Goal: Task Accomplishment & Management: Complete application form

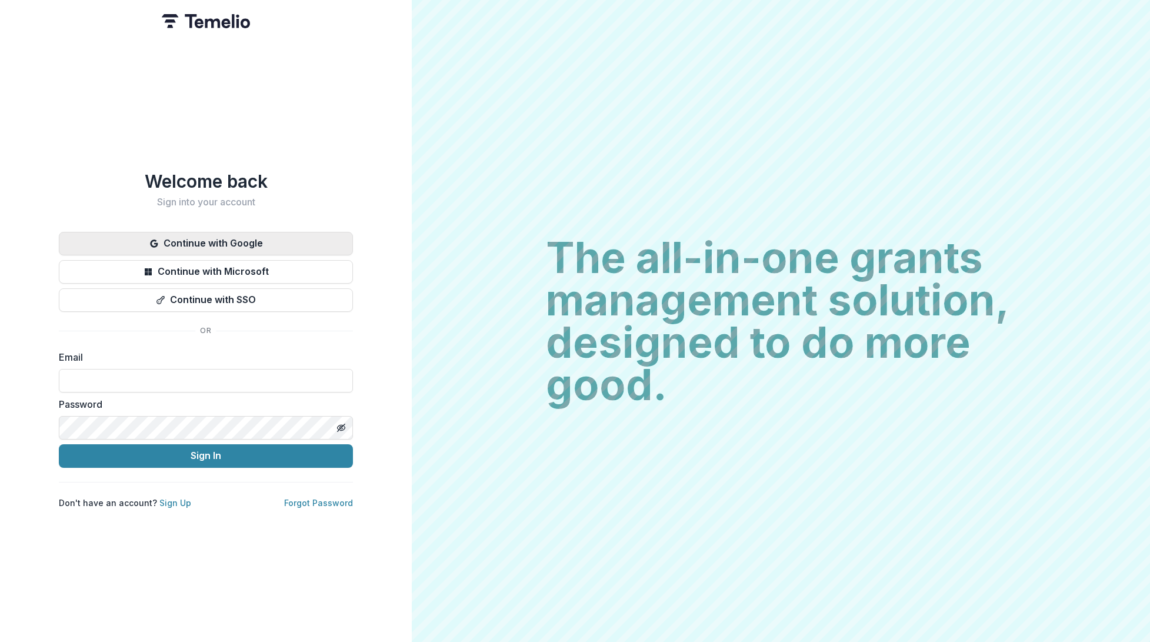
click at [222, 234] on button "Continue with Google" at bounding box center [206, 244] width 294 height 24
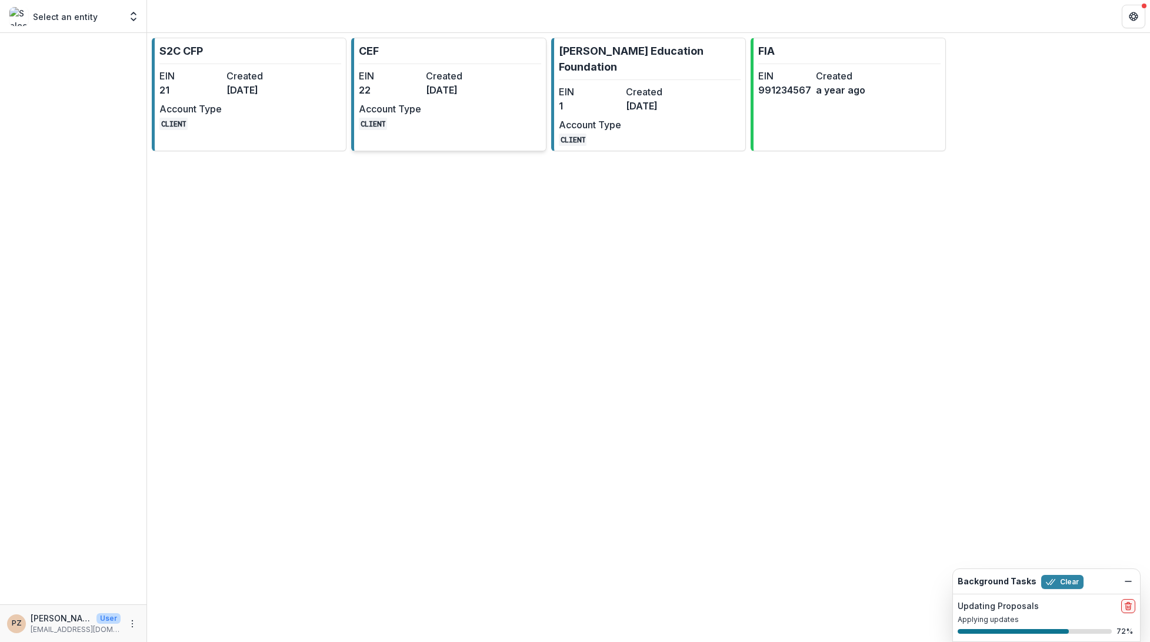
click at [406, 95] on dd "22" at bounding box center [390, 90] width 62 height 14
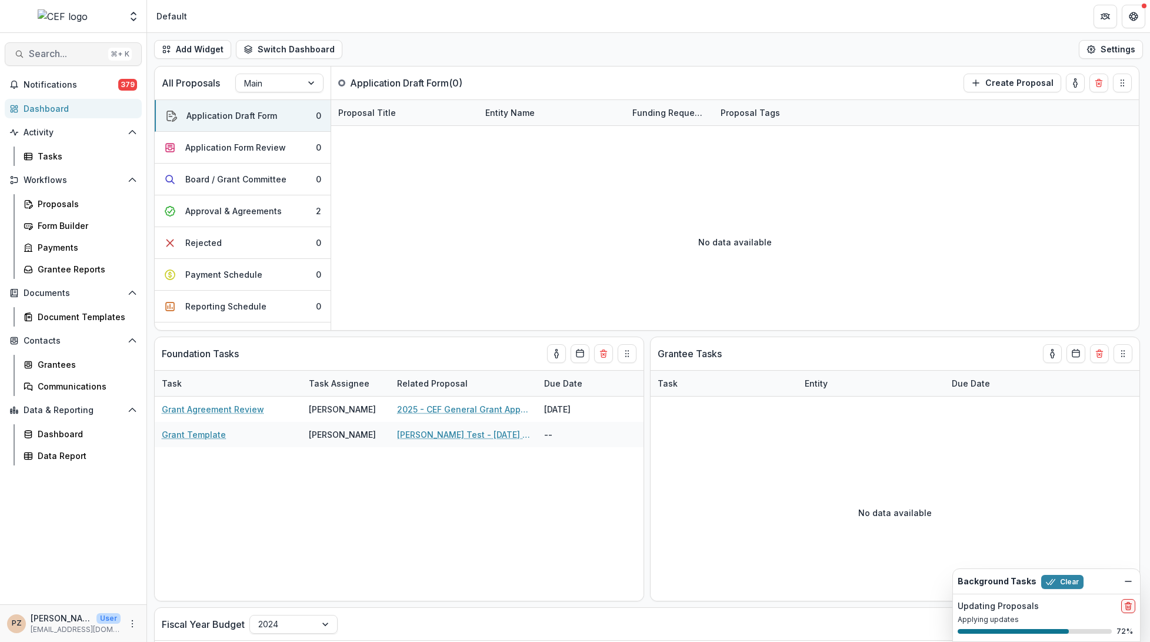
click at [48, 54] on span "Search..." at bounding box center [66, 53] width 75 height 11
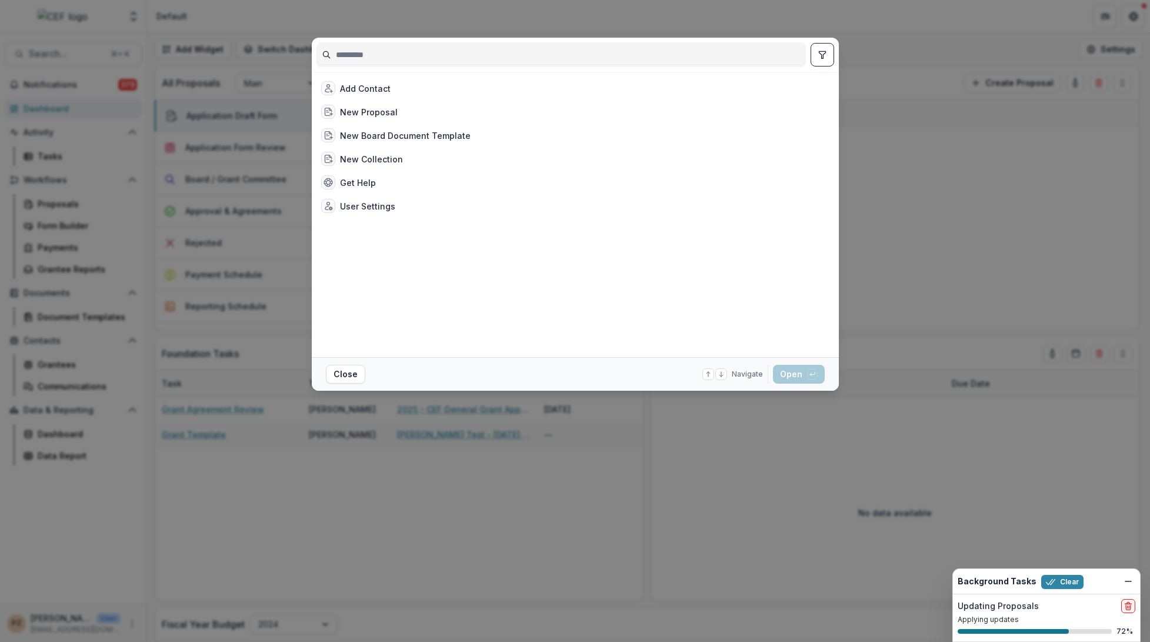
type input "*"
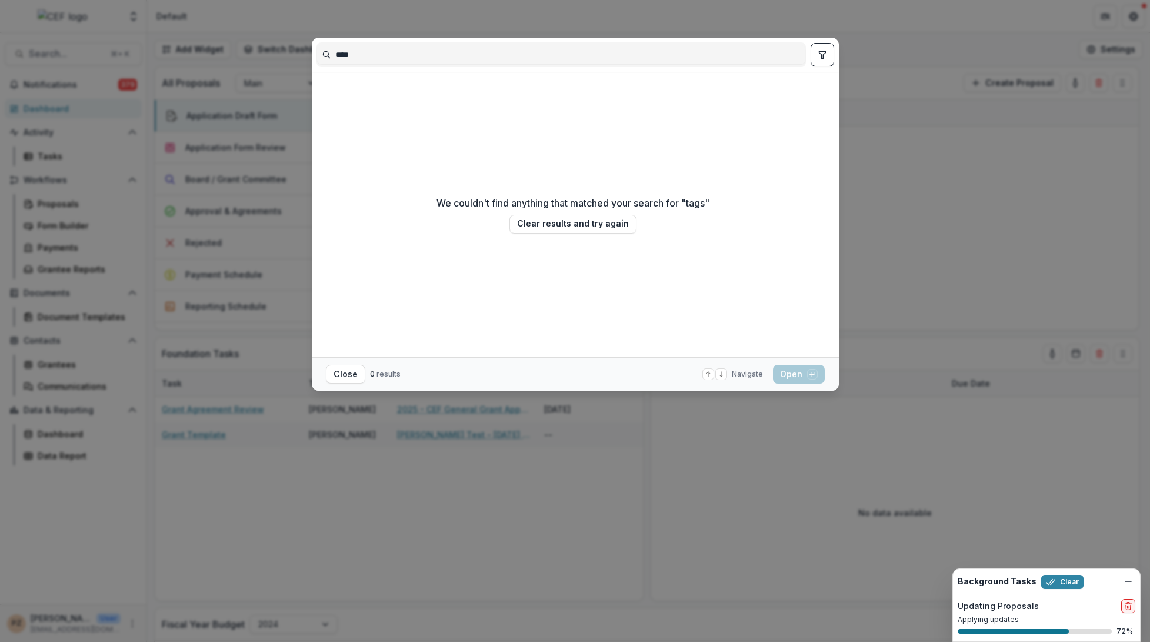
type input "****"
click at [931, 162] on div "**** We couldn't find anything that matched your search for " tags " Clear resu…" at bounding box center [575, 321] width 1150 height 642
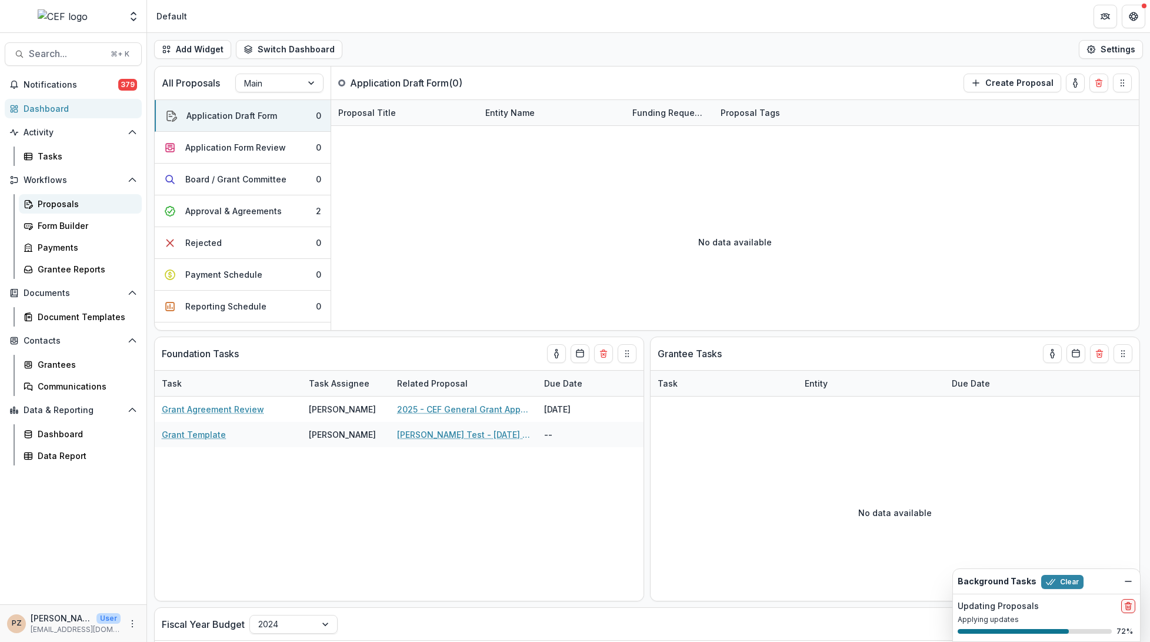
click at [62, 201] on div "Proposals" at bounding box center [85, 204] width 95 height 12
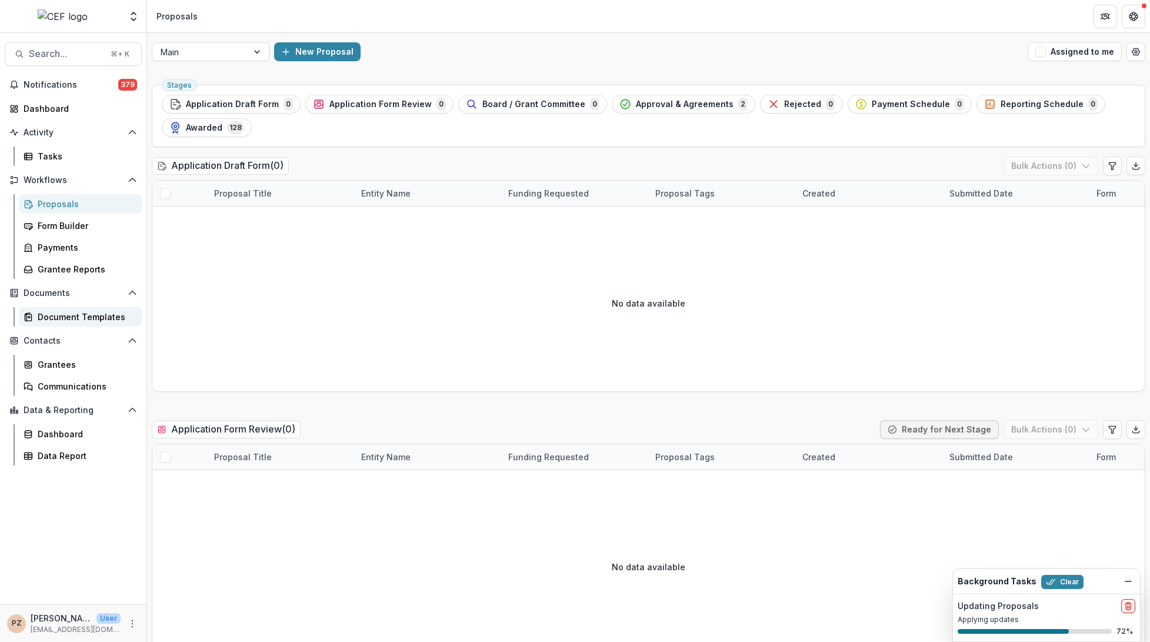
click at [66, 312] on div "Document Templates" at bounding box center [85, 317] width 95 height 12
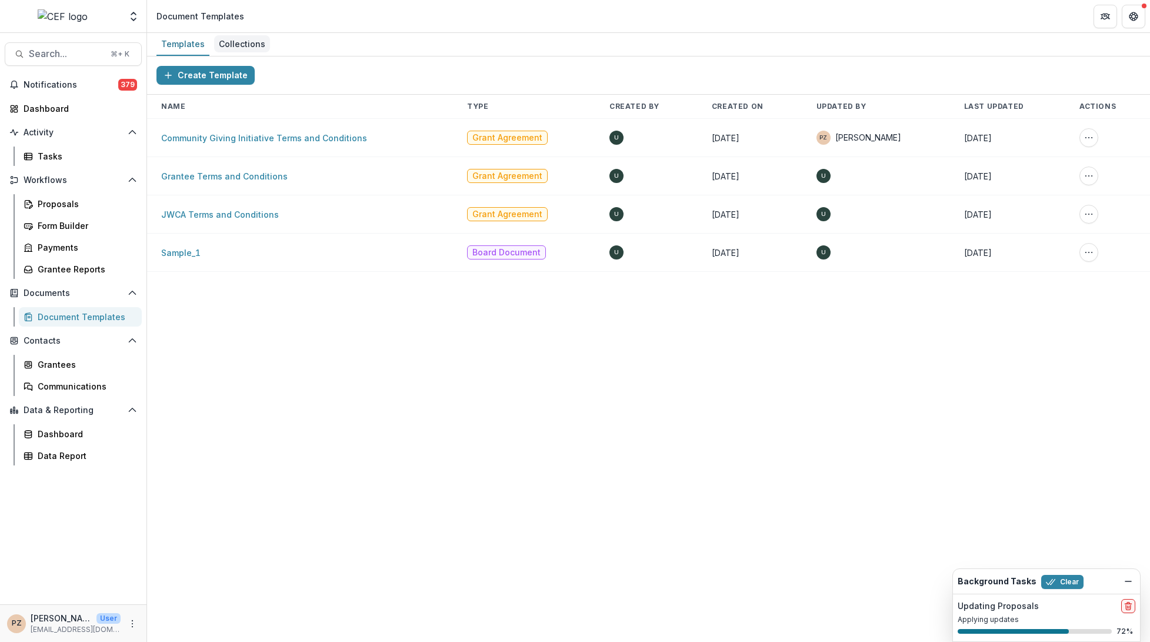
click at [232, 43] on div "Collections" at bounding box center [242, 43] width 56 height 17
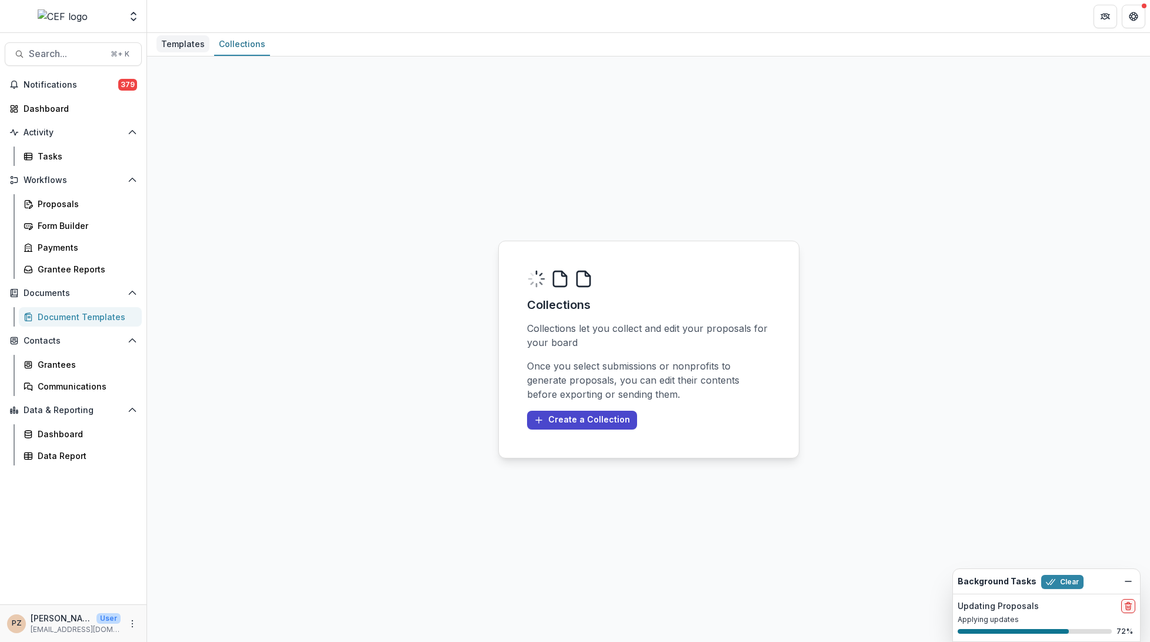
click at [178, 42] on div "Templates" at bounding box center [182, 43] width 53 height 17
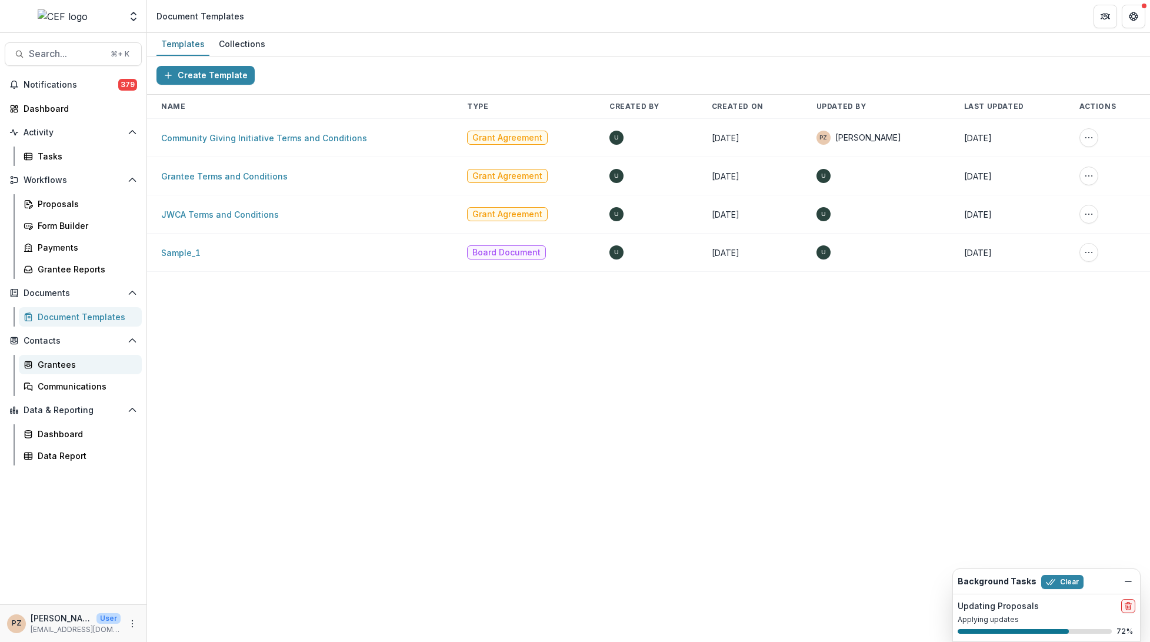
click at [63, 362] on div "Grantees" at bounding box center [85, 364] width 95 height 12
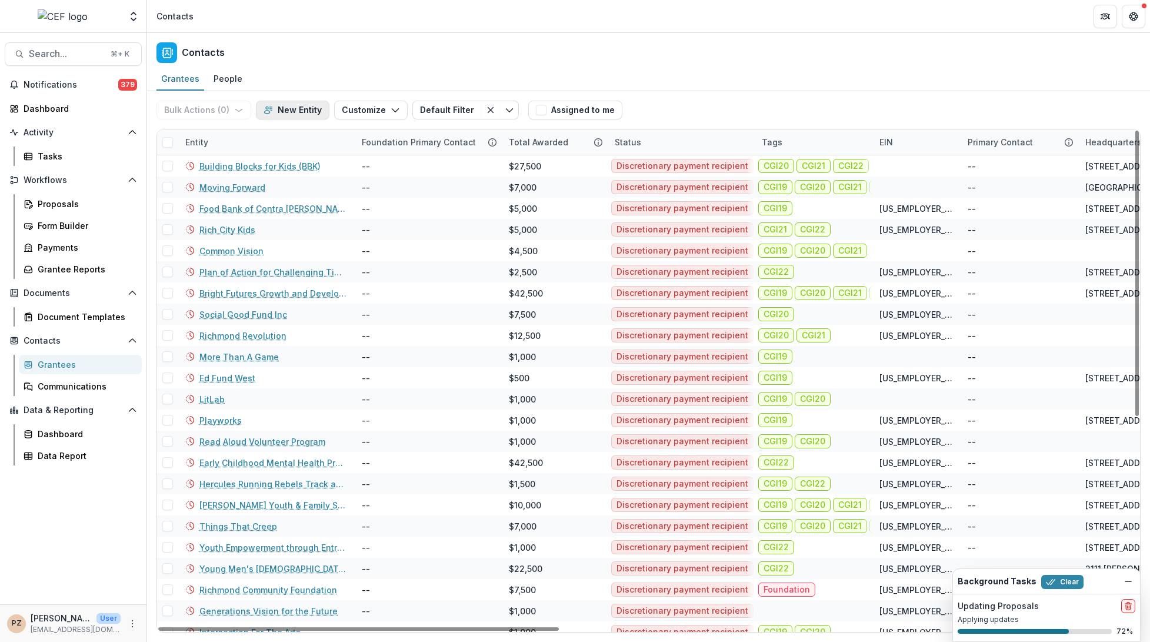
click at [309, 111] on button "New Entity" at bounding box center [293, 110] width 74 height 19
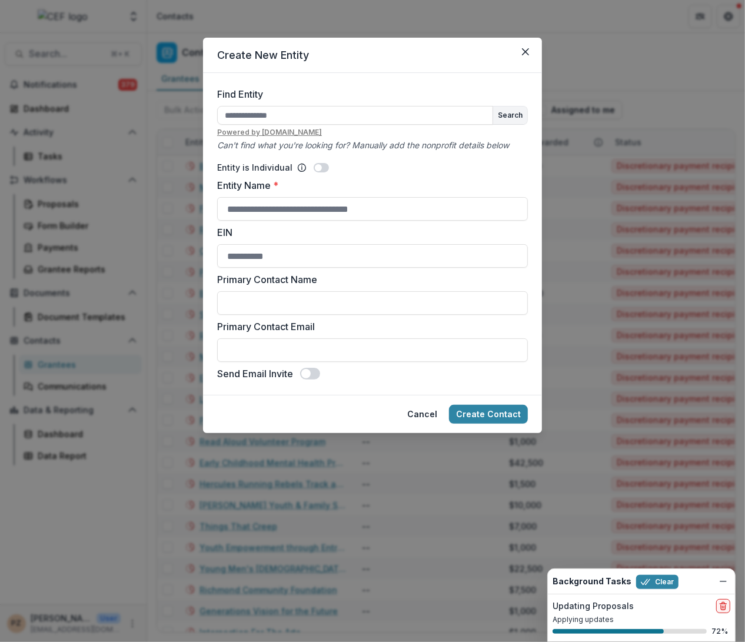
click at [515, 48] on header "Create New Entity" at bounding box center [372, 55] width 339 height 35
click at [527, 49] on icon "Close" at bounding box center [525, 51] width 7 height 7
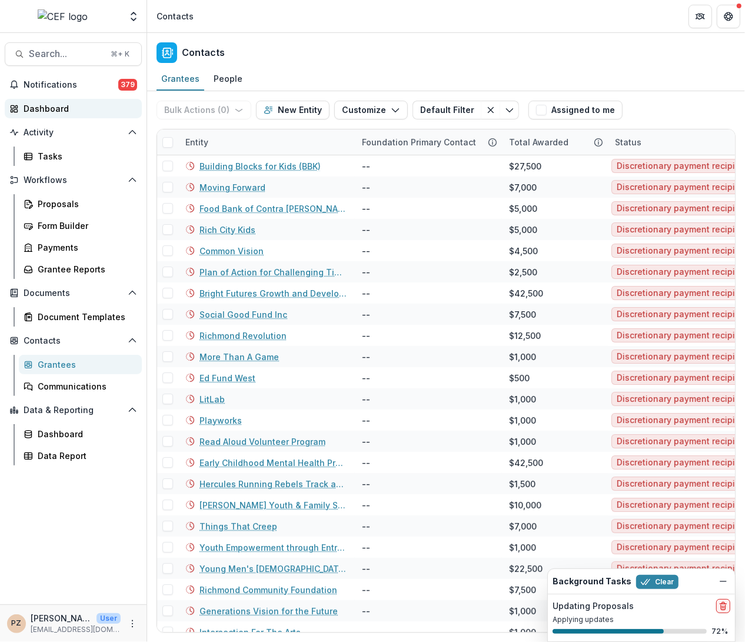
click at [49, 108] on div "Dashboard" at bounding box center [78, 108] width 109 height 12
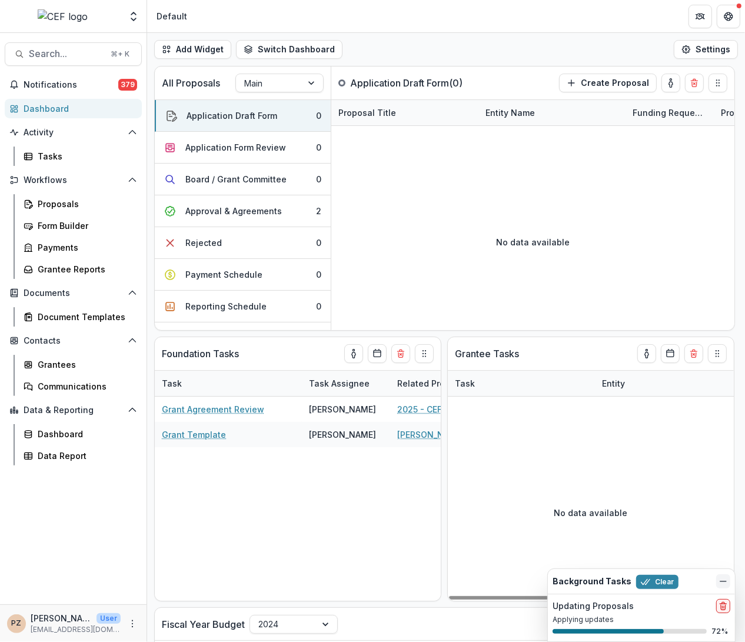
click at [722, 581] on icon "Dismiss" at bounding box center [722, 580] width 9 height 9
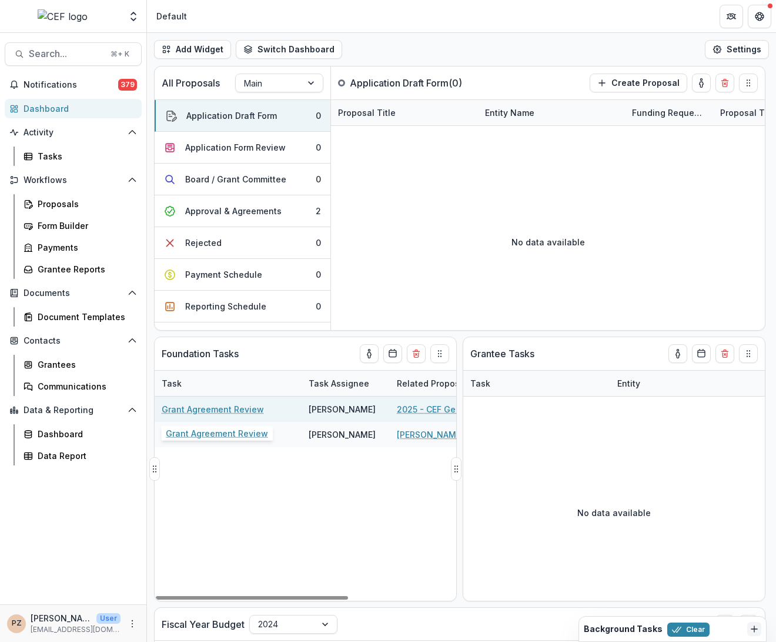
click at [212, 406] on link "Grant Agreement Review" at bounding box center [213, 409] width 102 height 12
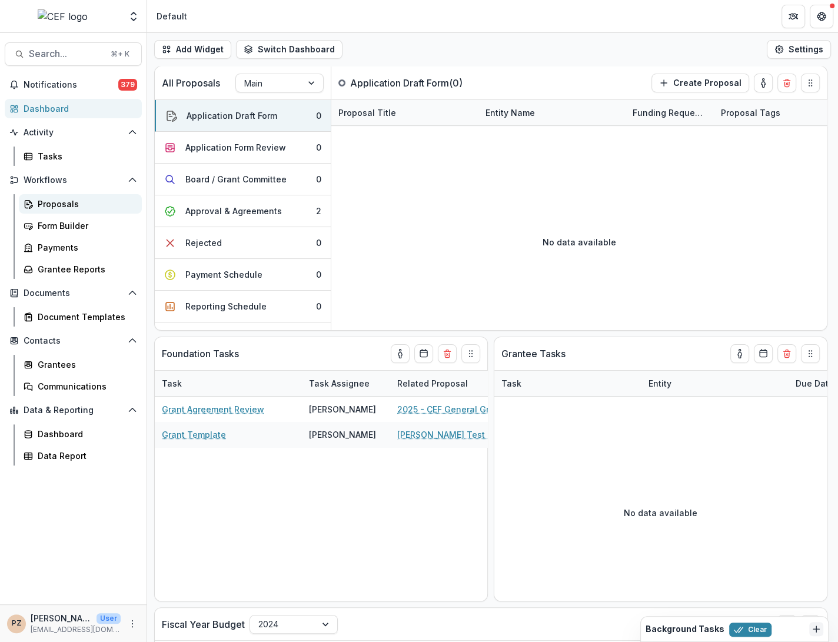
click at [67, 205] on div "Proposals" at bounding box center [85, 204] width 95 height 12
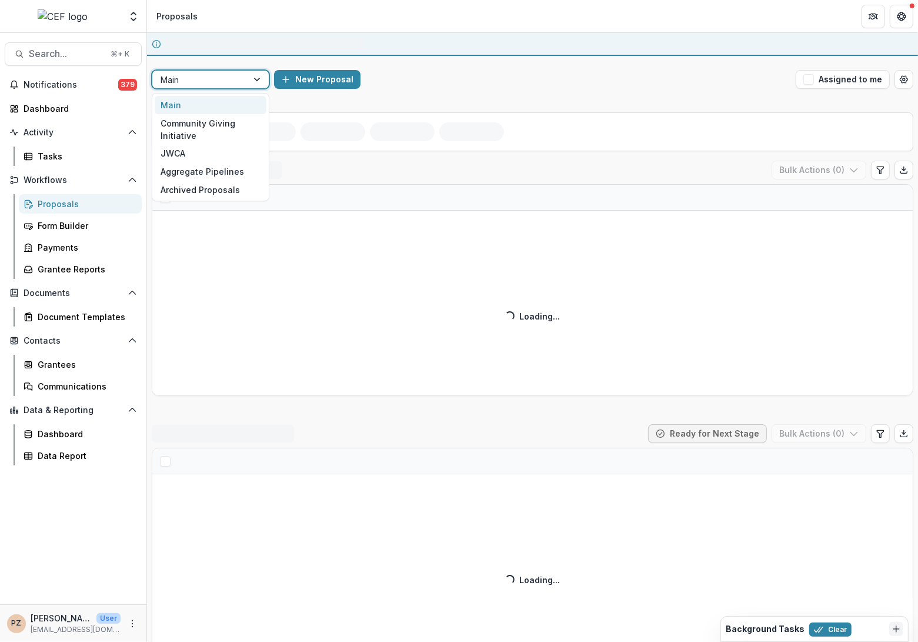
click at [227, 78] on div at bounding box center [200, 79] width 79 height 15
click at [211, 169] on div "Aggregate Pipelines" at bounding box center [211, 171] width 112 height 18
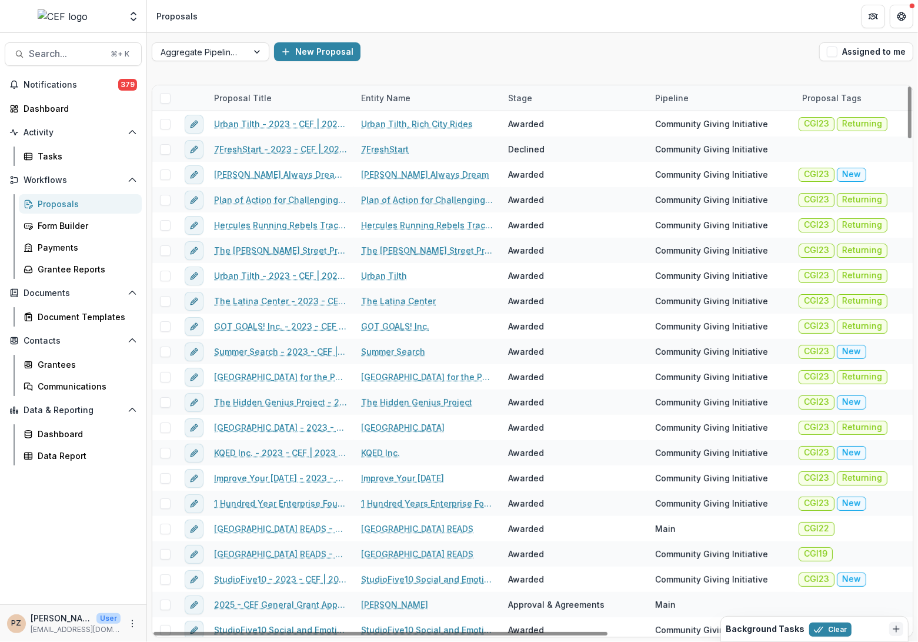
drag, startPoint x: 910, startPoint y: 447, endPoint x: 899, endPoint y: 95, distance: 351.9
click at [908, 91] on div at bounding box center [910, 112] width 4 height 52
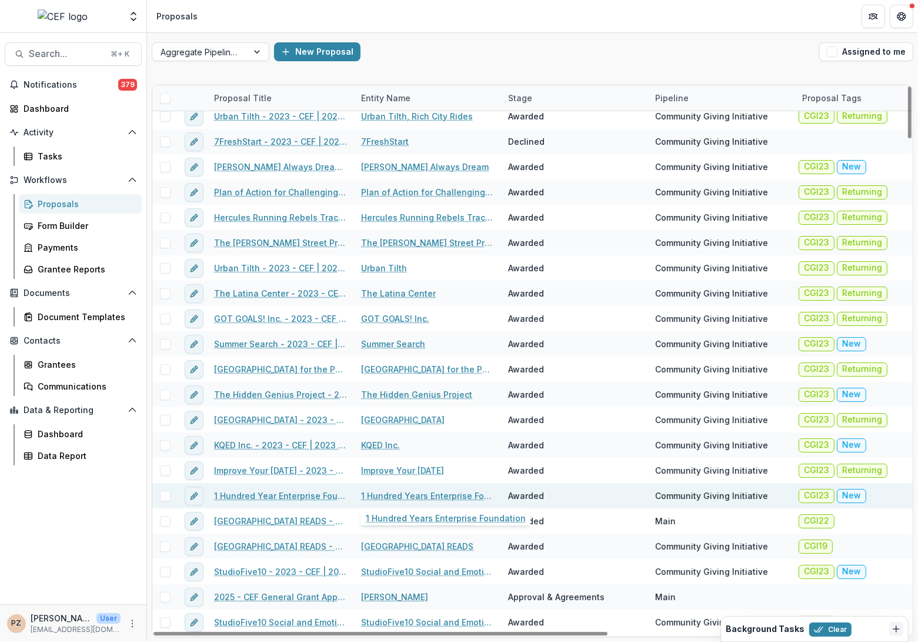
scroll to position [6, 0]
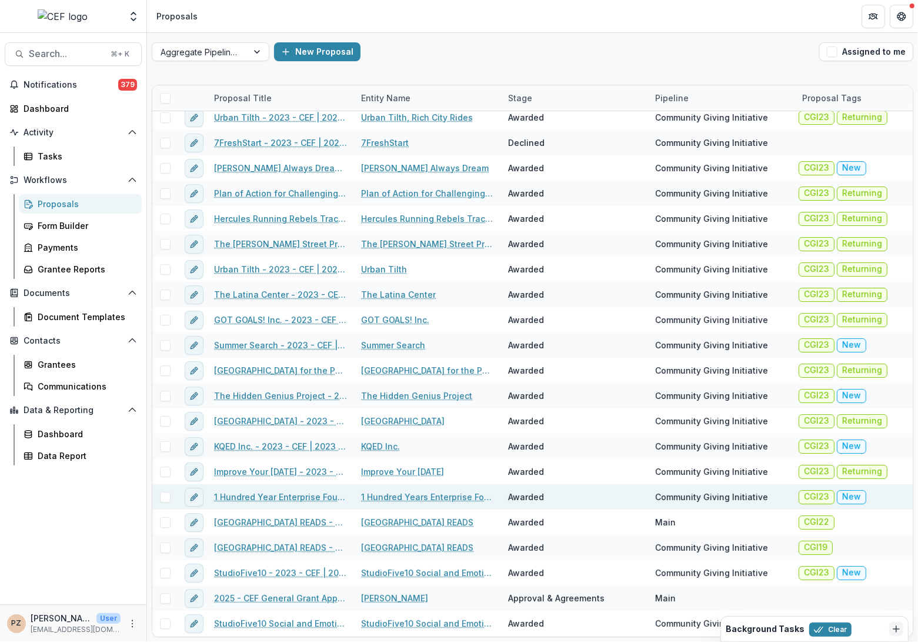
click at [51, 199] on div "Proposals" at bounding box center [85, 204] width 95 height 12
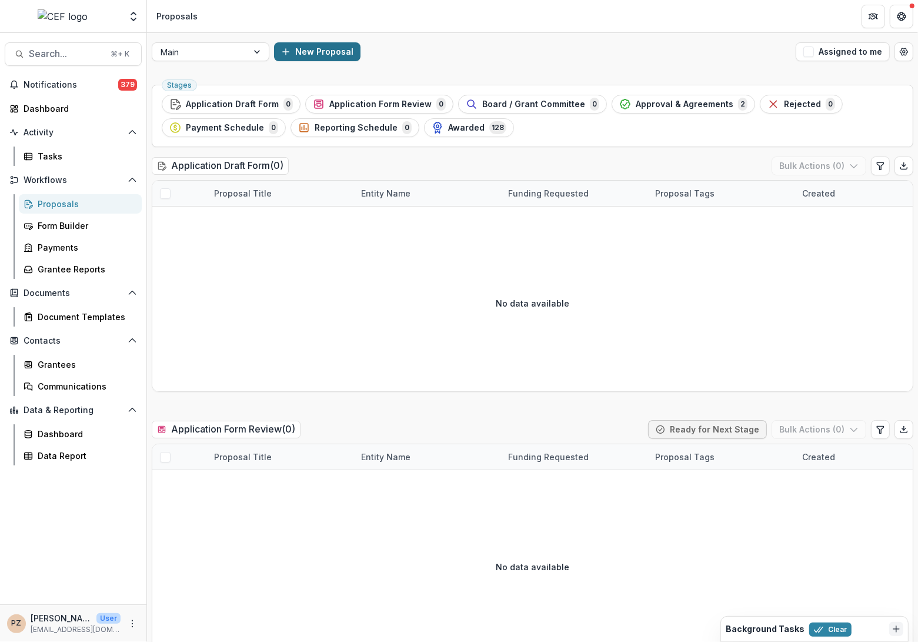
click at [301, 47] on button "New Proposal" at bounding box center [317, 51] width 86 height 19
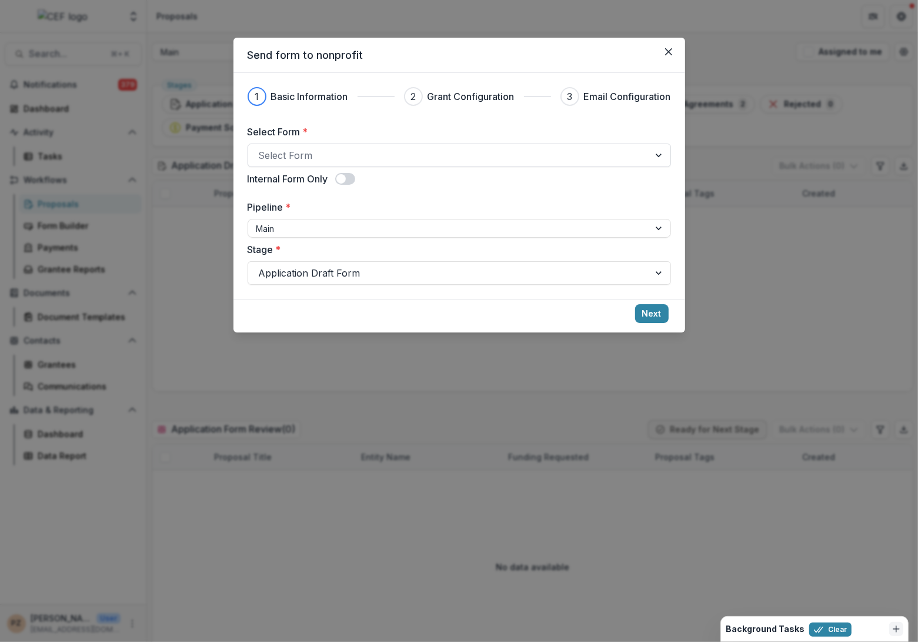
click at [406, 159] on div at bounding box center [449, 155] width 380 height 16
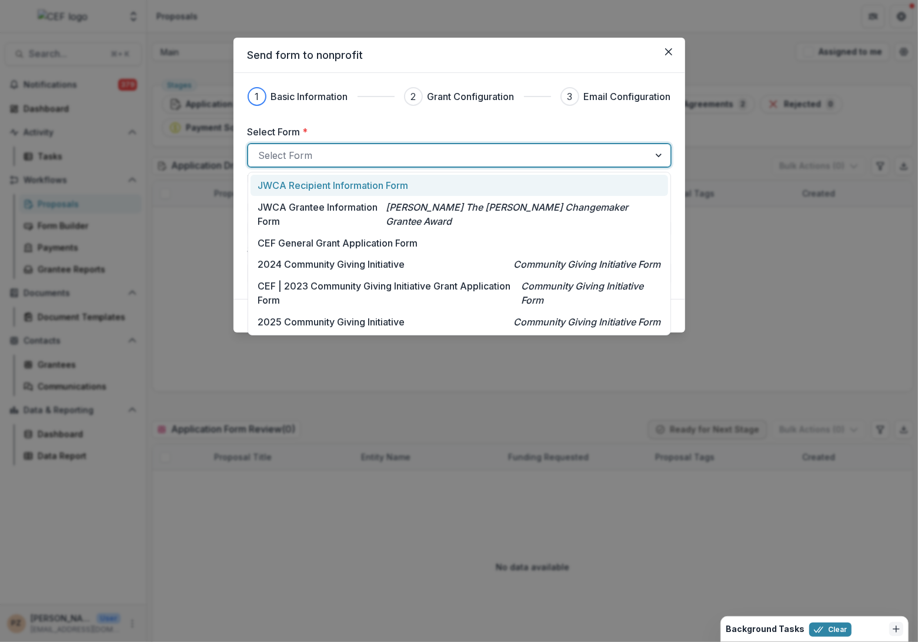
click at [401, 125] on label "Select Form *" at bounding box center [456, 132] width 416 height 14
click at [262, 148] on input "Select Form *" at bounding box center [260, 155] width 3 height 14
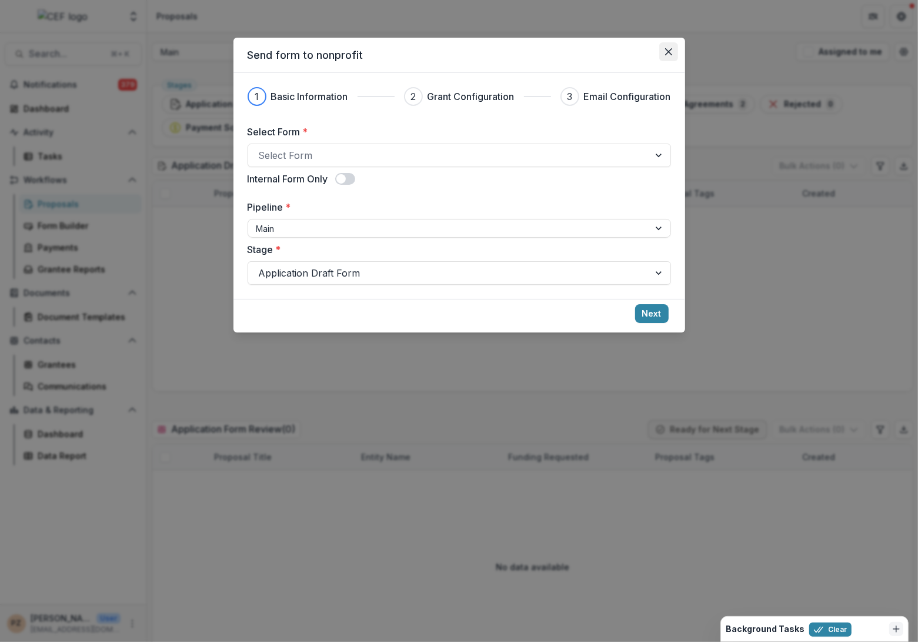
click at [664, 48] on button "Close" at bounding box center [668, 51] width 19 height 19
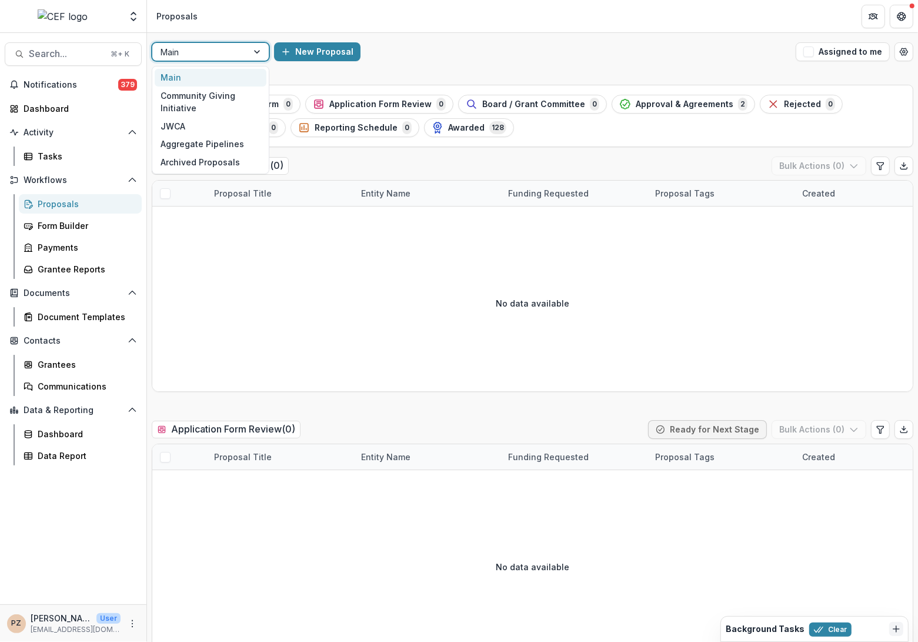
click at [257, 56] on div at bounding box center [258, 52] width 21 height 18
click at [339, 51] on button "New Proposal" at bounding box center [317, 51] width 86 height 19
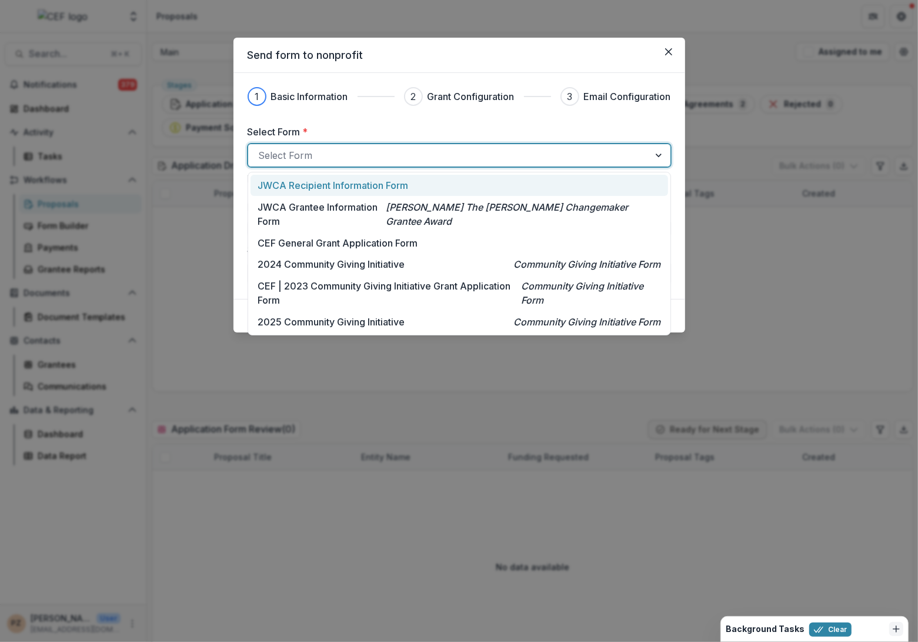
click at [344, 156] on div at bounding box center [449, 155] width 380 height 16
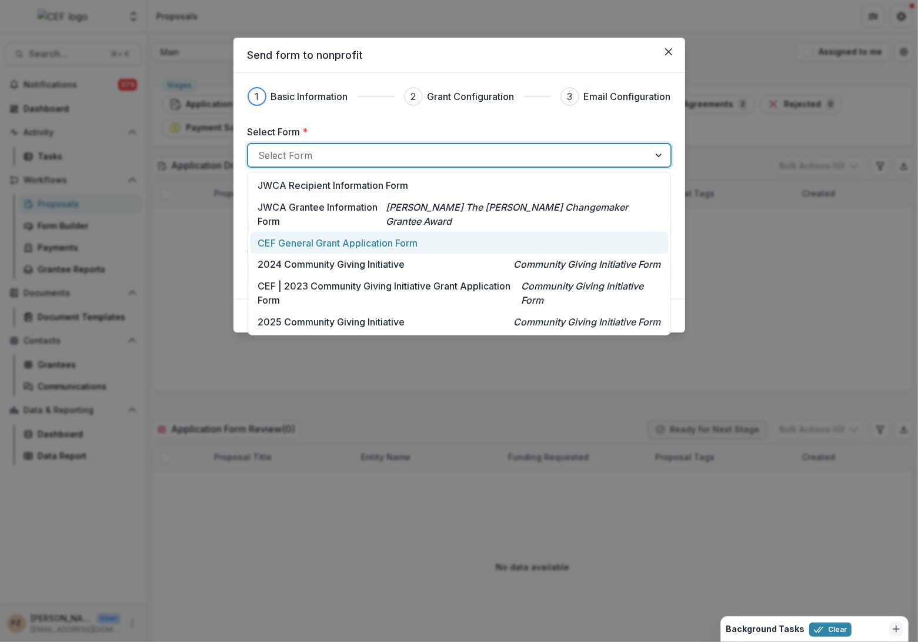
click at [365, 239] on p "CEF General Grant Application Form" at bounding box center [338, 243] width 160 height 14
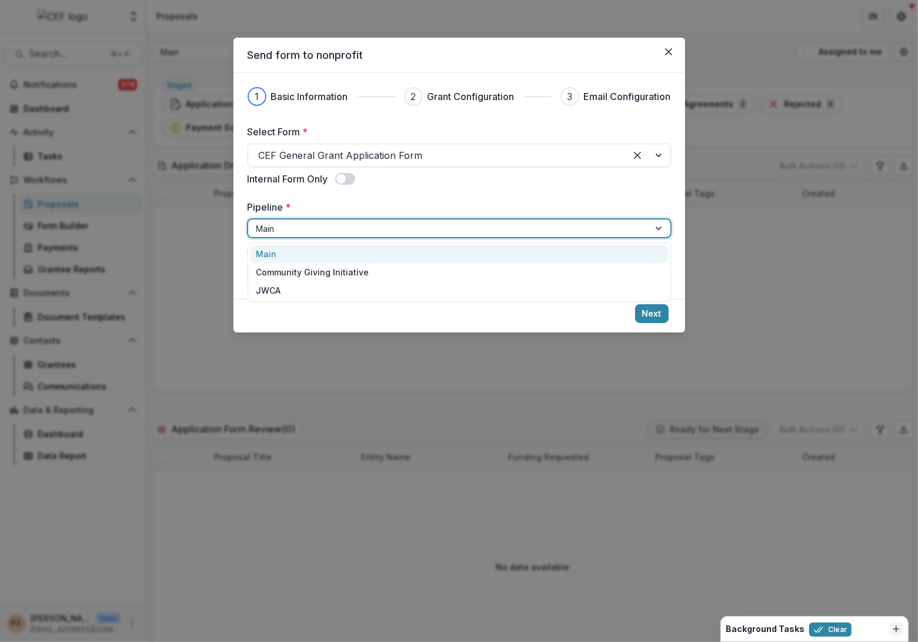
click at [412, 224] on div at bounding box center [448, 228] width 385 height 15
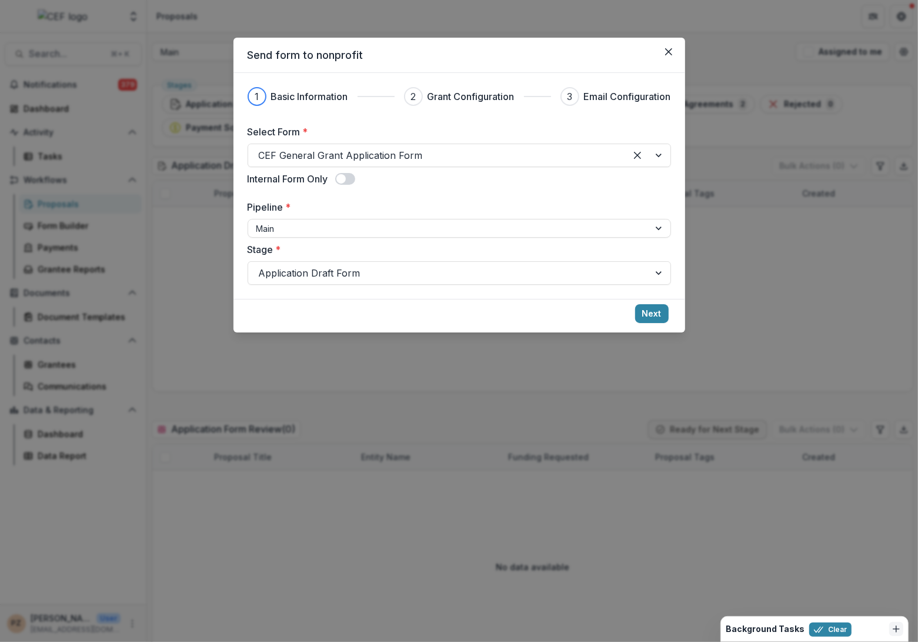
click at [422, 208] on label "Pipeline *" at bounding box center [456, 207] width 416 height 14
click at [259, 222] on input "Pipeline *" at bounding box center [257, 228] width 2 height 12
click at [657, 312] on button "Next" at bounding box center [652, 313] width 34 height 19
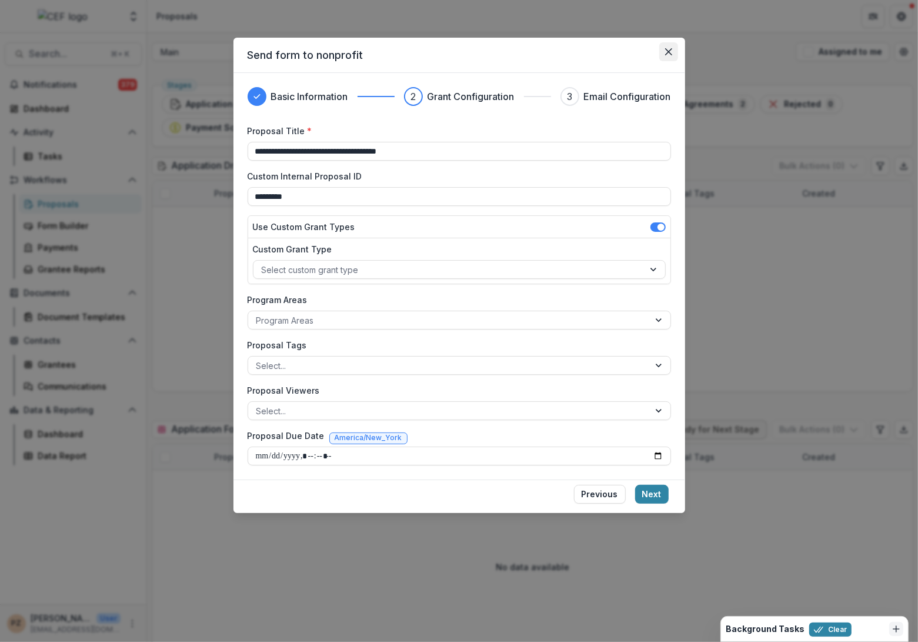
click at [665, 54] on button "Close" at bounding box center [668, 51] width 19 height 19
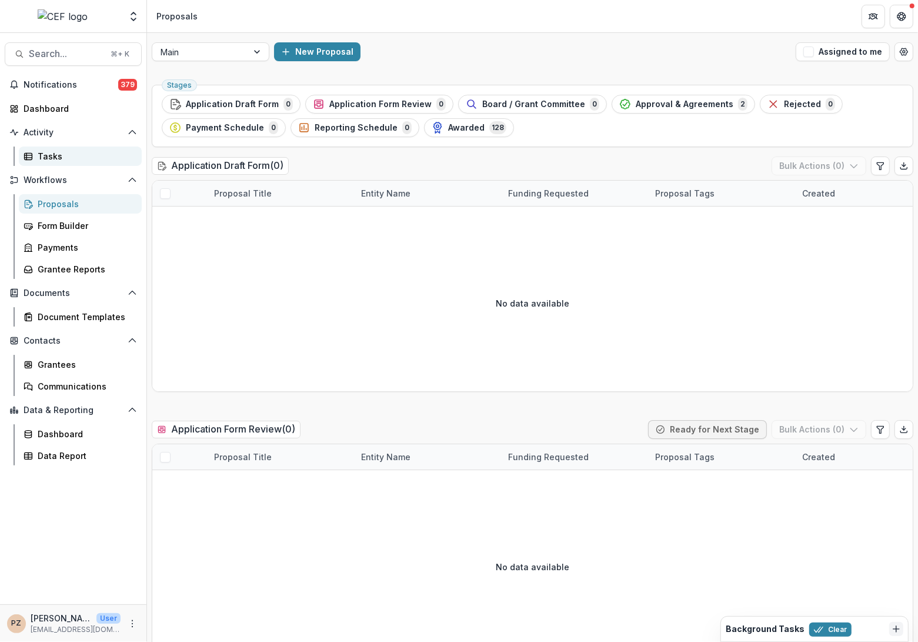
click at [44, 153] on div "Tasks" at bounding box center [85, 156] width 95 height 12
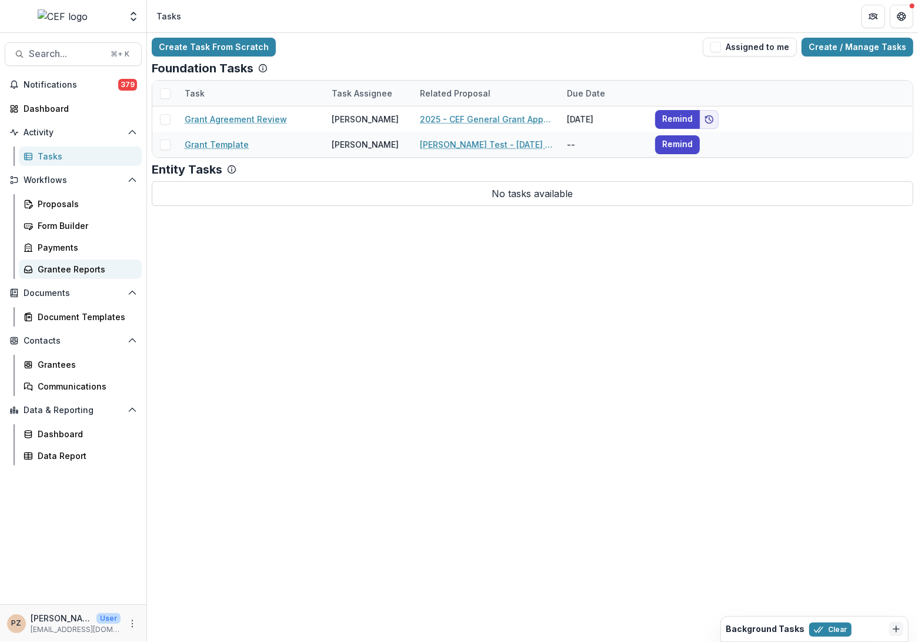
click at [62, 271] on div "Grantee Reports" at bounding box center [85, 269] width 95 height 12
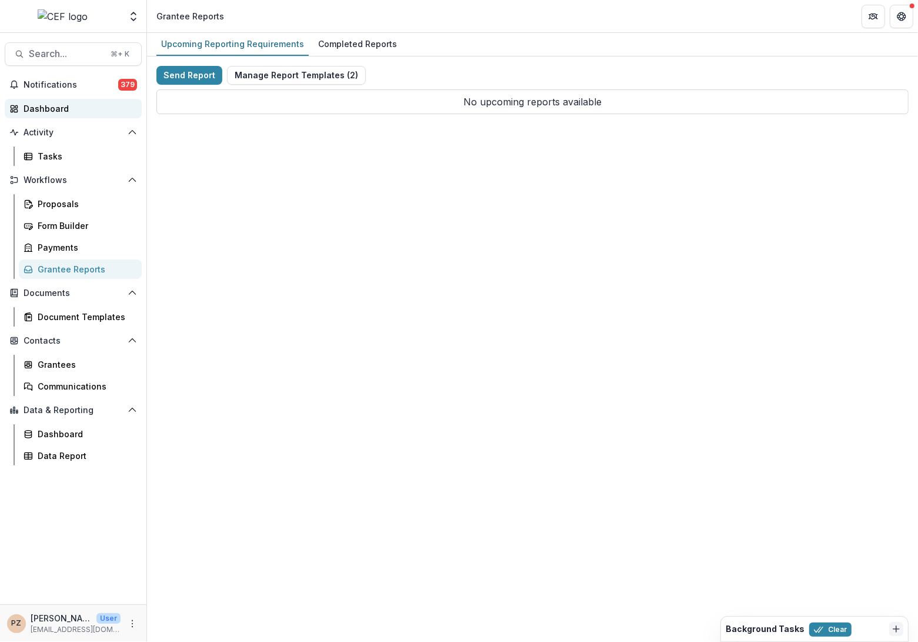
click at [41, 105] on div "Dashboard" at bounding box center [78, 108] width 109 height 12
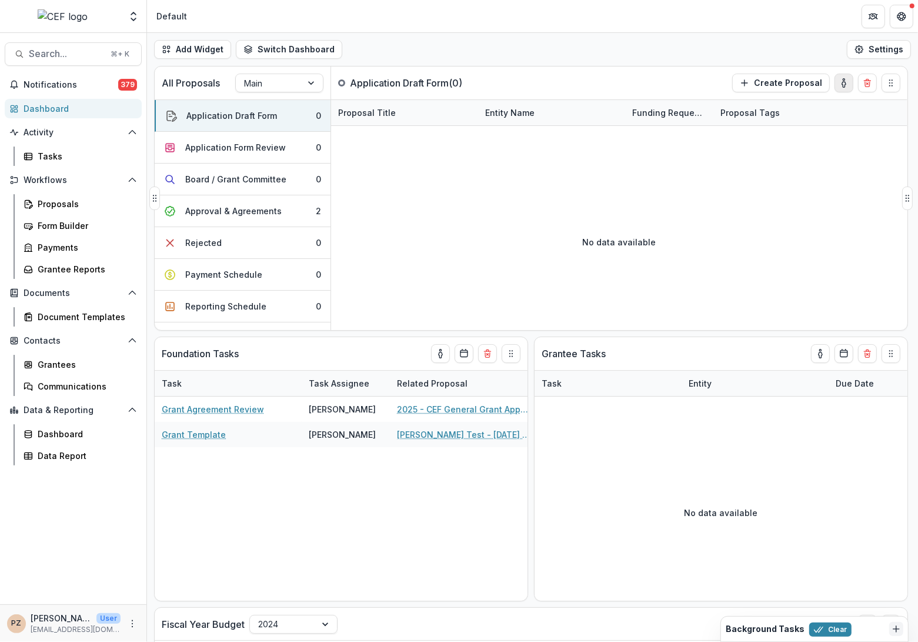
click at [844, 82] on icon "toggle-assigned-to-me" at bounding box center [844, 84] width 4 height 5
click at [671, 79] on div "All Proposals Main Application Draft Form ( 0 ) Create Proposal" at bounding box center [506, 82] width 703 height 33
click at [846, 86] on icon "toggle-assigned-to-me" at bounding box center [843, 82] width 9 height 9
click at [846, 75] on button "toggle-assigned-to-me" at bounding box center [844, 83] width 19 height 19
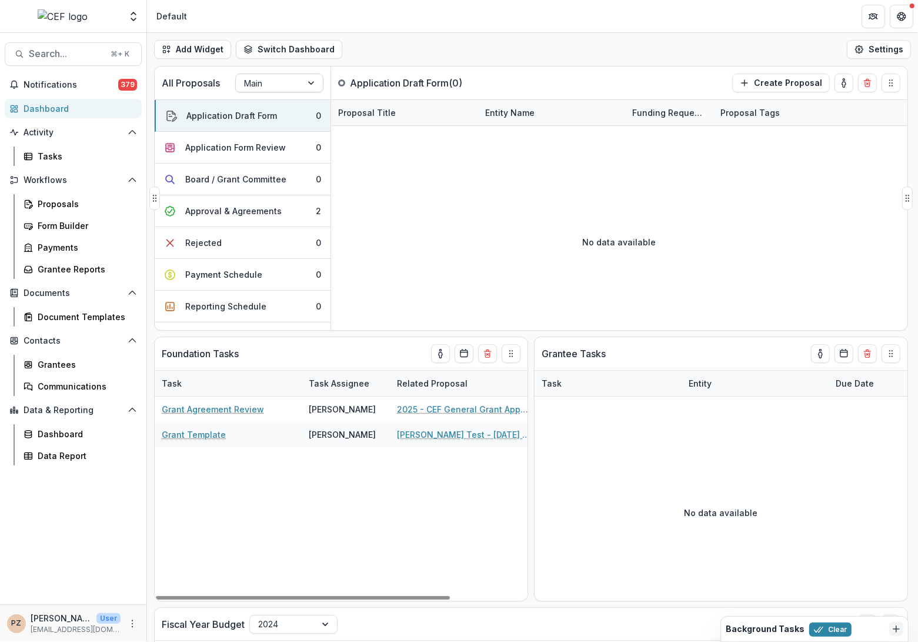
click at [296, 80] on div "Main" at bounding box center [269, 83] width 66 height 17
click at [326, 515] on div "Grant Agreement Review [PERSON_NAME] 2025 - CEF General Grant Application Form_…" at bounding box center [390, 498] width 471 height 204
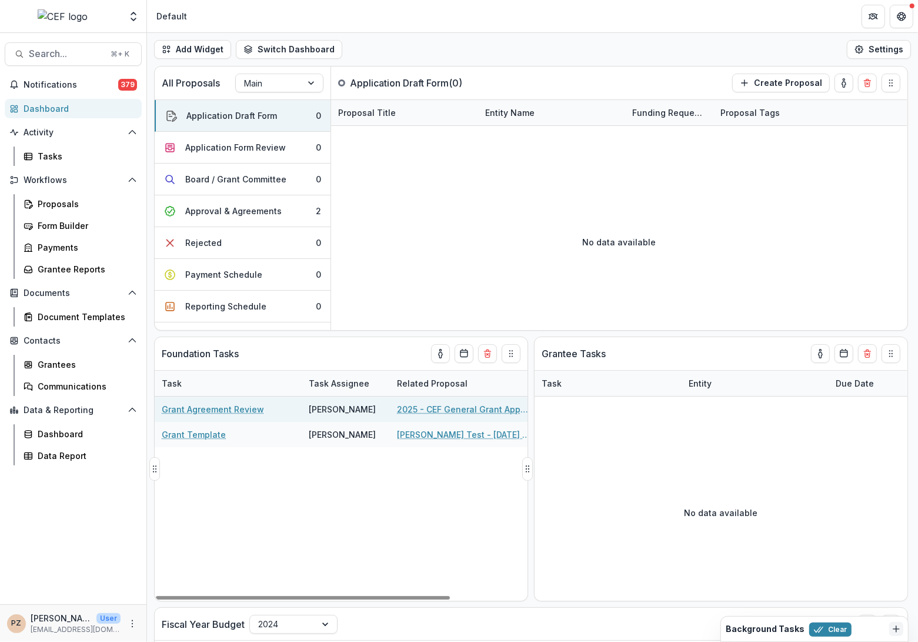
click at [208, 409] on link "Grant Agreement Review" at bounding box center [213, 409] width 102 height 12
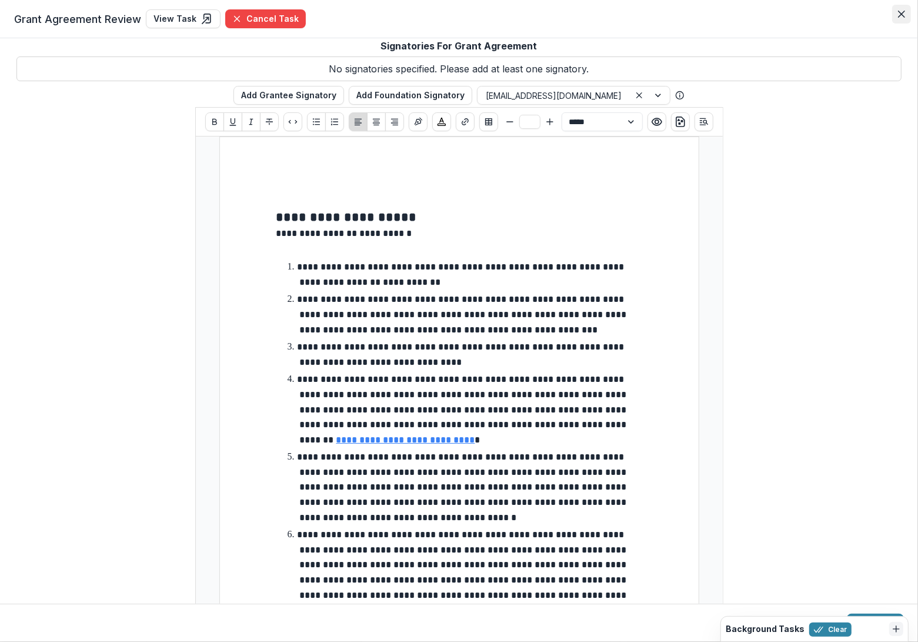
click at [901, 13] on icon "Close" at bounding box center [901, 14] width 7 height 7
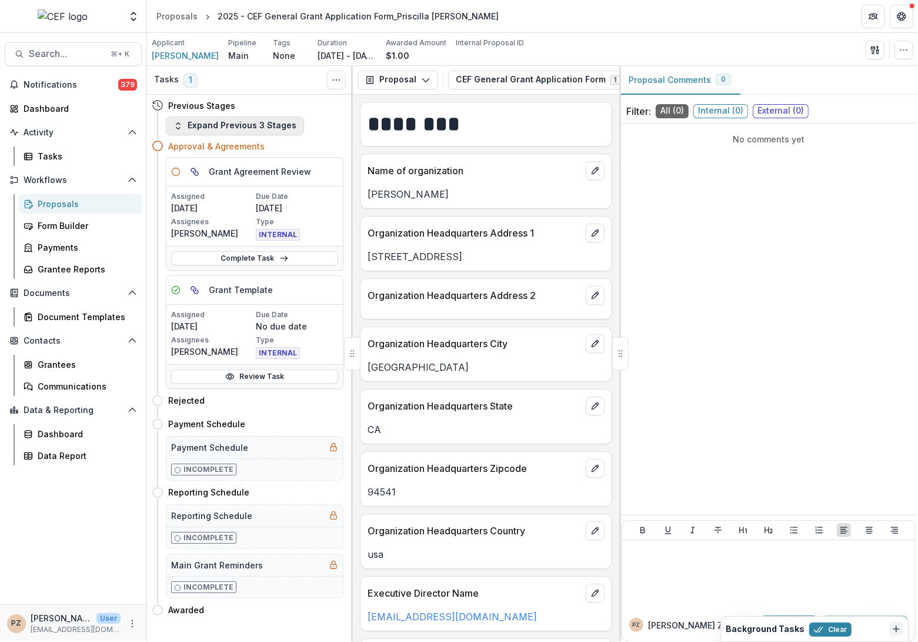
click at [230, 122] on button "Expand Previous 3 Stages" at bounding box center [235, 125] width 138 height 19
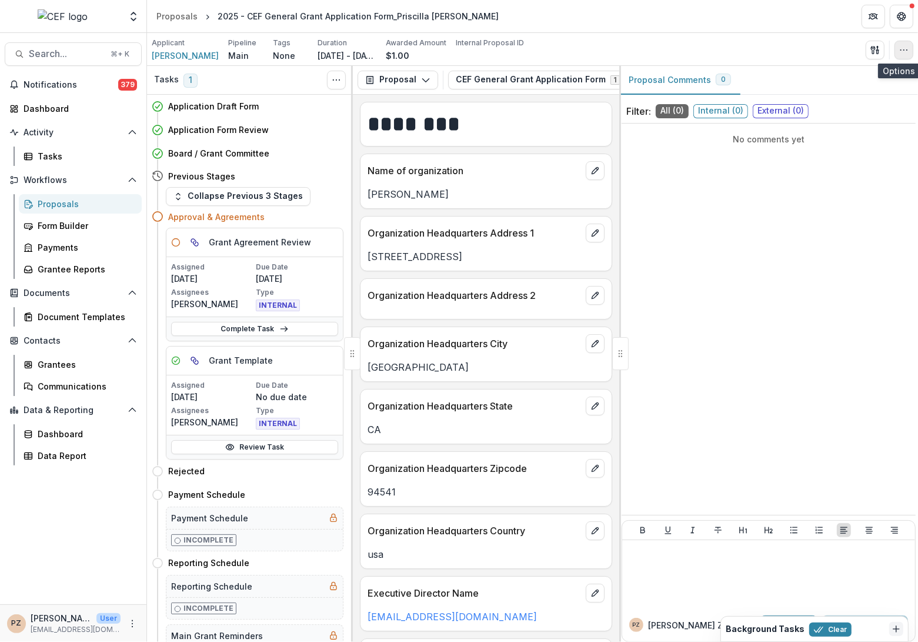
click at [912, 49] on button "button" at bounding box center [904, 50] width 19 height 19
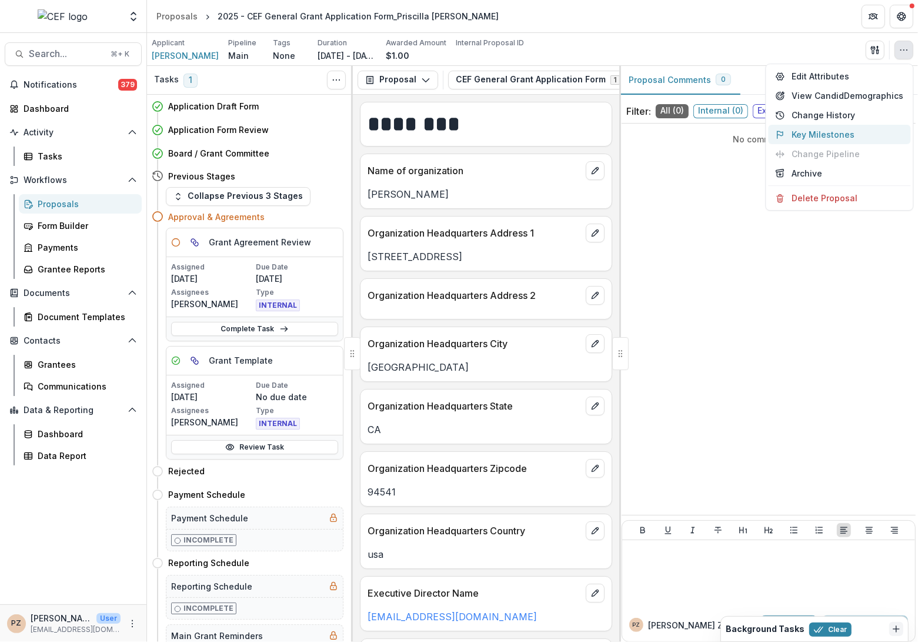
click at [835, 134] on button "Key Milestones" at bounding box center [840, 134] width 142 height 19
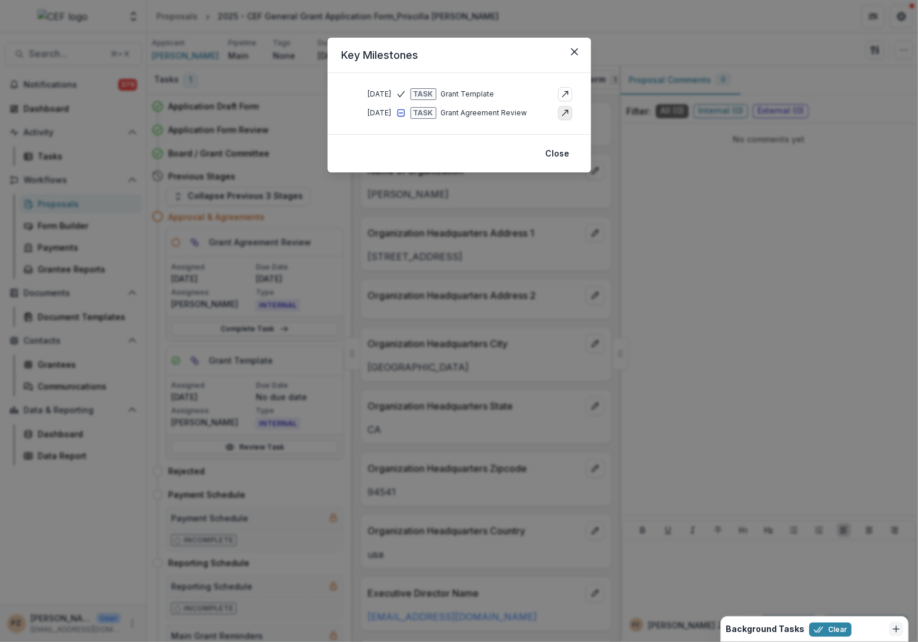
click at [566, 113] on icon "go-to" at bounding box center [565, 112] width 9 height 9
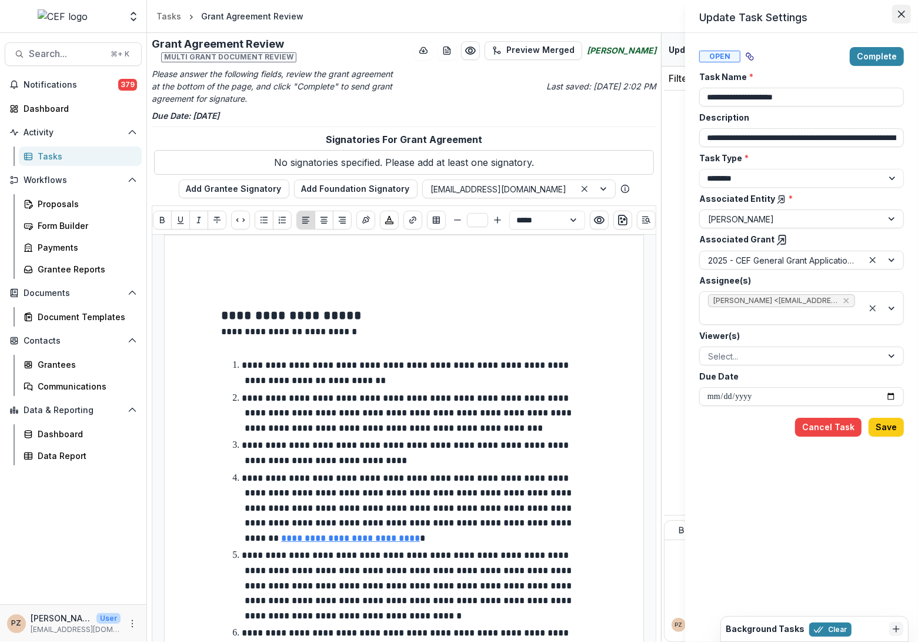
click at [896, 12] on button "Close" at bounding box center [901, 14] width 19 height 19
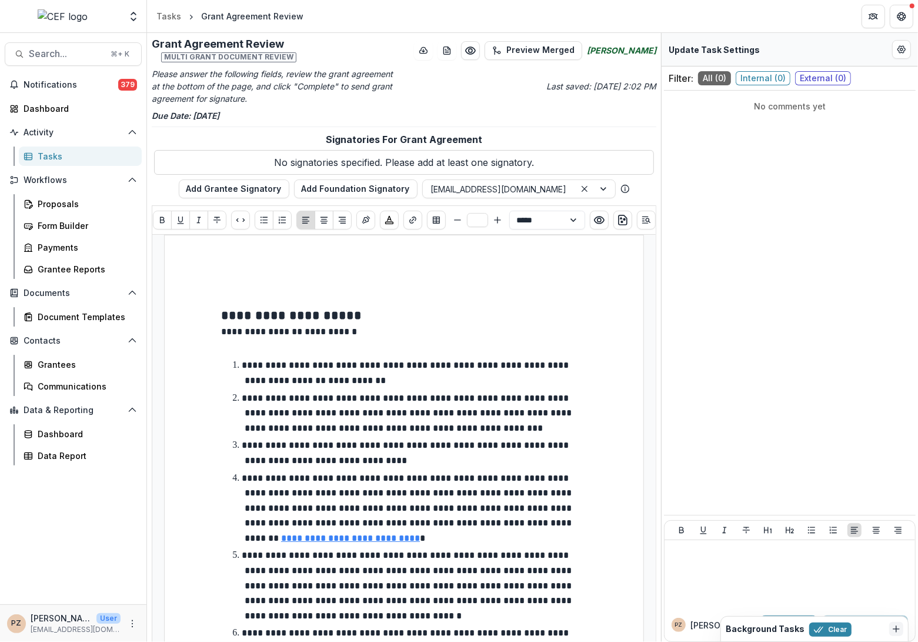
click at [255, 17] on div "Grant Agreement Review" at bounding box center [252, 16] width 102 height 12
click at [161, 18] on div "Tasks" at bounding box center [168, 16] width 25 height 12
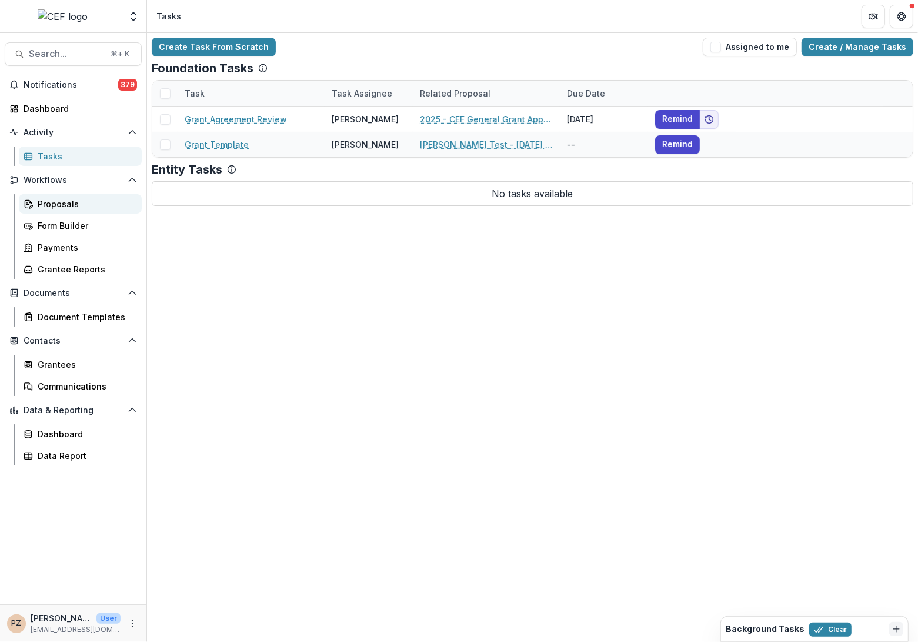
click at [69, 196] on link "Proposals" at bounding box center [80, 203] width 123 height 19
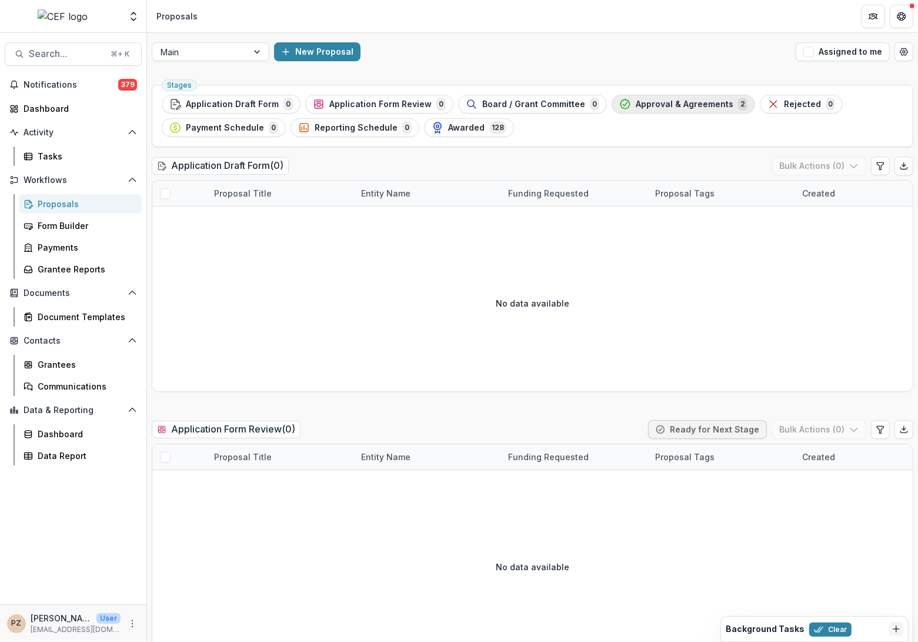
click at [664, 104] on span "Approval & Agreements" at bounding box center [685, 104] width 98 height 10
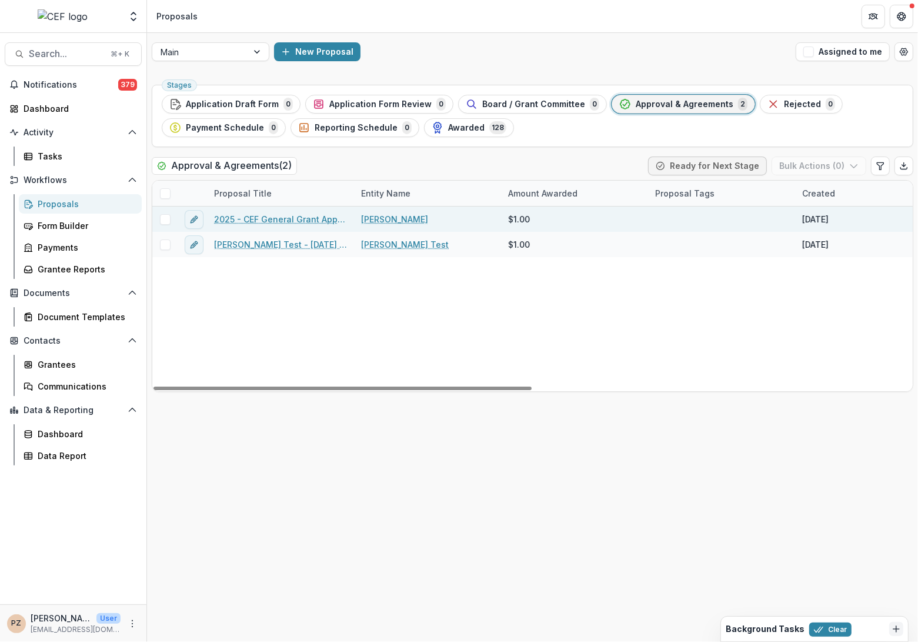
click at [287, 219] on link "2025 - CEF General Grant Application Form_Priscilla [PERSON_NAME]" at bounding box center [280, 219] width 133 height 12
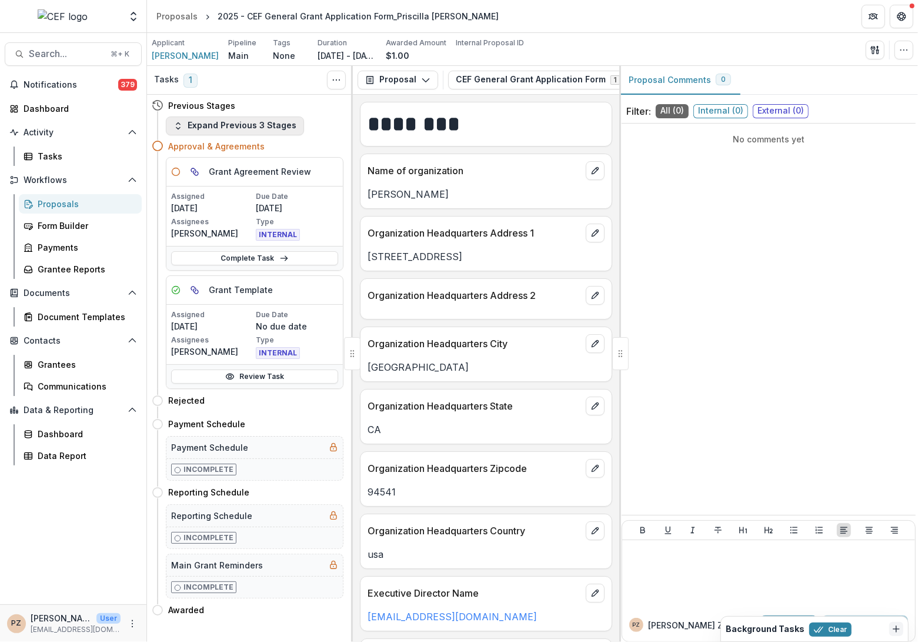
click at [242, 123] on button "Expand Previous 3 Stages" at bounding box center [235, 125] width 138 height 19
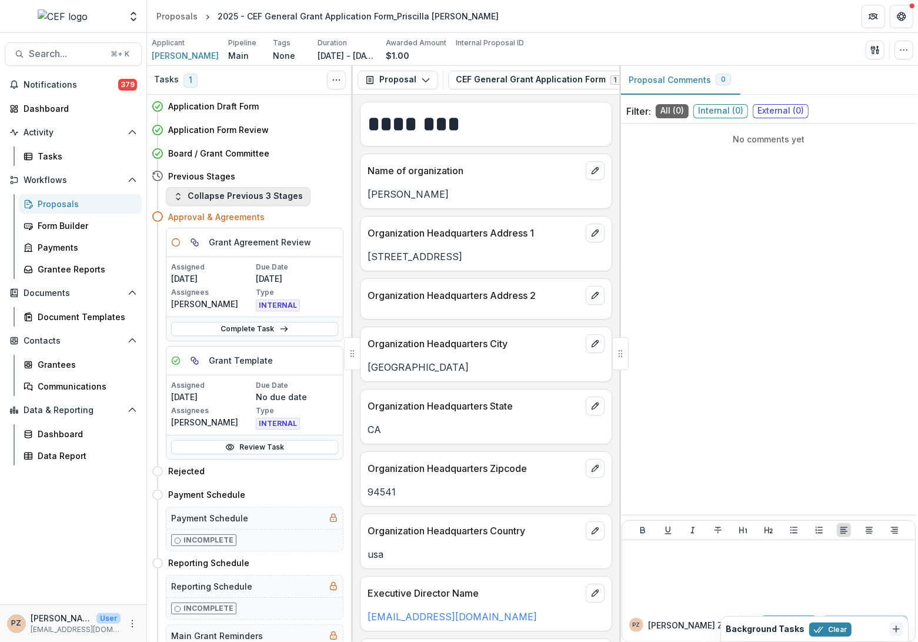
click at [234, 187] on button "Collapse Previous 3 Stages" at bounding box center [238, 196] width 145 height 19
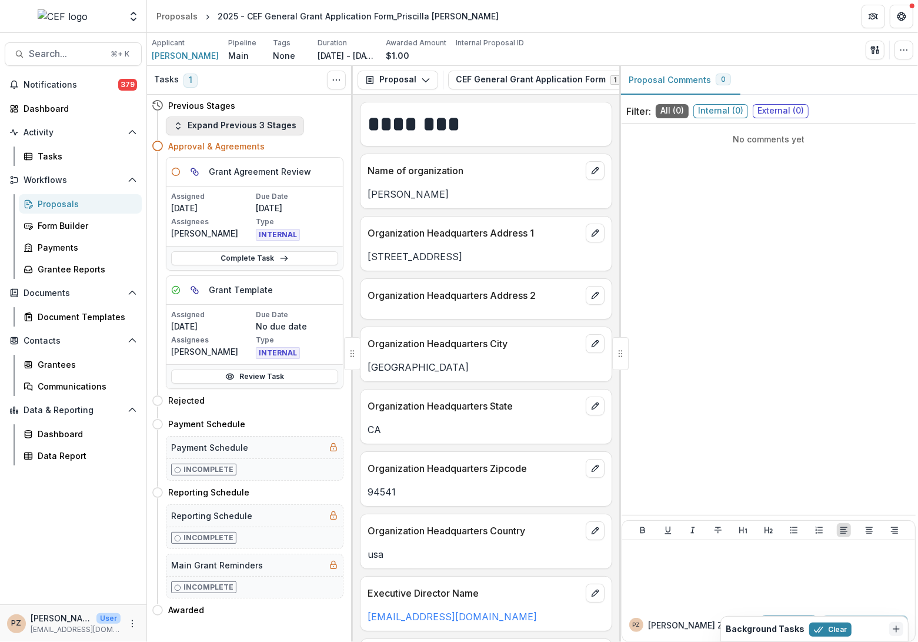
click at [231, 128] on button "Expand Previous 3 Stages" at bounding box center [235, 125] width 138 height 19
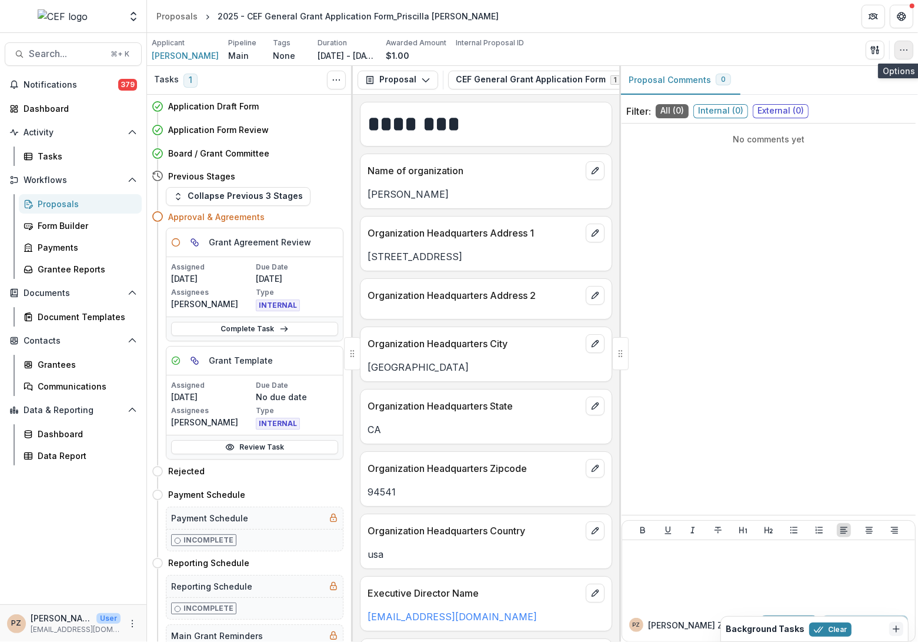
click at [908, 47] on icon "button" at bounding box center [903, 49] width 9 height 9
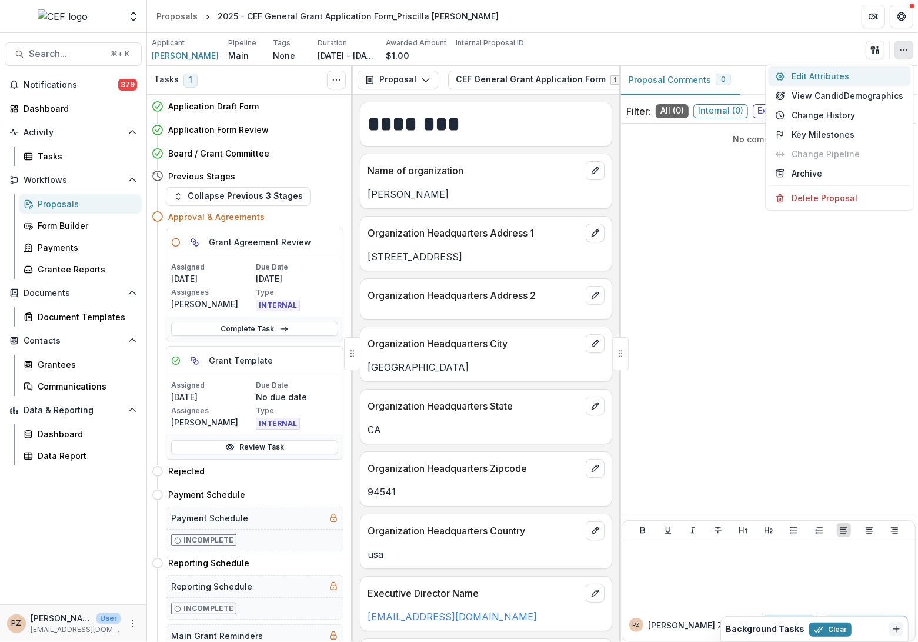
click at [814, 81] on button "Edit Attributes" at bounding box center [840, 75] width 142 height 19
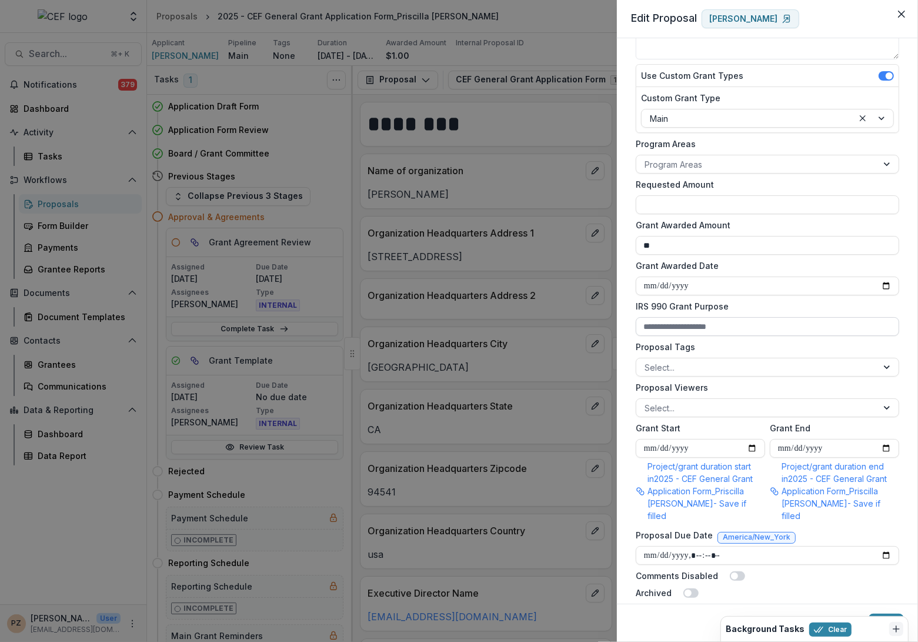
scroll to position [140, 0]
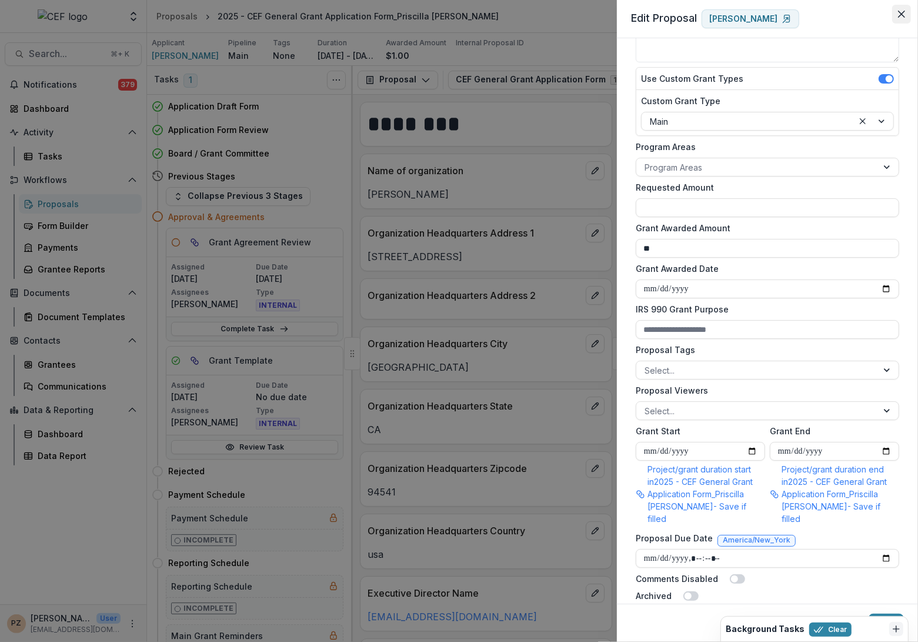
click at [896, 15] on button "Close" at bounding box center [901, 14] width 19 height 19
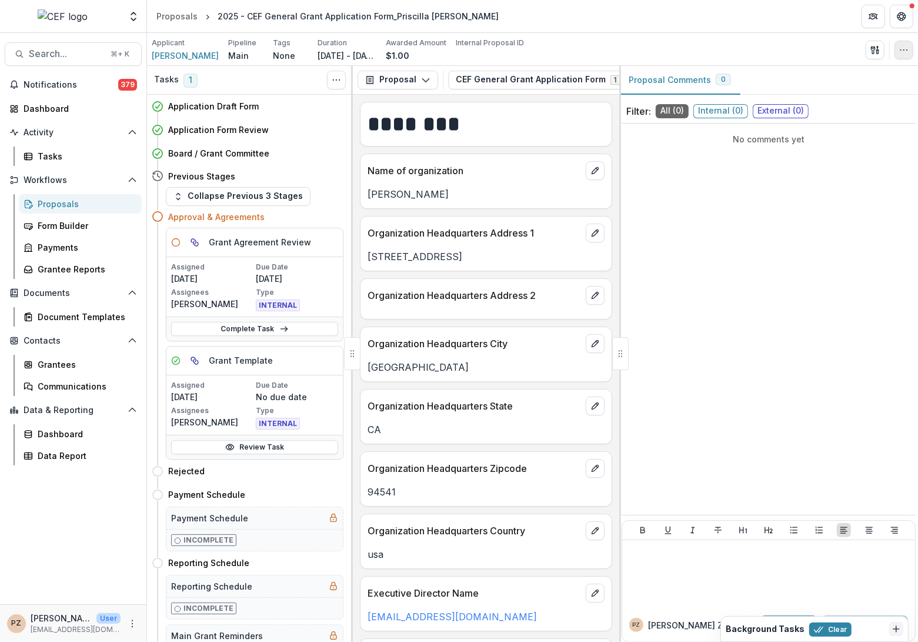
click at [906, 51] on icon "button" at bounding box center [903, 49] width 9 height 9
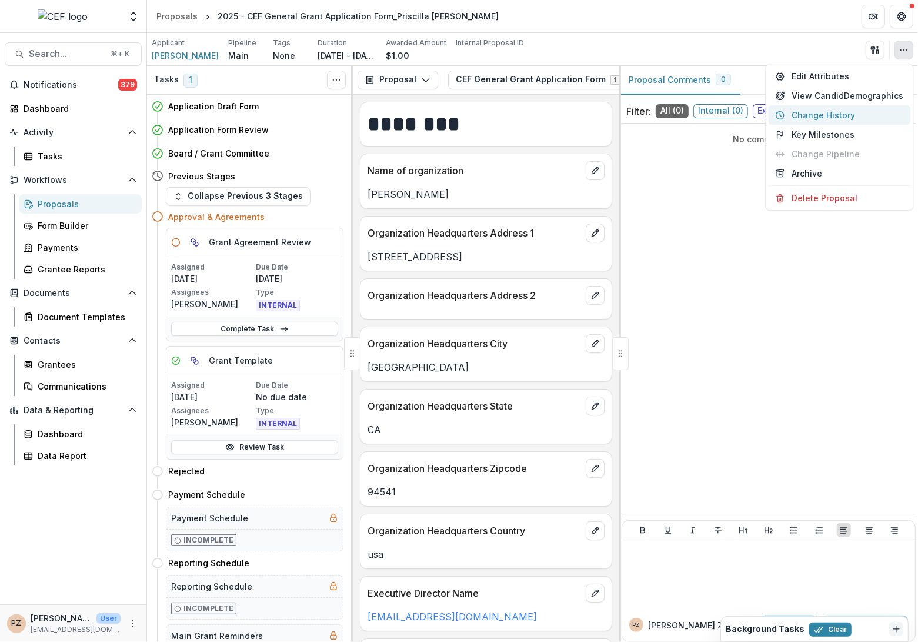
click at [852, 116] on button "Change History" at bounding box center [840, 114] width 142 height 19
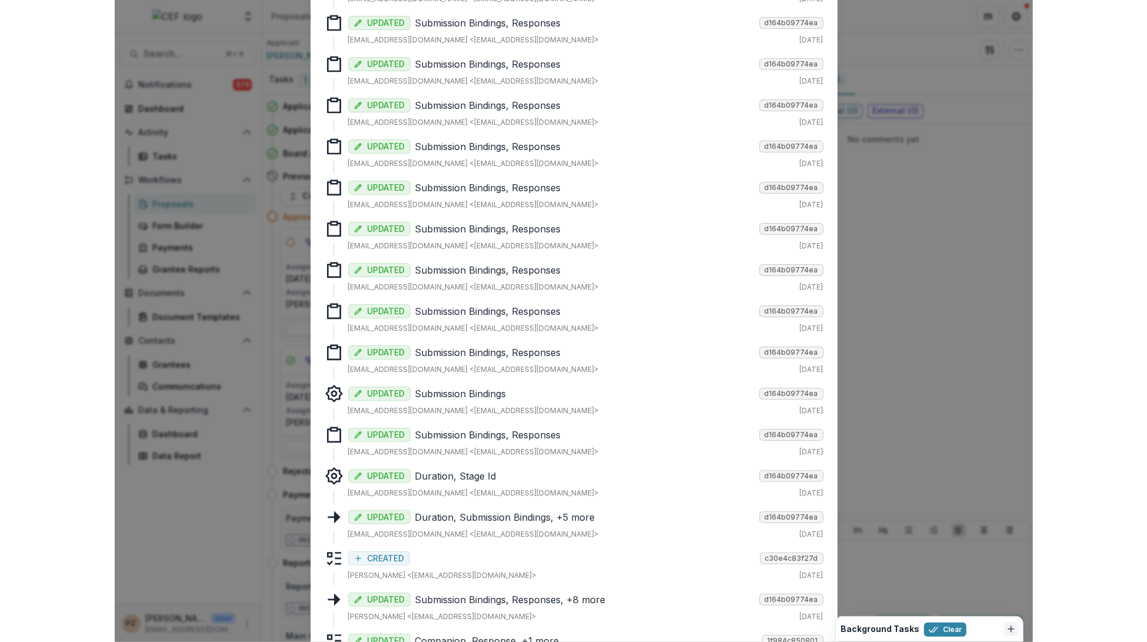
scroll to position [0, 0]
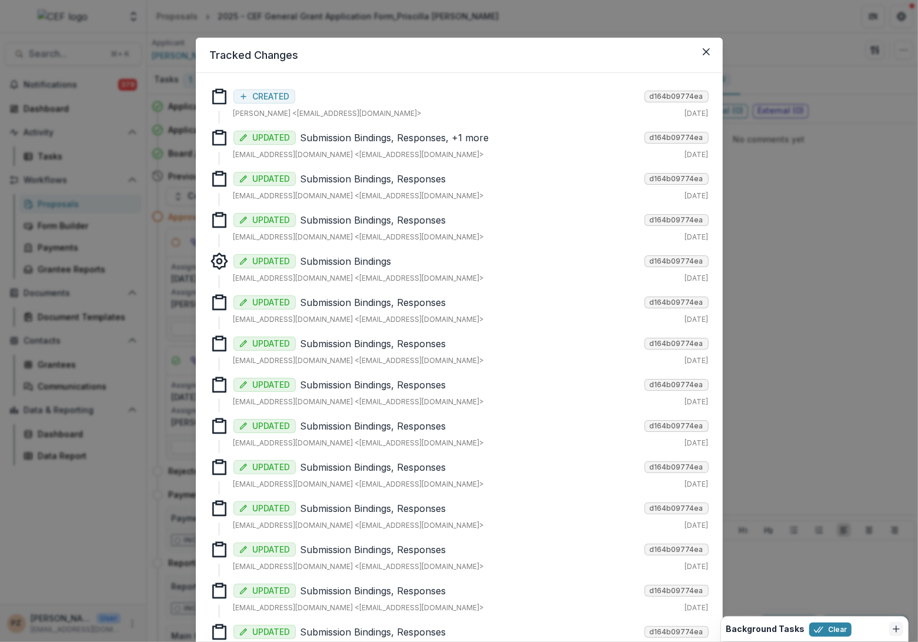
click at [396, 305] on p "Submission Bindings, Responses" at bounding box center [470, 302] width 339 height 14
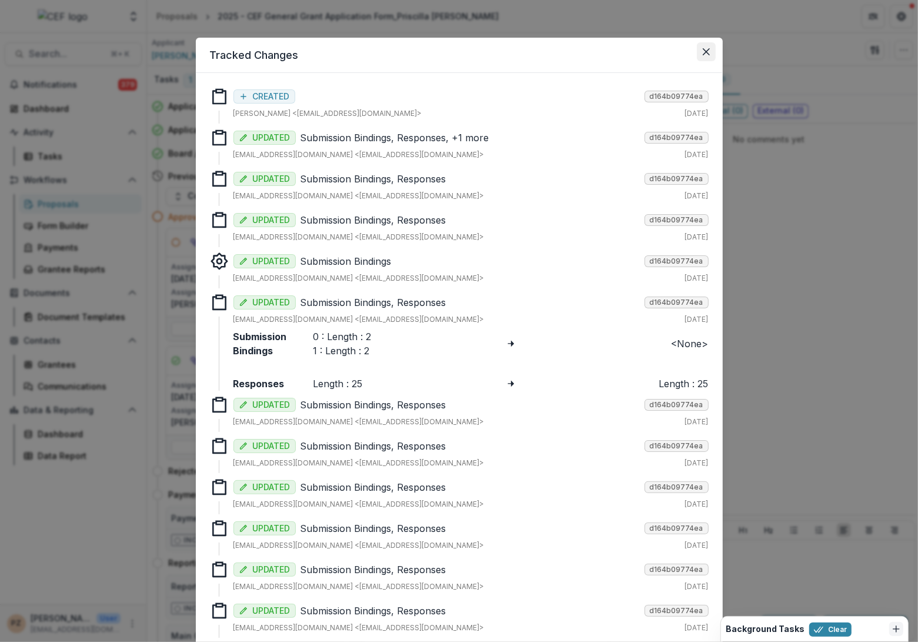
click at [703, 48] on icon "Close" at bounding box center [706, 51] width 7 height 7
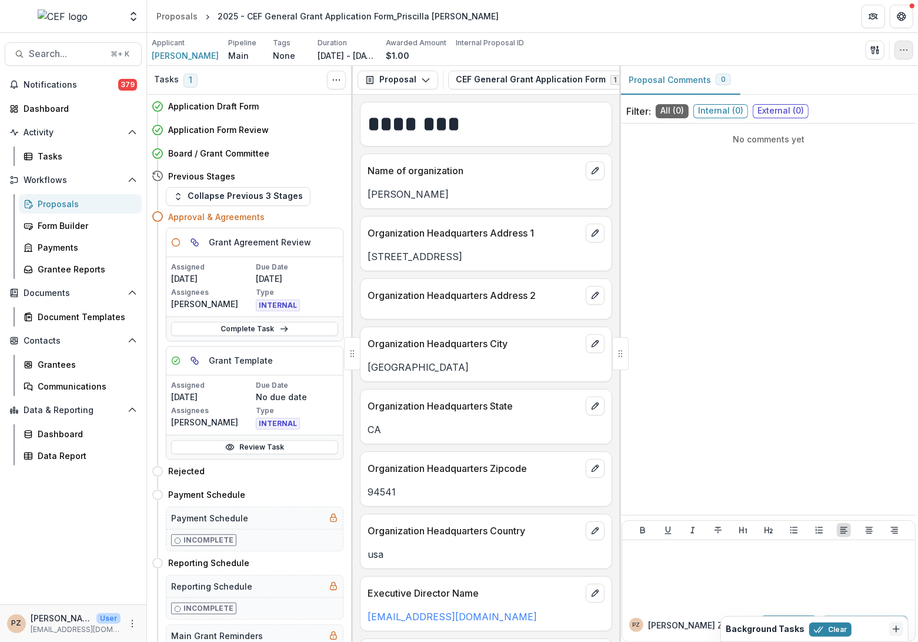
click at [907, 52] on icon "button" at bounding box center [903, 49] width 9 height 9
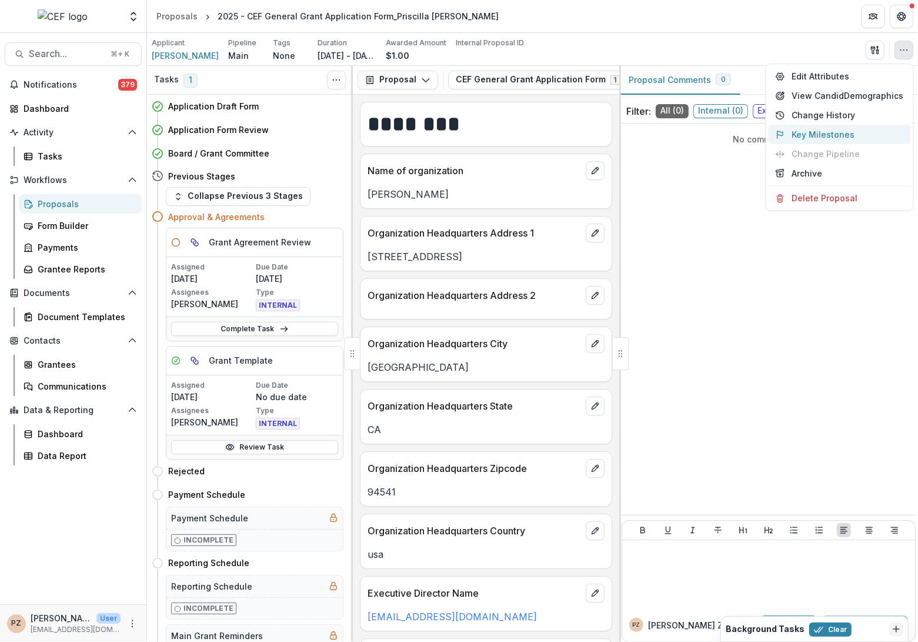
click at [831, 132] on button "Key Milestones" at bounding box center [840, 134] width 142 height 19
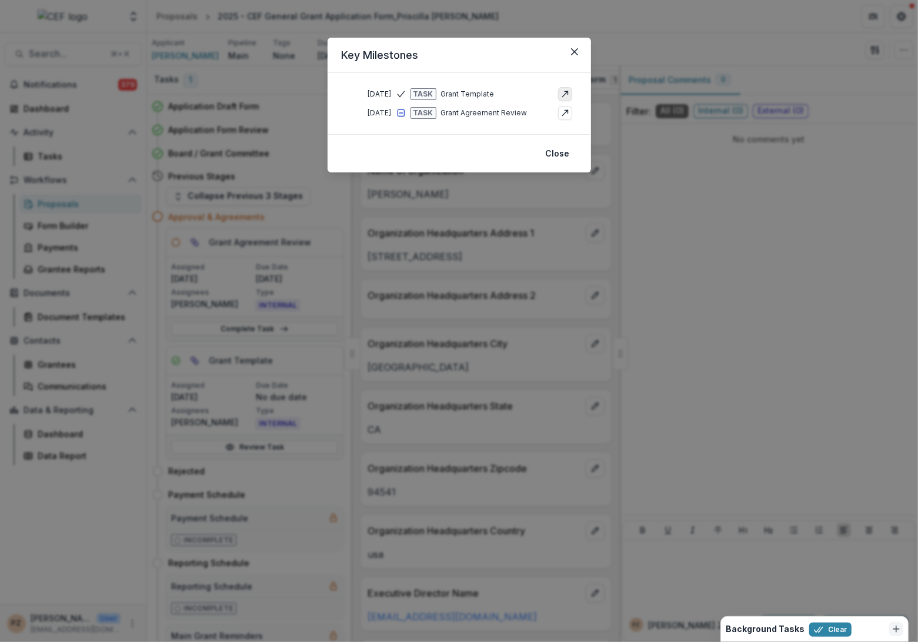
click at [565, 91] on polyline "go-to" at bounding box center [566, 92] width 3 height 3
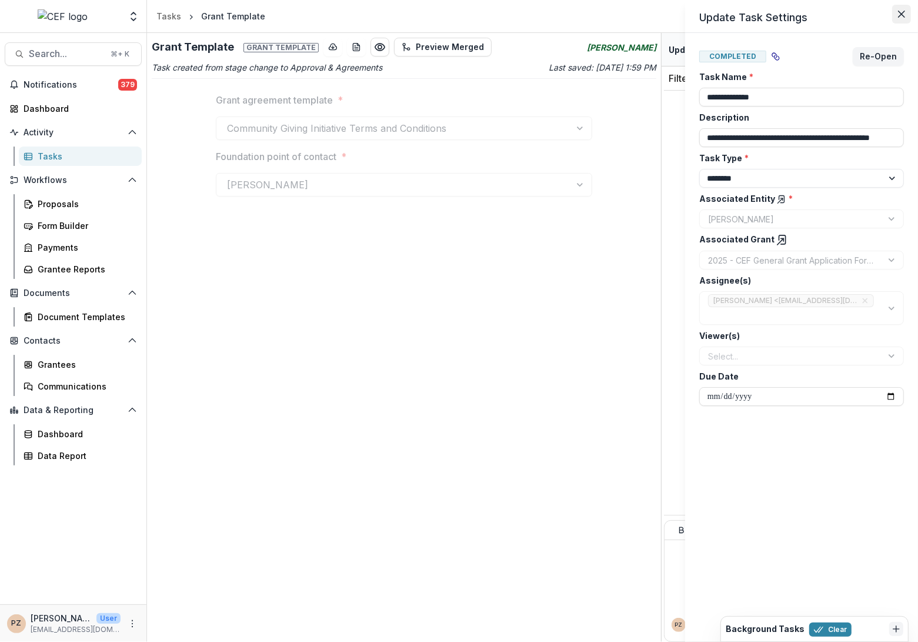
click at [905, 16] on icon "Close" at bounding box center [901, 14] width 7 height 7
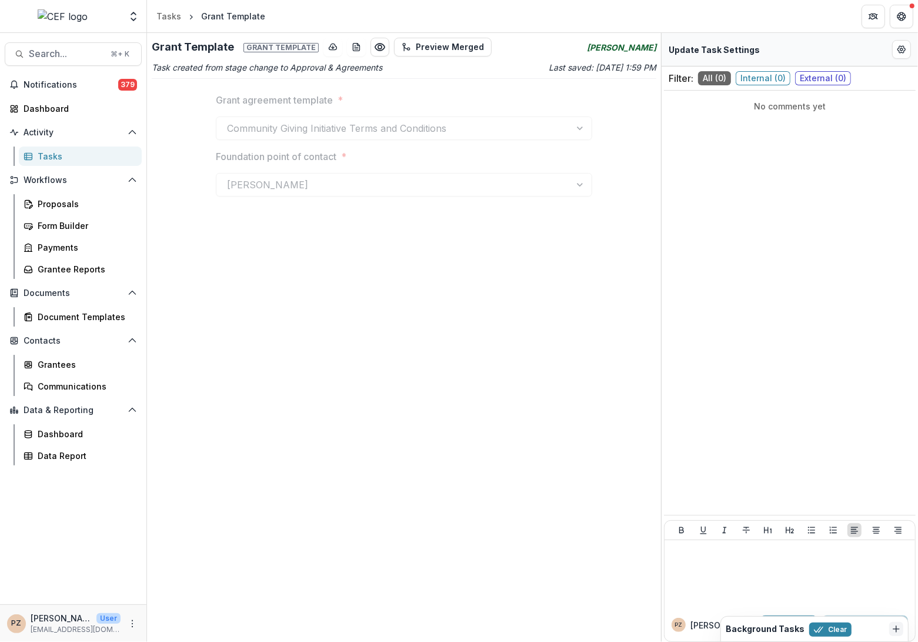
click at [486, 266] on div "Grant Template Grant template Preview Merged [PERSON_NAME] Task created from st…" at bounding box center [404, 337] width 514 height 609
click at [67, 157] on div "Tasks" at bounding box center [85, 156] width 95 height 12
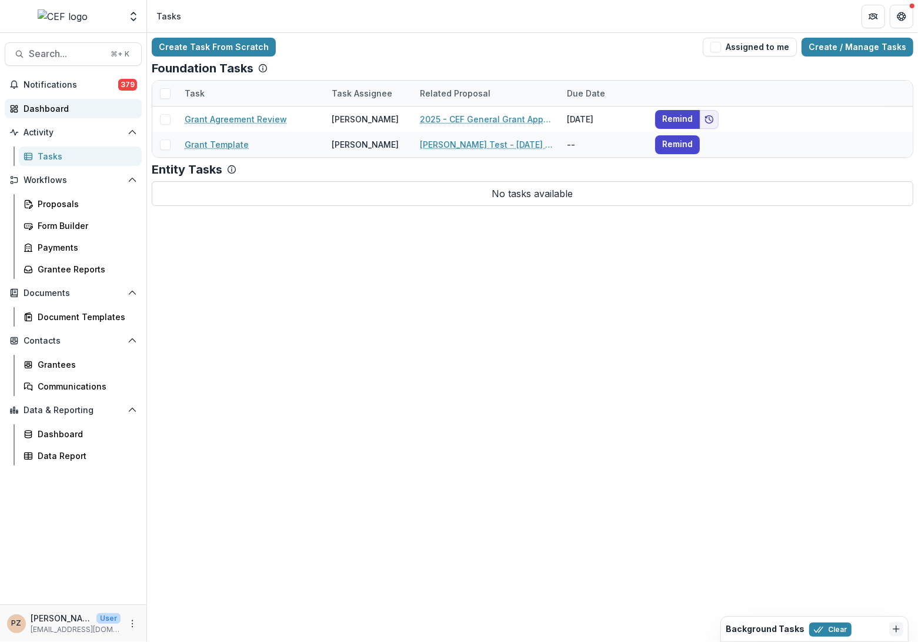
click at [50, 111] on div "Dashboard" at bounding box center [78, 108] width 109 height 12
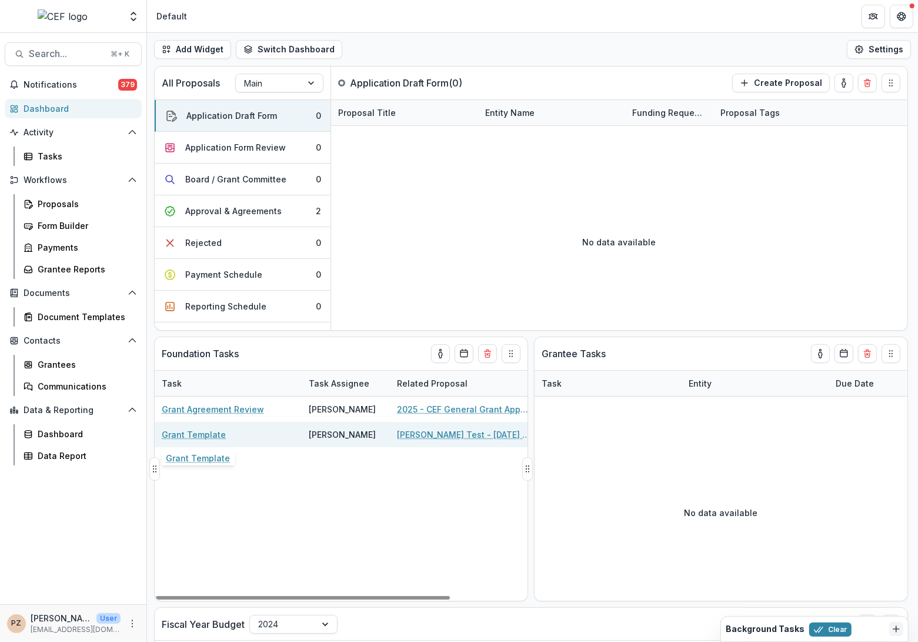
click at [183, 432] on link "Grant Template" at bounding box center [194, 434] width 64 height 12
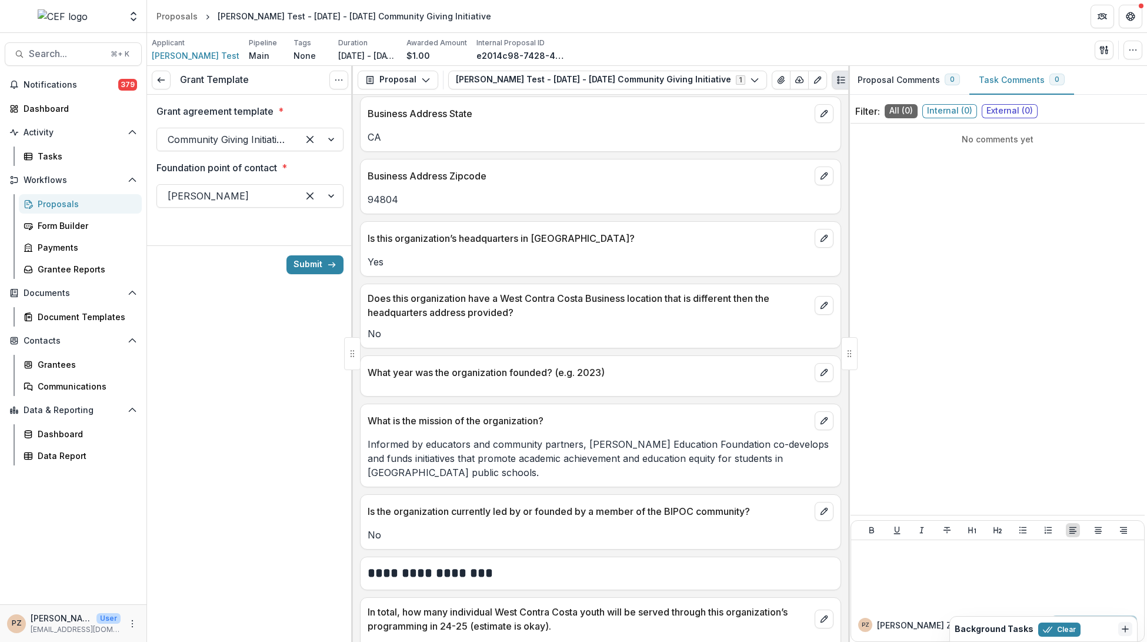
scroll to position [393, 0]
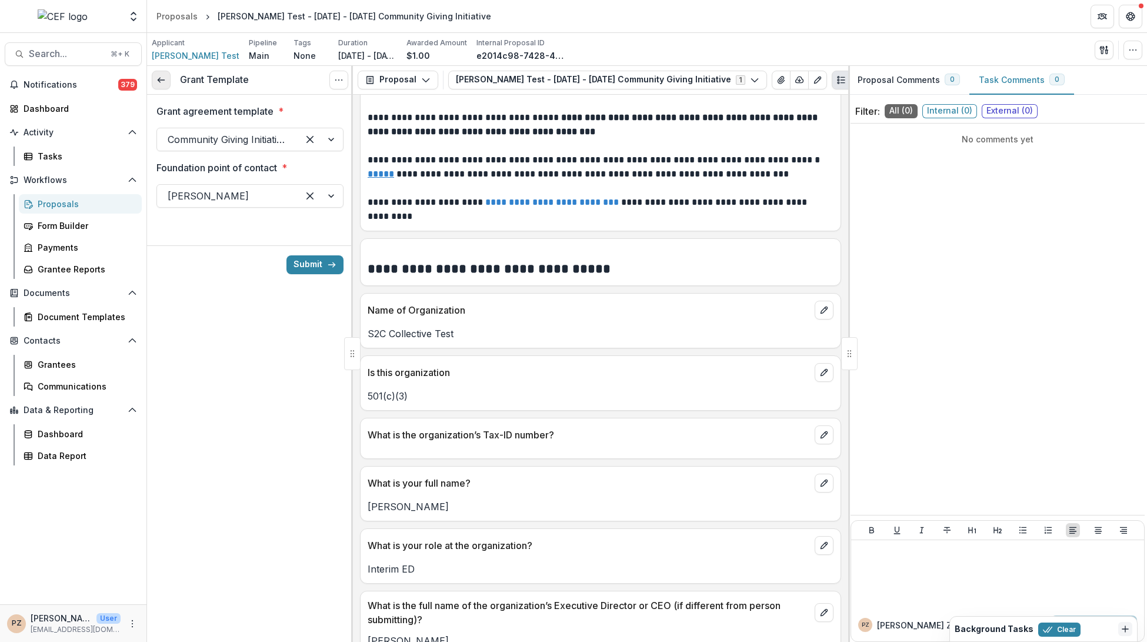
click at [154, 76] on link at bounding box center [161, 80] width 19 height 19
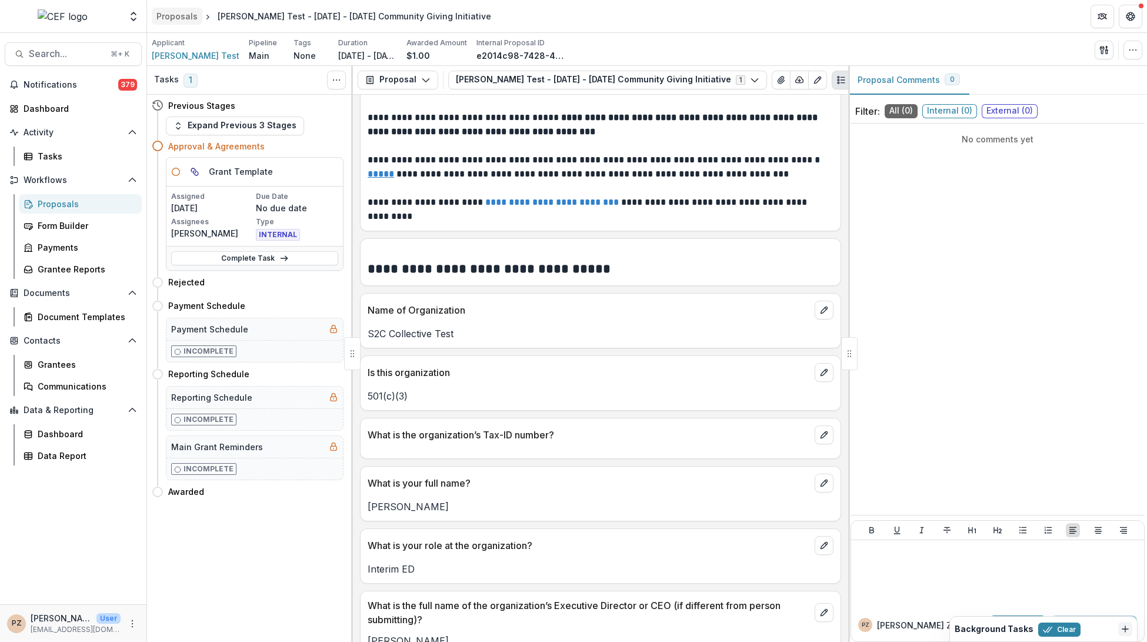
click at [188, 18] on div "Proposals" at bounding box center [176, 16] width 41 height 12
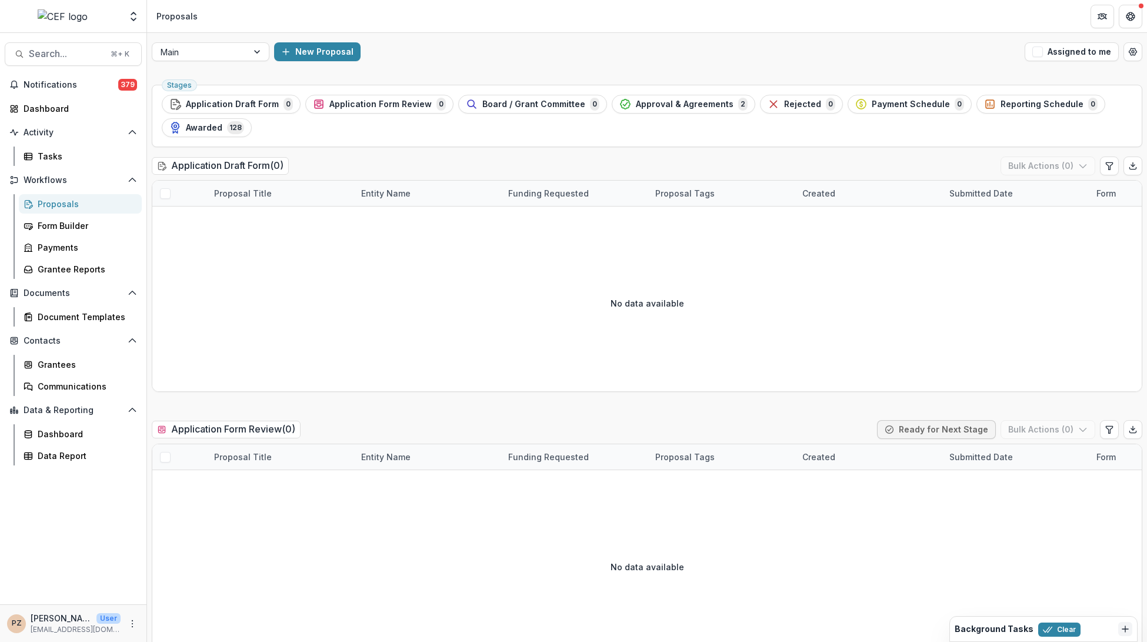
click at [65, 205] on div "Proposals" at bounding box center [85, 204] width 95 height 12
click at [664, 107] on span "Approval & Agreements" at bounding box center [685, 104] width 98 height 10
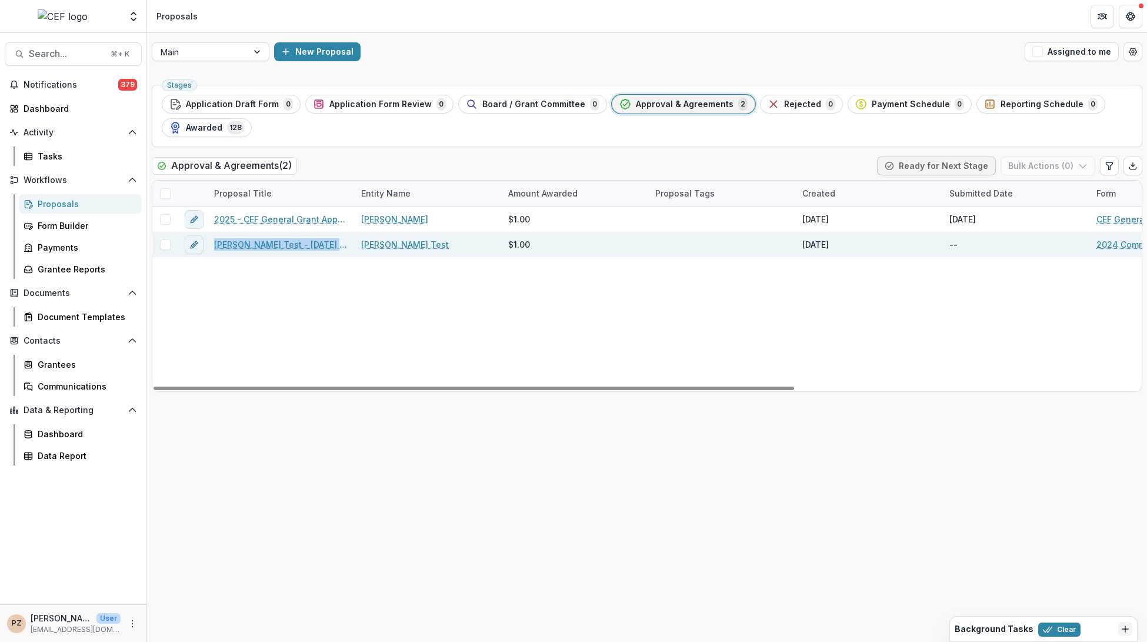
click at [160, 243] on span at bounding box center [165, 244] width 11 height 11
click at [1051, 161] on button "Bulk Actions ( 1 )" at bounding box center [1049, 165] width 92 height 19
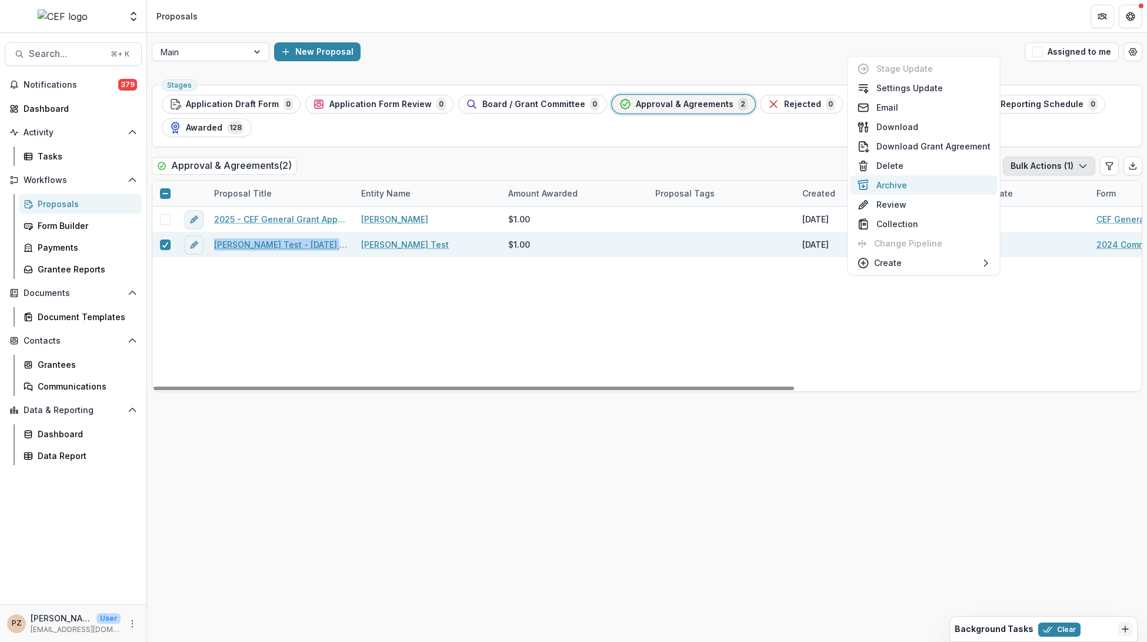
click at [913, 184] on button "Archive" at bounding box center [924, 184] width 147 height 19
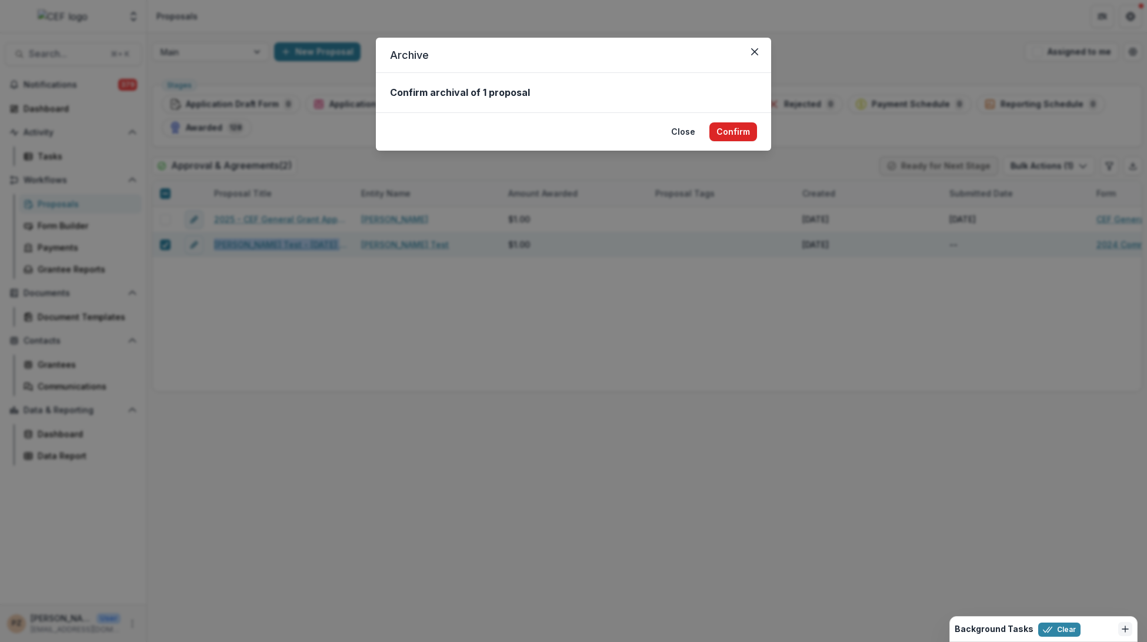
click at [728, 129] on button "Confirm" at bounding box center [733, 131] width 48 height 19
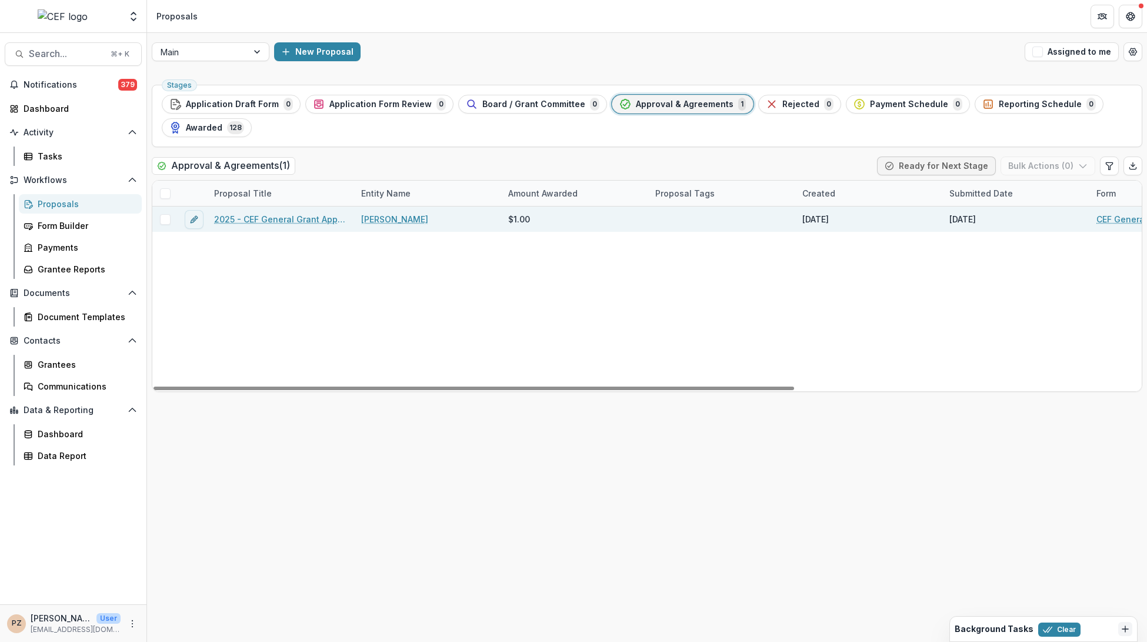
click at [171, 219] on div at bounding box center [164, 219] width 25 height 11
click at [167, 220] on span at bounding box center [165, 219] width 11 height 11
click at [1052, 165] on button "Bulk Actions ( 1 )" at bounding box center [1049, 165] width 92 height 19
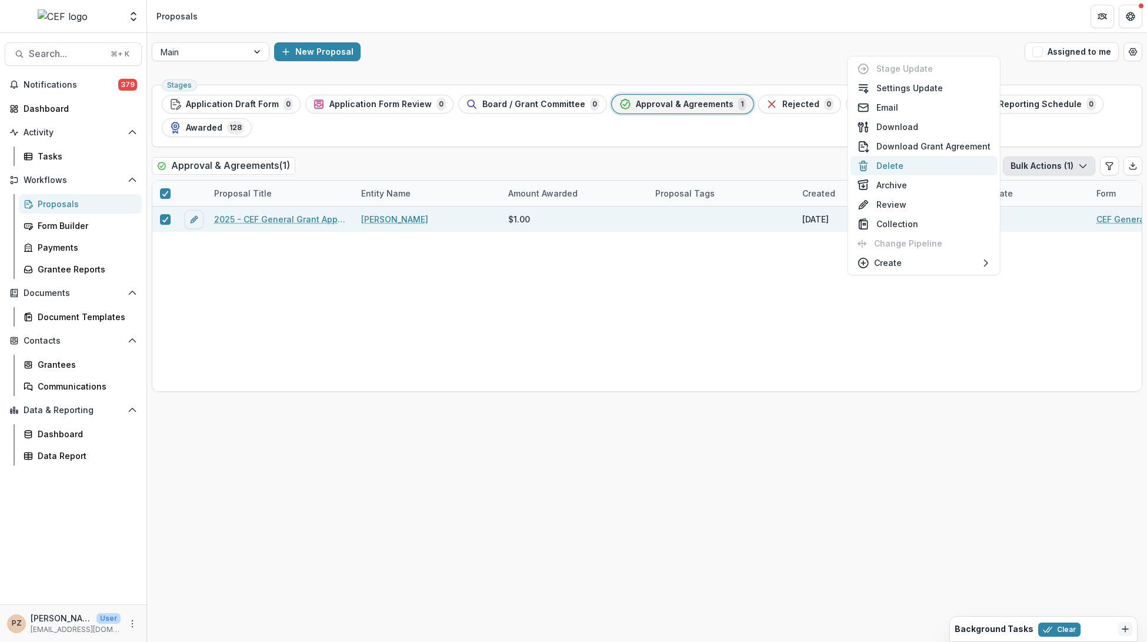
click at [893, 161] on button "Delete" at bounding box center [924, 165] width 147 height 19
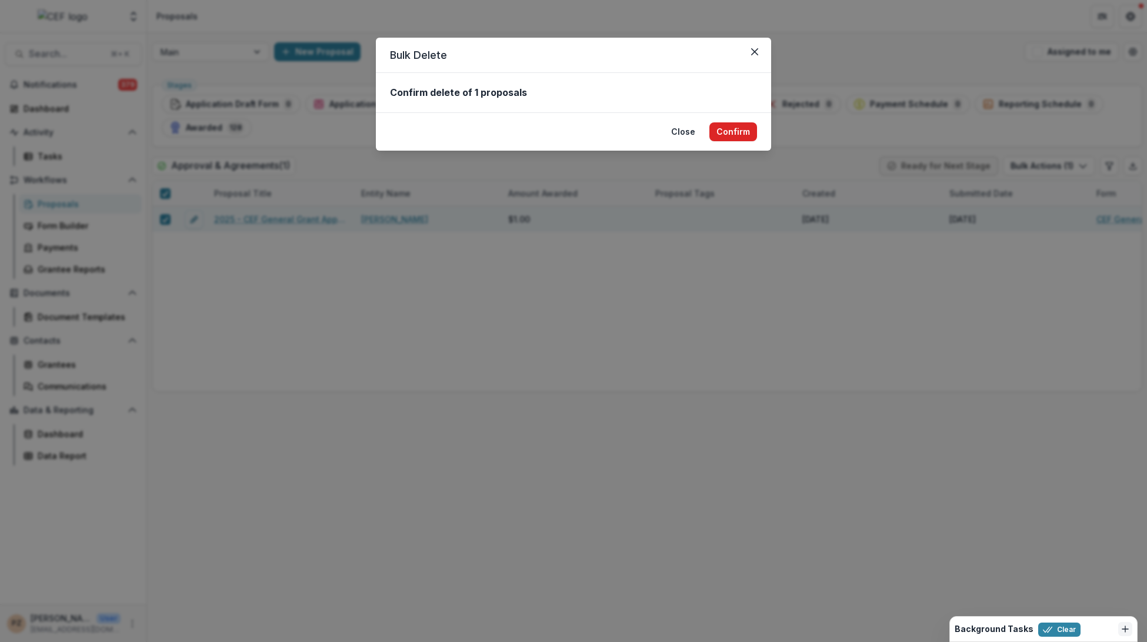
click at [737, 130] on button "Confirm" at bounding box center [733, 131] width 48 height 19
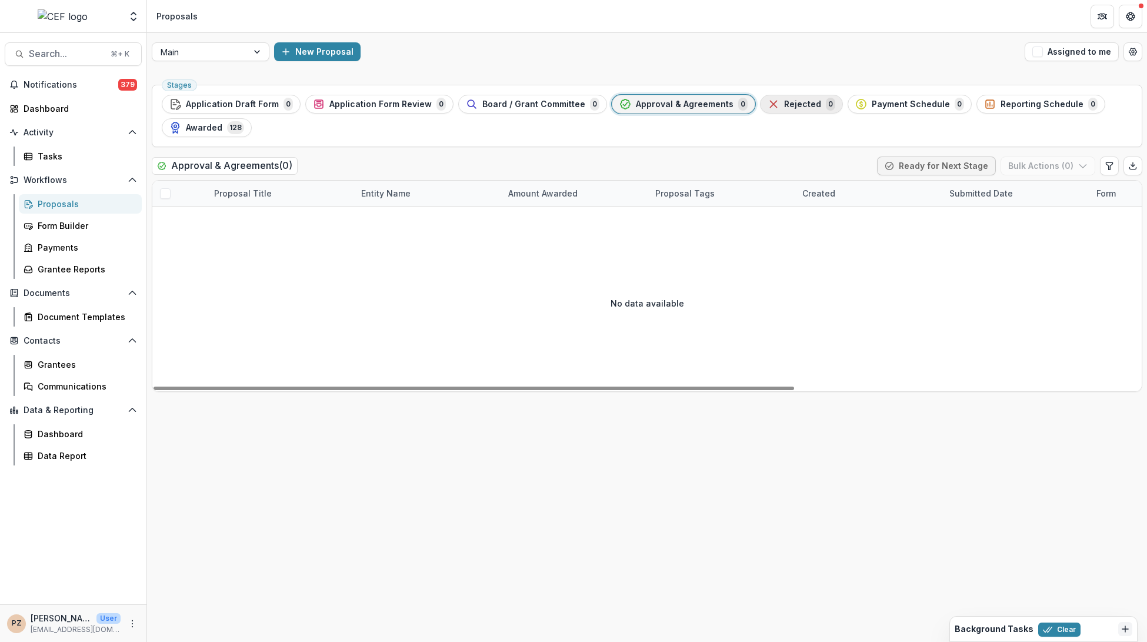
click at [785, 104] on span "Rejected" at bounding box center [802, 104] width 37 height 10
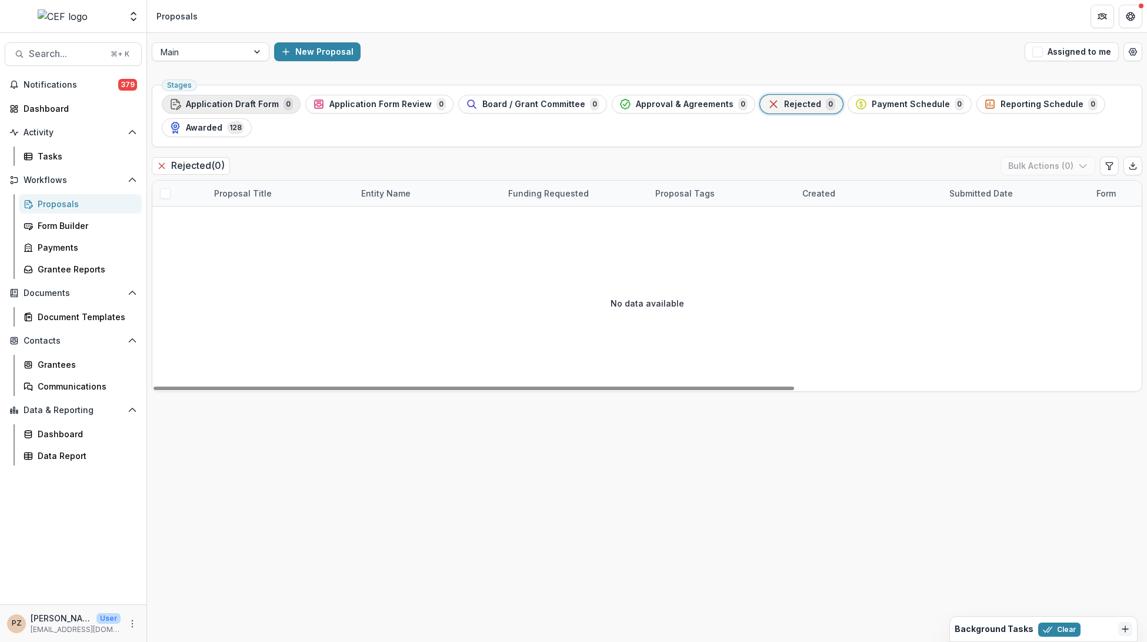
click at [244, 105] on span "Application Draft Form" at bounding box center [232, 104] width 93 height 10
click at [302, 44] on button "New Proposal" at bounding box center [317, 51] width 86 height 19
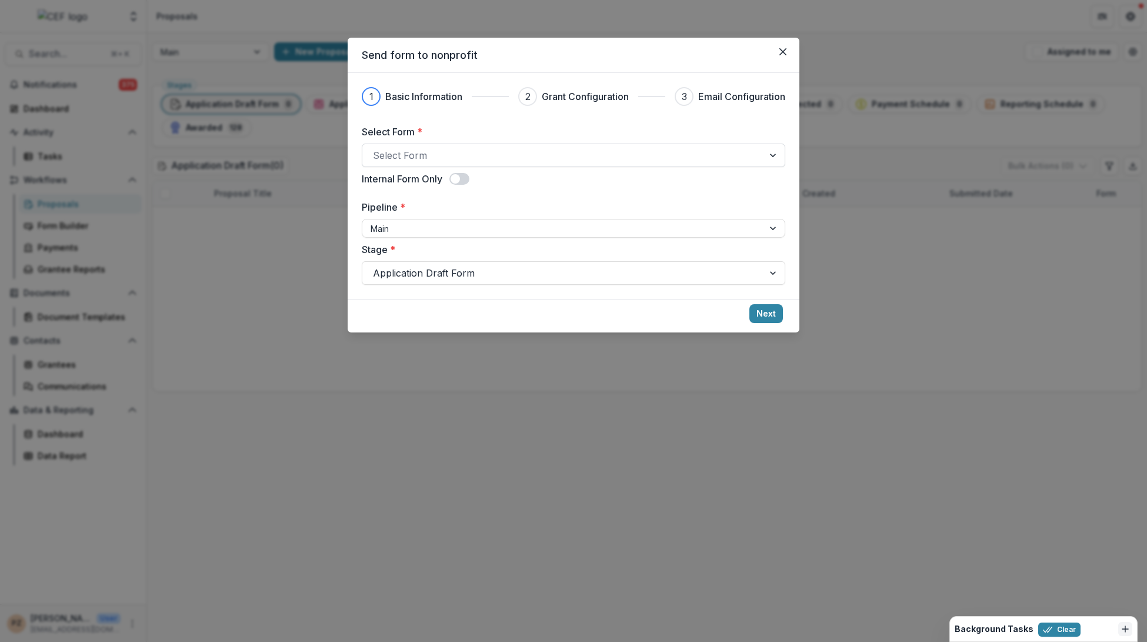
click at [431, 157] on div at bounding box center [563, 155] width 380 height 16
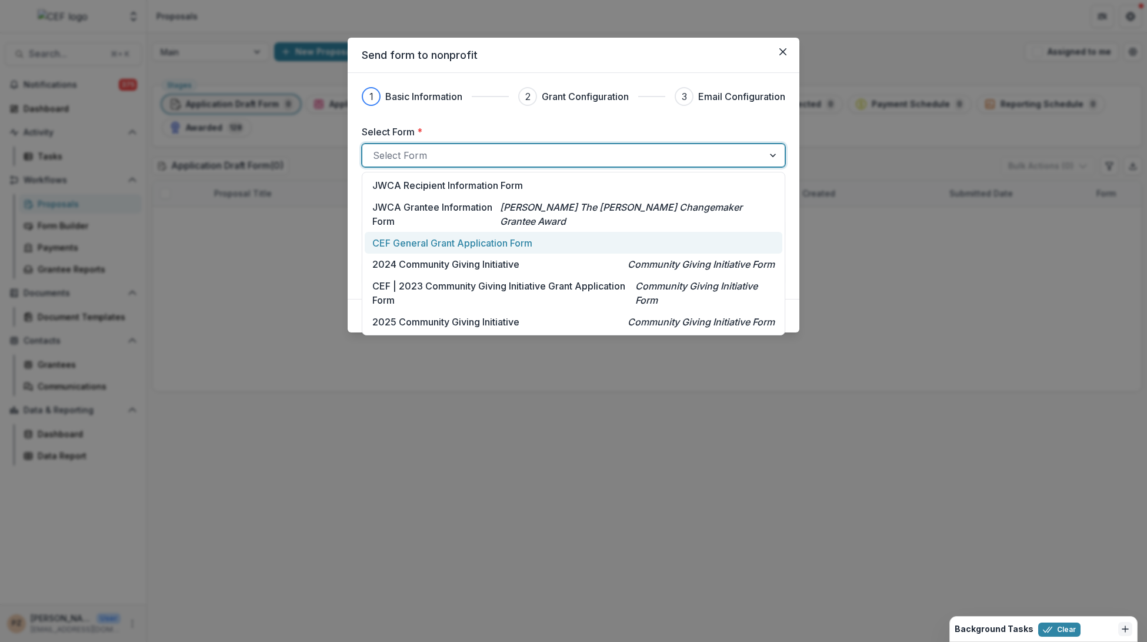
click at [423, 244] on p "CEF General Grant Application Form" at bounding box center [452, 243] width 160 height 14
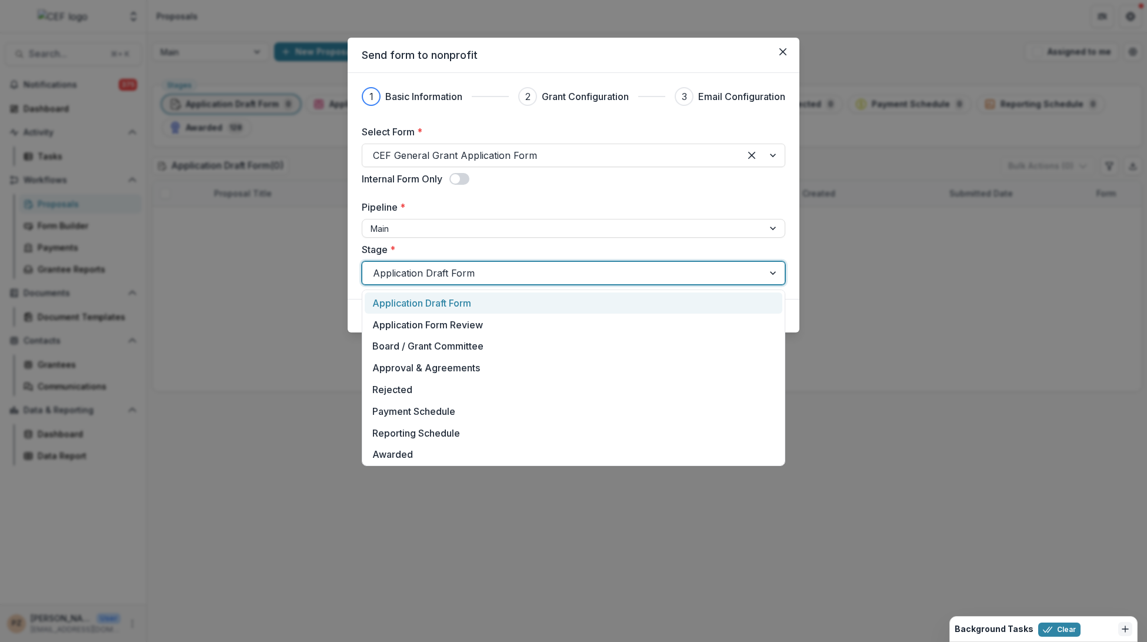
click at [492, 271] on div at bounding box center [563, 273] width 380 height 16
click at [523, 249] on label "Stage *" at bounding box center [570, 249] width 416 height 14
click at [376, 266] on input "Stage *" at bounding box center [374, 273] width 3 height 14
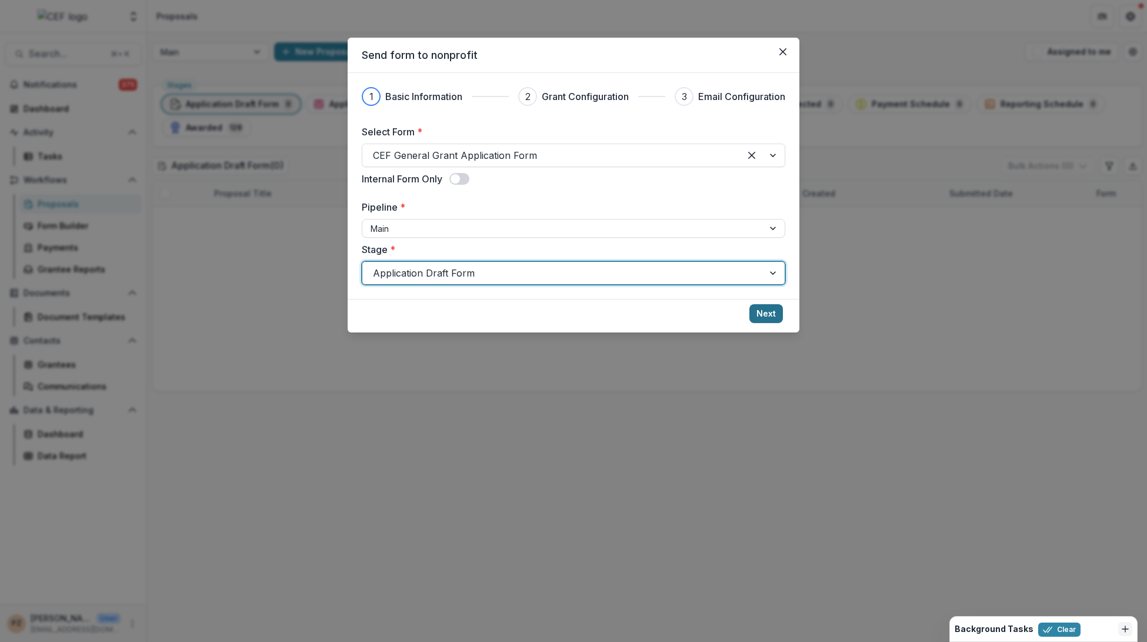
click at [763, 311] on button "Next" at bounding box center [766, 313] width 34 height 19
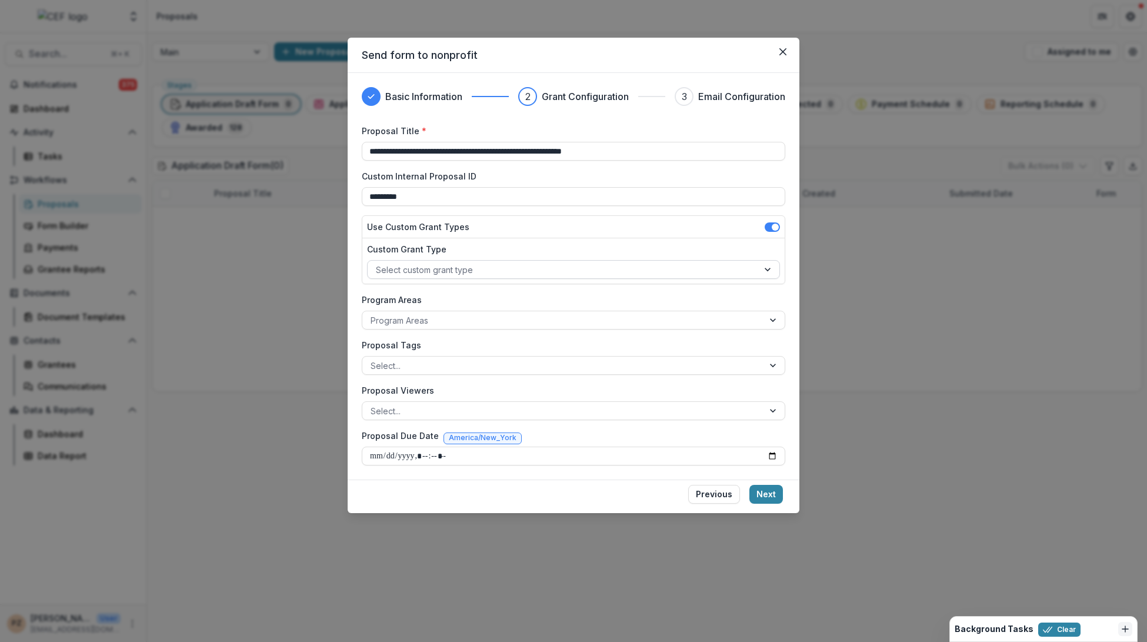
type input "**********"
click at [460, 265] on div at bounding box center [563, 269] width 374 height 15
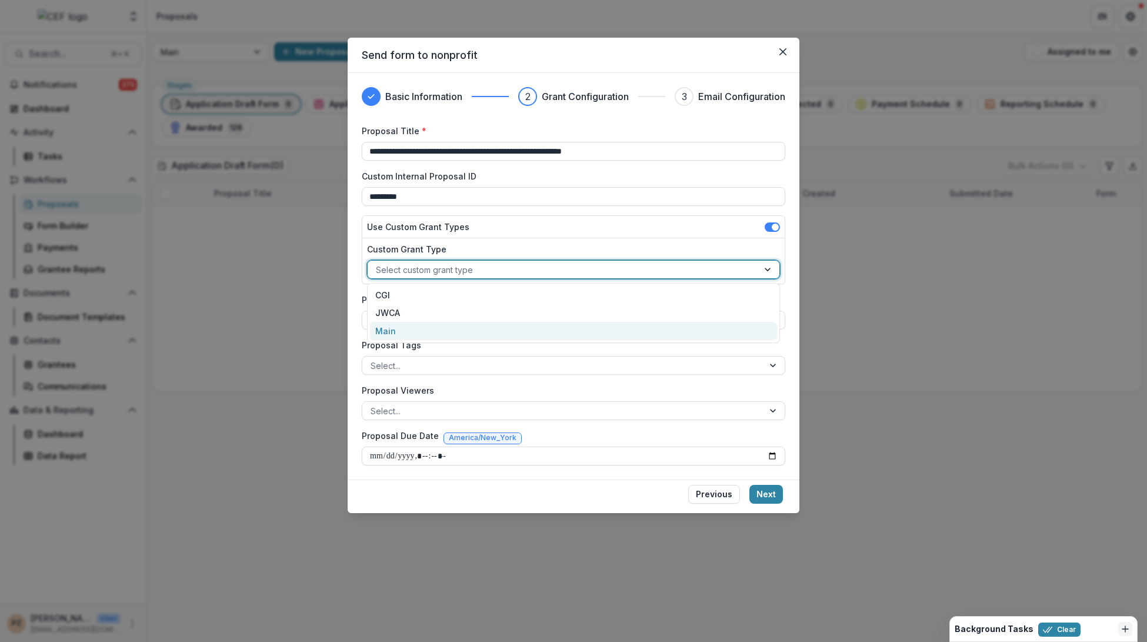
click at [394, 329] on div "Main" at bounding box center [574, 331] width 408 height 18
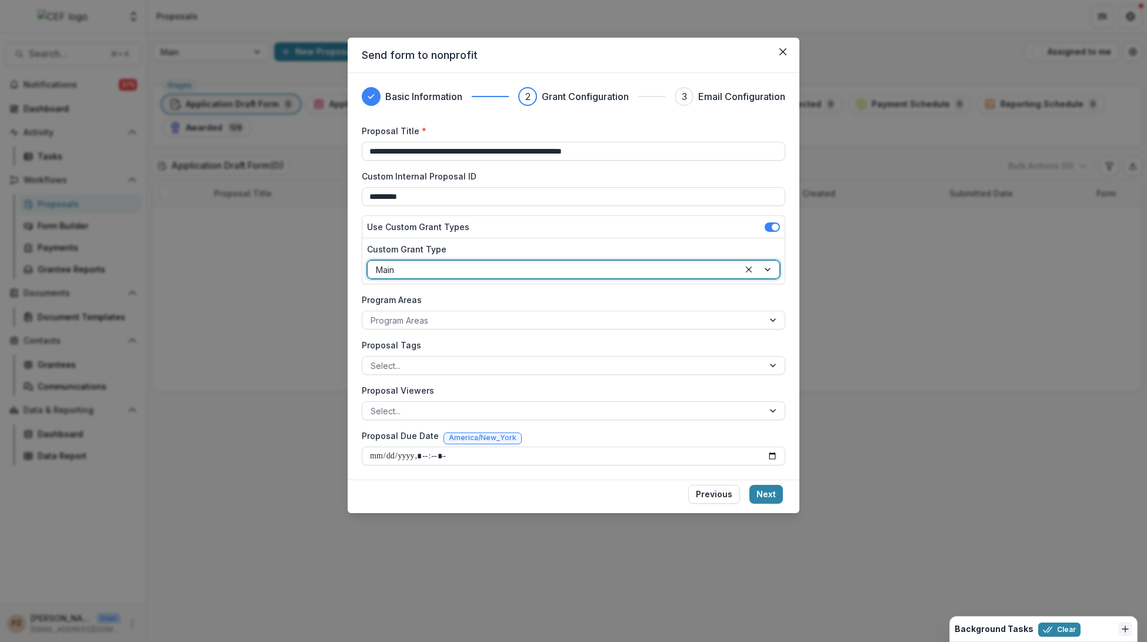
click at [389, 271] on div at bounding box center [553, 269] width 355 height 15
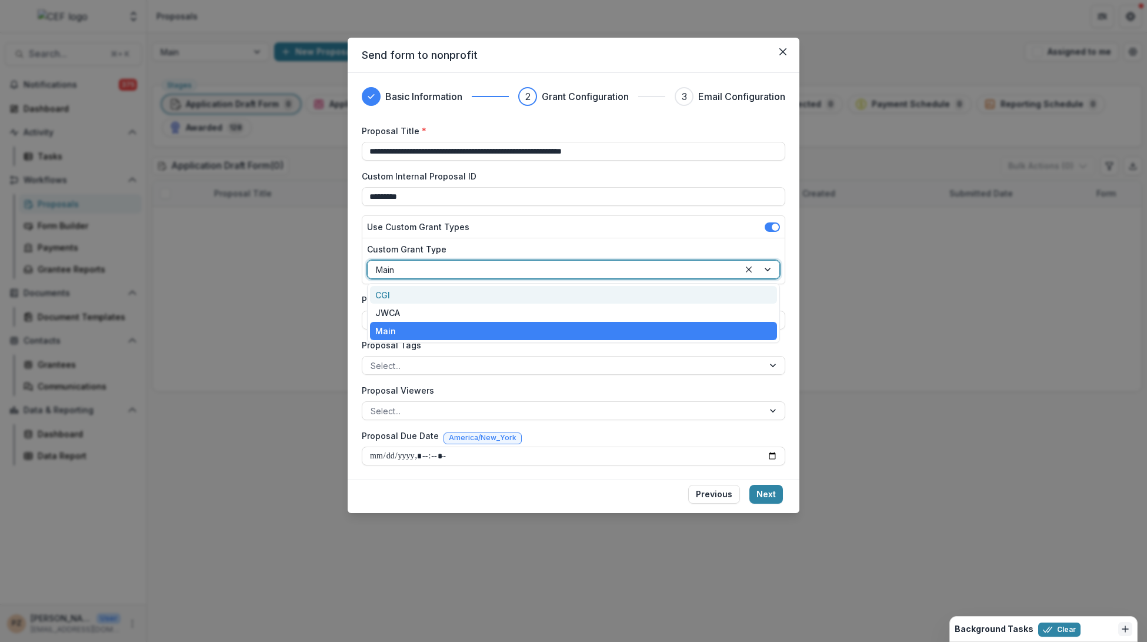
click at [389, 271] on div at bounding box center [553, 269] width 355 height 15
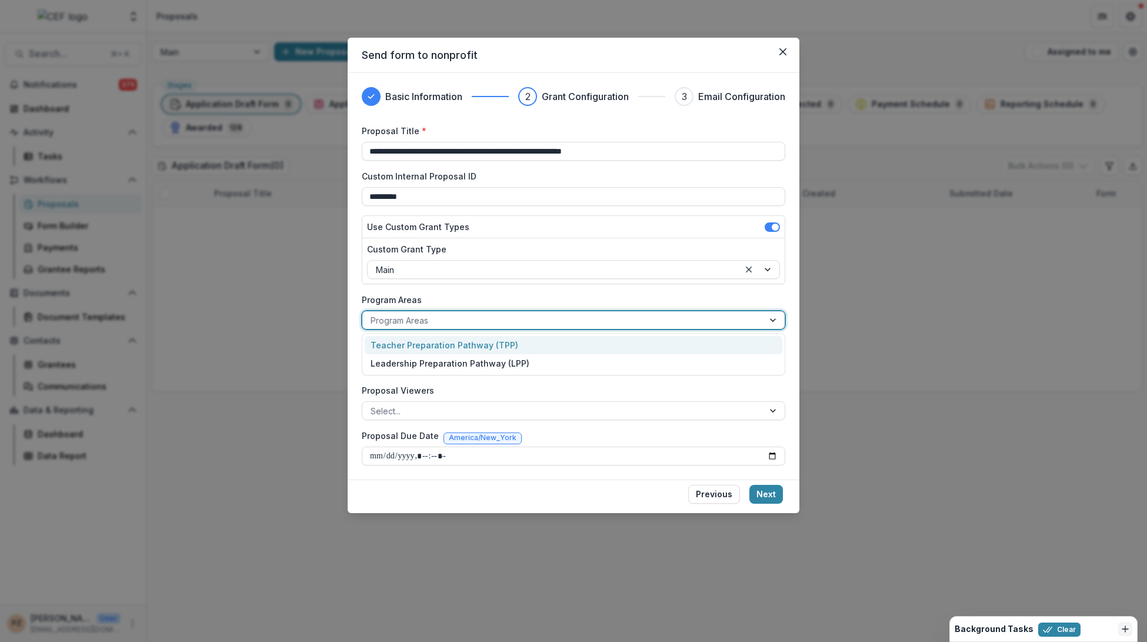
click at [410, 315] on div at bounding box center [563, 320] width 385 height 15
click at [435, 346] on div "Teacher Preparation Pathway (TPP)" at bounding box center [574, 345] width 418 height 18
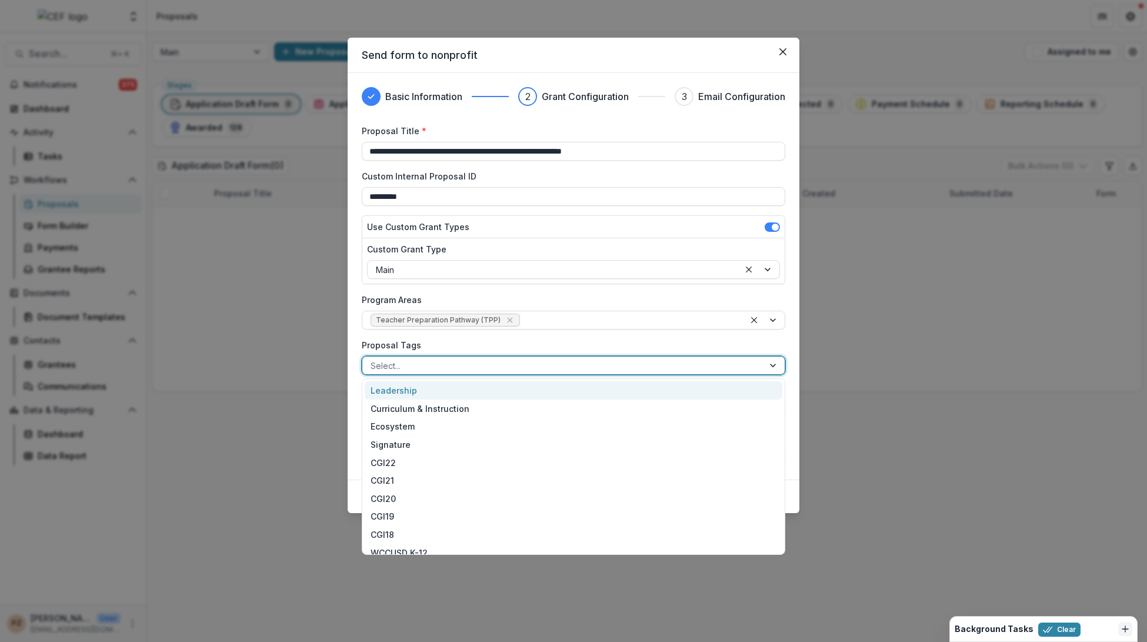
click at [405, 366] on div at bounding box center [563, 365] width 385 height 15
click at [408, 409] on div "Curriculum & Instruction" at bounding box center [574, 408] width 418 height 18
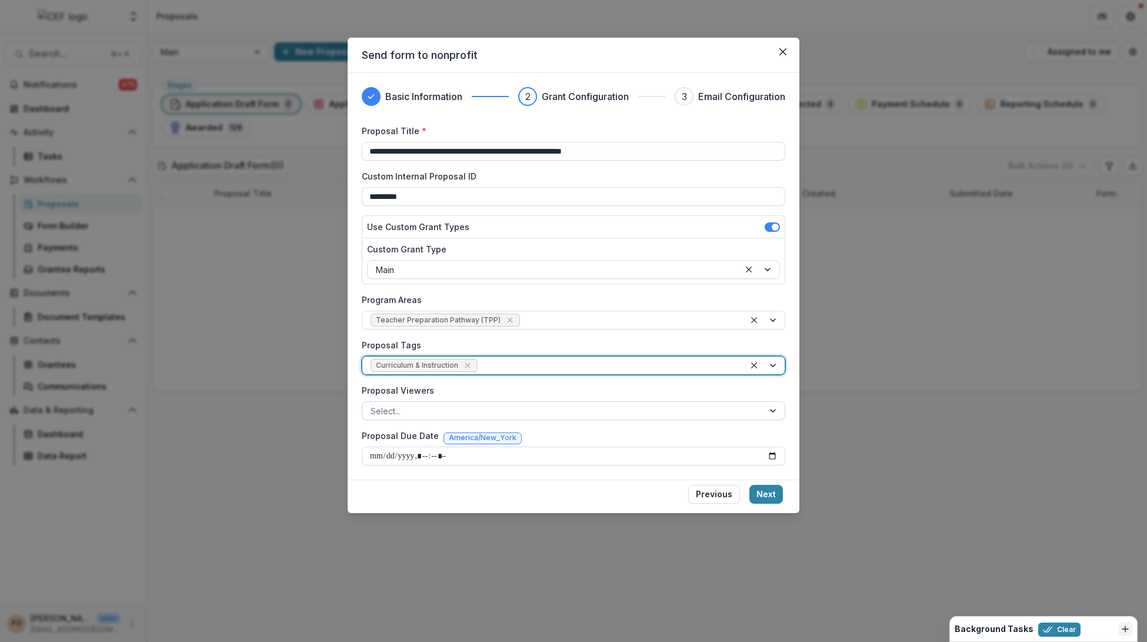
click at [431, 417] on div "Select..." at bounding box center [562, 410] width 401 height 17
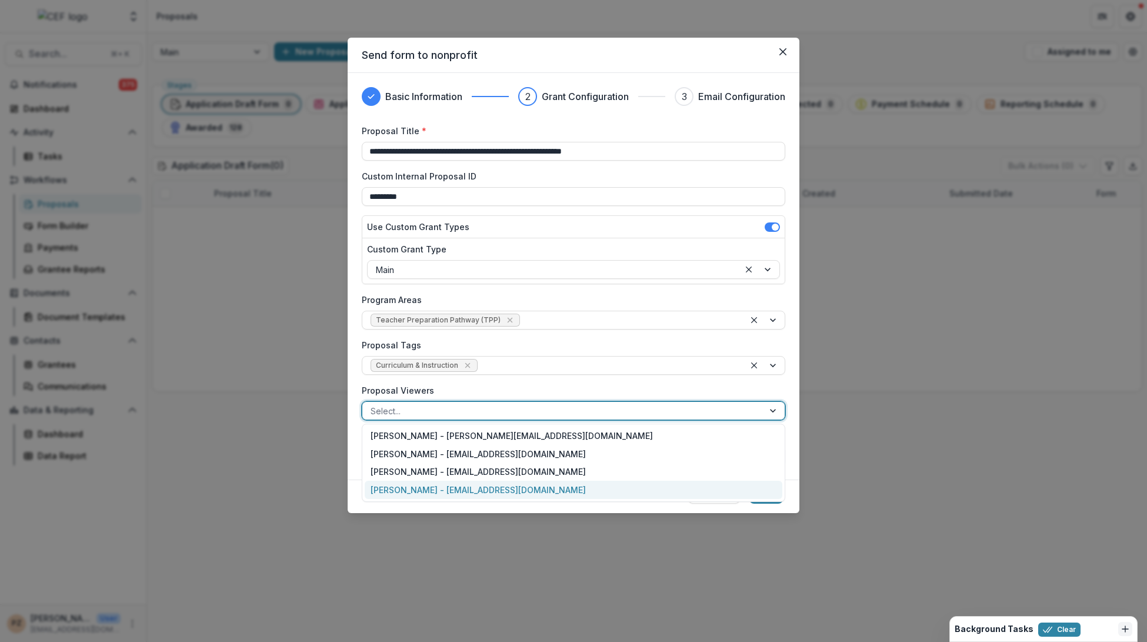
click at [427, 482] on div "[PERSON_NAME] - [EMAIL_ADDRESS][DOMAIN_NAME]" at bounding box center [574, 490] width 418 height 18
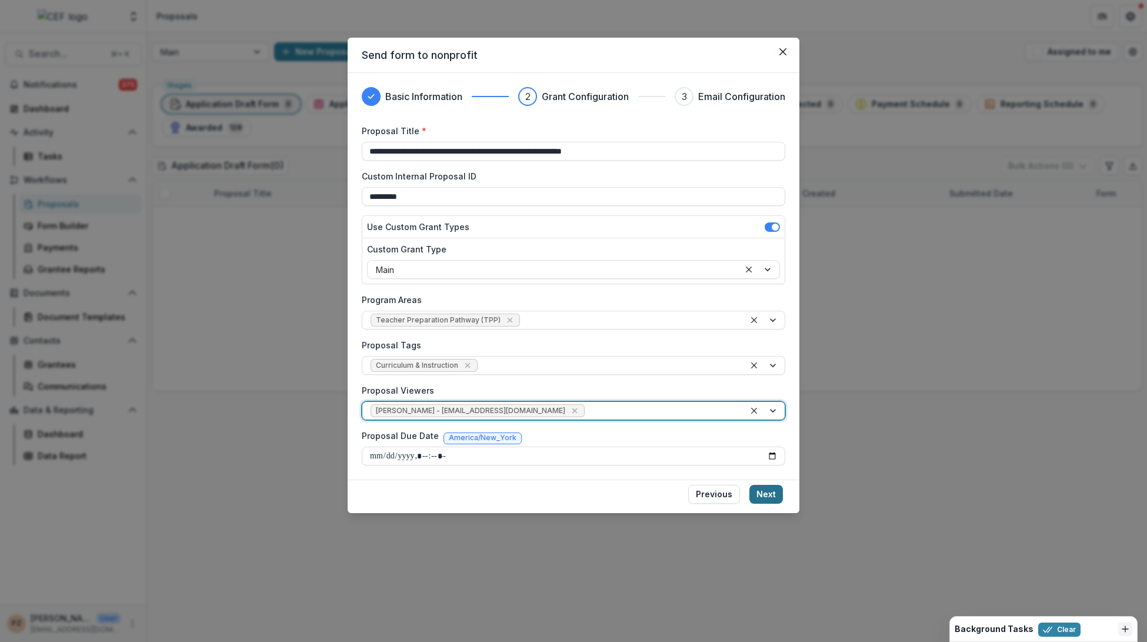
click at [772, 494] on button "Next" at bounding box center [766, 494] width 34 height 19
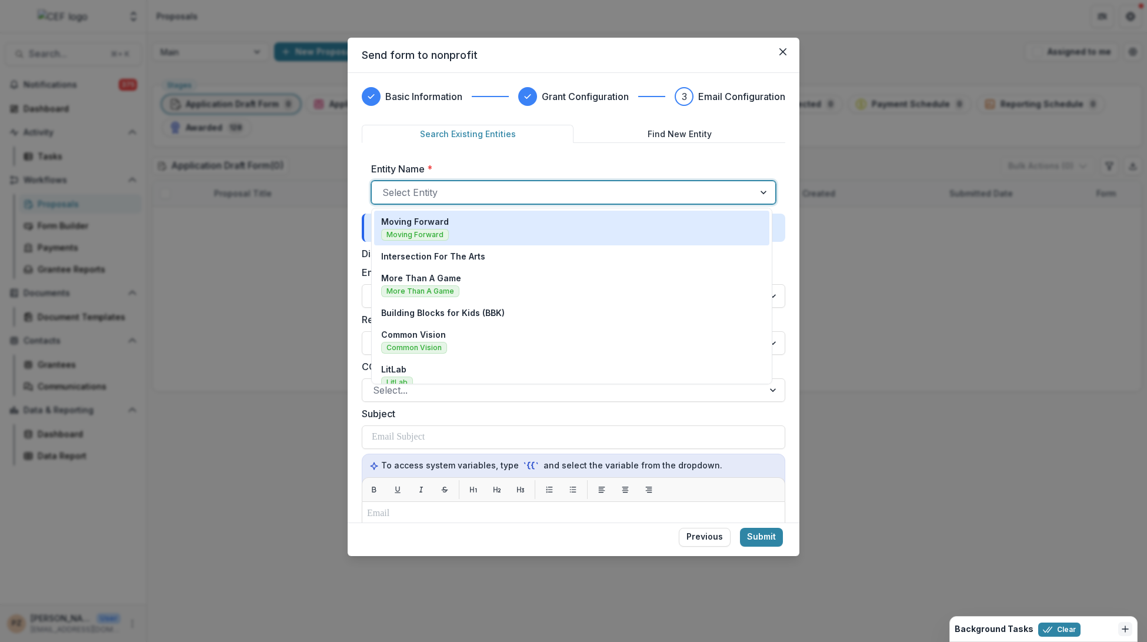
click at [442, 191] on div at bounding box center [562, 192] width 361 height 16
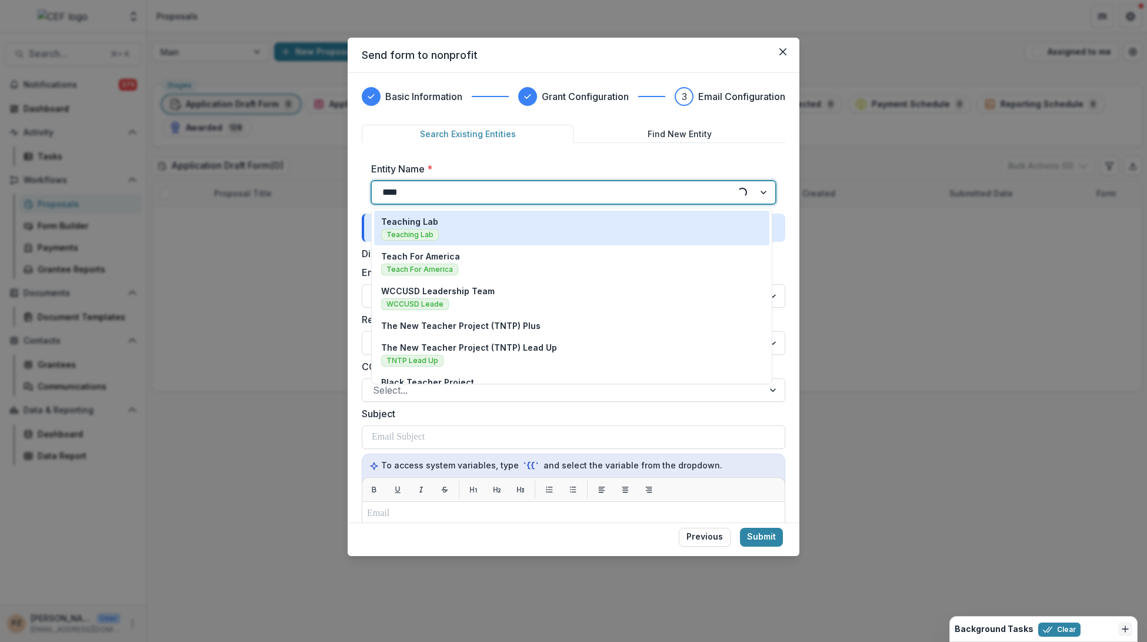
type input "*****"
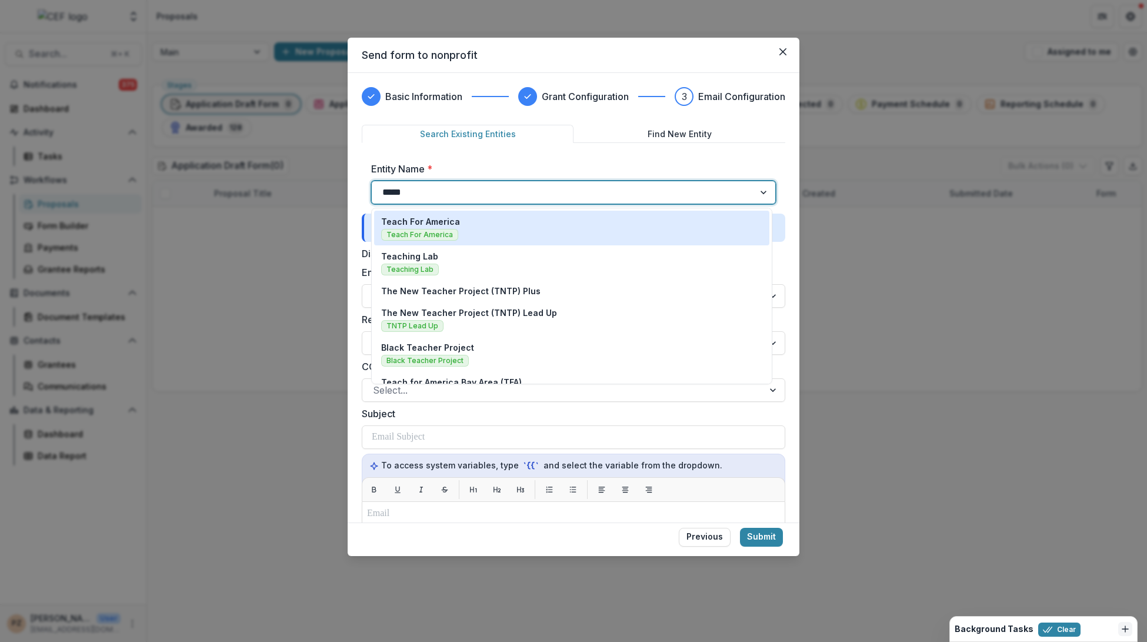
click at [486, 225] on div "Teach For America Teach For America" at bounding box center [571, 227] width 381 height 25
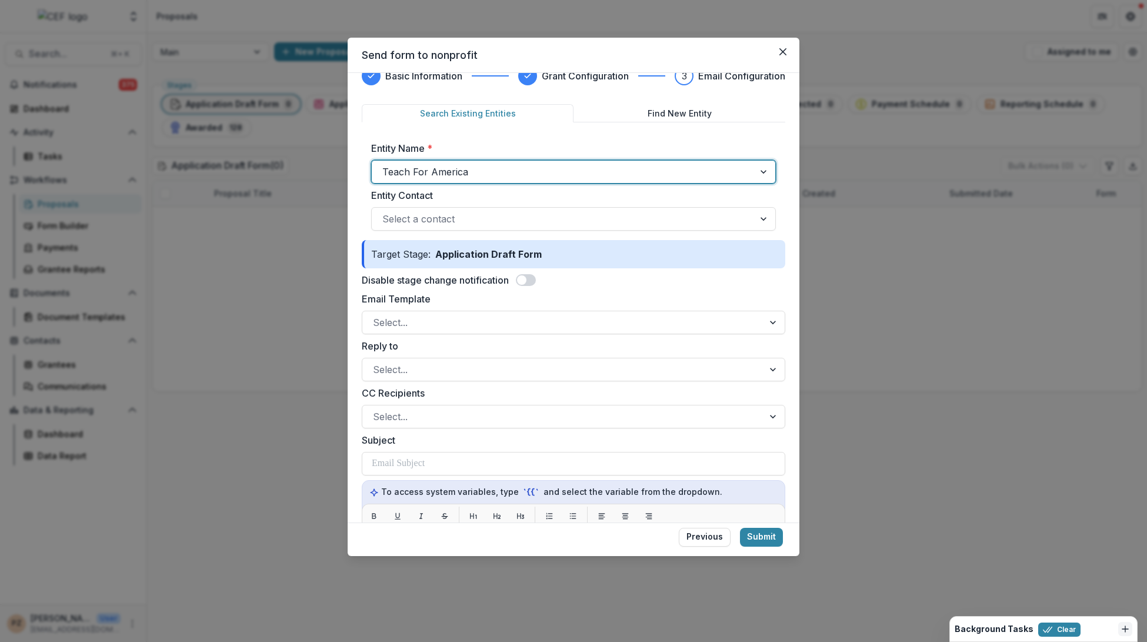
scroll to position [24, 0]
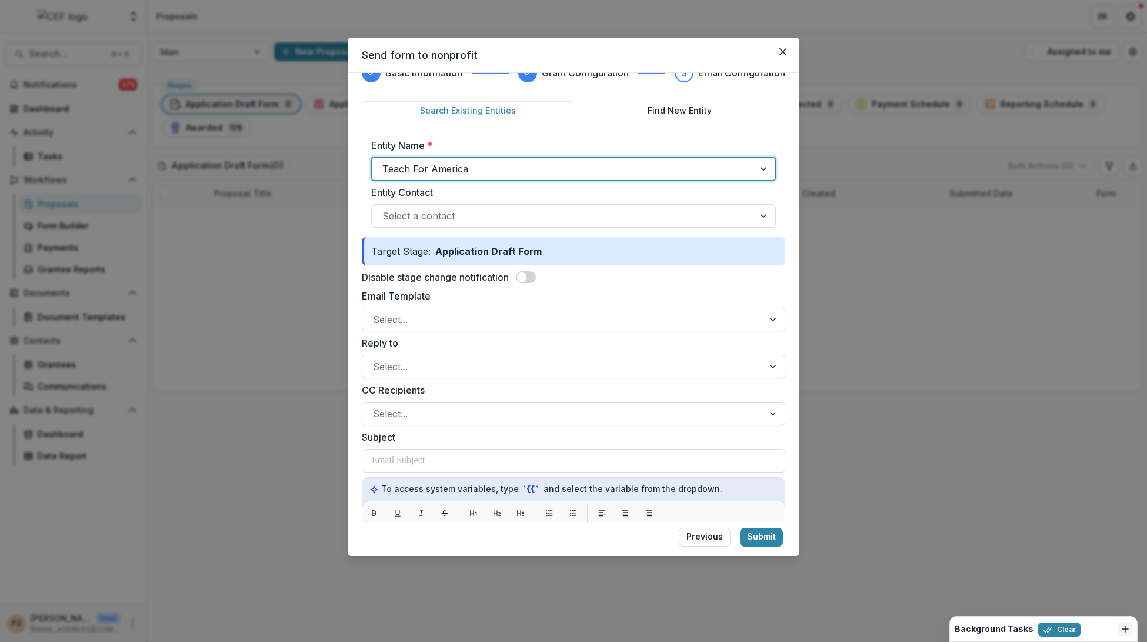
click at [526, 275] on span at bounding box center [521, 276] width 9 height 9
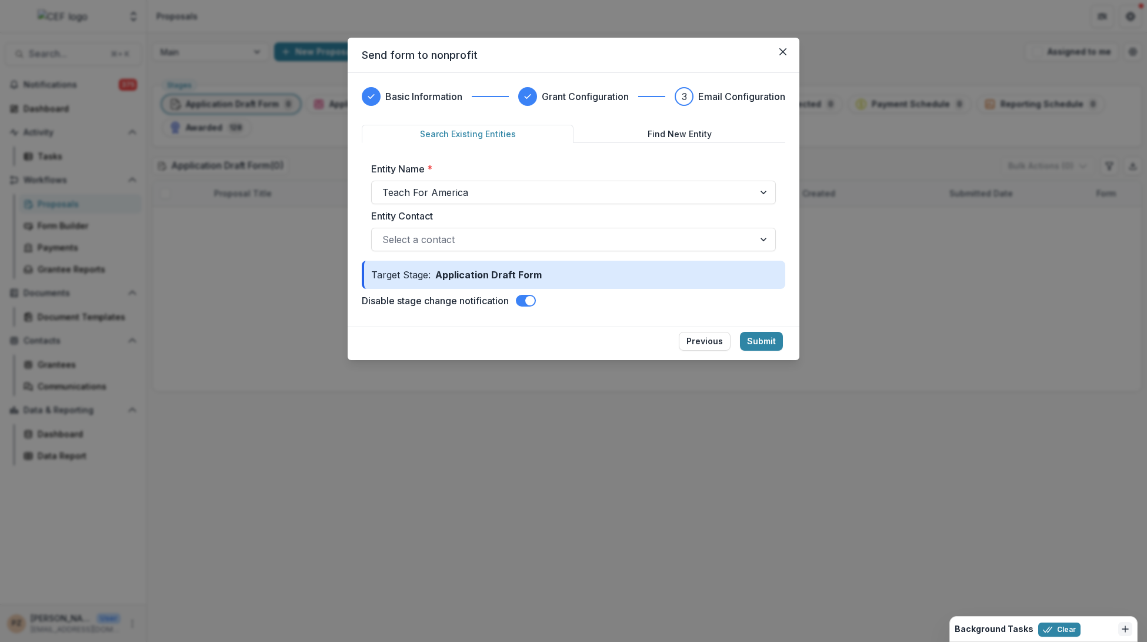
scroll to position [0, 0]
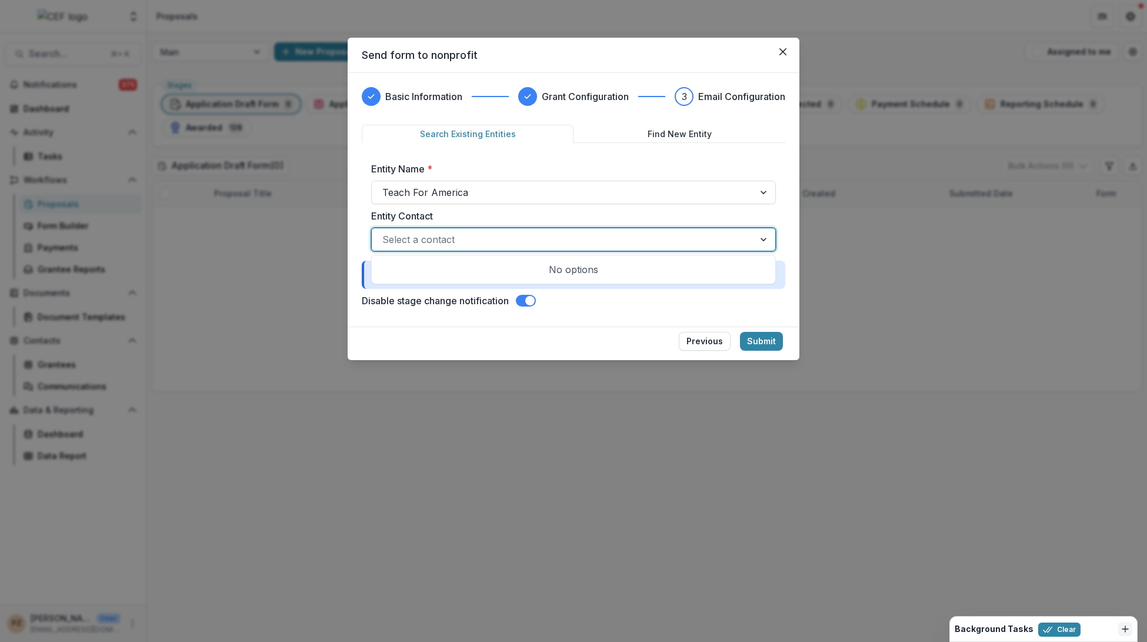
click at [414, 234] on div at bounding box center [562, 239] width 361 height 16
click at [454, 322] on div "Basic Information Grant Configuration 3 Email Configuration Search Existing Ent…" at bounding box center [574, 200] width 452 height 254
click at [401, 243] on div at bounding box center [562, 239] width 361 height 16
type input "**********"
click at [583, 324] on div "Basic Information Grant Configuration 3 Email Configuration Search Existing Ent…" at bounding box center [574, 200] width 452 height 254
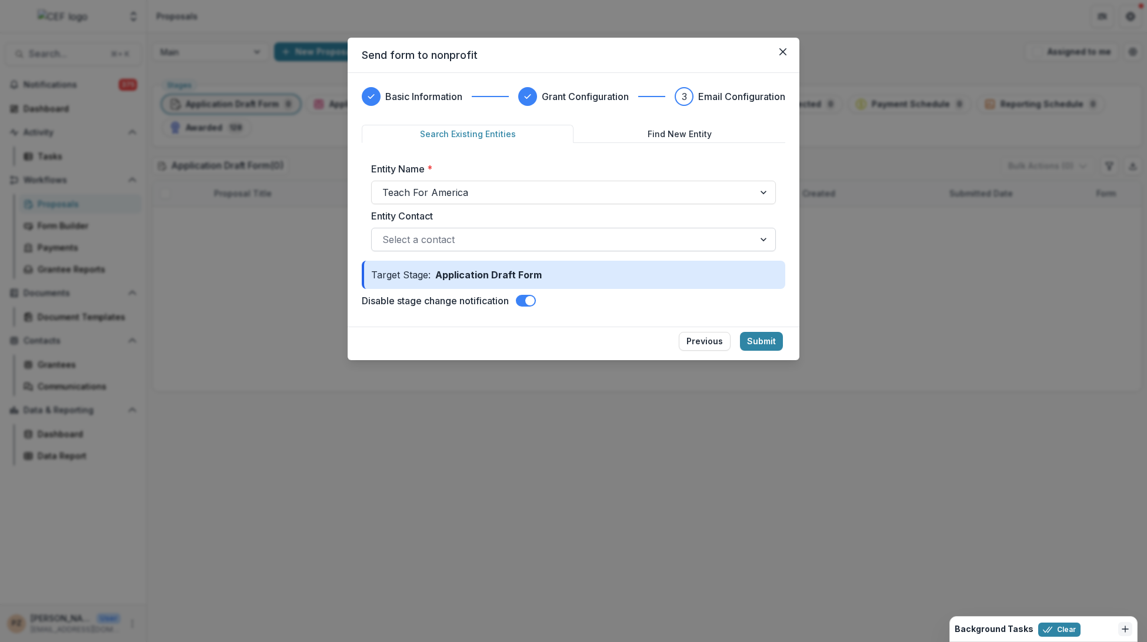
click at [464, 236] on div at bounding box center [562, 239] width 361 height 16
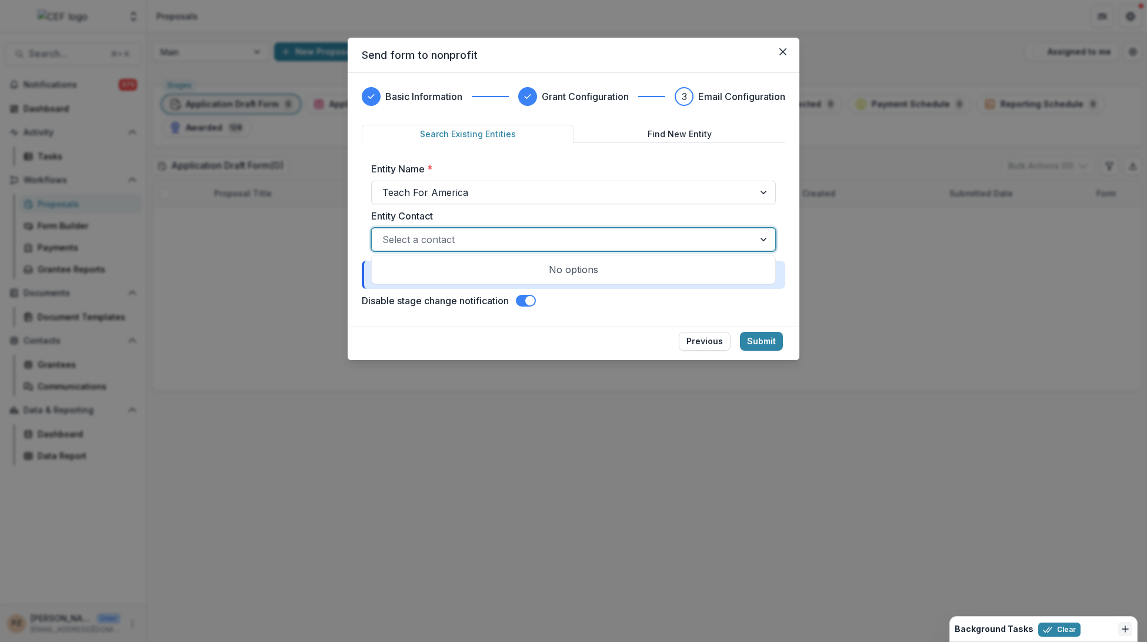
click at [582, 264] on div "No options" at bounding box center [573, 270] width 399 height 24
click at [583, 271] on div "No options" at bounding box center [573, 270] width 399 height 24
type input "**********"
click at [511, 230] on div "Select a contact" at bounding box center [563, 239] width 382 height 19
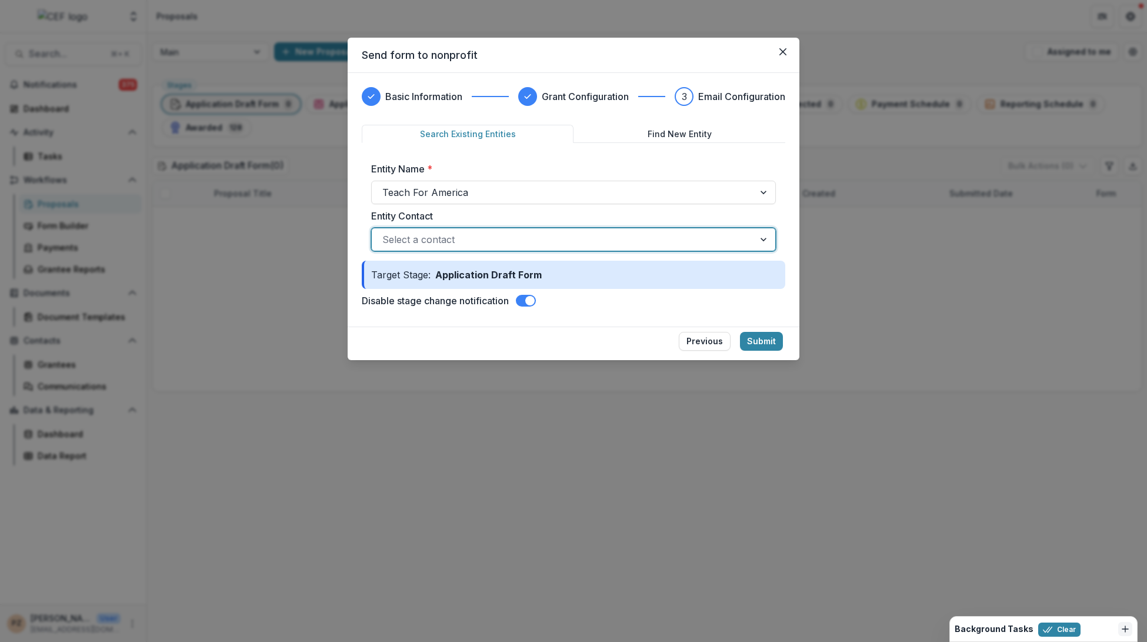
drag, startPoint x: 616, startPoint y: 344, endPoint x: 638, endPoint y: 341, distance: 21.3
click at [616, 344] on footer "Previous Submit" at bounding box center [574, 343] width 452 height 34
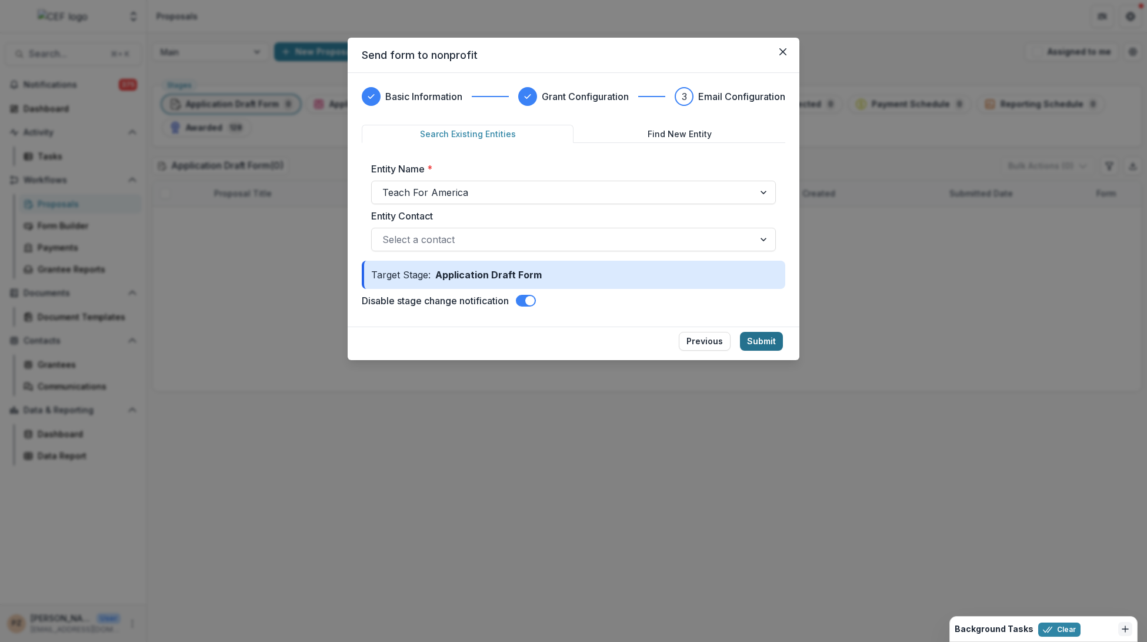
click at [765, 338] on button "Submit" at bounding box center [761, 341] width 43 height 19
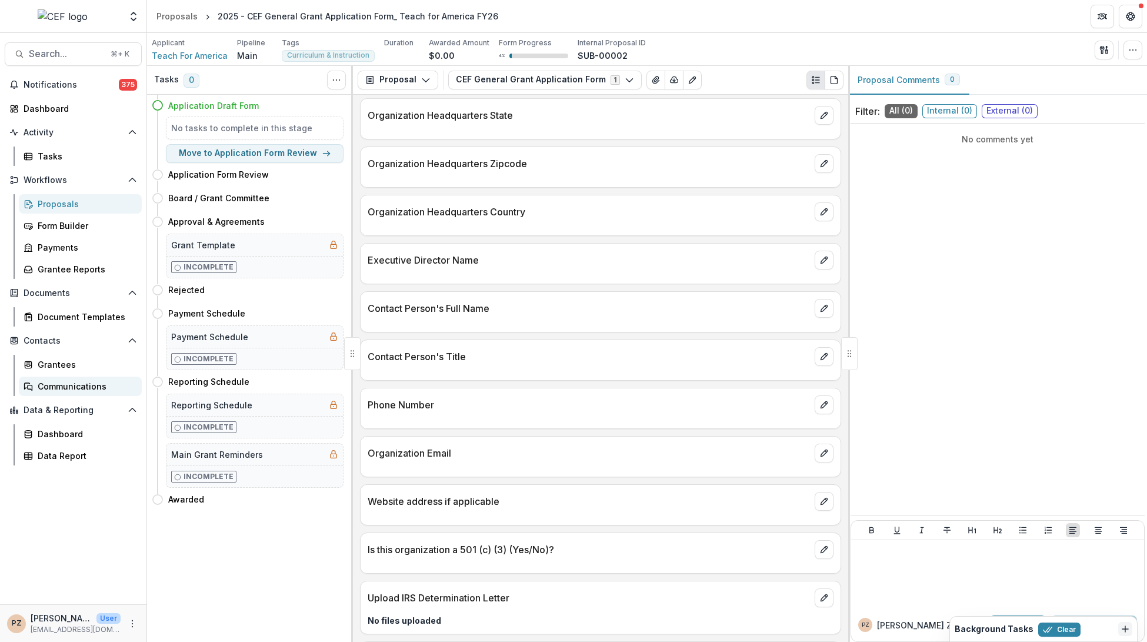
scroll to position [271, 0]
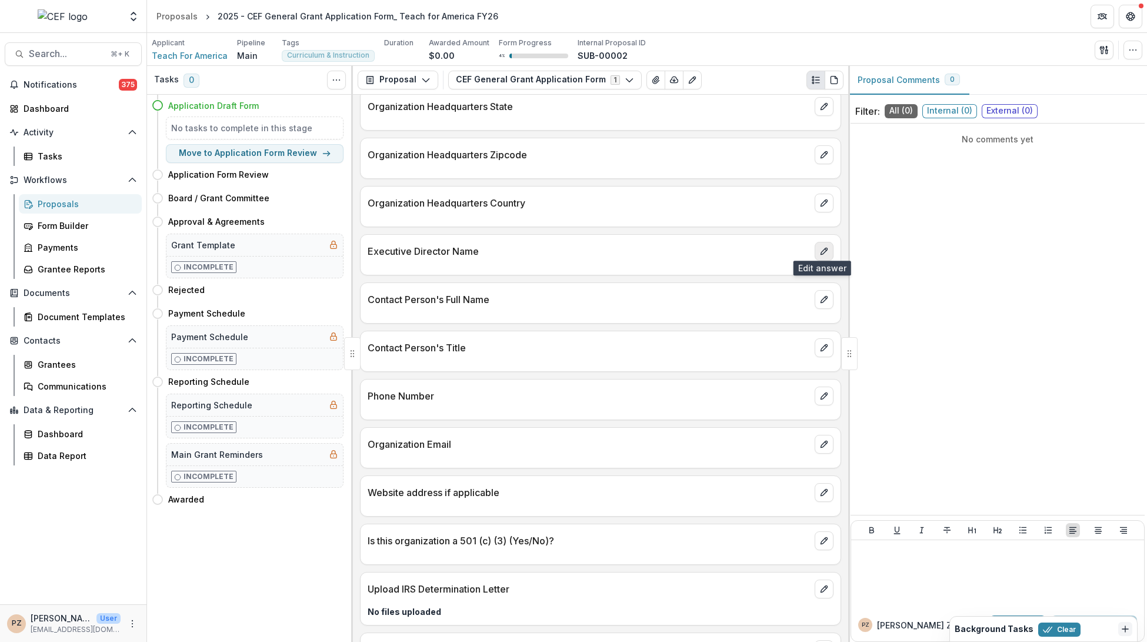
click at [821, 246] on icon "edit" at bounding box center [823, 250] width 9 height 9
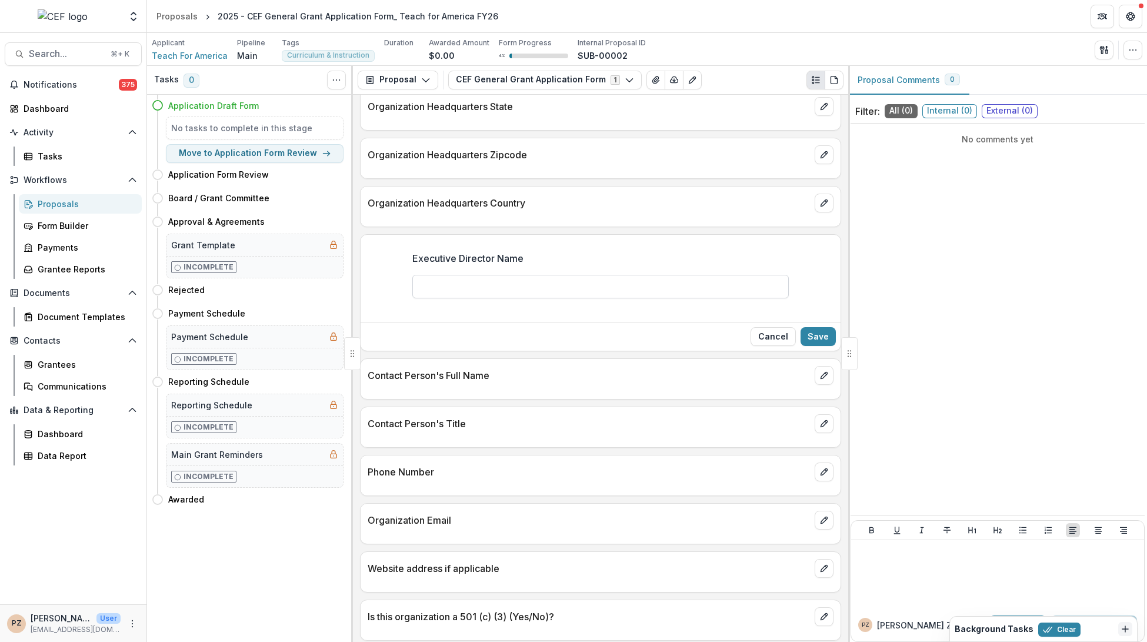
click at [482, 282] on input "Executive Director Name" at bounding box center [600, 287] width 376 height 24
drag, startPoint x: 459, startPoint y: 281, endPoint x: 467, endPoint y: 280, distance: 8.3
click at [467, 280] on input "**********" at bounding box center [600, 287] width 376 height 24
type input "**********"
click at [813, 332] on button "Save" at bounding box center [818, 336] width 35 height 19
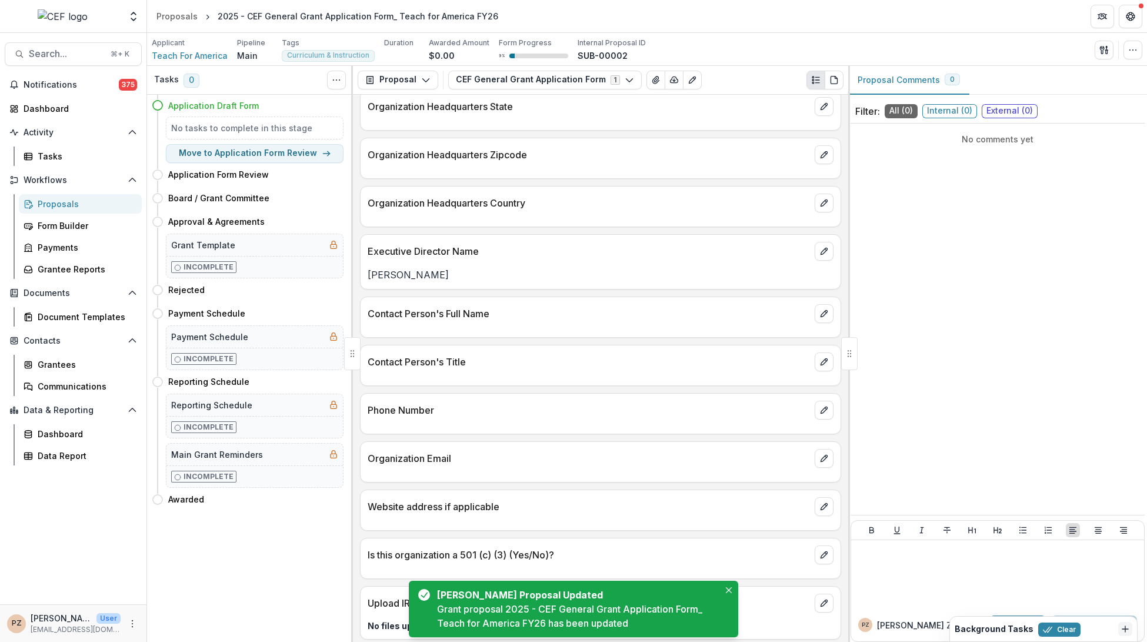
drag, startPoint x: 412, startPoint y: 271, endPoint x: 422, endPoint y: 270, distance: 10.6
click at [412, 270] on p "[PERSON_NAME]" at bounding box center [601, 275] width 466 height 14
drag, startPoint x: 444, startPoint y: 266, endPoint x: 357, endPoint y: 269, distance: 87.1
click at [357, 269] on div "Text Block ******** Name of organization Teach For America Organization Headqua…" at bounding box center [600, 368] width 495 height 547
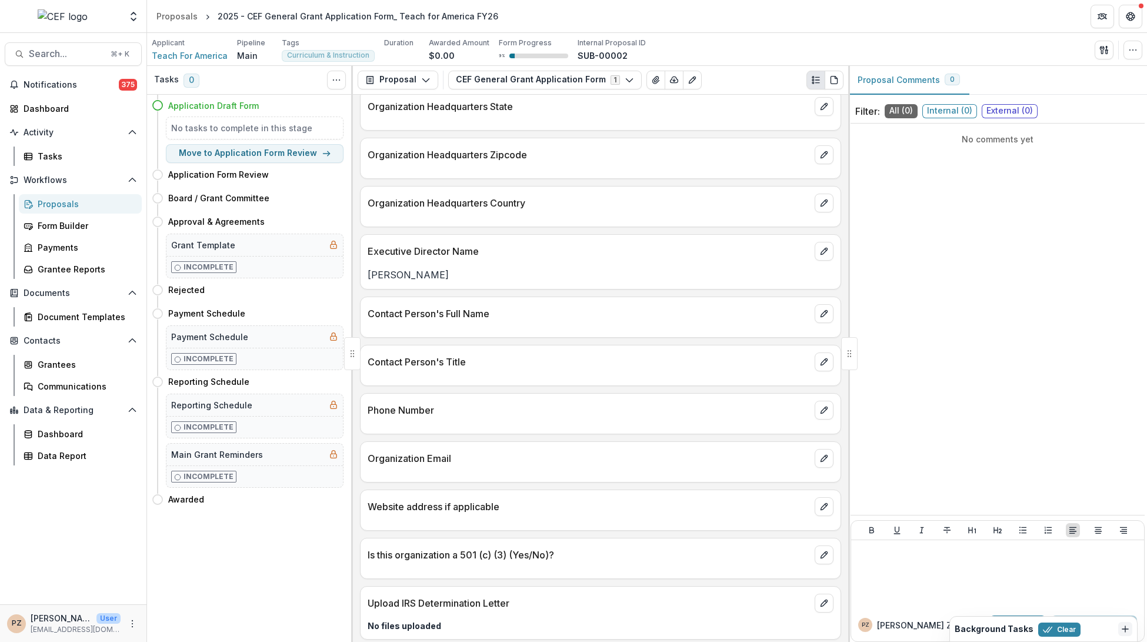
copy p "[PERSON_NAME]"
click at [824, 309] on icon "edit" at bounding box center [823, 313] width 9 height 9
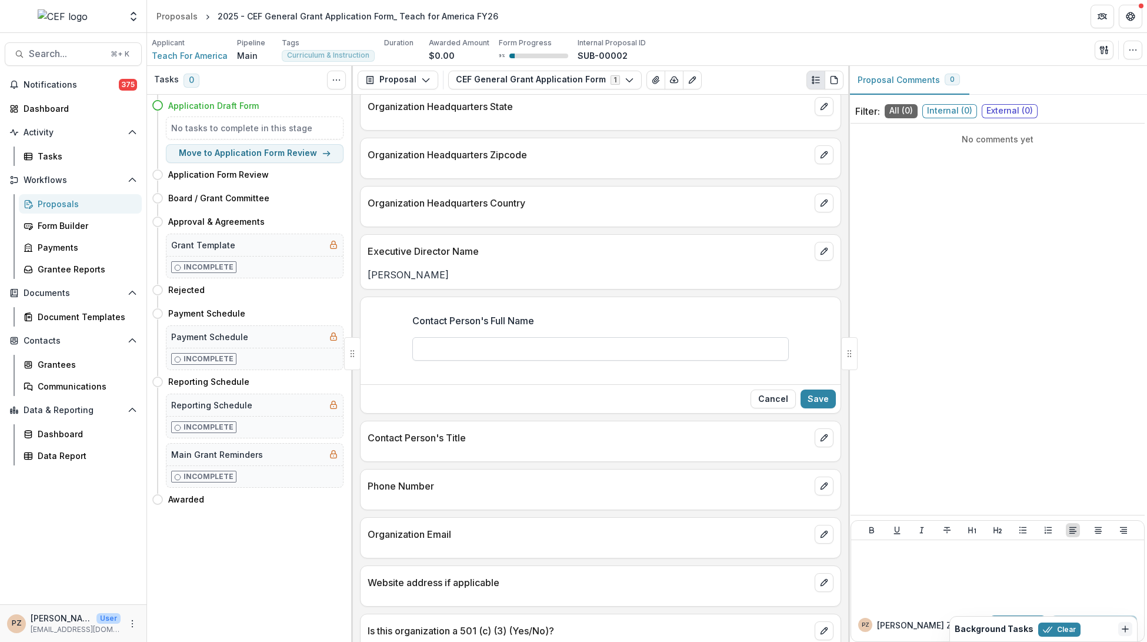
click at [494, 344] on input "Contact Person's Full Name" at bounding box center [600, 349] width 376 height 24
paste input "**********"
type input "**********"
click at [815, 389] on button "Save" at bounding box center [818, 398] width 35 height 19
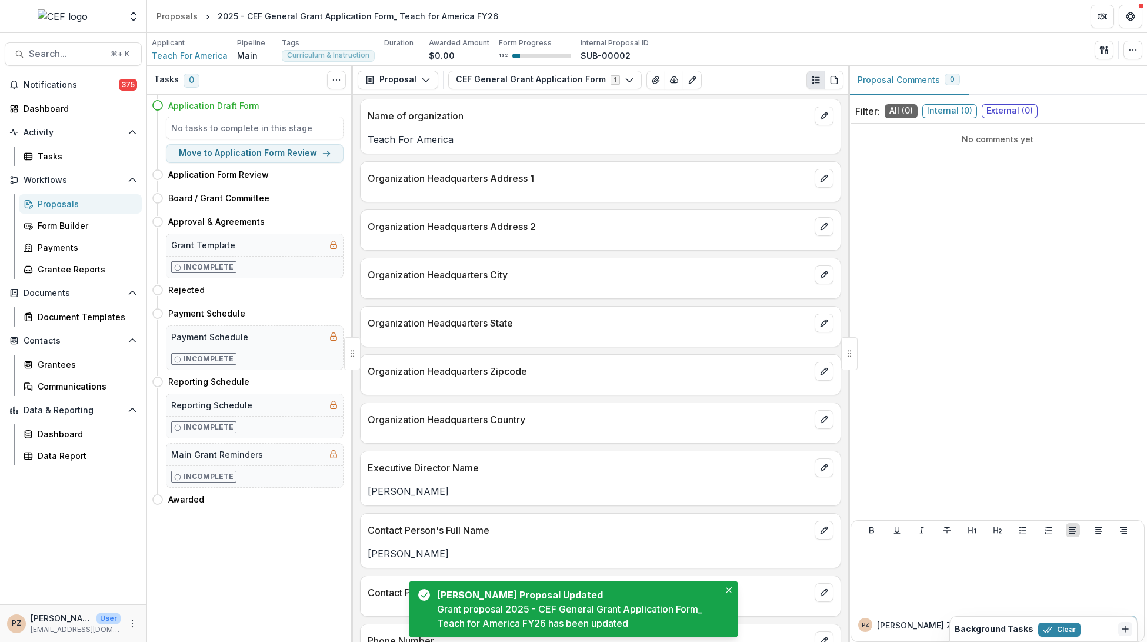
scroll to position [55, 0]
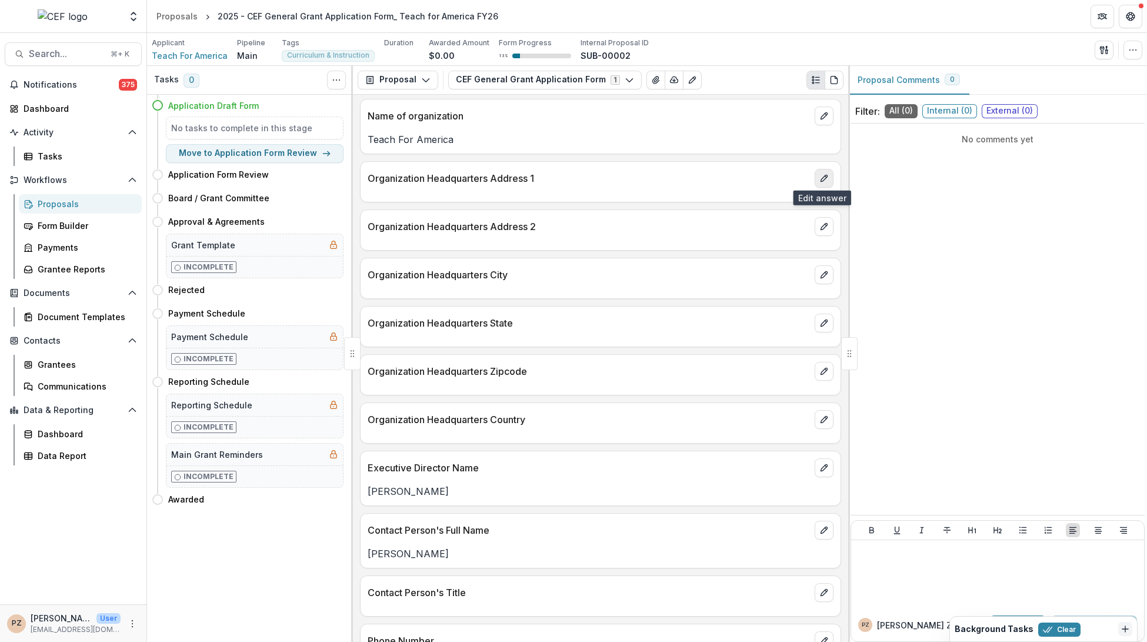
click at [819, 175] on icon "edit" at bounding box center [823, 178] width 9 height 9
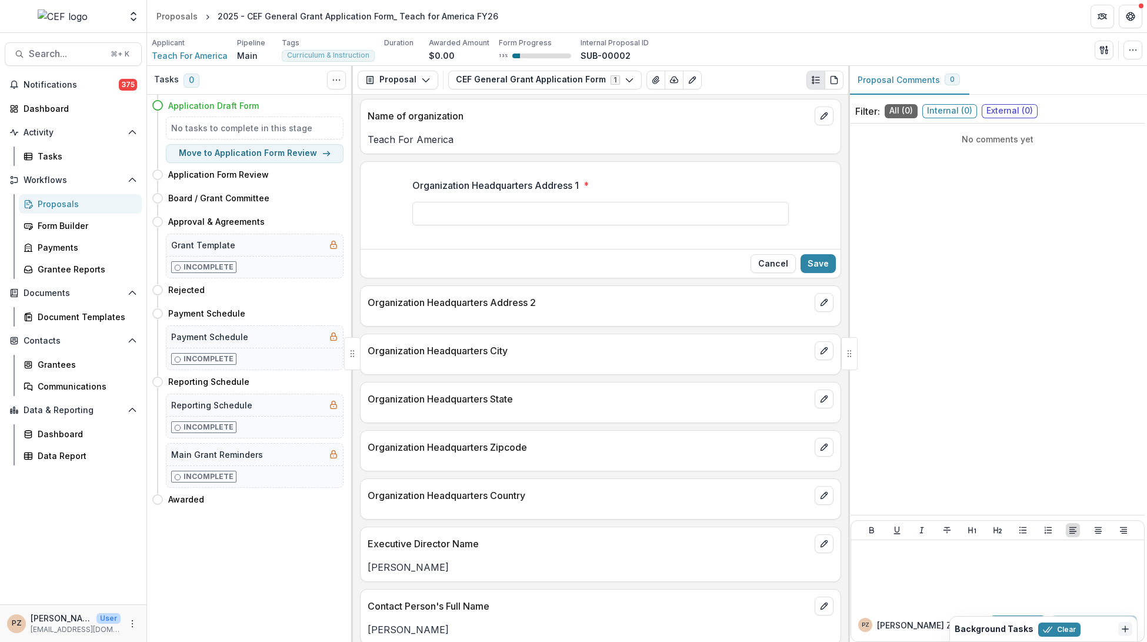
click at [474, 192] on div "Organization Headquarters Address 1 *" at bounding box center [600, 201] width 376 height 47
click at [475, 203] on input "Organization Headquarters Address 1 *" at bounding box center [600, 214] width 376 height 24
paste input "**********"
click at [502, 211] on input "**********" at bounding box center [600, 214] width 376 height 24
drag, startPoint x: 495, startPoint y: 213, endPoint x: 535, endPoint y: 210, distance: 40.1
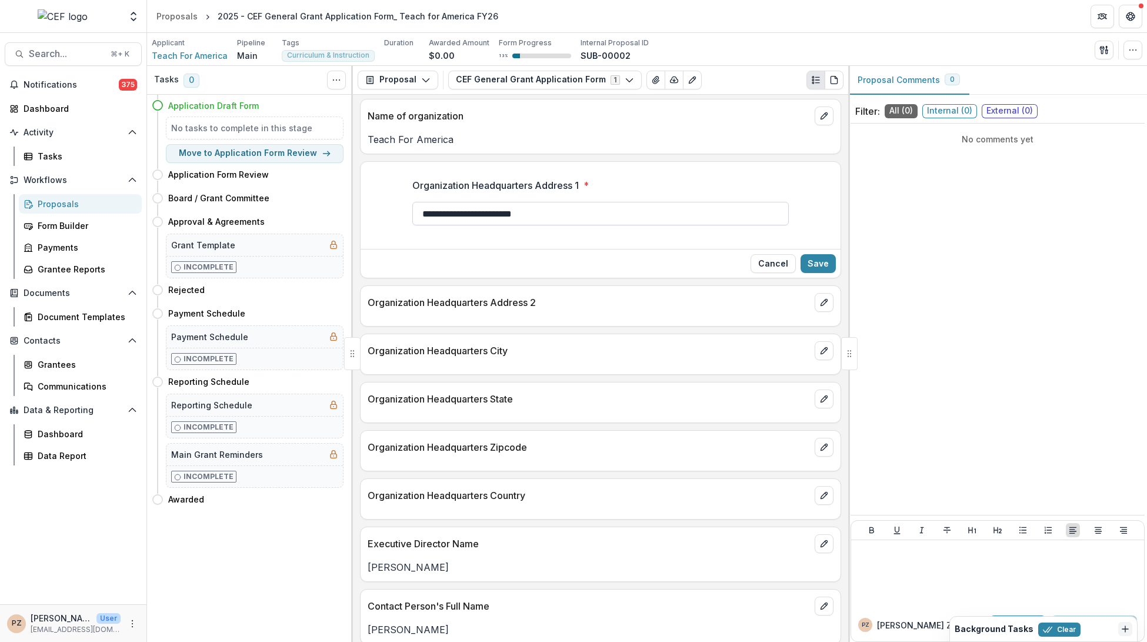
click at [534, 209] on input "**********" at bounding box center [600, 214] width 376 height 24
type input "**********"
click at [829, 256] on button "Save" at bounding box center [818, 263] width 35 height 19
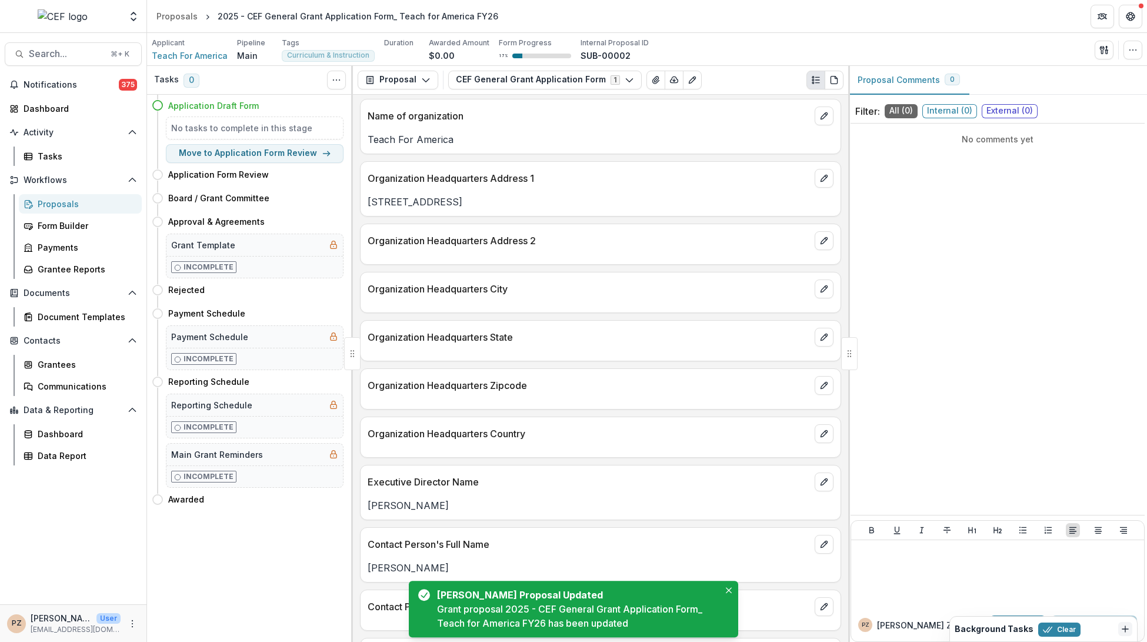
click at [819, 298] on div at bounding box center [601, 301] width 480 height 7
click at [819, 238] on icon "edit" at bounding box center [823, 240] width 9 height 9
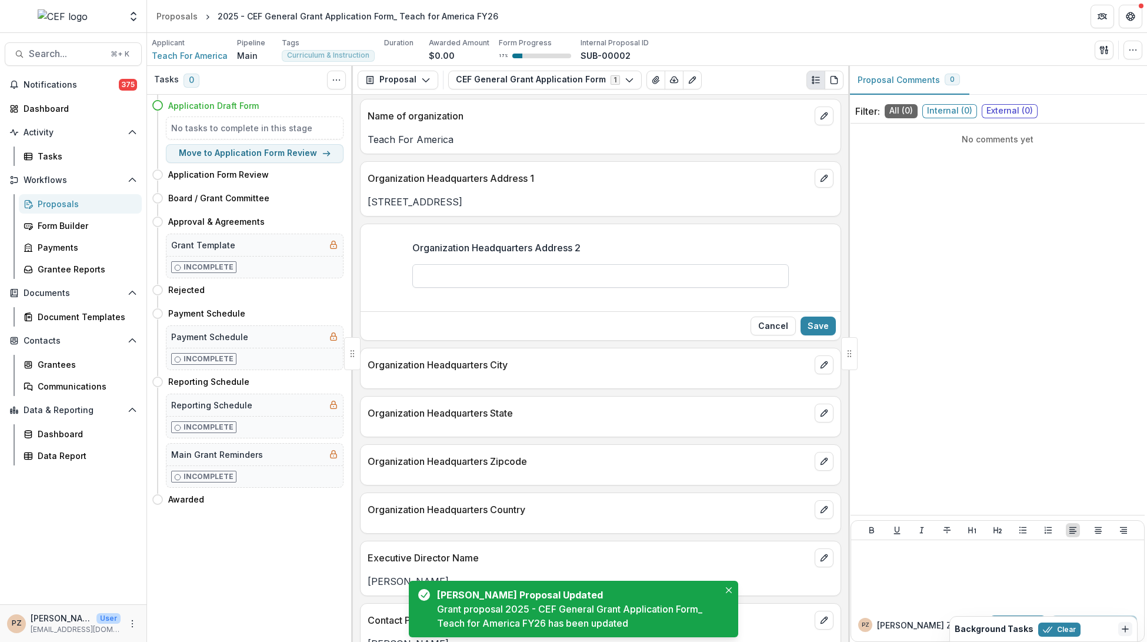
click at [561, 269] on input "Organization Headquarters Address 2" at bounding box center [600, 276] width 376 height 24
paste input "*********"
type input "*********"
click at [806, 319] on button "Save" at bounding box center [818, 325] width 35 height 19
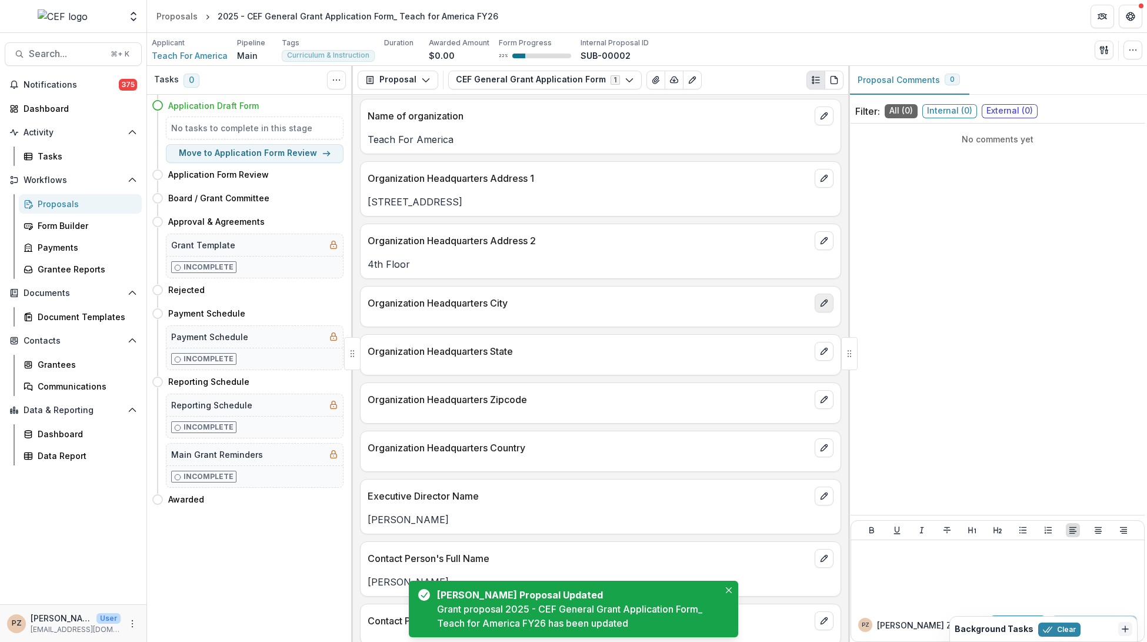
click at [819, 307] on button "edit" at bounding box center [824, 303] width 19 height 19
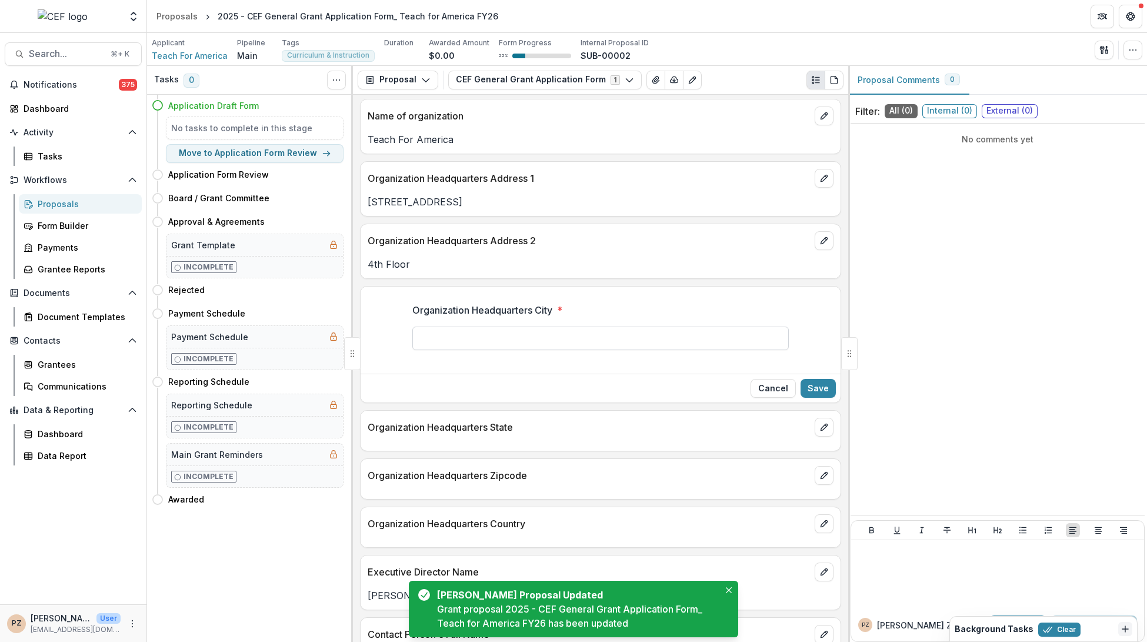
click at [549, 336] on input "Organization Headquarters City *" at bounding box center [600, 338] width 376 height 24
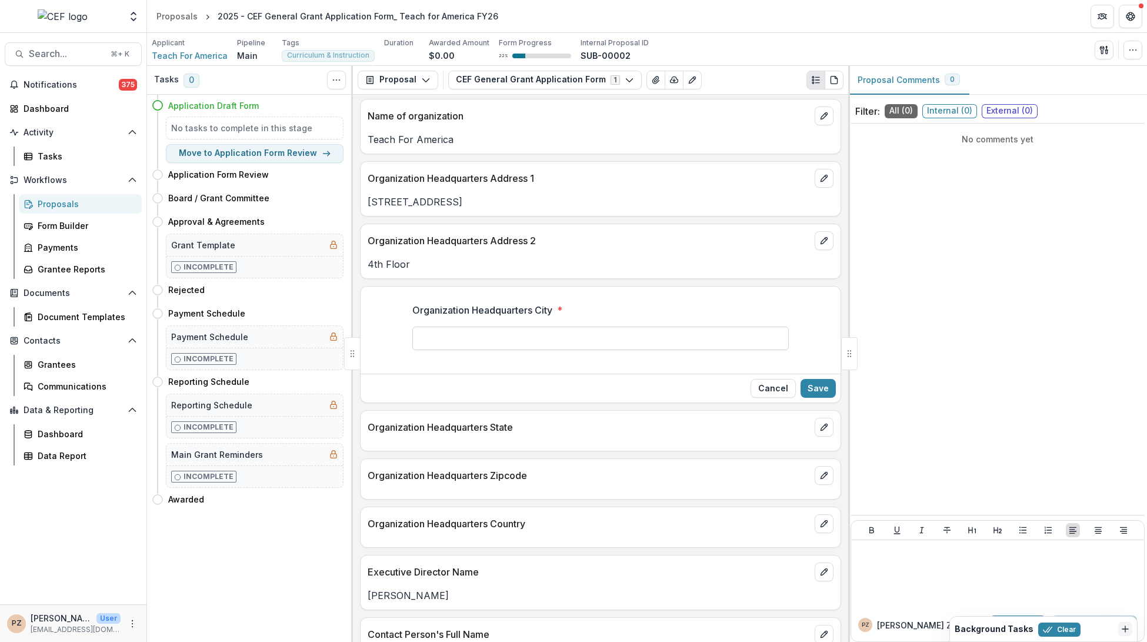
type input "*"
type input "*******"
click at [824, 389] on button "Save" at bounding box center [818, 388] width 35 height 19
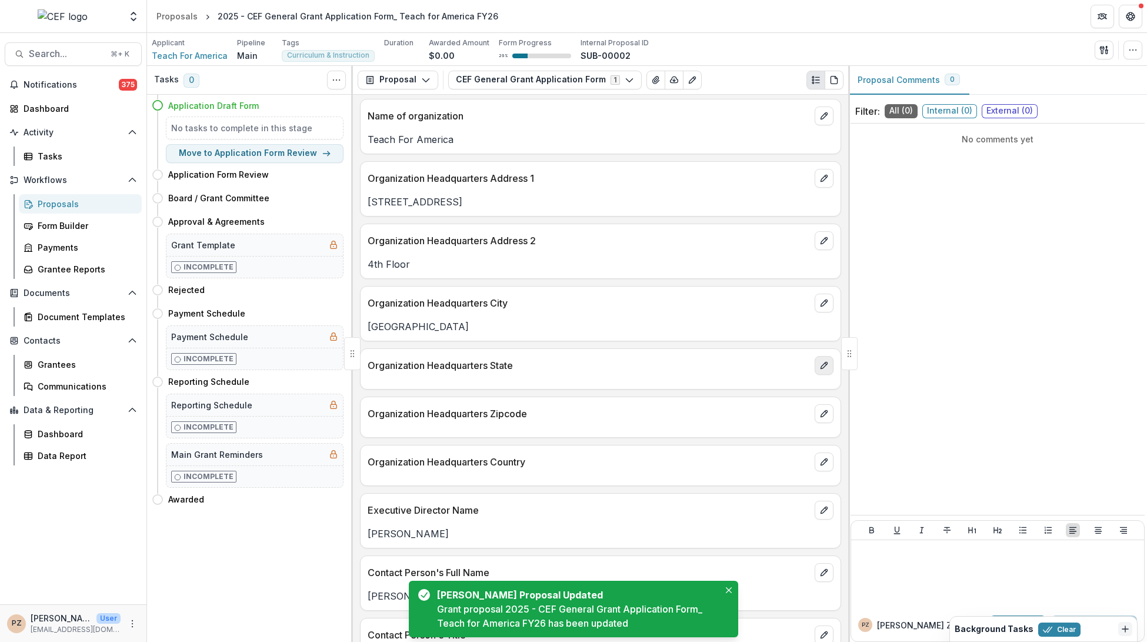
click at [820, 361] on icon "edit" at bounding box center [823, 365] width 9 height 9
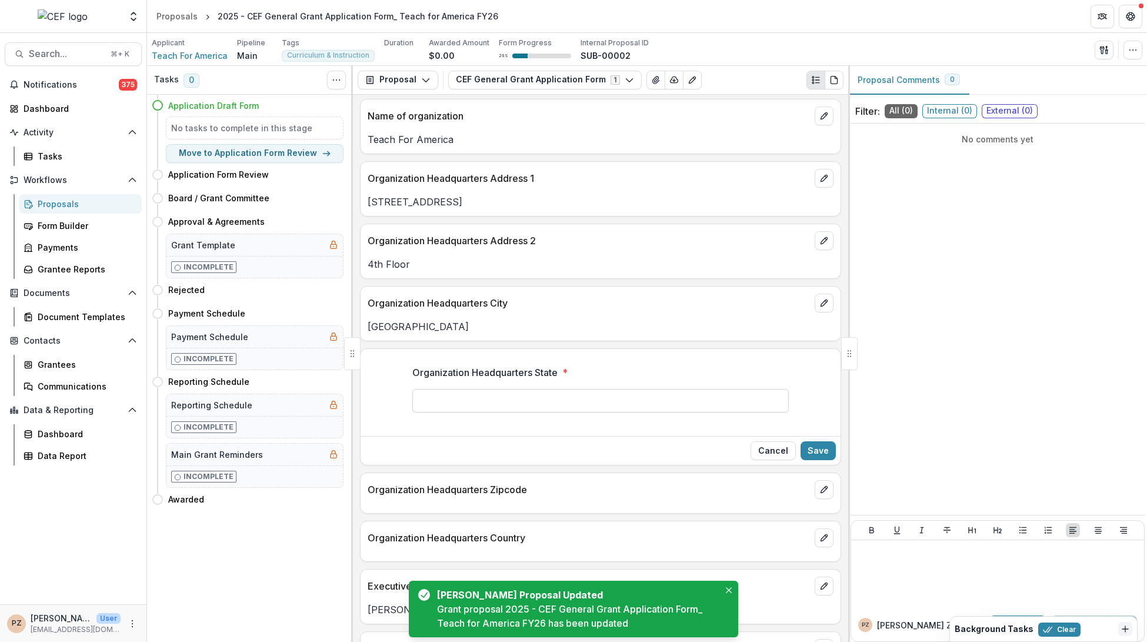
click at [534, 394] on input "Organization Headquarters State *" at bounding box center [600, 401] width 376 height 24
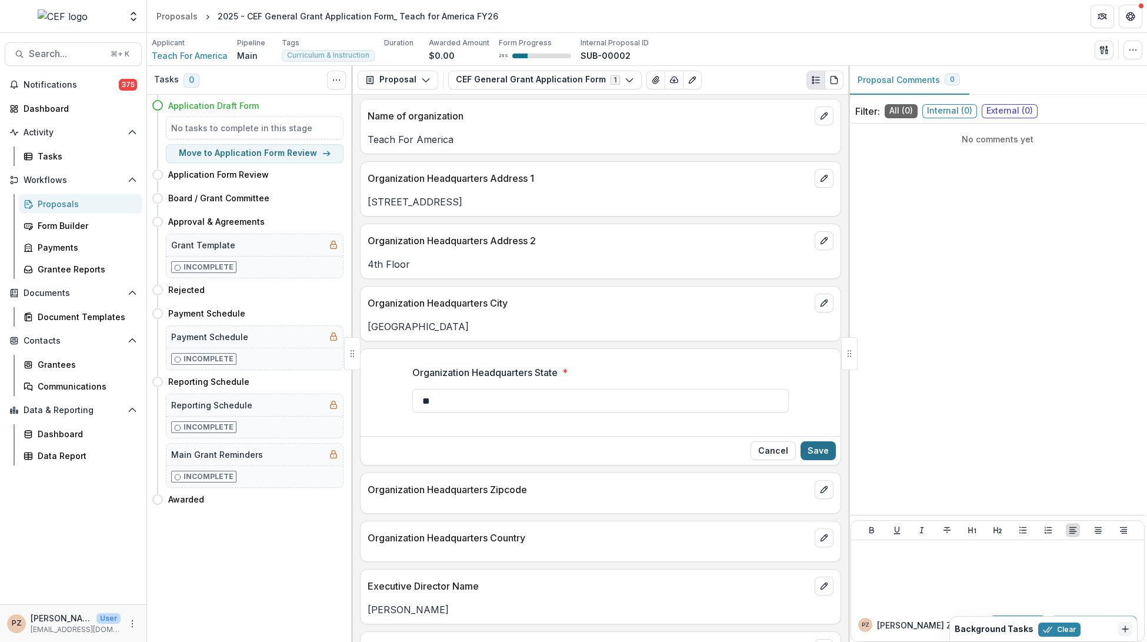
type input "**"
click at [811, 445] on button "Save" at bounding box center [818, 450] width 35 height 19
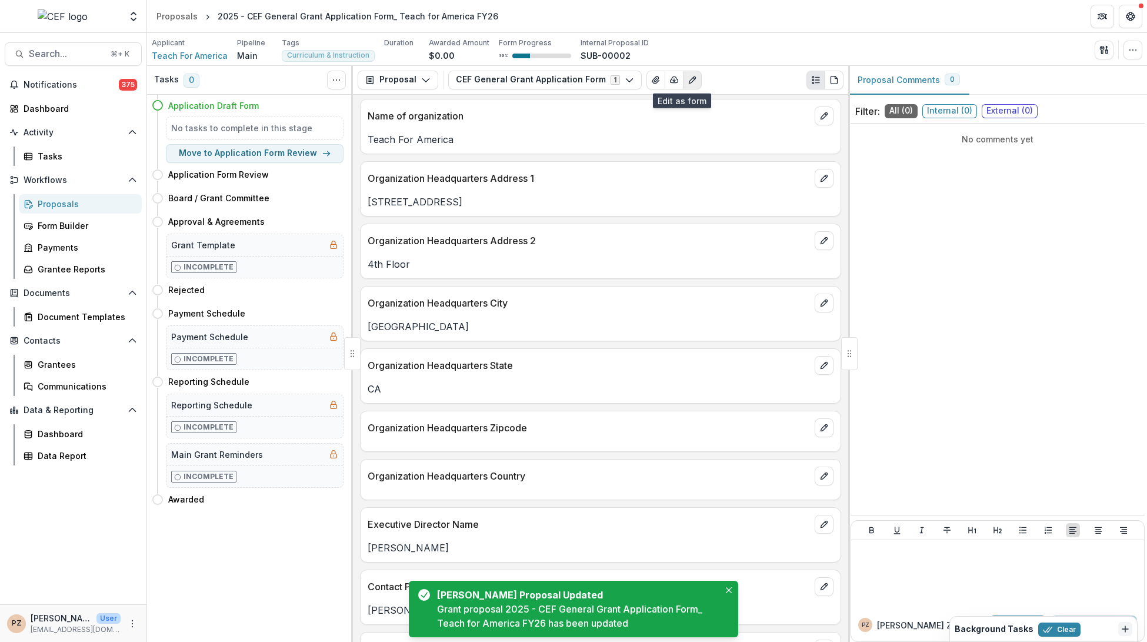
click at [688, 78] on icon "Edit as form" at bounding box center [692, 79] width 9 height 9
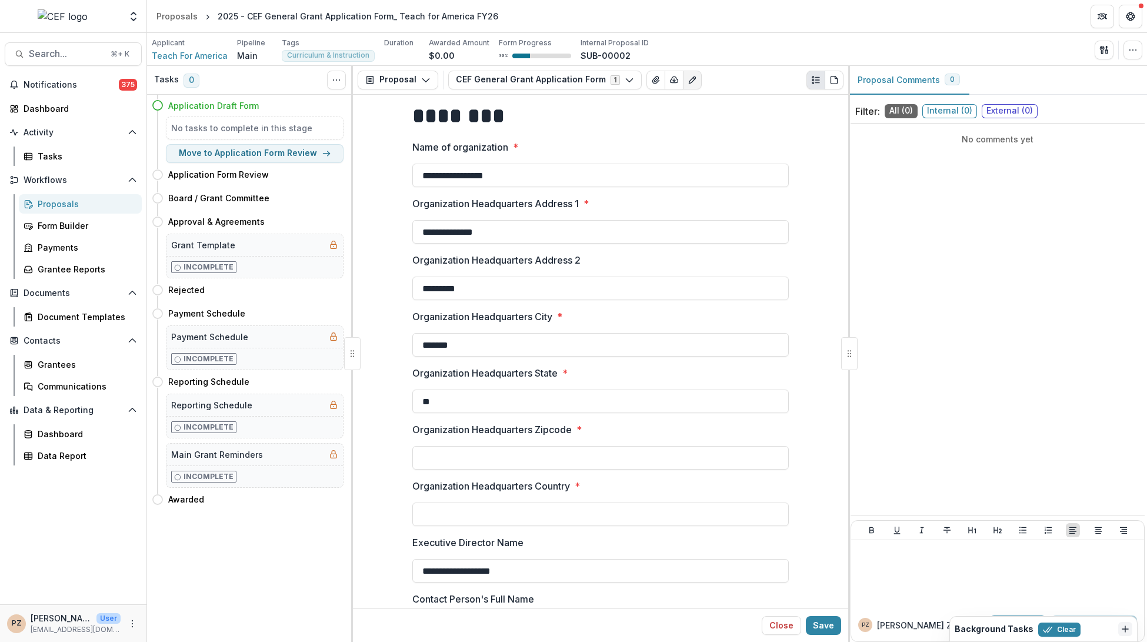
scroll to position [23, 0]
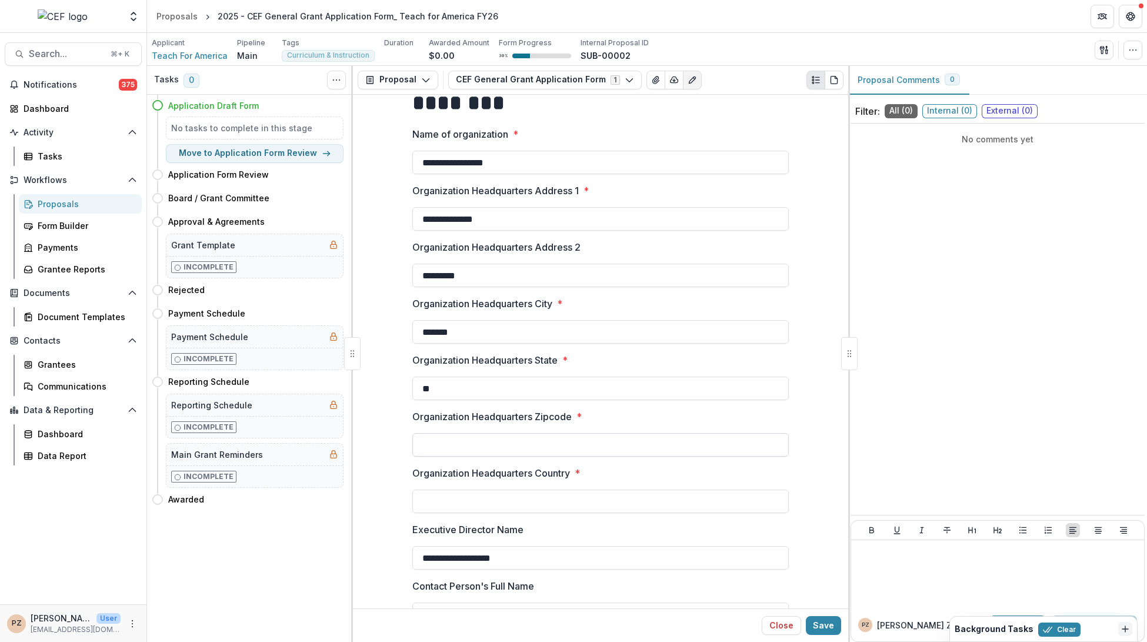
click at [468, 453] on input "Organization Headquarters Zipcode *" at bounding box center [600, 445] width 376 height 24
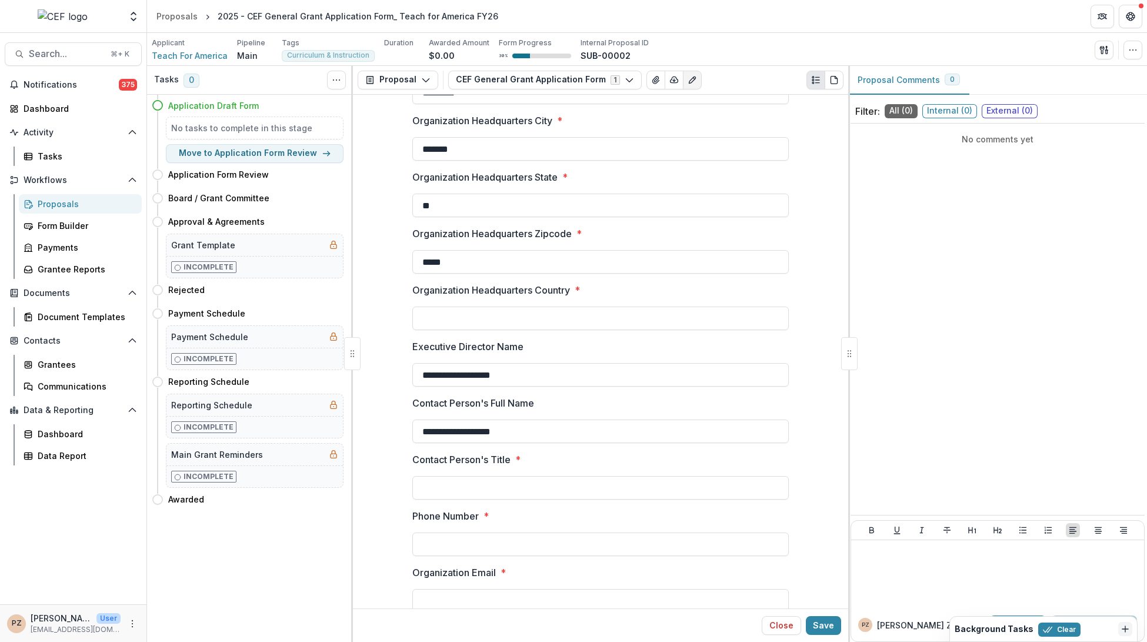
scroll to position [235, 0]
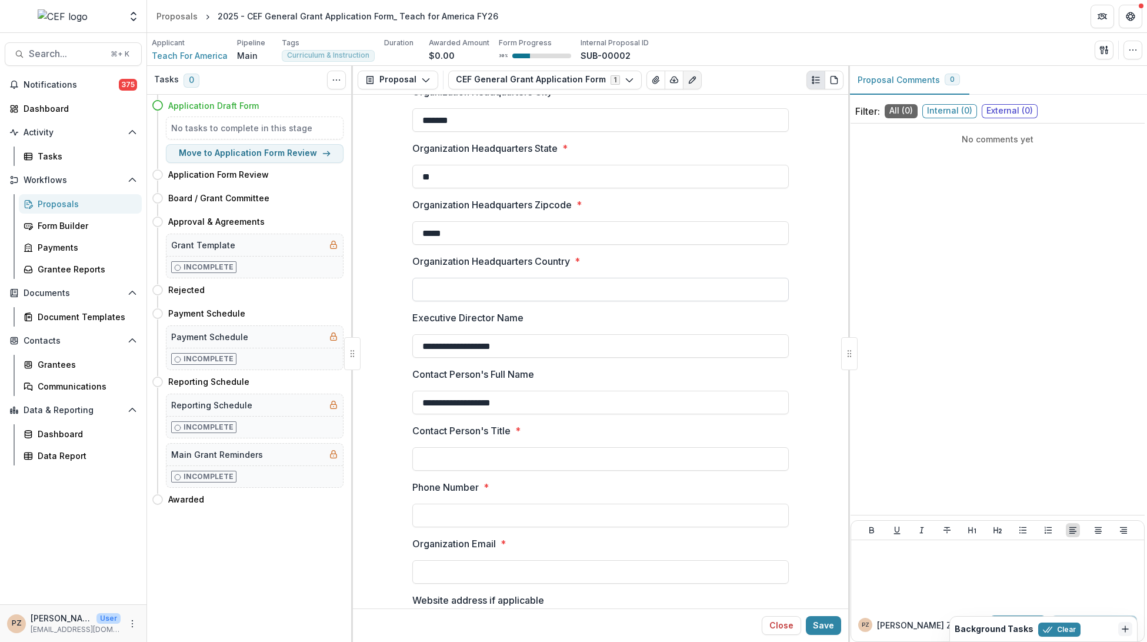
type input "*****"
click at [453, 283] on input "Organization Headquarters Country *" at bounding box center [600, 290] width 376 height 24
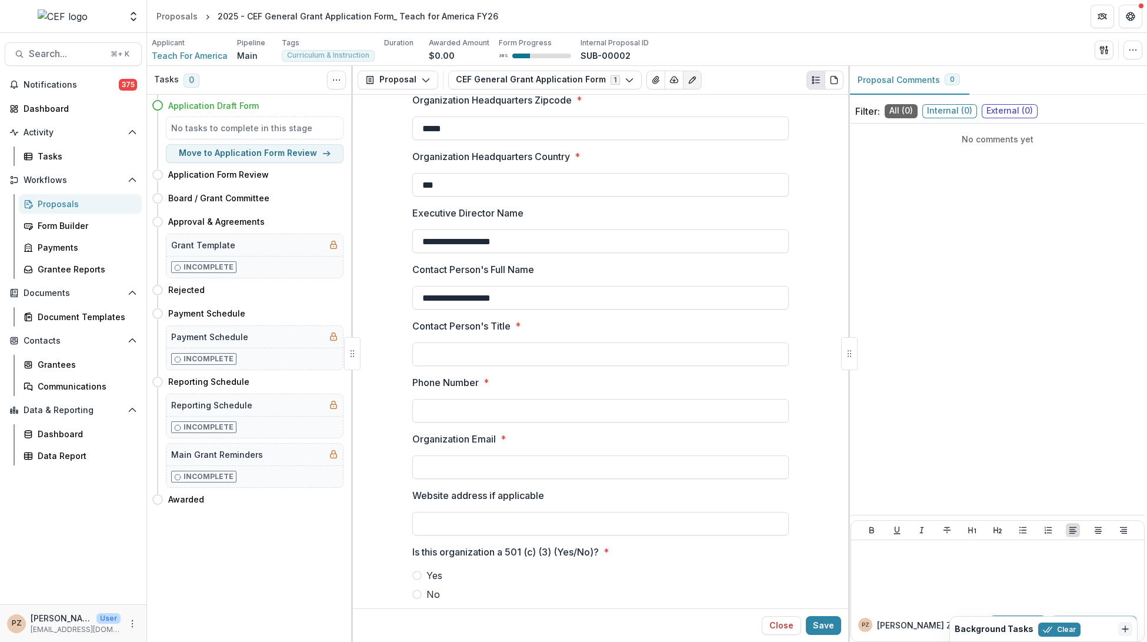
scroll to position [340, 0]
type input "***"
click at [453, 346] on input "Contact Person's Title *" at bounding box center [600, 354] width 376 height 24
type input "**********"
click at [467, 406] on input "Phone Number *" at bounding box center [600, 410] width 376 height 24
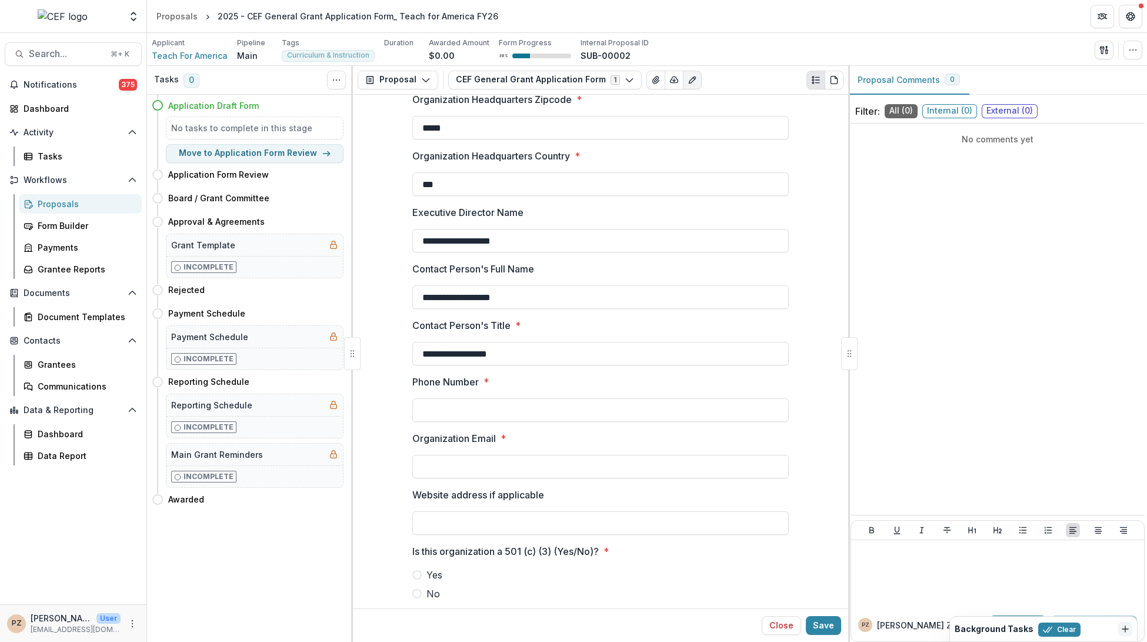
paste input "**********"
type input "**********"
click at [466, 461] on input "Organization Email *" at bounding box center [600, 467] width 376 height 24
paste input "**********"
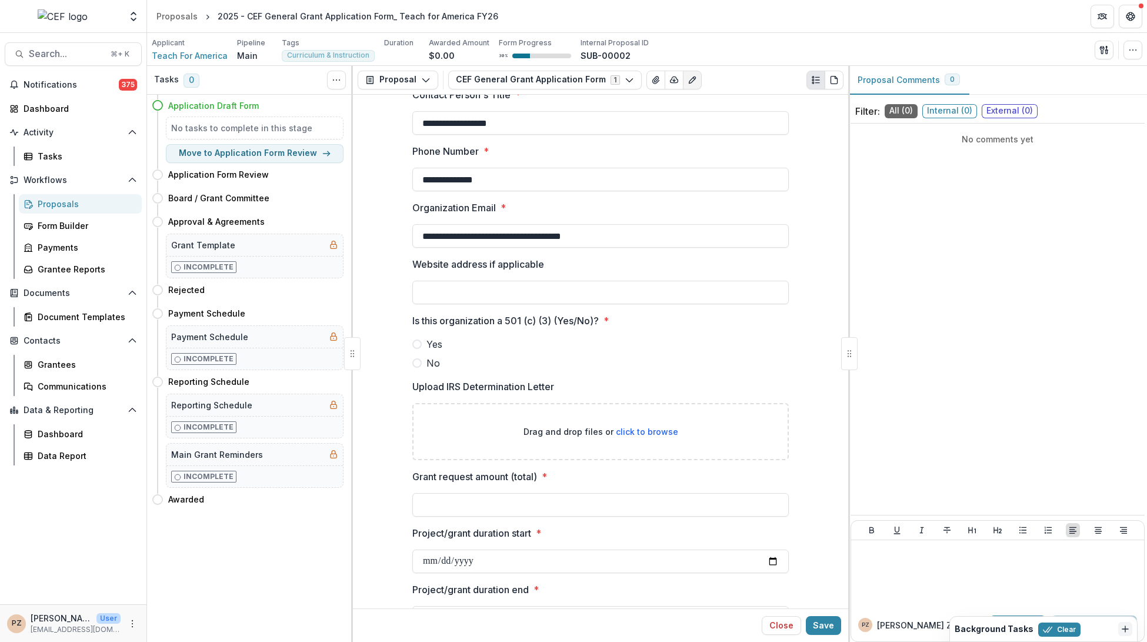
scroll to position [571, 0]
type input "**********"
click at [412, 341] on span at bounding box center [416, 343] width 9 height 9
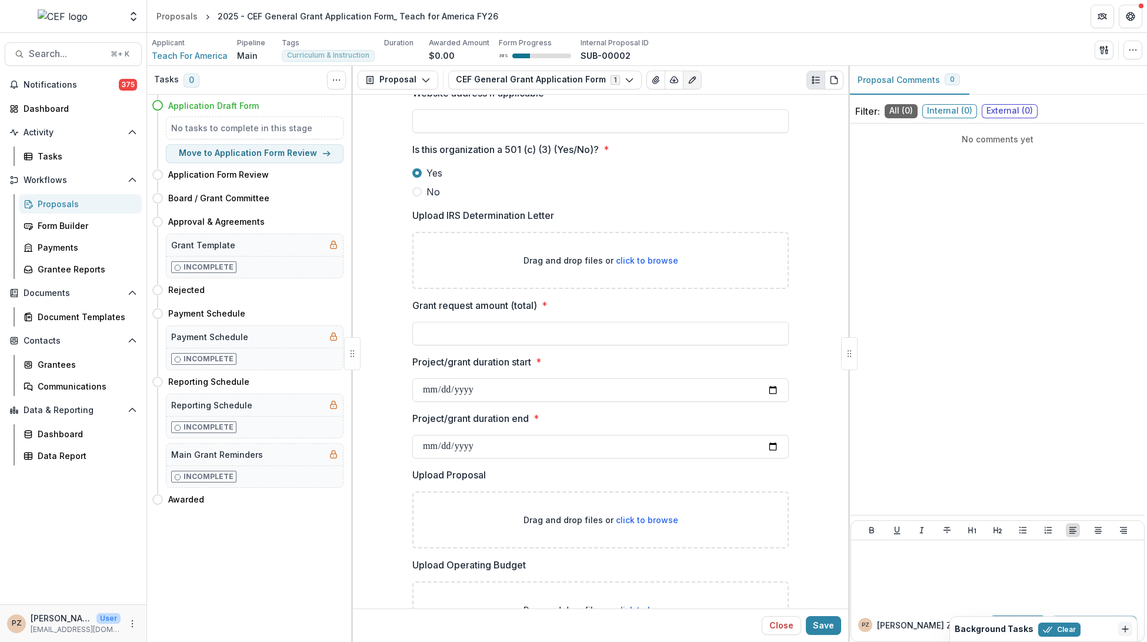
scroll to position [756, 0]
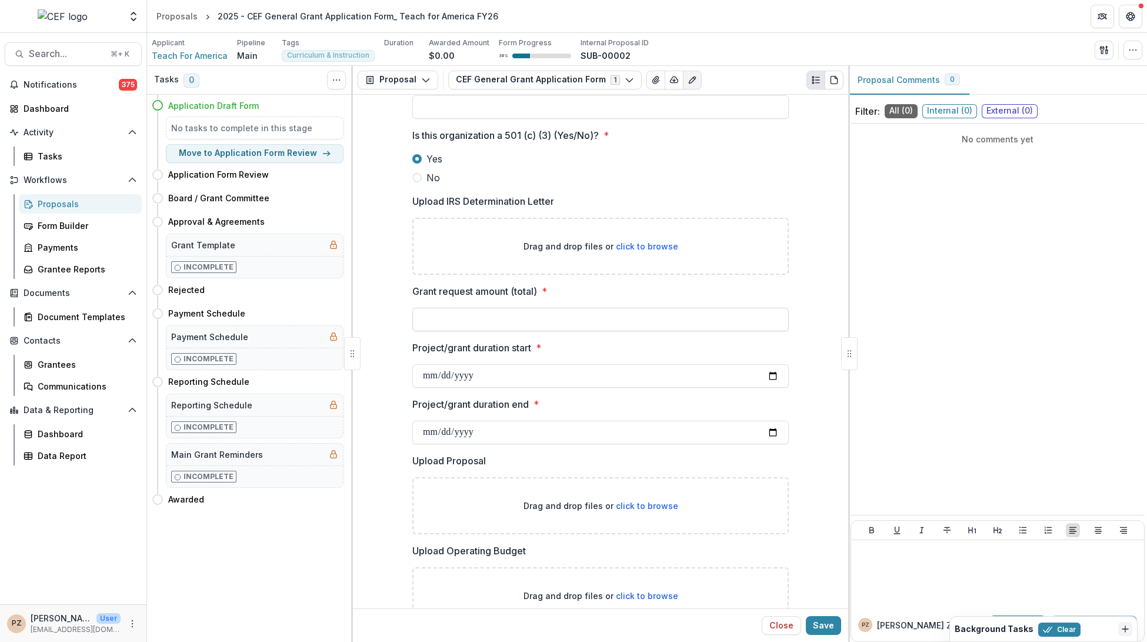
click at [482, 321] on input "Grant request amount (total) *" at bounding box center [600, 320] width 376 height 24
type input "********"
click at [769, 373] on input "Project/grant duration start *" at bounding box center [600, 376] width 376 height 24
click at [770, 374] on input "Project/grant duration start *" at bounding box center [600, 376] width 376 height 24
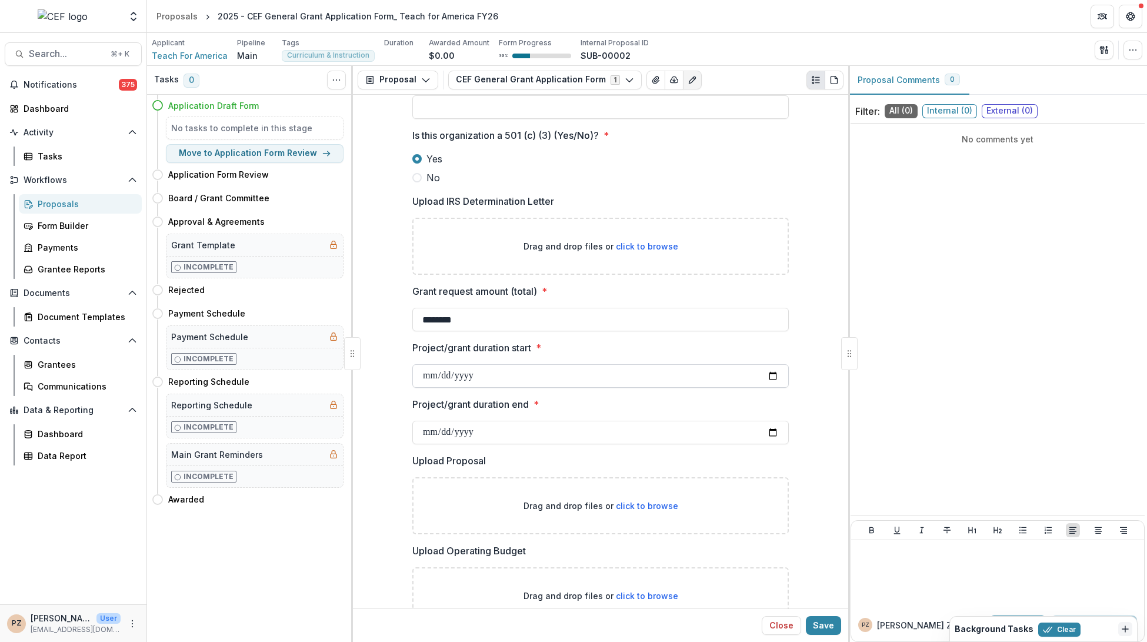
click at [770, 374] on input "Project/grant duration start *" at bounding box center [600, 376] width 376 height 24
type input "**********"
click at [776, 431] on input "Project/grant duration end *" at bounding box center [600, 433] width 376 height 24
type input "**********"
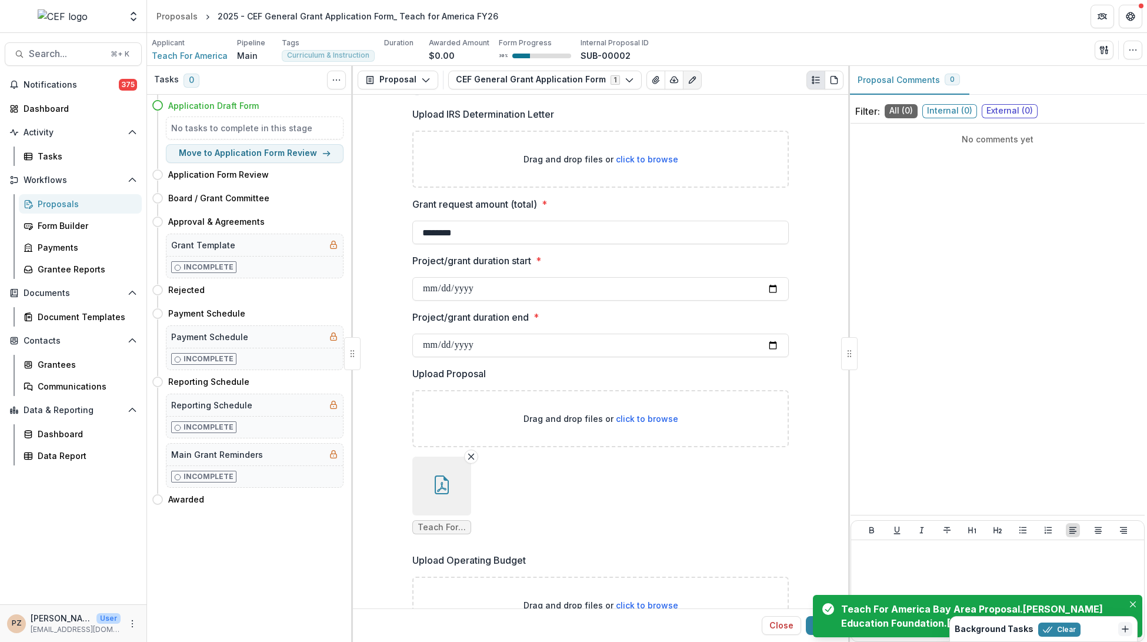
scroll to position [1008, 0]
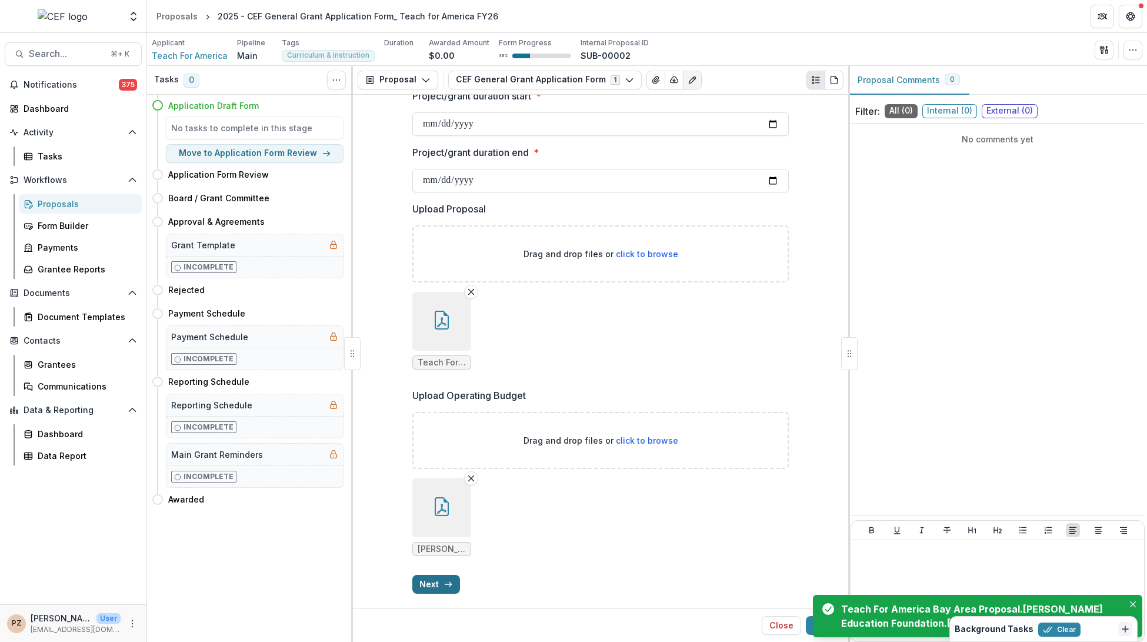
click at [446, 581] on icon "button" at bounding box center [448, 583] width 9 height 9
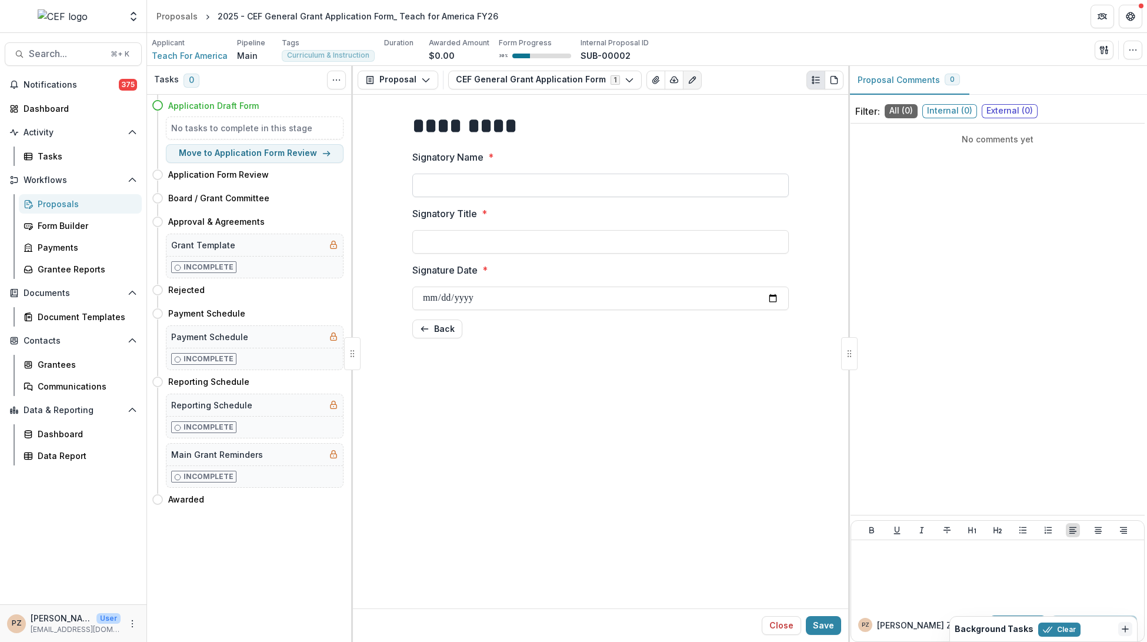
click at [482, 186] on input "Signatory Name *" at bounding box center [600, 186] width 376 height 24
click at [463, 181] on input "Signatory Name *" at bounding box center [600, 186] width 376 height 24
paste input "**********"
drag, startPoint x: 453, startPoint y: 187, endPoint x: 378, endPoint y: 189, distance: 74.7
click at [378, 189] on div "**********" at bounding box center [600, 225] width 481 height 246
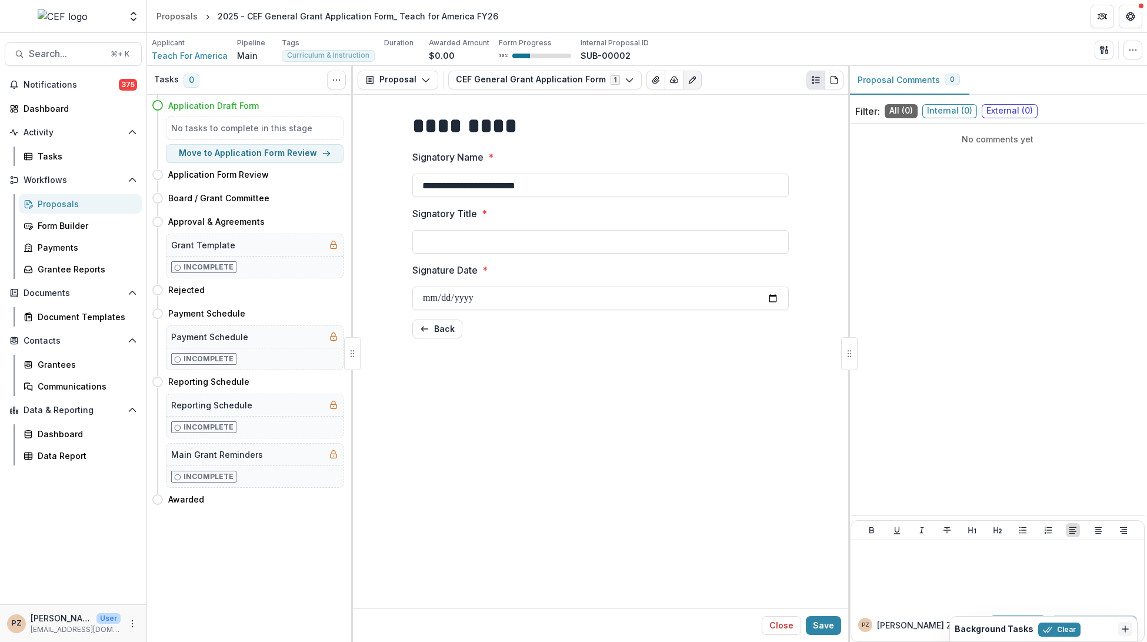
type input "*"
type input "**********"
click at [674, 480] on div "**********" at bounding box center [600, 352] width 495 height 514
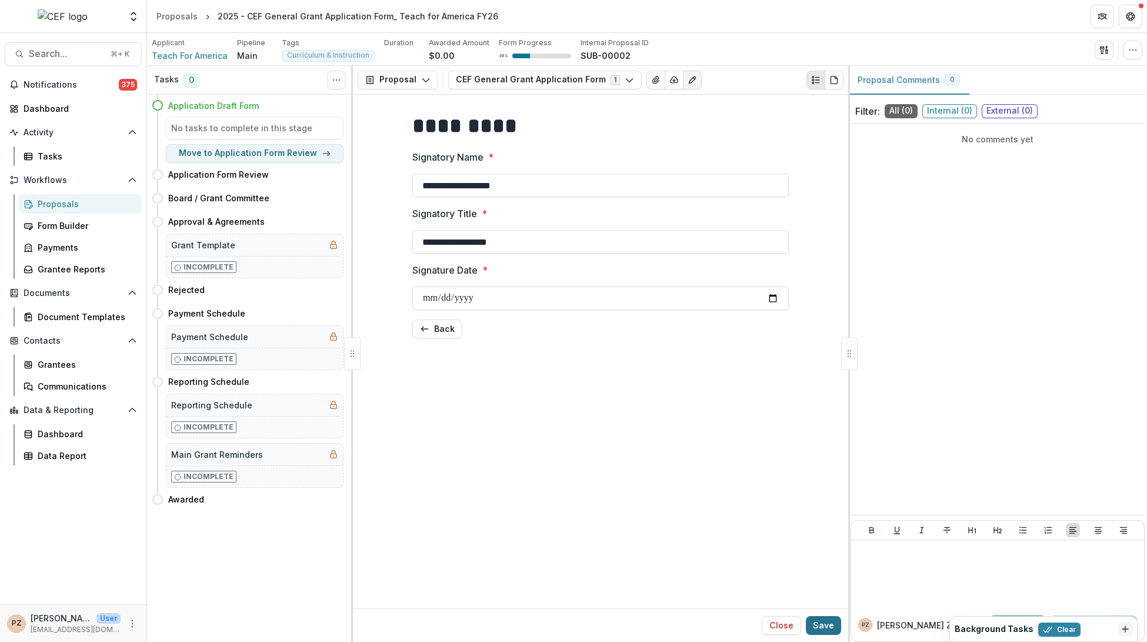
click at [829, 622] on button "Save" at bounding box center [823, 625] width 35 height 19
click at [821, 624] on button "Save" at bounding box center [823, 625] width 35 height 19
click at [264, 152] on button "Move to Application Form Review" at bounding box center [255, 153] width 178 height 19
select select "**********"
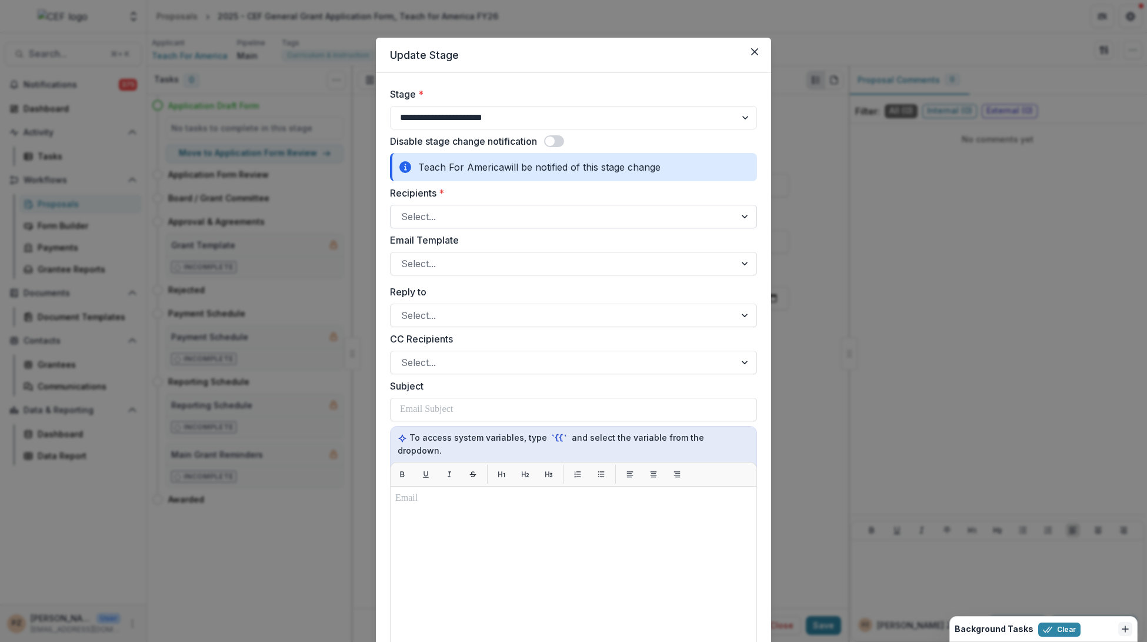
click at [455, 211] on div at bounding box center [563, 216] width 324 height 16
click at [552, 135] on span at bounding box center [554, 141] width 20 height 12
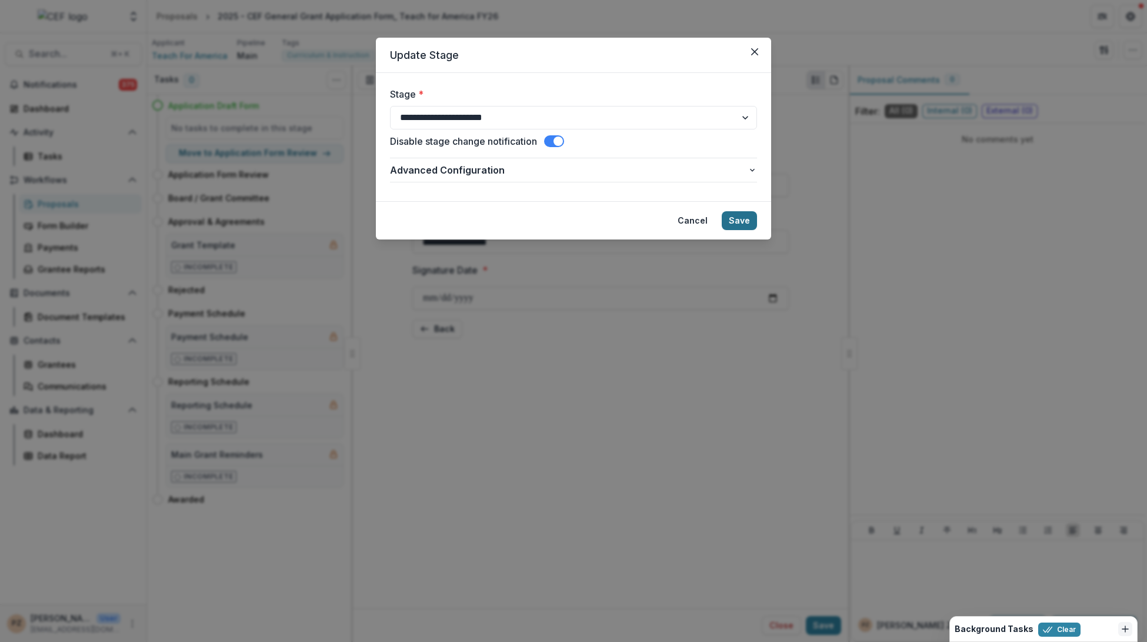
click at [745, 218] on button "Save" at bounding box center [739, 220] width 35 height 19
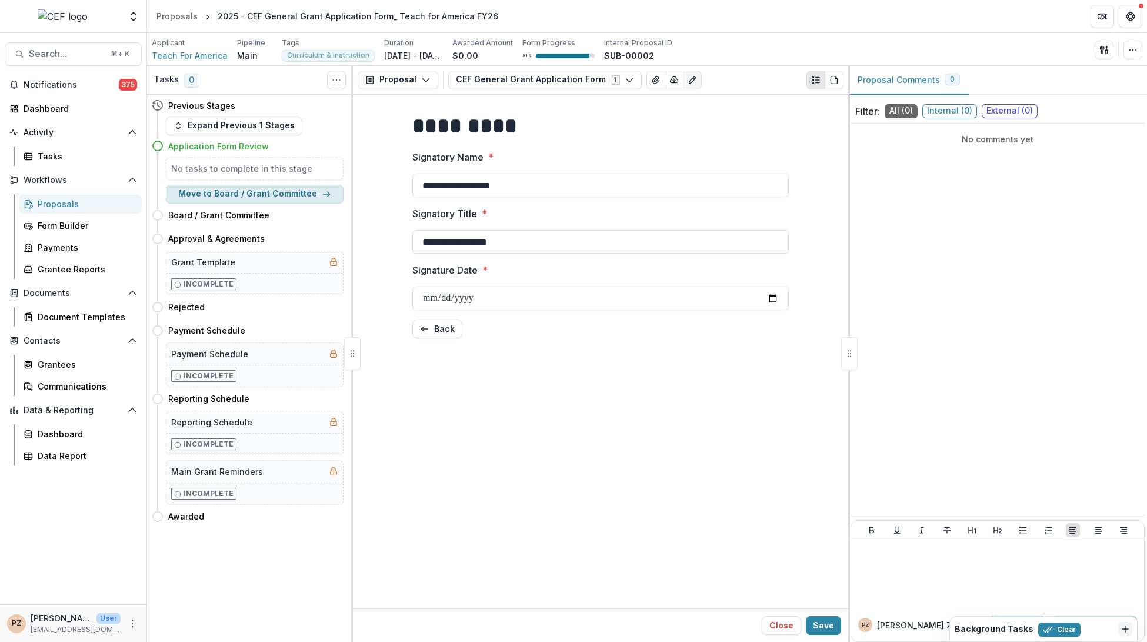
click at [227, 193] on button "Move to Board / Grant Committee" at bounding box center [255, 194] width 178 height 19
select select "**********"
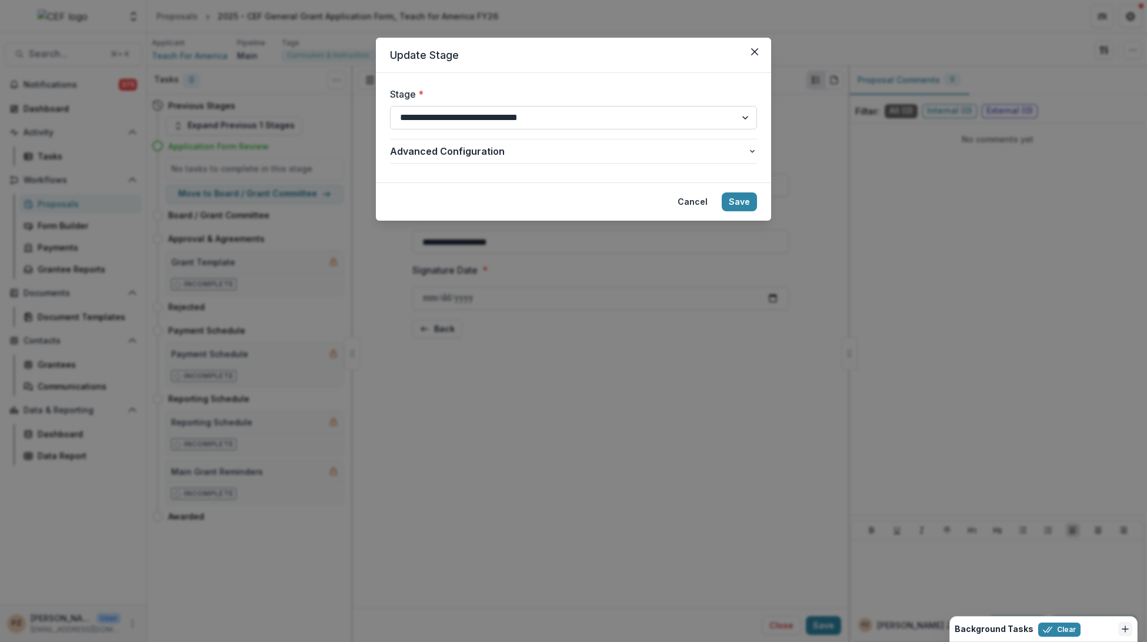
click at [539, 119] on select "**********" at bounding box center [573, 118] width 367 height 24
click at [741, 202] on button "Save" at bounding box center [739, 201] width 35 height 19
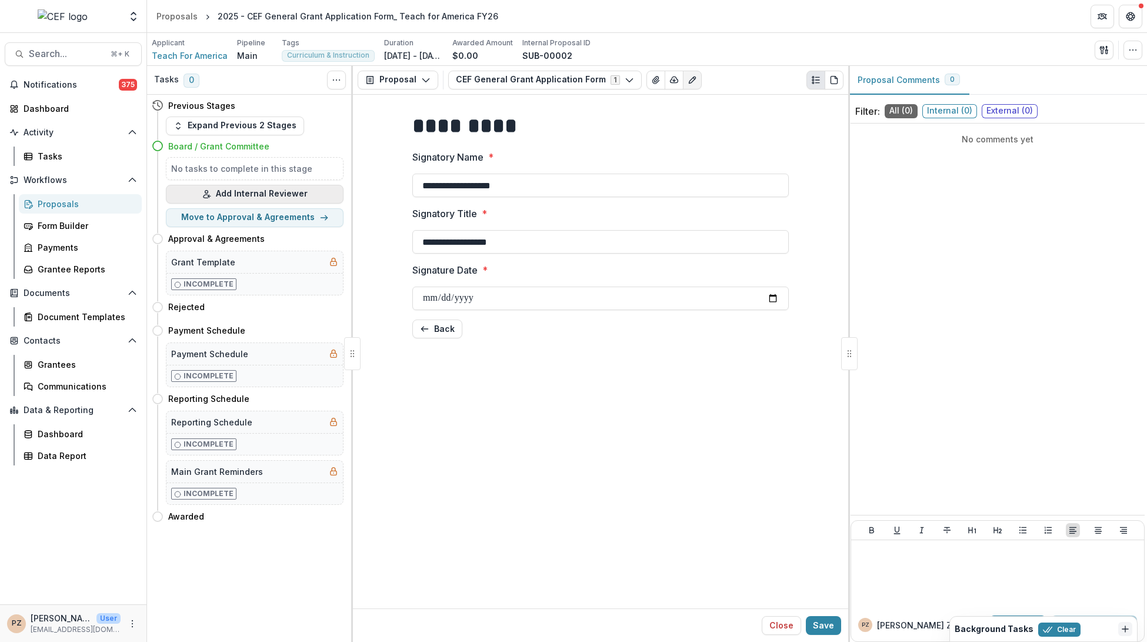
click at [264, 192] on button "Add Internal Reviewer" at bounding box center [255, 194] width 178 height 19
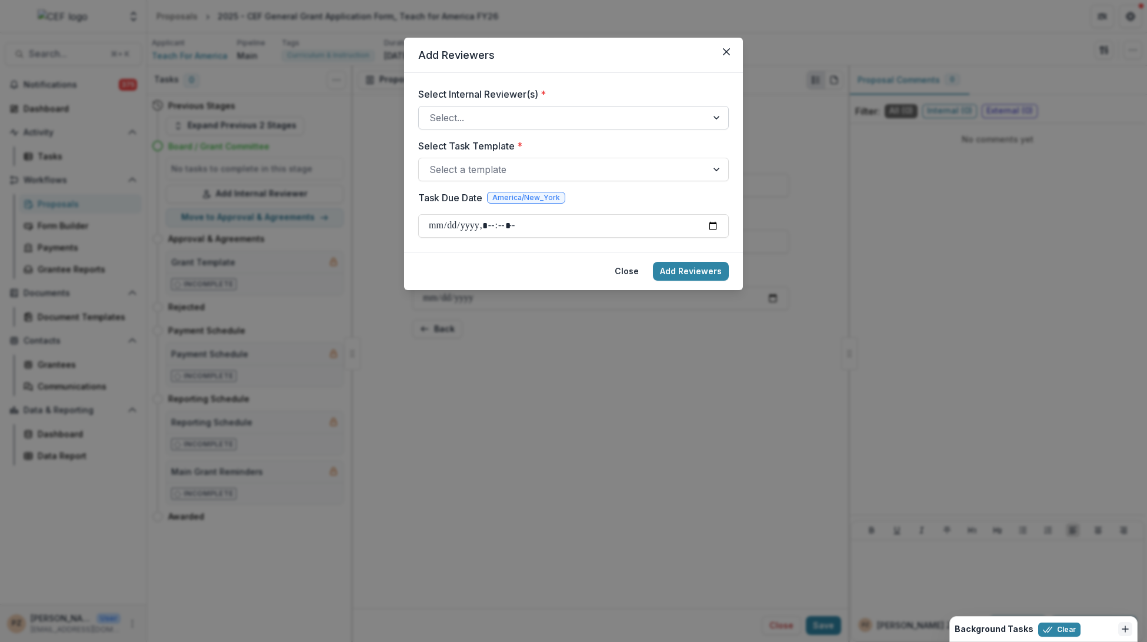
click at [471, 124] on div at bounding box center [562, 117] width 267 height 16
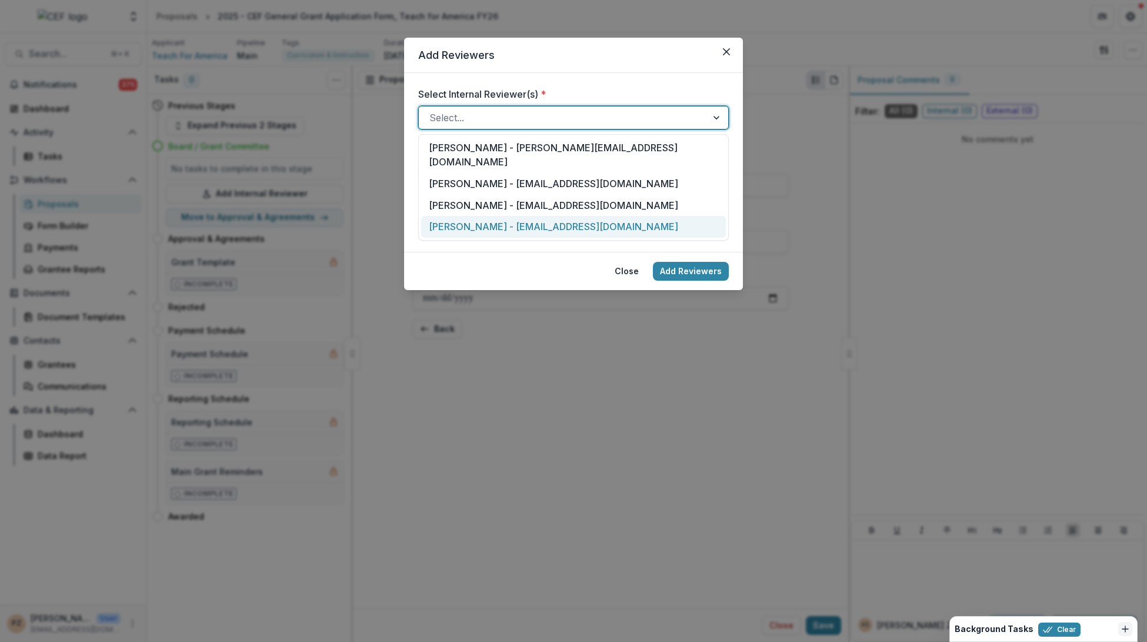
click at [514, 216] on div "[PERSON_NAME] - [EMAIL_ADDRESS][DOMAIN_NAME]" at bounding box center [573, 227] width 305 height 22
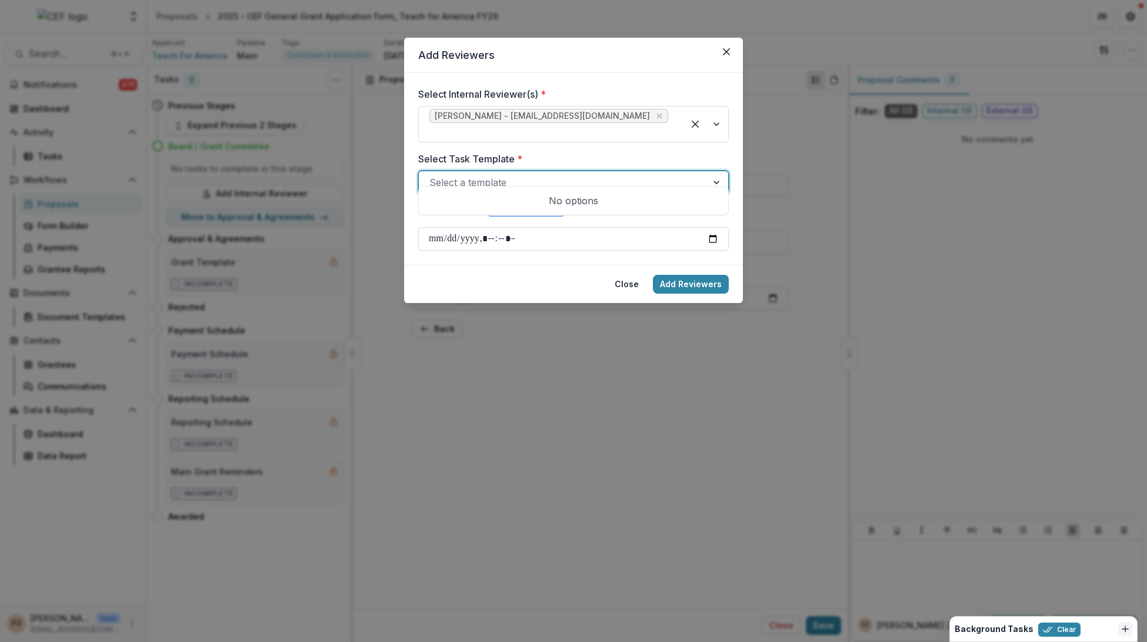
click at [513, 174] on div at bounding box center [562, 182] width 267 height 16
click at [524, 174] on div at bounding box center [562, 182] width 267 height 16
click at [715, 171] on div at bounding box center [717, 182] width 21 height 22
click at [515, 174] on div at bounding box center [562, 182] width 267 height 16
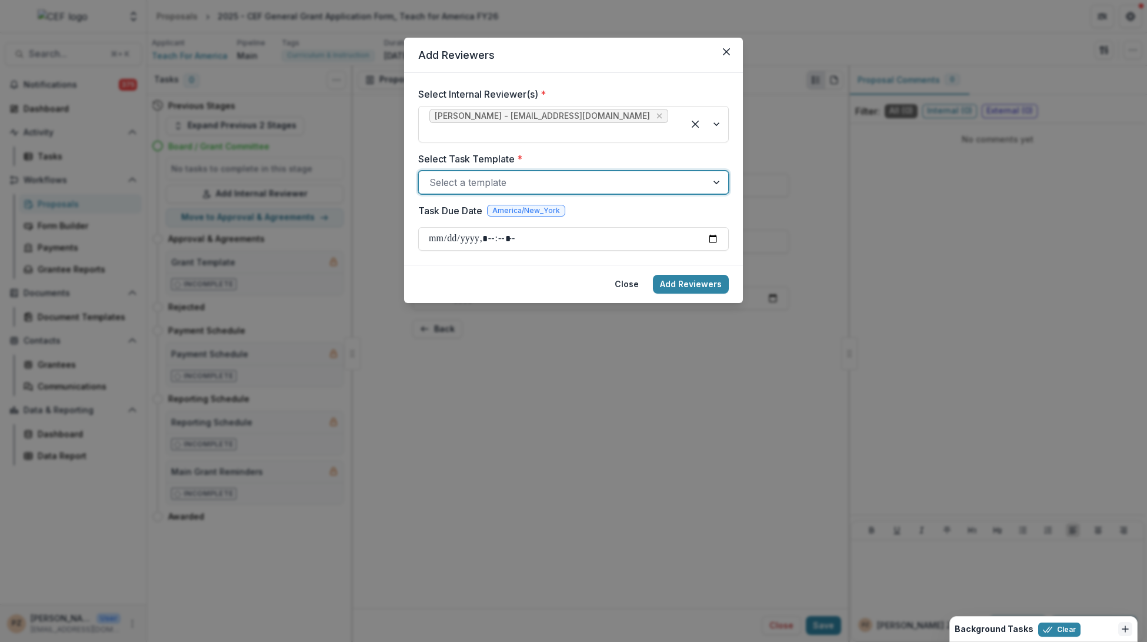
click at [496, 174] on div at bounding box center [562, 182] width 267 height 16
click at [465, 174] on div at bounding box center [562, 182] width 267 height 16
click at [726, 51] on icon "Close" at bounding box center [726, 51] width 7 height 7
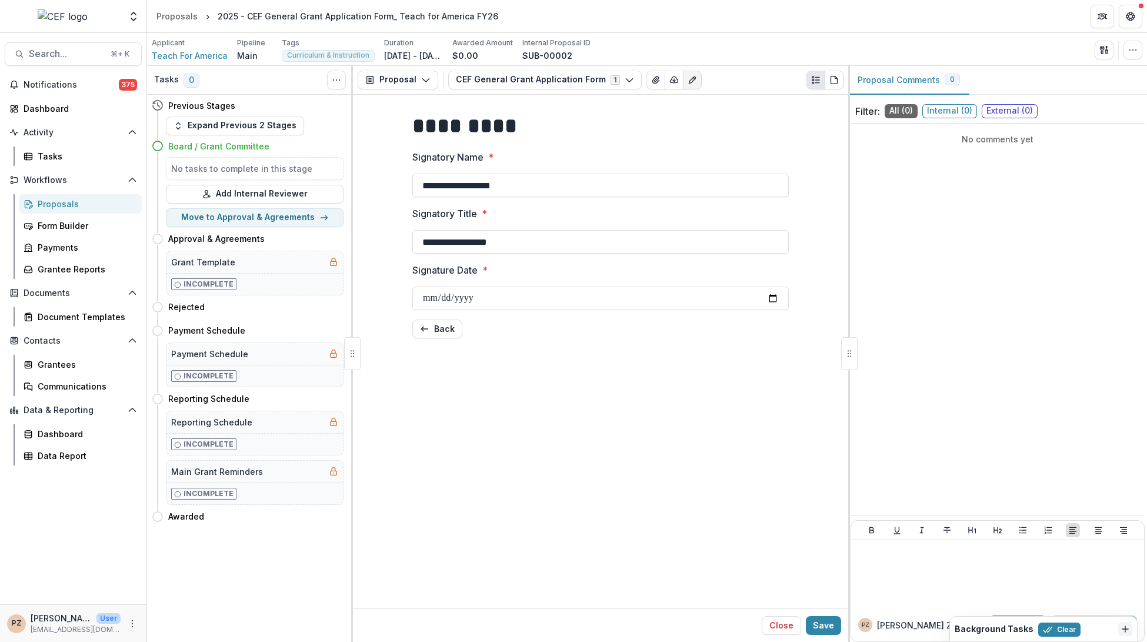
click at [238, 166] on h5 "No tasks to complete in this stage" at bounding box center [254, 168] width 167 height 12
click at [253, 194] on button "Add Internal Reviewer" at bounding box center [255, 194] width 178 height 19
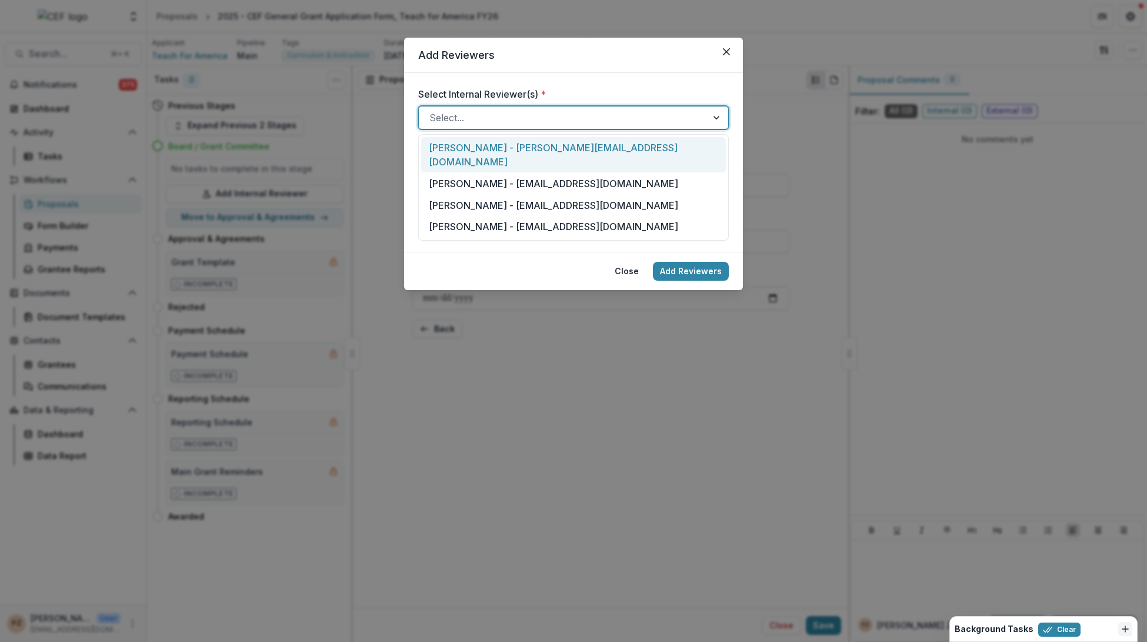
click at [539, 123] on div at bounding box center [562, 117] width 267 height 16
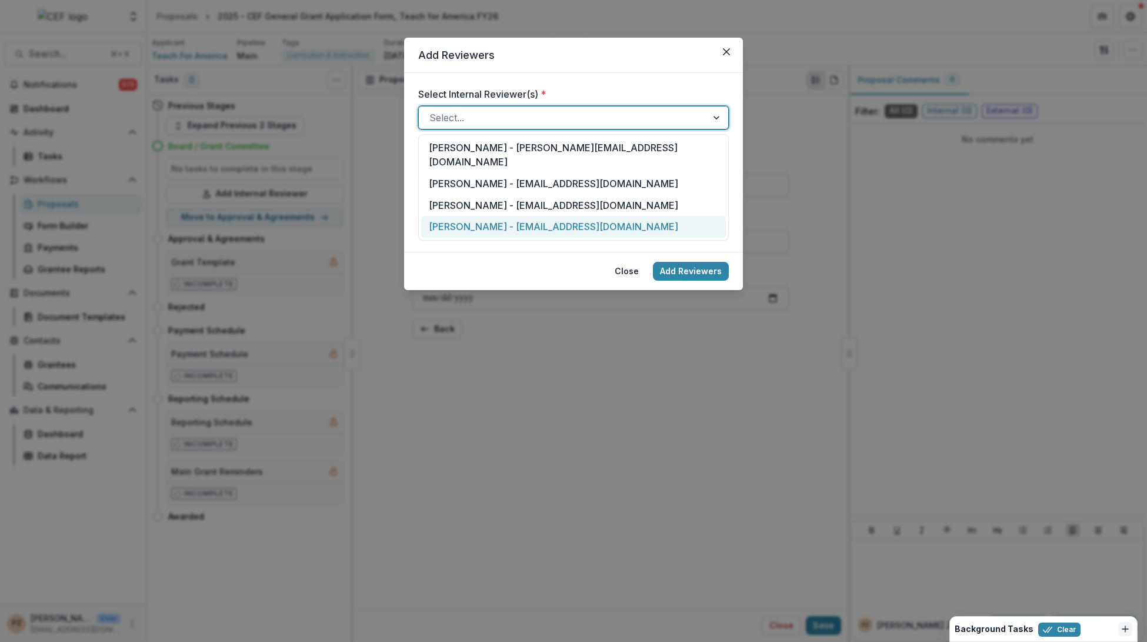
click at [502, 216] on div "[PERSON_NAME] - [EMAIL_ADDRESS][DOMAIN_NAME]" at bounding box center [573, 227] width 305 height 22
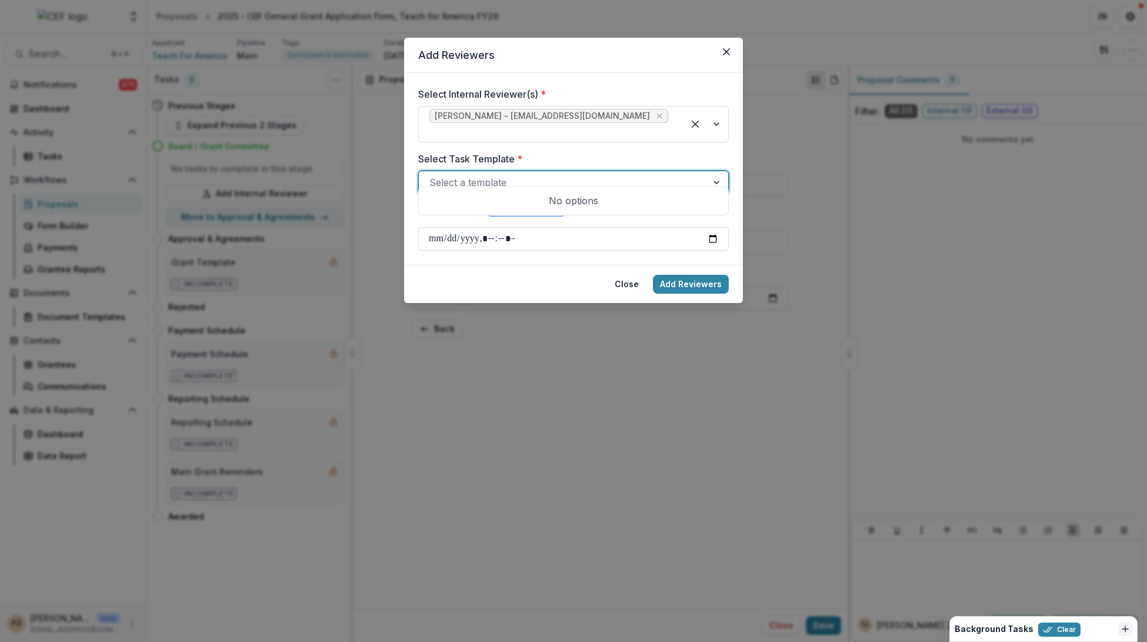
click at [718, 171] on div at bounding box center [717, 182] width 21 height 22
click at [640, 265] on footer "Close Add Reviewers" at bounding box center [573, 284] width 339 height 38
click at [491, 227] on input "Task Due Date" at bounding box center [573, 239] width 311 height 24
click at [686, 279] on button "Add Reviewers" at bounding box center [691, 284] width 76 height 19
click at [685, 275] on button "Add Reviewers" at bounding box center [691, 284] width 76 height 19
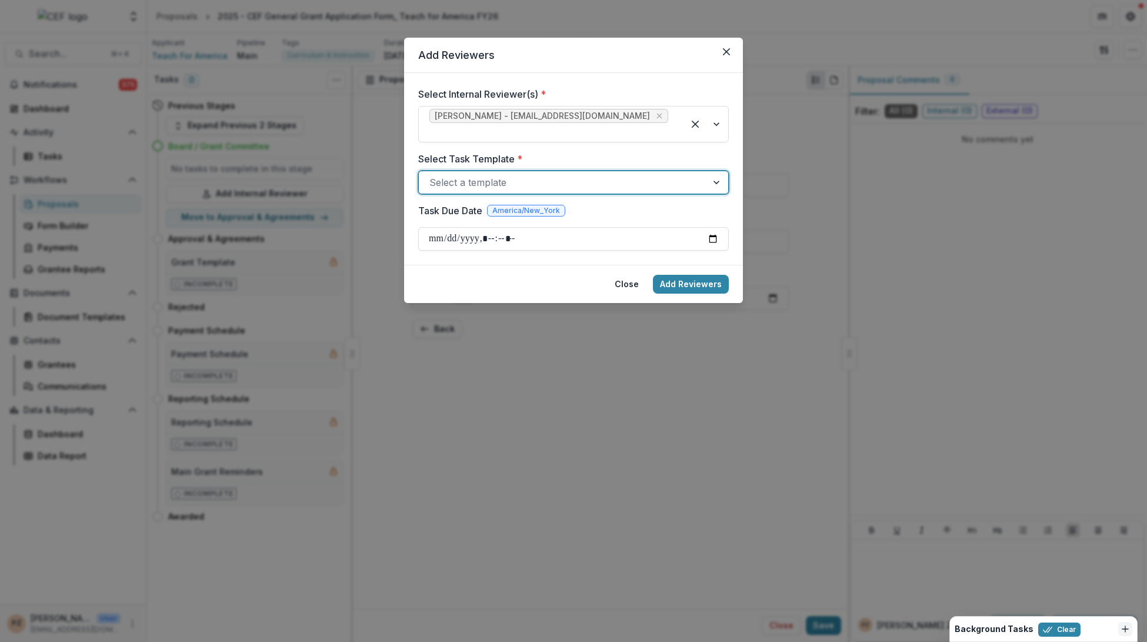
click at [546, 174] on div at bounding box center [562, 182] width 267 height 16
drag, startPoint x: 546, startPoint y: 164, endPoint x: 555, endPoint y: 165, distance: 8.3
click at [547, 174] on div at bounding box center [562, 182] width 267 height 16
click at [717, 171] on div at bounding box center [717, 182] width 21 height 22
click at [715, 171] on div at bounding box center [717, 182] width 21 height 22
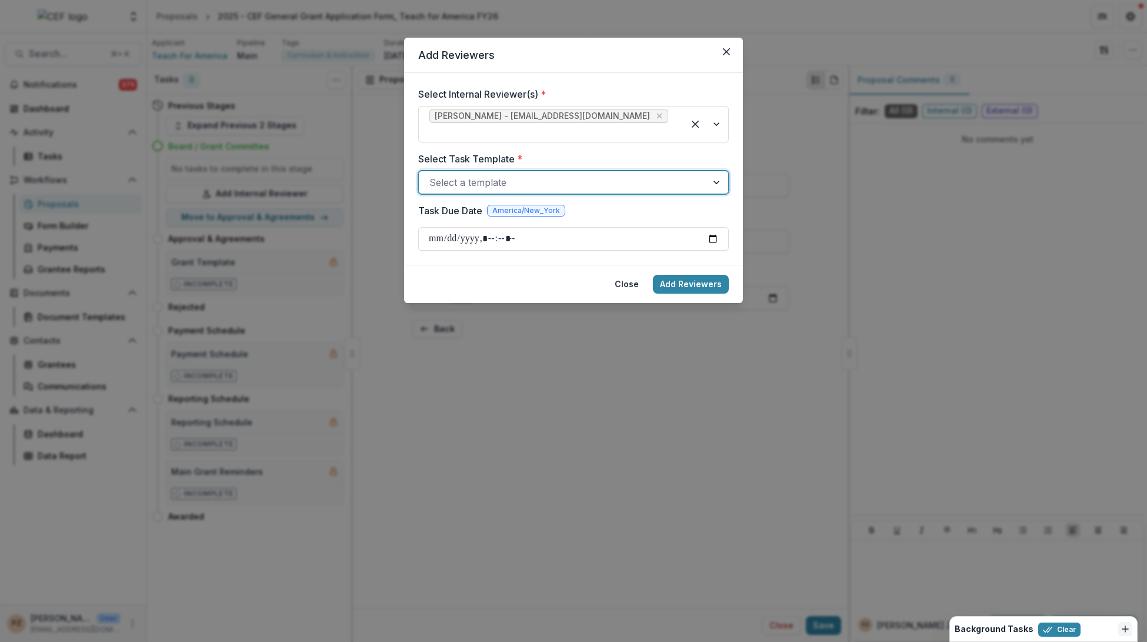
click at [714, 171] on div at bounding box center [717, 182] width 21 height 22
click at [713, 171] on div at bounding box center [717, 182] width 21 height 22
click at [729, 50] on icon "Close" at bounding box center [726, 51] width 7 height 7
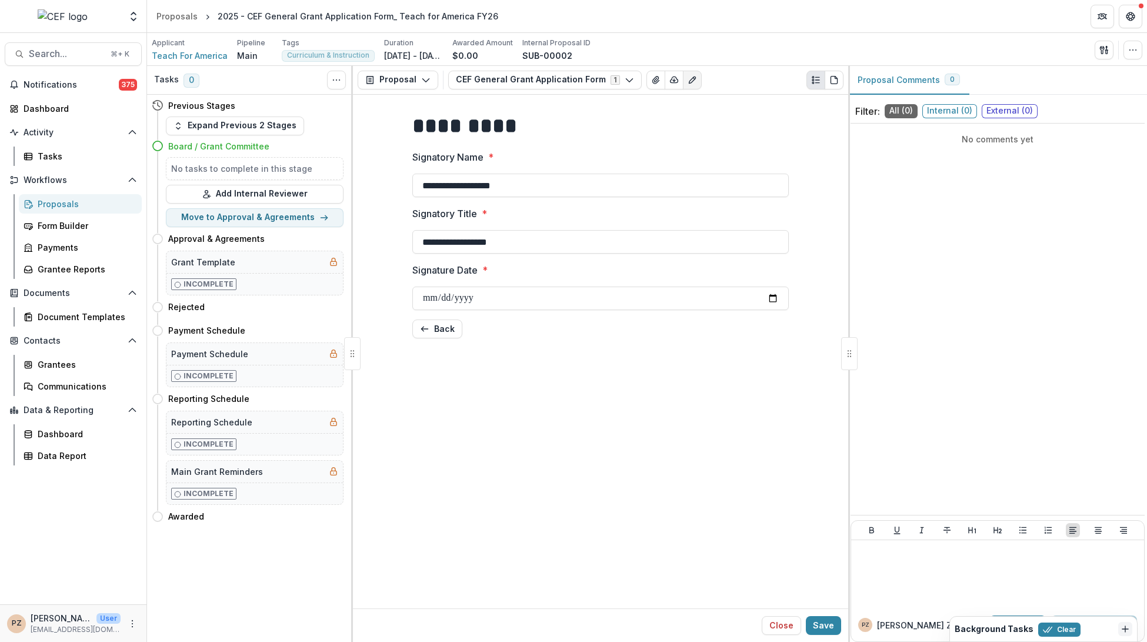
click at [518, 392] on div "**********" at bounding box center [600, 352] width 495 height 514
click at [824, 626] on button "Save" at bounding box center [823, 625] width 35 height 19
click at [271, 215] on button "Move to Approval & Agreements" at bounding box center [255, 217] width 178 height 19
select select "**********"
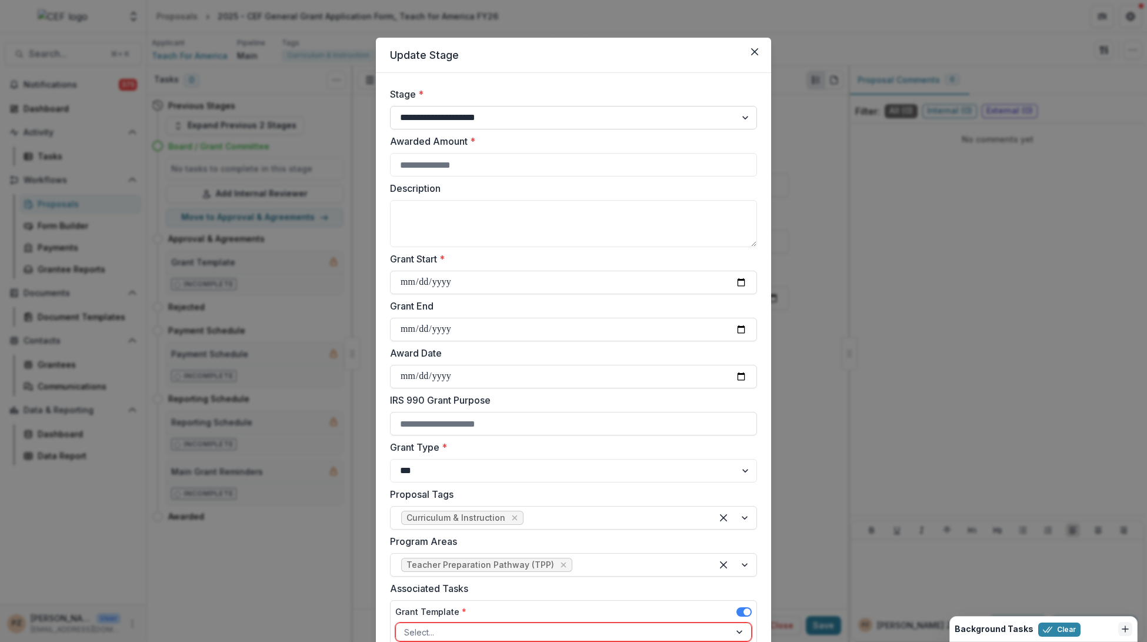
click at [484, 118] on select "**********" at bounding box center [573, 118] width 367 height 24
select select "**********"
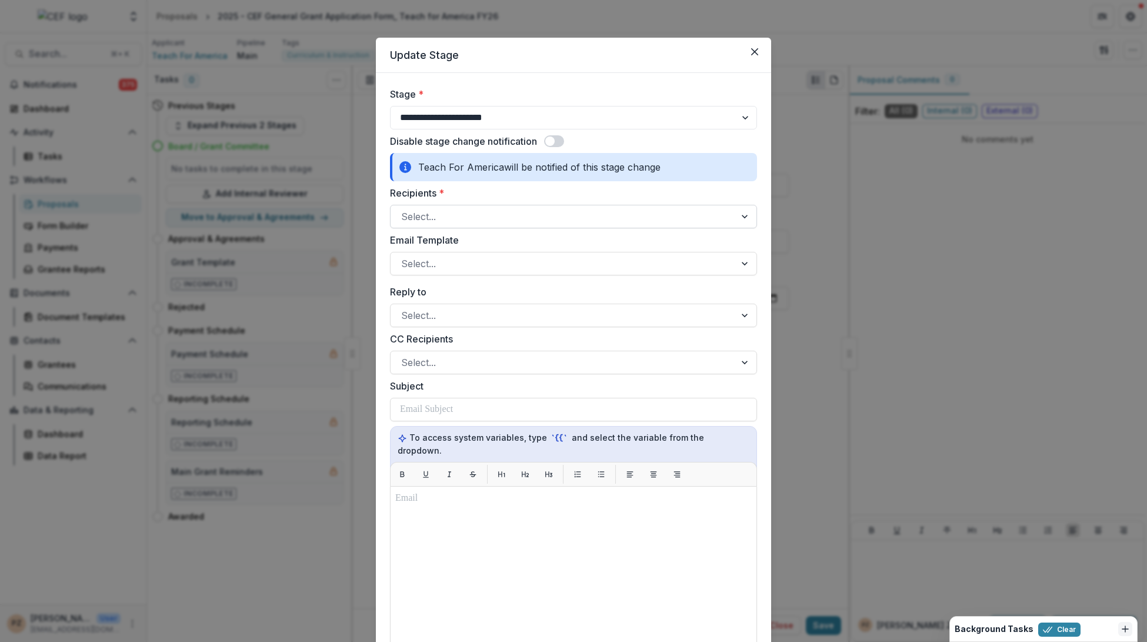
click at [463, 215] on div at bounding box center [563, 216] width 324 height 16
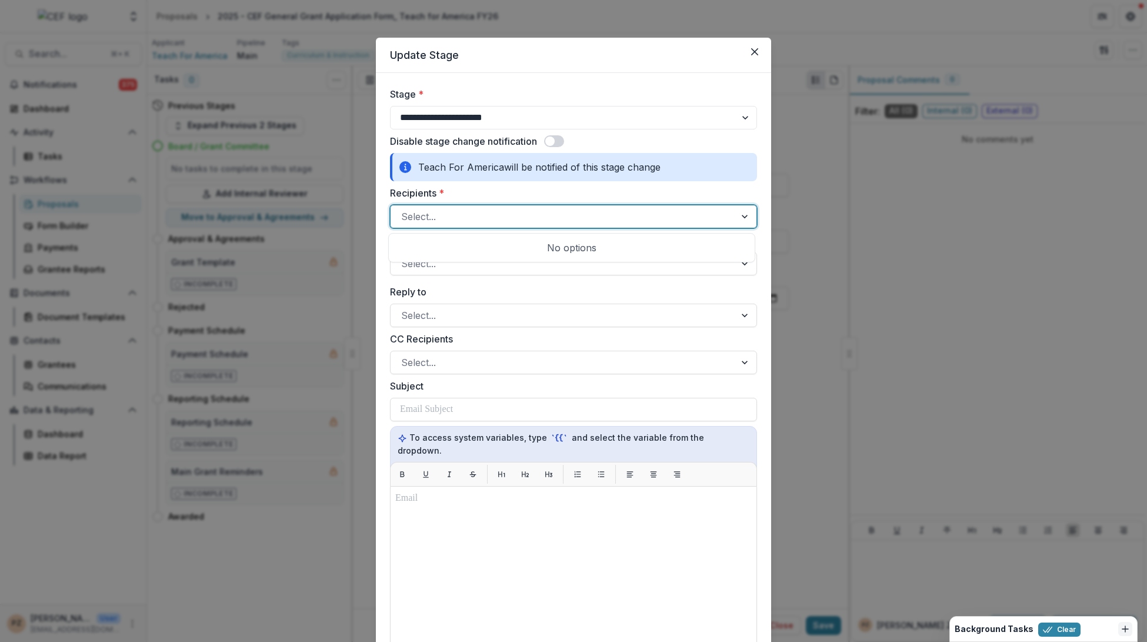
click at [502, 210] on div at bounding box center [563, 216] width 324 height 16
click at [735, 215] on div at bounding box center [745, 216] width 21 height 22
click at [744, 215] on div at bounding box center [745, 216] width 21 height 22
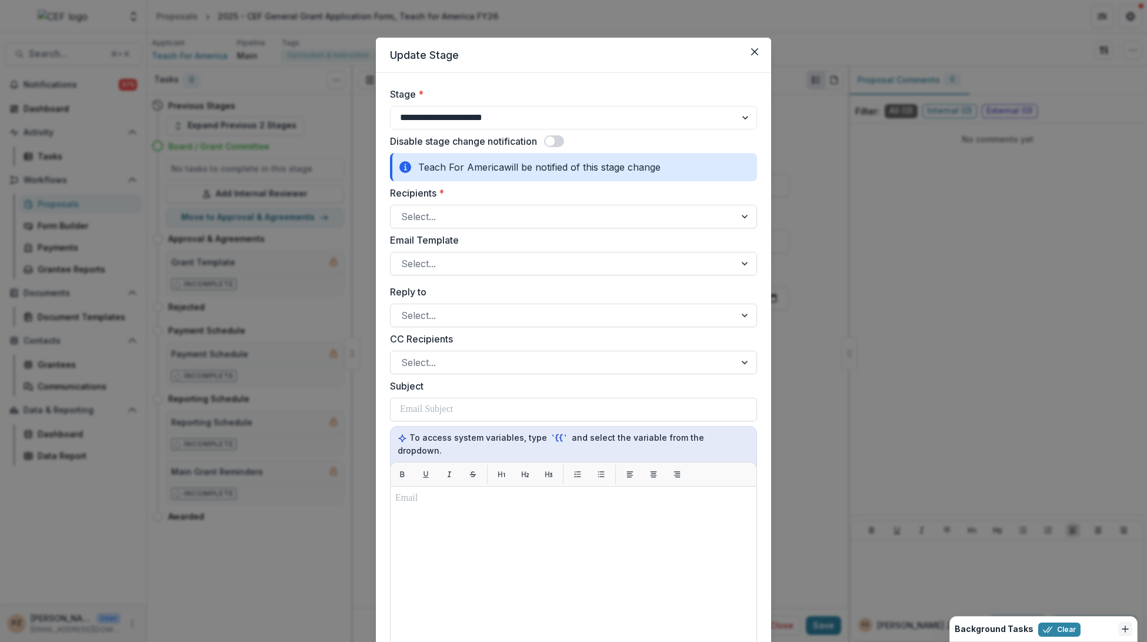
click at [544, 141] on div "Disable stage change notification" at bounding box center [573, 141] width 367 height 14
click at [549, 138] on span at bounding box center [549, 140] width 9 height 9
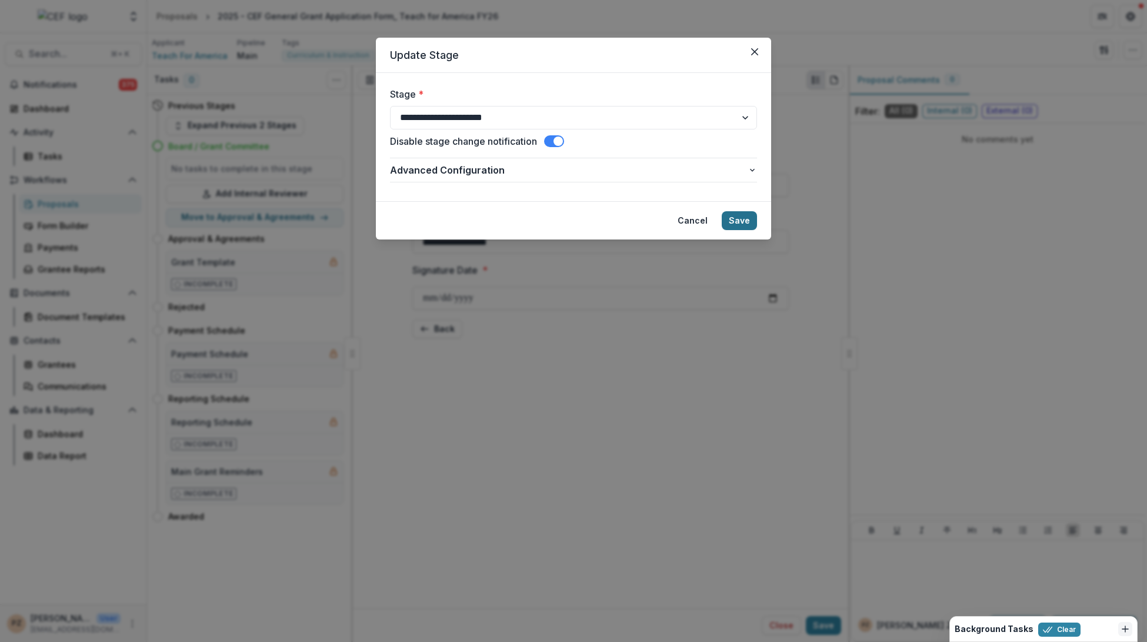
click at [741, 219] on button "Save" at bounding box center [739, 220] width 35 height 19
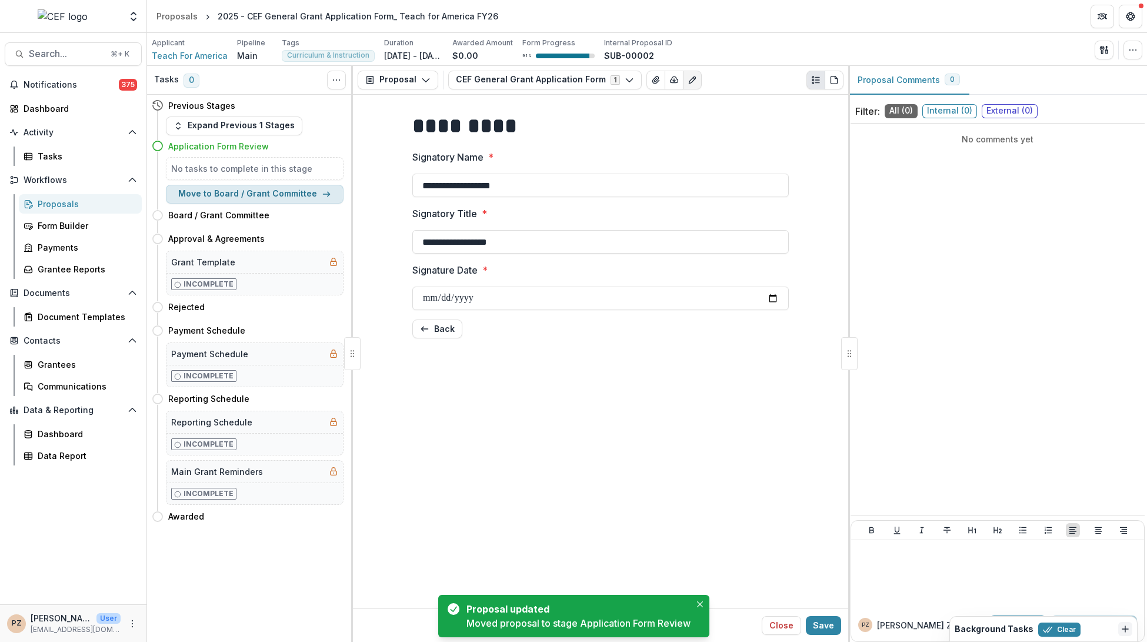
click at [290, 190] on button "Move to Board / Grant Committee" at bounding box center [255, 194] width 178 height 19
select select "**********"
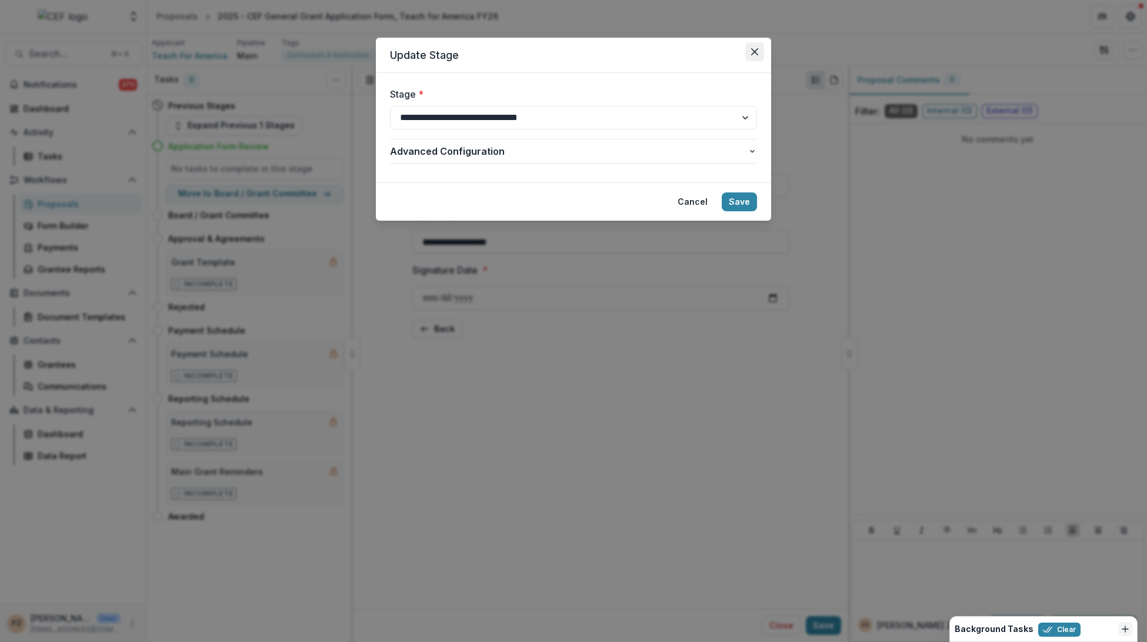
click at [753, 54] on icon "Close" at bounding box center [754, 51] width 7 height 7
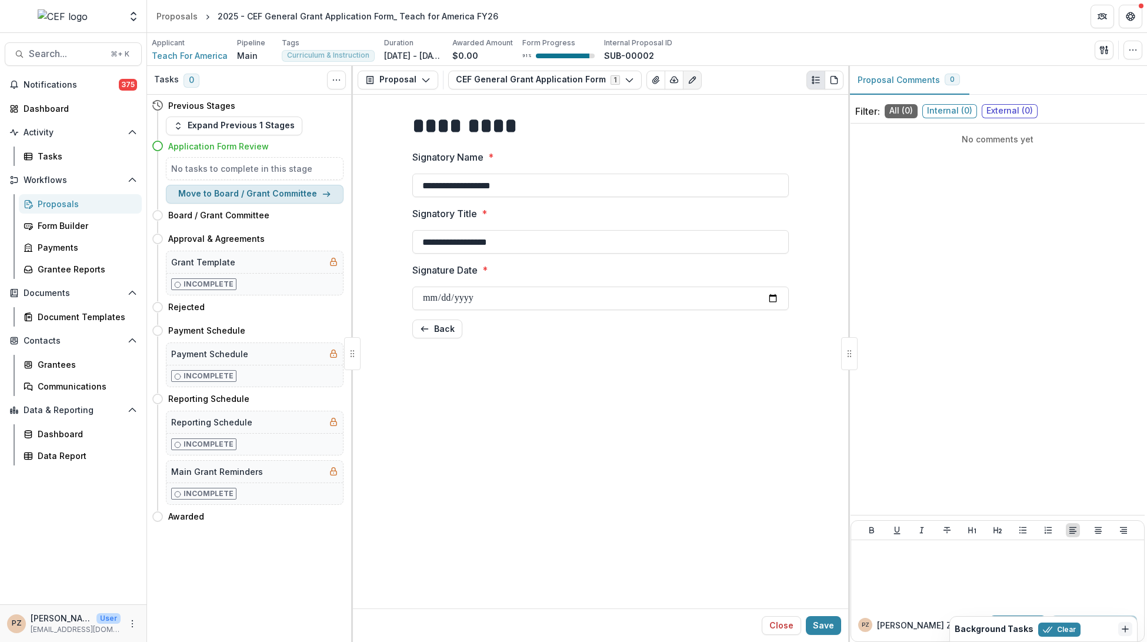
click at [271, 194] on button "Move to Board / Grant Committee" at bounding box center [255, 194] width 178 height 19
select select "**********"
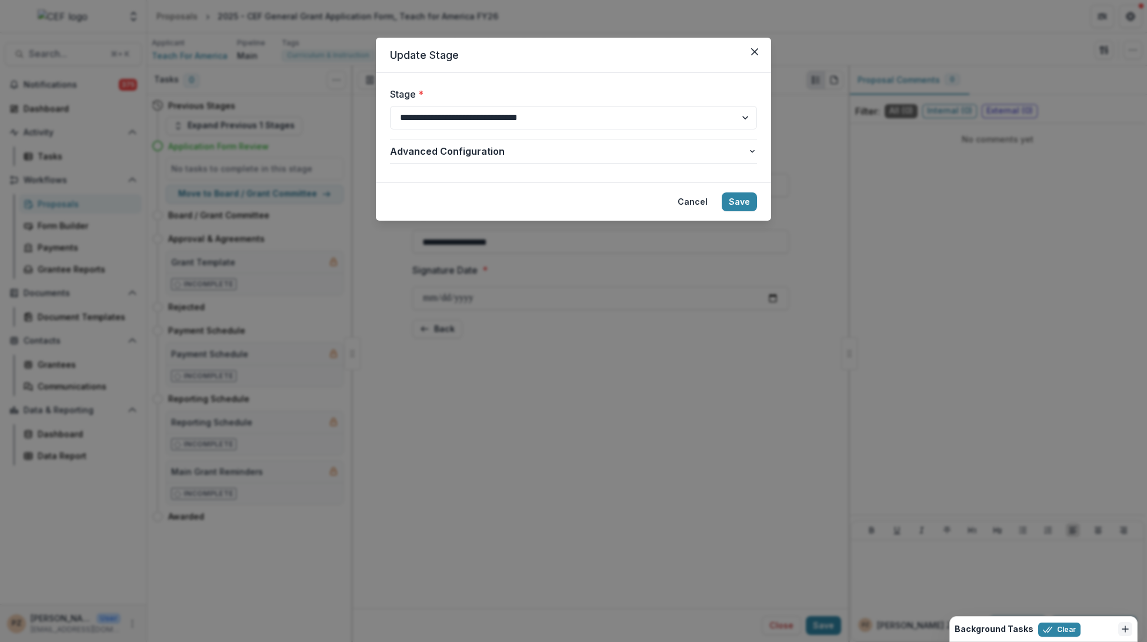
click at [272, 194] on div "**********" at bounding box center [573, 321] width 1147 height 642
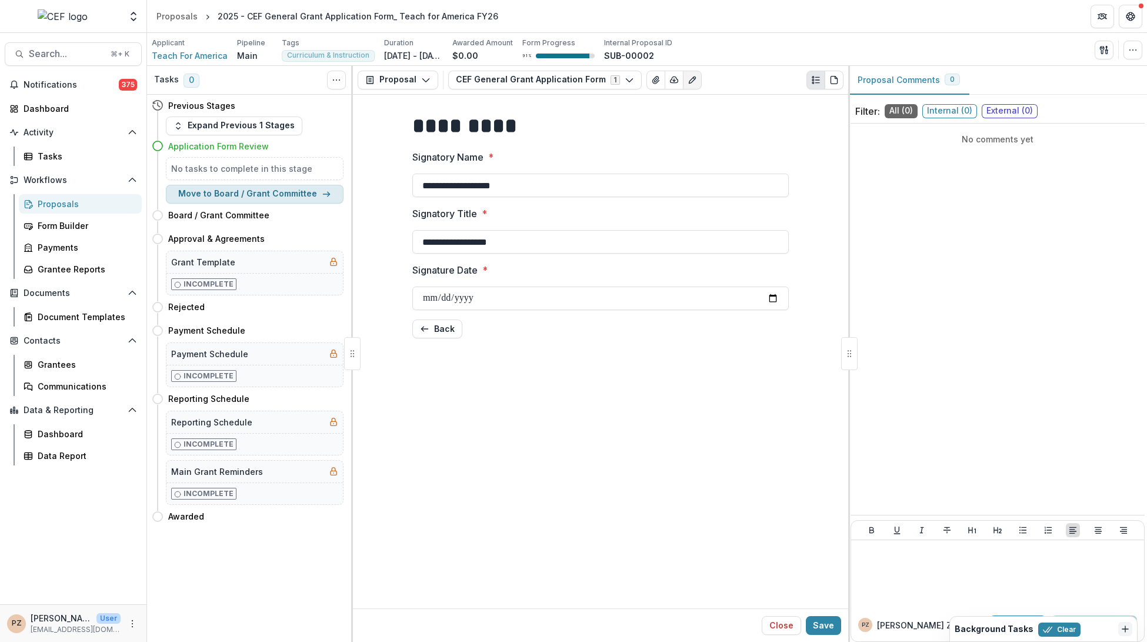
click at [254, 187] on button "Move to Board / Grant Committee" at bounding box center [255, 194] width 178 height 19
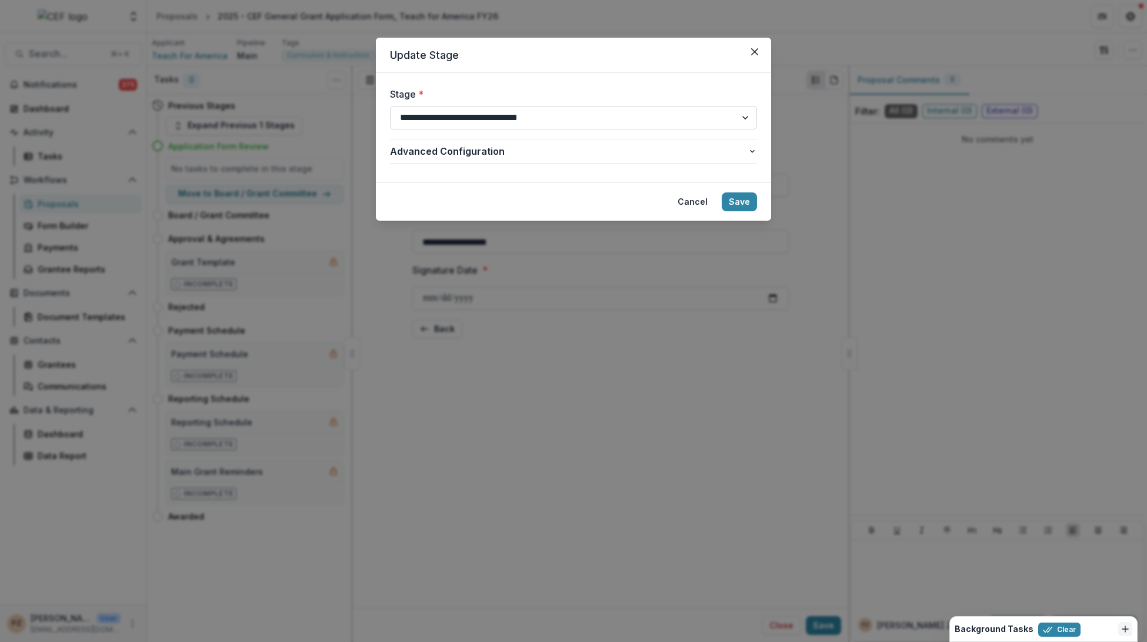
click at [477, 121] on select "**********" at bounding box center [573, 118] width 367 height 24
select select "**********"
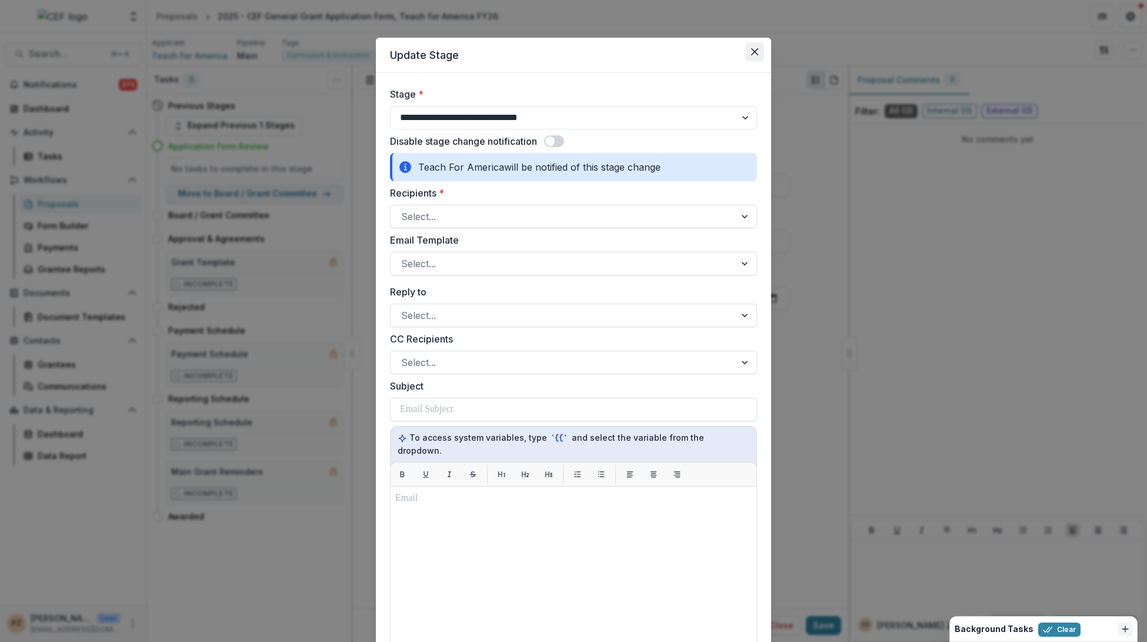
click at [752, 56] on button "Close" at bounding box center [754, 51] width 19 height 19
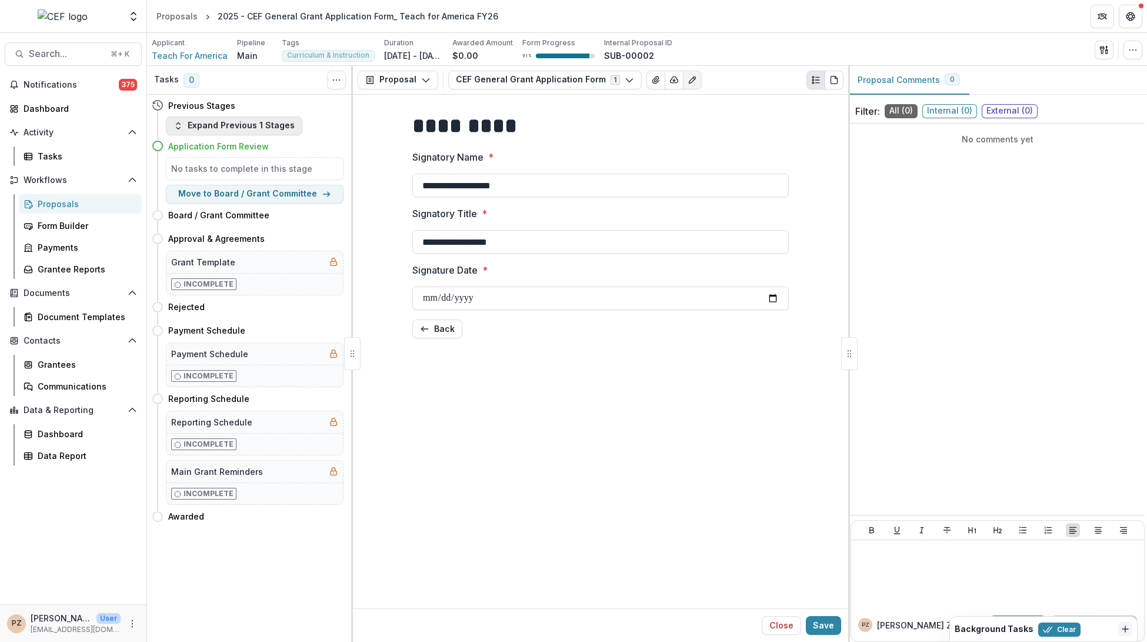
click at [221, 126] on button "Expand Previous 1 Stages" at bounding box center [234, 125] width 136 height 19
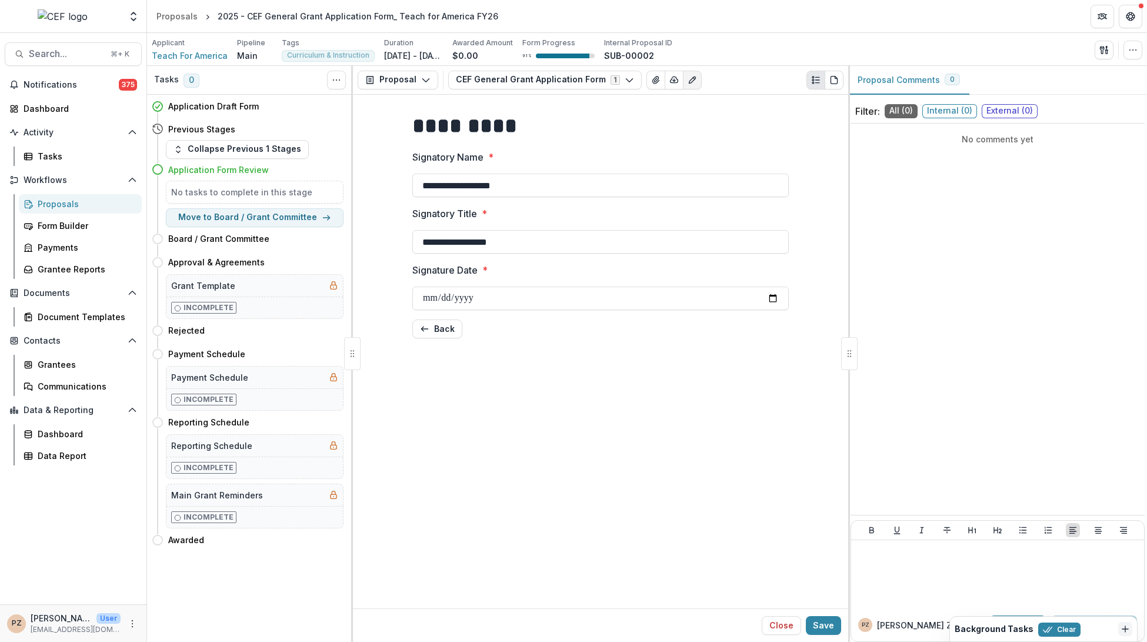
drag, startPoint x: 504, startPoint y: 401, endPoint x: 506, endPoint y: 374, distance: 27.7
click at [505, 401] on div "**********" at bounding box center [600, 352] width 495 height 514
click at [524, 79] on button "CEF General Grant Application Form 1" at bounding box center [545, 80] width 194 height 19
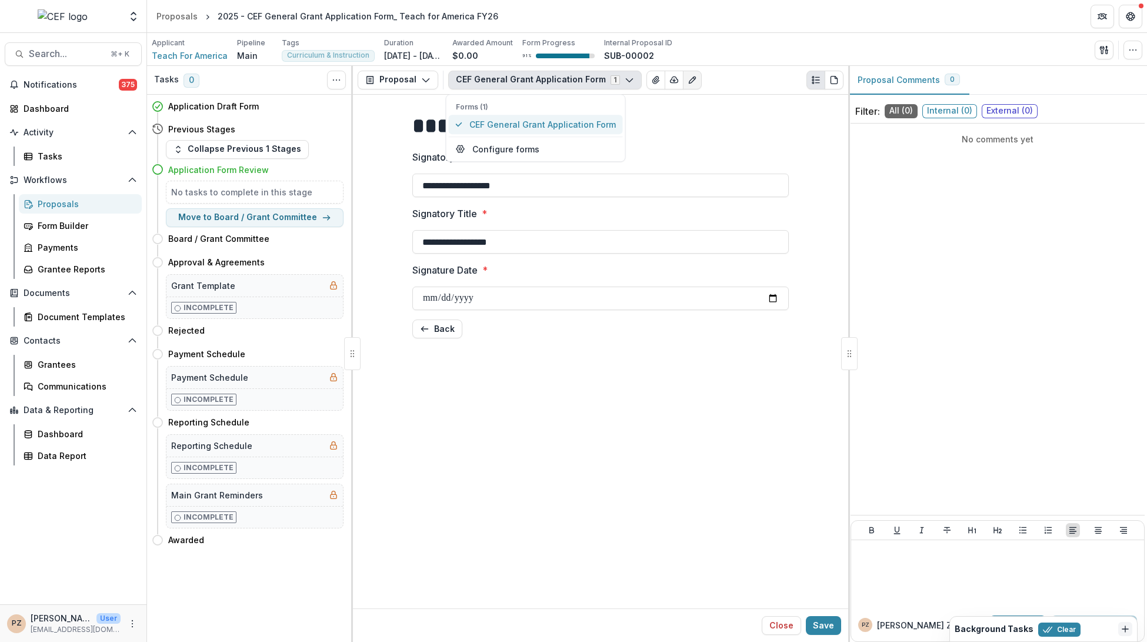
click at [518, 122] on span "CEF General Grant Application Form" at bounding box center [542, 124] width 146 height 12
click at [426, 82] on icon "button" at bounding box center [425, 79] width 9 height 9
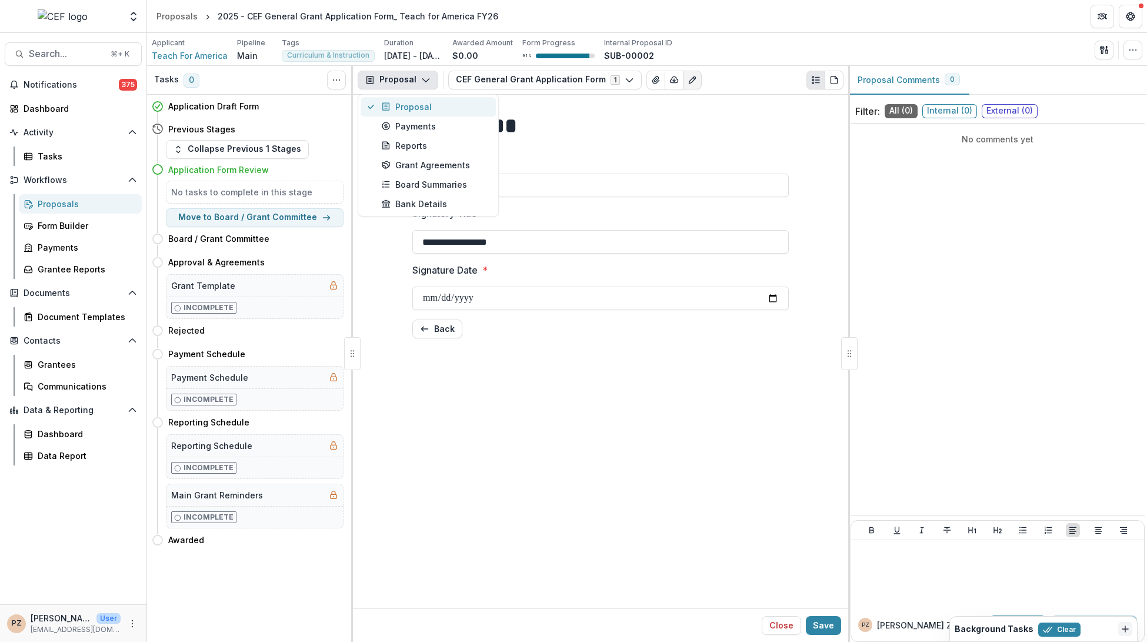
click at [421, 102] on div "Proposal" at bounding box center [435, 107] width 108 height 12
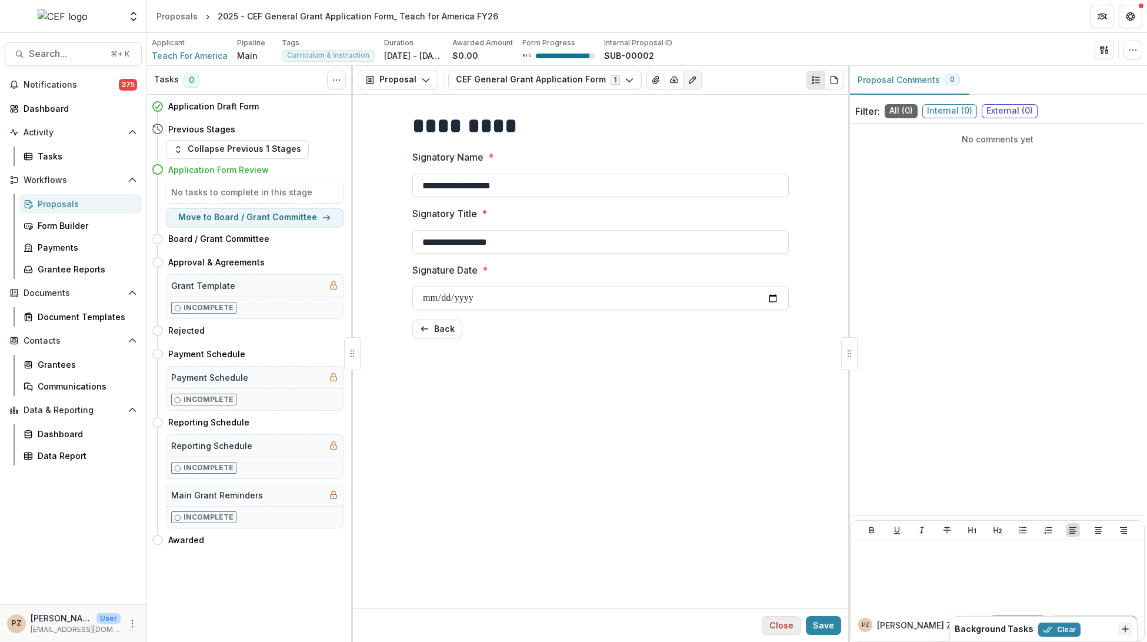
click at [796, 623] on button "Close" at bounding box center [781, 625] width 39 height 19
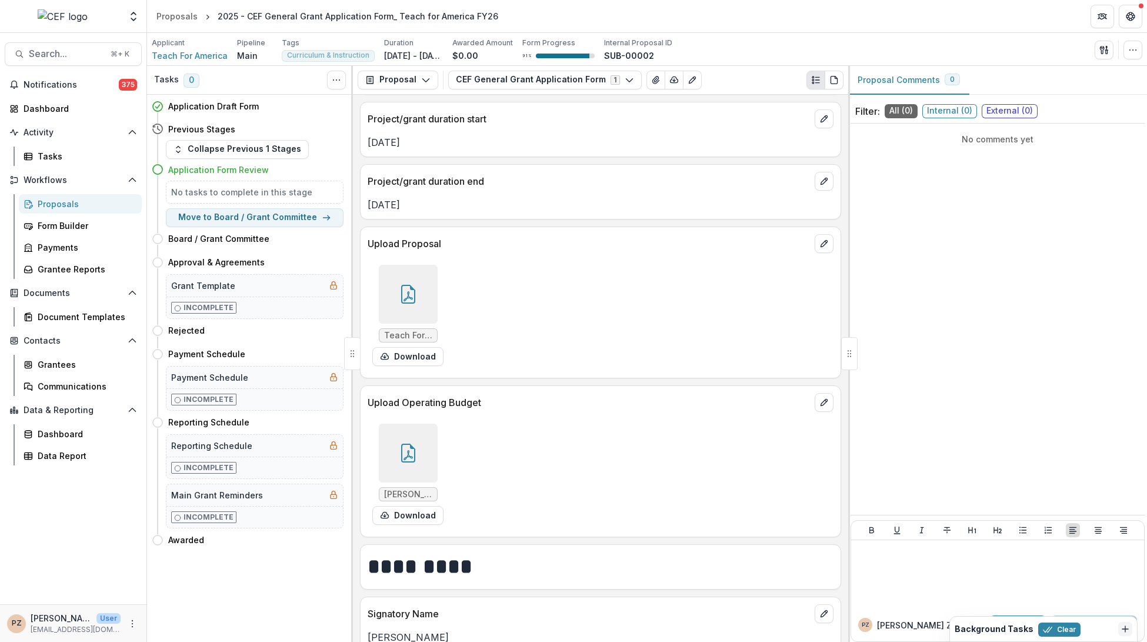
scroll to position [1162, 0]
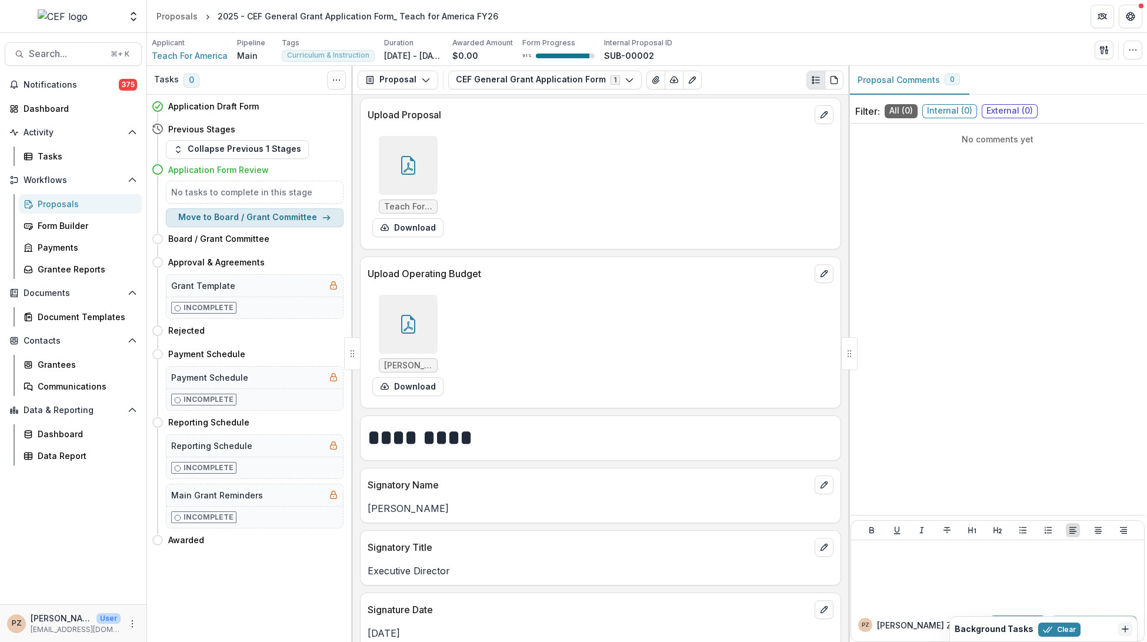
click at [312, 212] on button "Move to Board / Grant Committee" at bounding box center [255, 217] width 178 height 19
select select "**********"
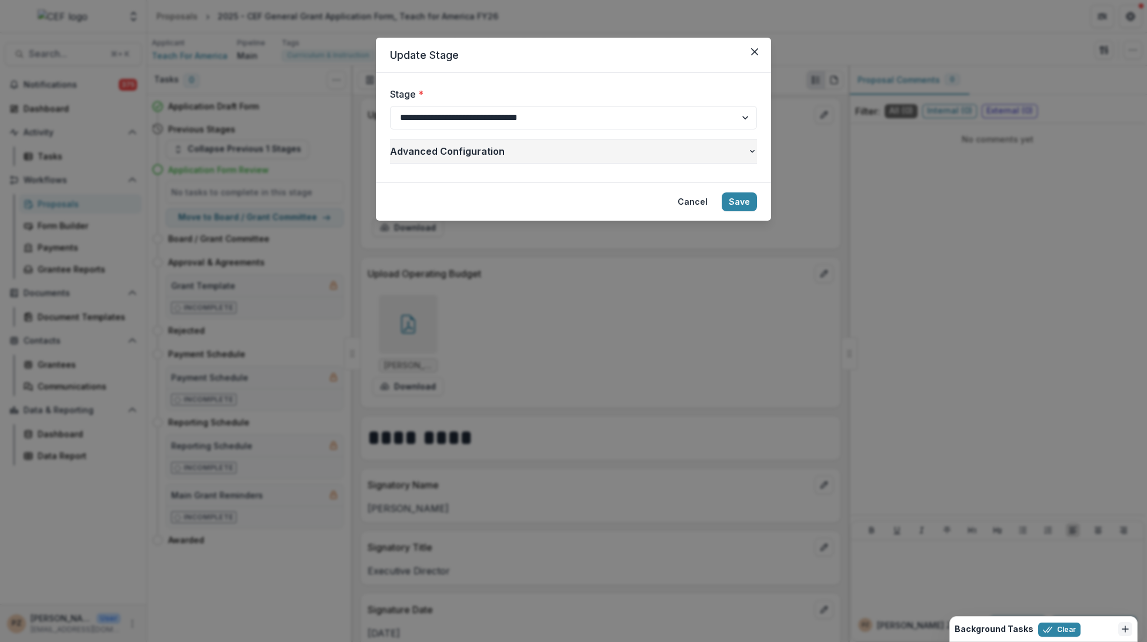
click at [749, 149] on icon "button" at bounding box center [752, 150] width 9 height 9
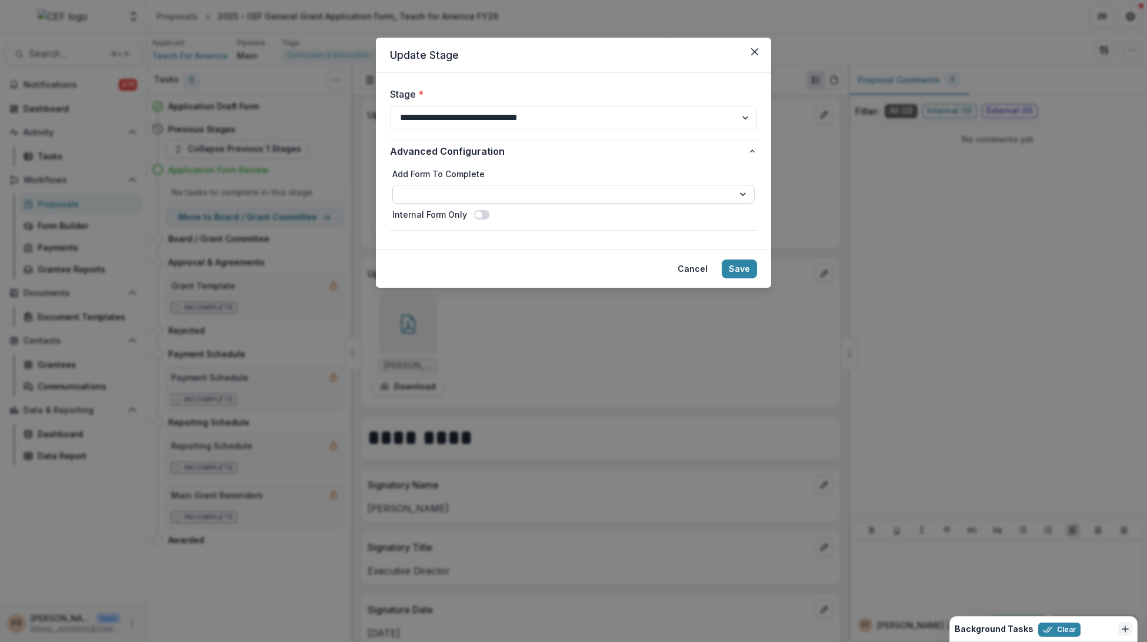
click at [543, 195] on select "**********" at bounding box center [573, 194] width 362 height 19
click at [522, 193] on select "**********" at bounding box center [573, 194] width 362 height 19
click at [753, 52] on icon "Close" at bounding box center [754, 51] width 7 height 7
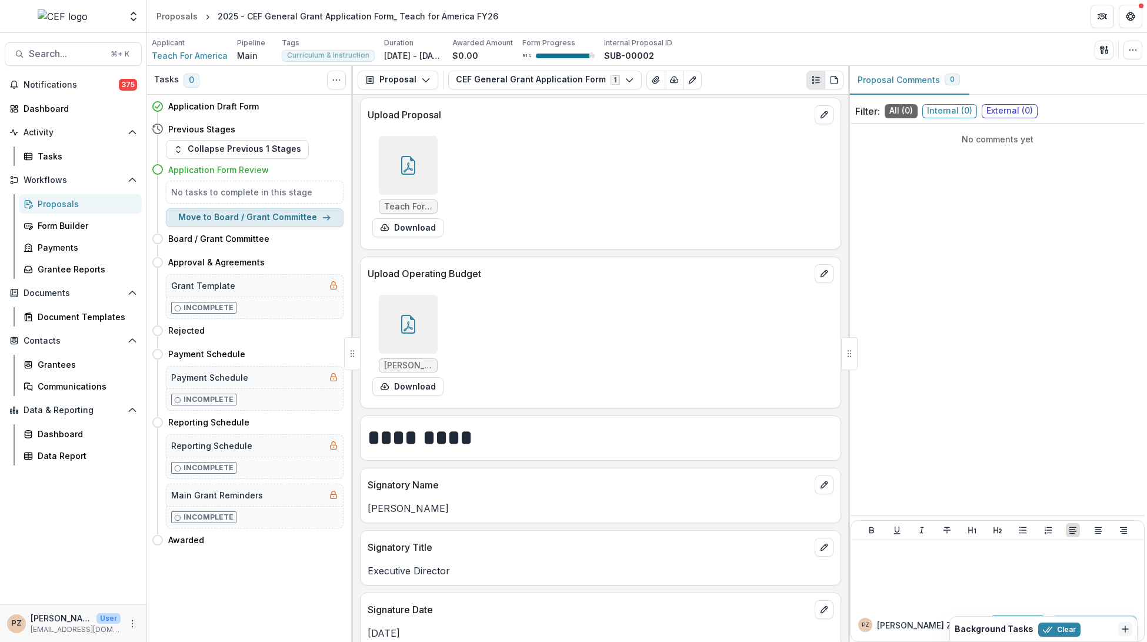
click at [258, 218] on button "Move to Board / Grant Committee" at bounding box center [255, 217] width 178 height 19
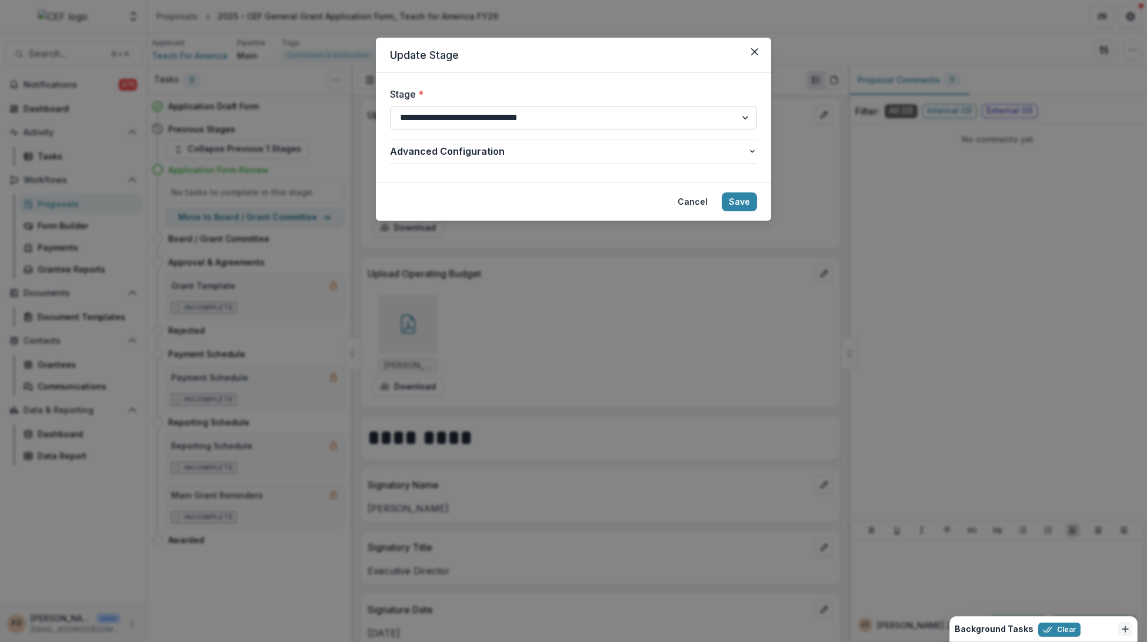
click at [583, 113] on select "**********" at bounding box center [573, 118] width 367 height 24
select select "**********"
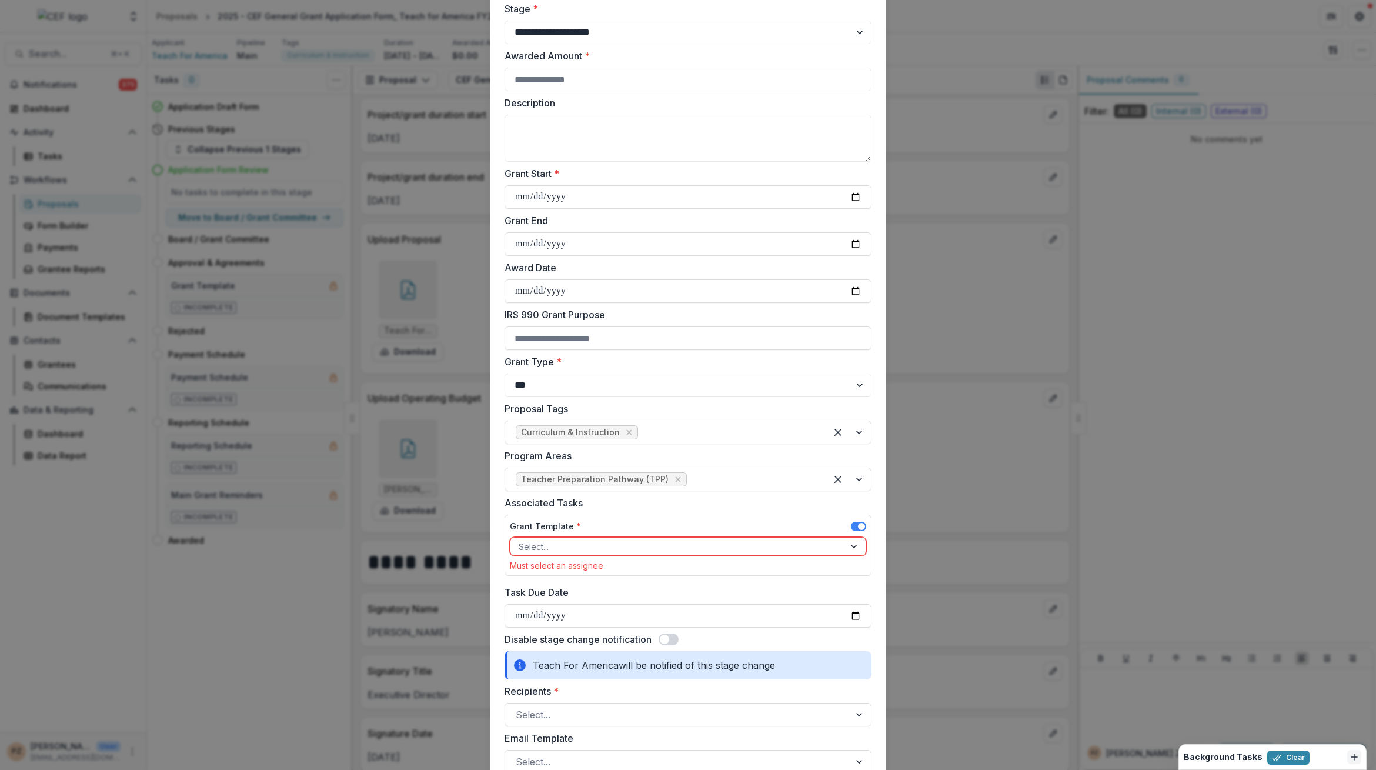
scroll to position [206, 0]
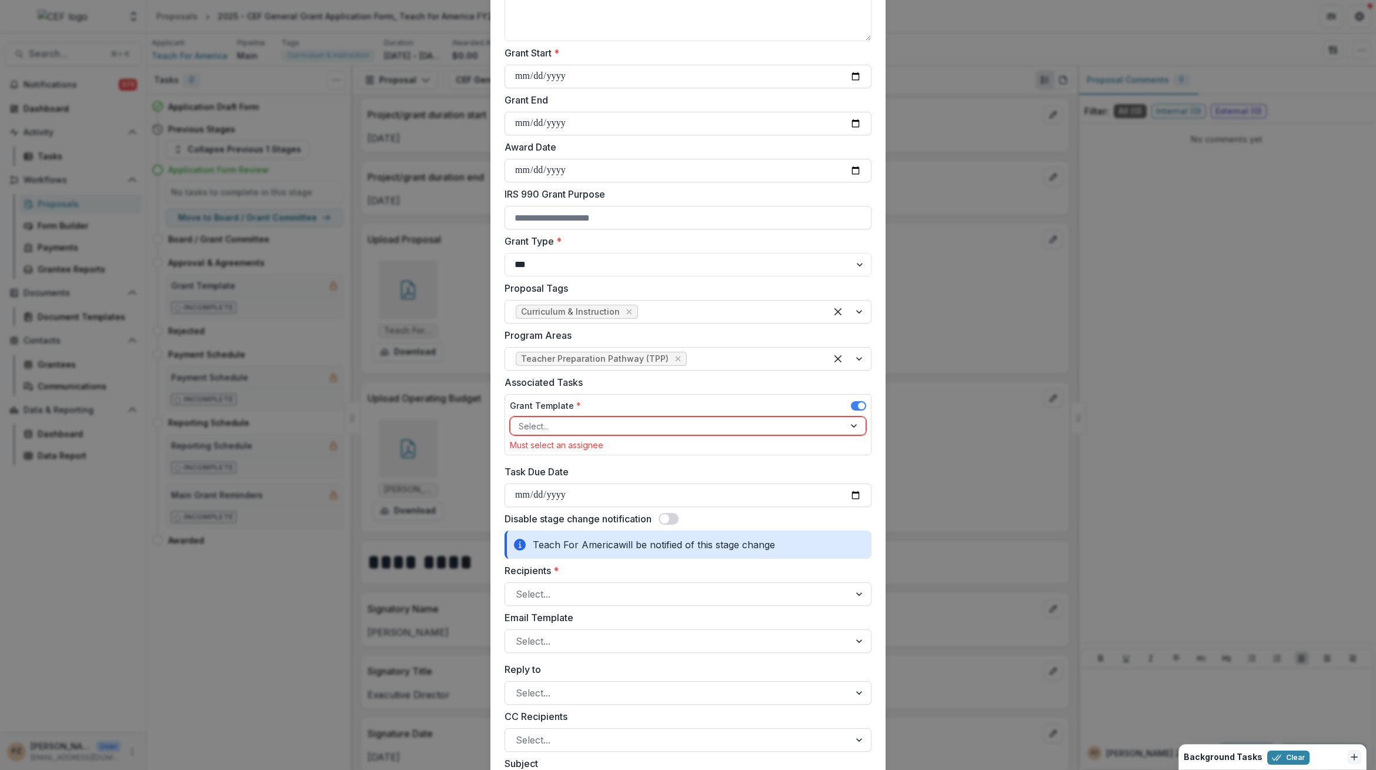
click at [622, 427] on div at bounding box center [678, 426] width 318 height 15
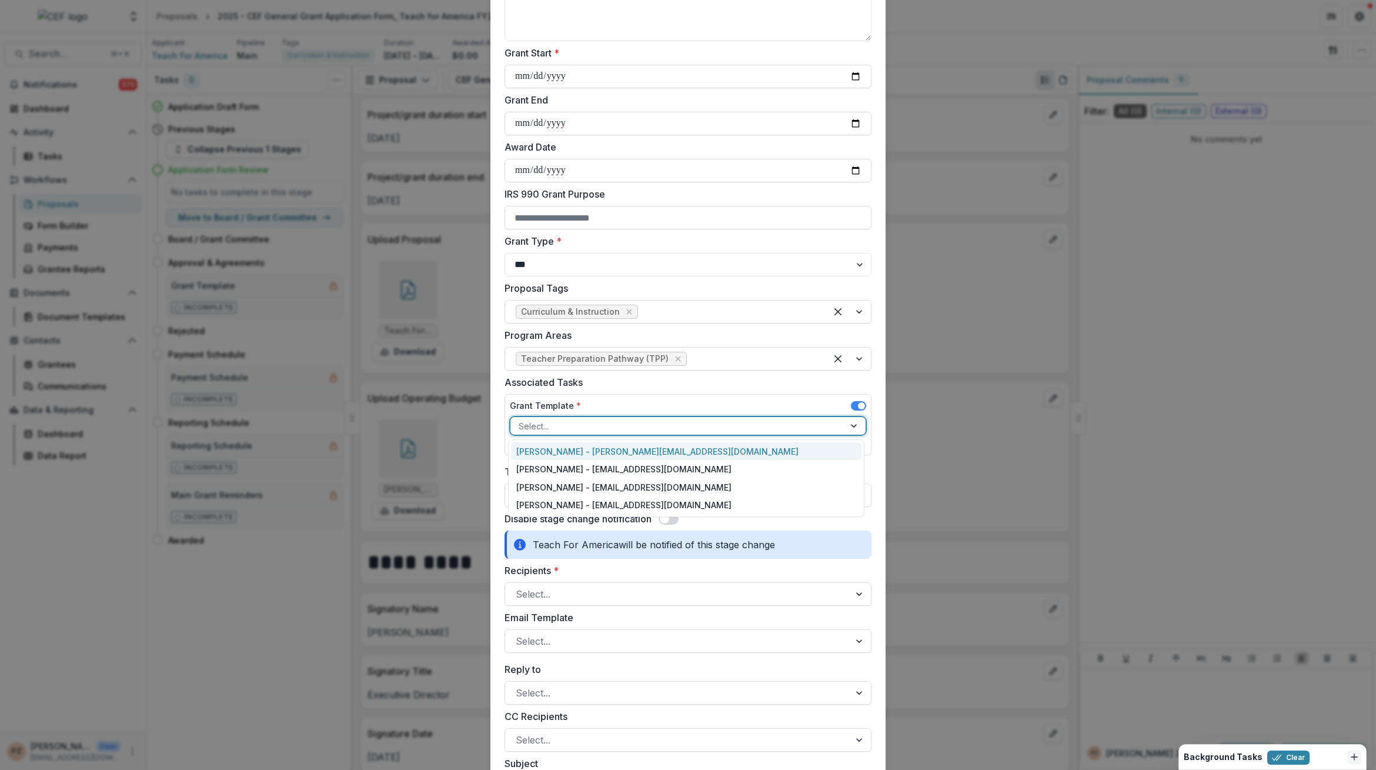
click at [623, 426] on div at bounding box center [678, 426] width 318 height 15
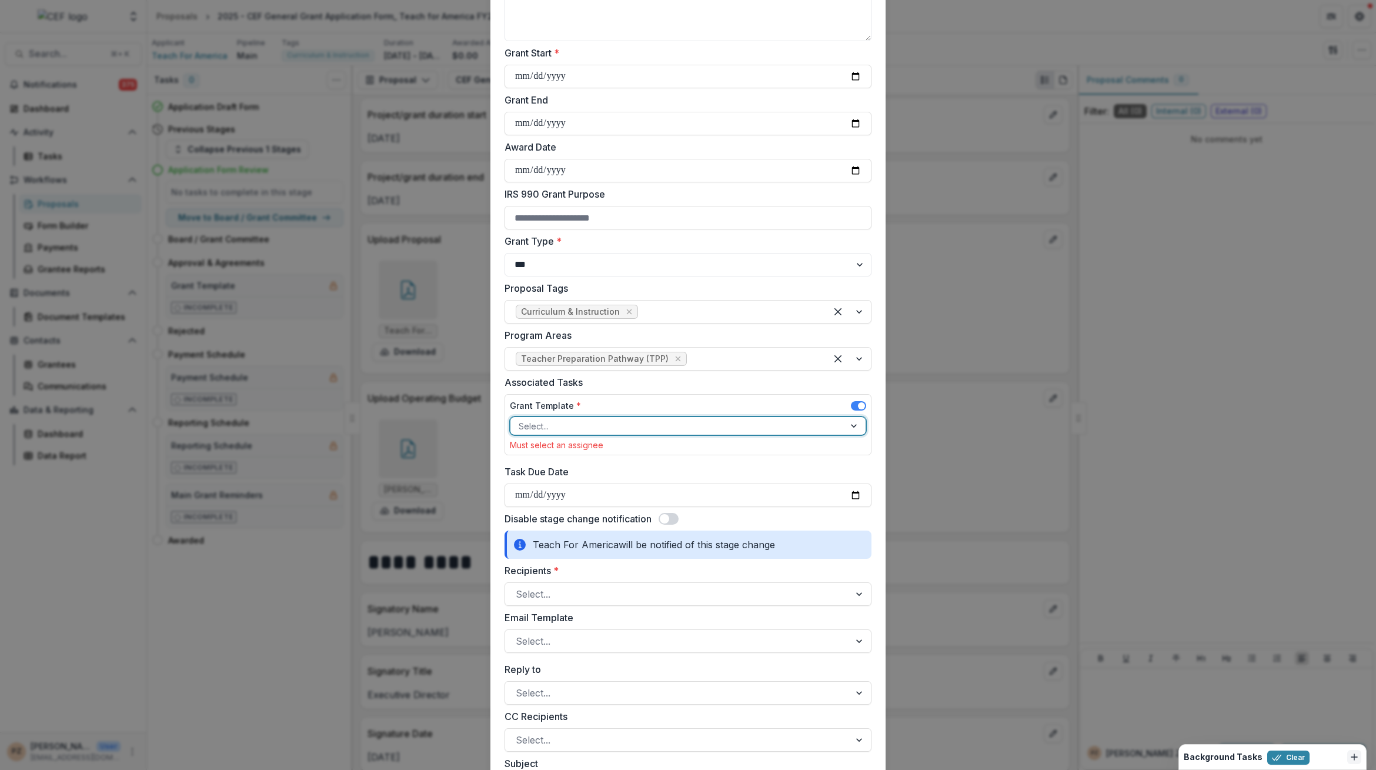
click at [623, 426] on div at bounding box center [678, 426] width 318 height 15
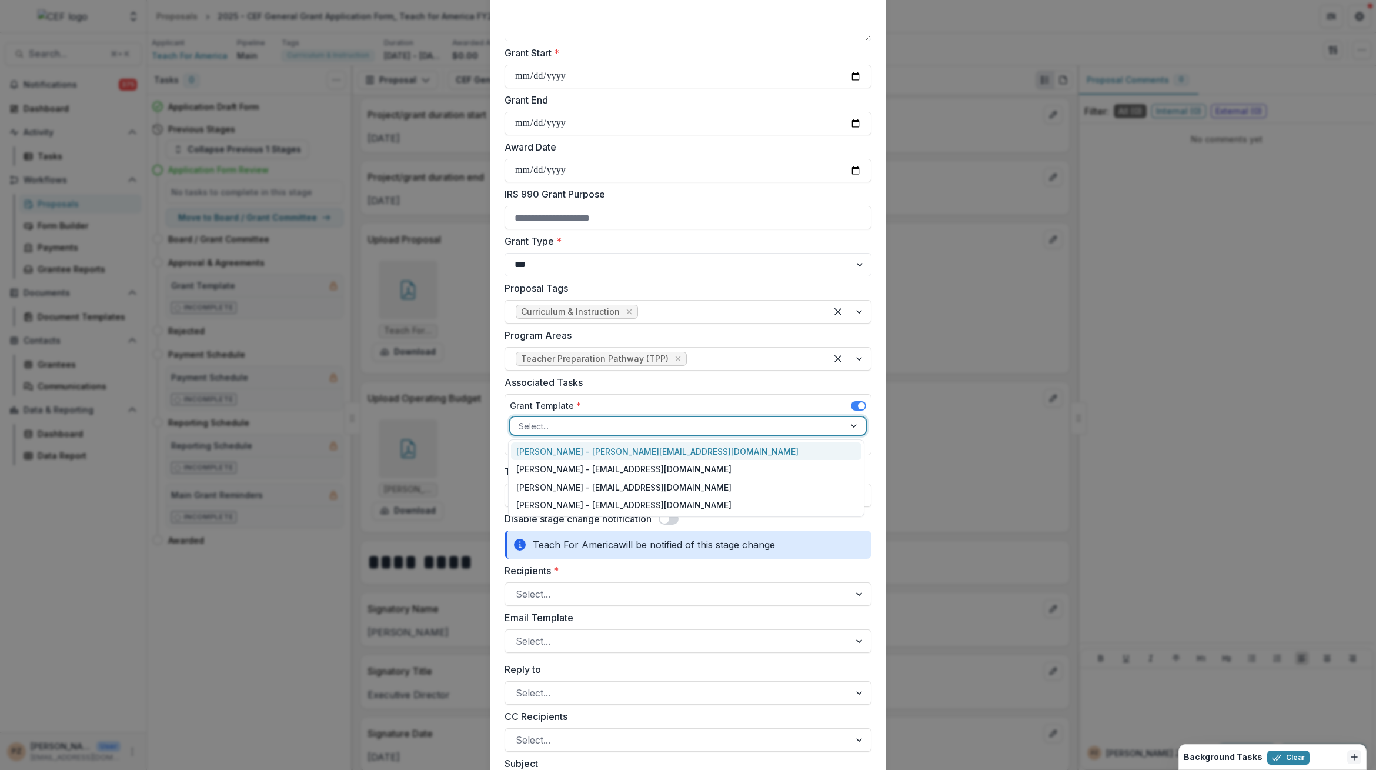
click at [626, 399] on div "Grant Template *" at bounding box center [688, 407] width 356 height 17
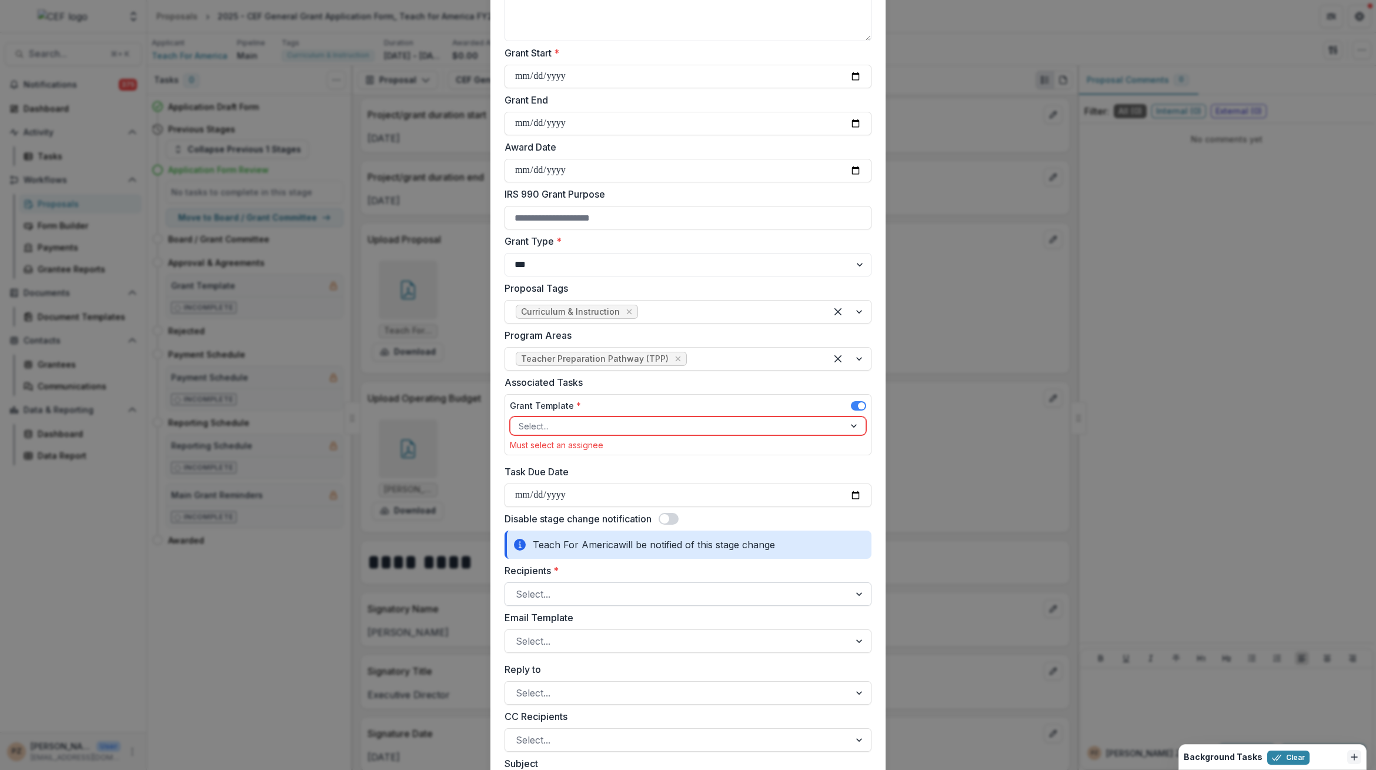
click at [563, 598] on div at bounding box center [678, 594] width 324 height 16
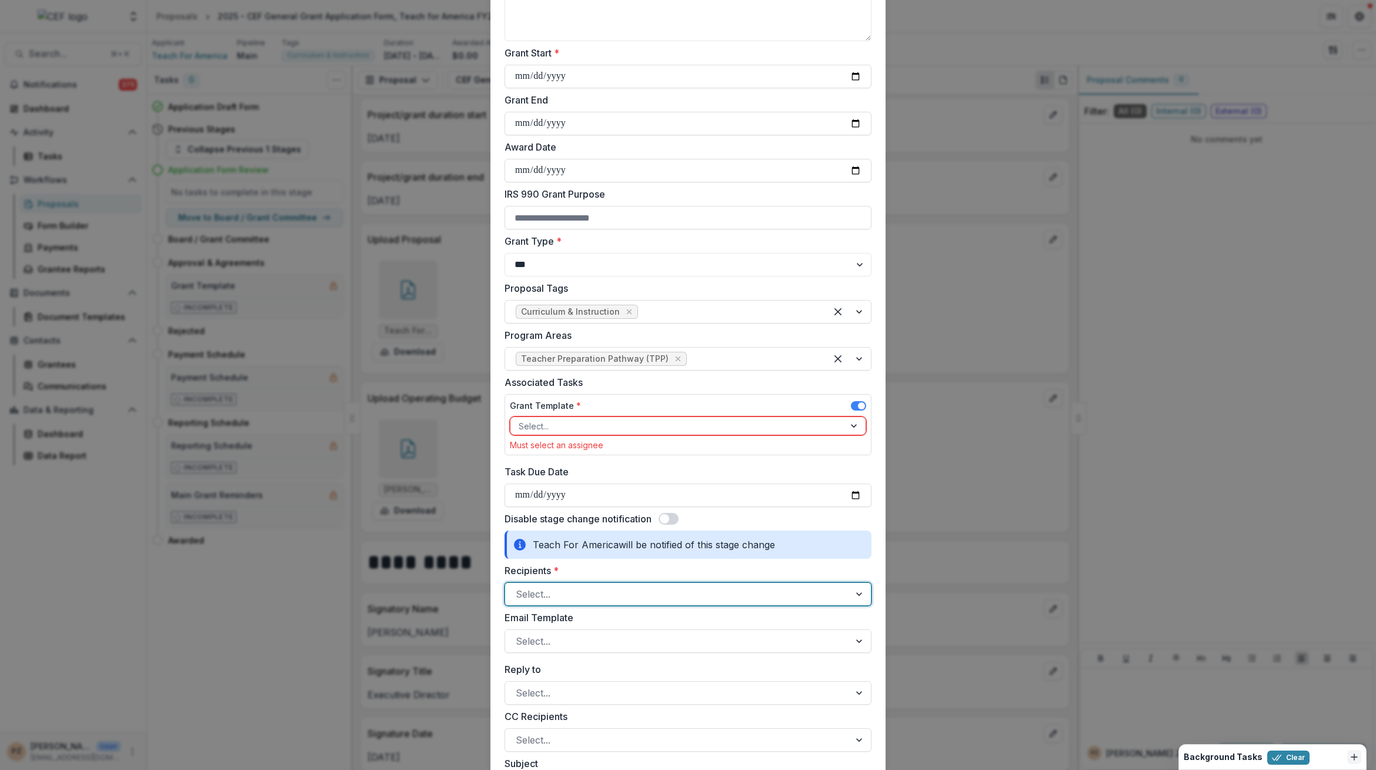
click at [564, 594] on div at bounding box center [678, 594] width 324 height 16
click at [665, 515] on span at bounding box center [664, 518] width 9 height 9
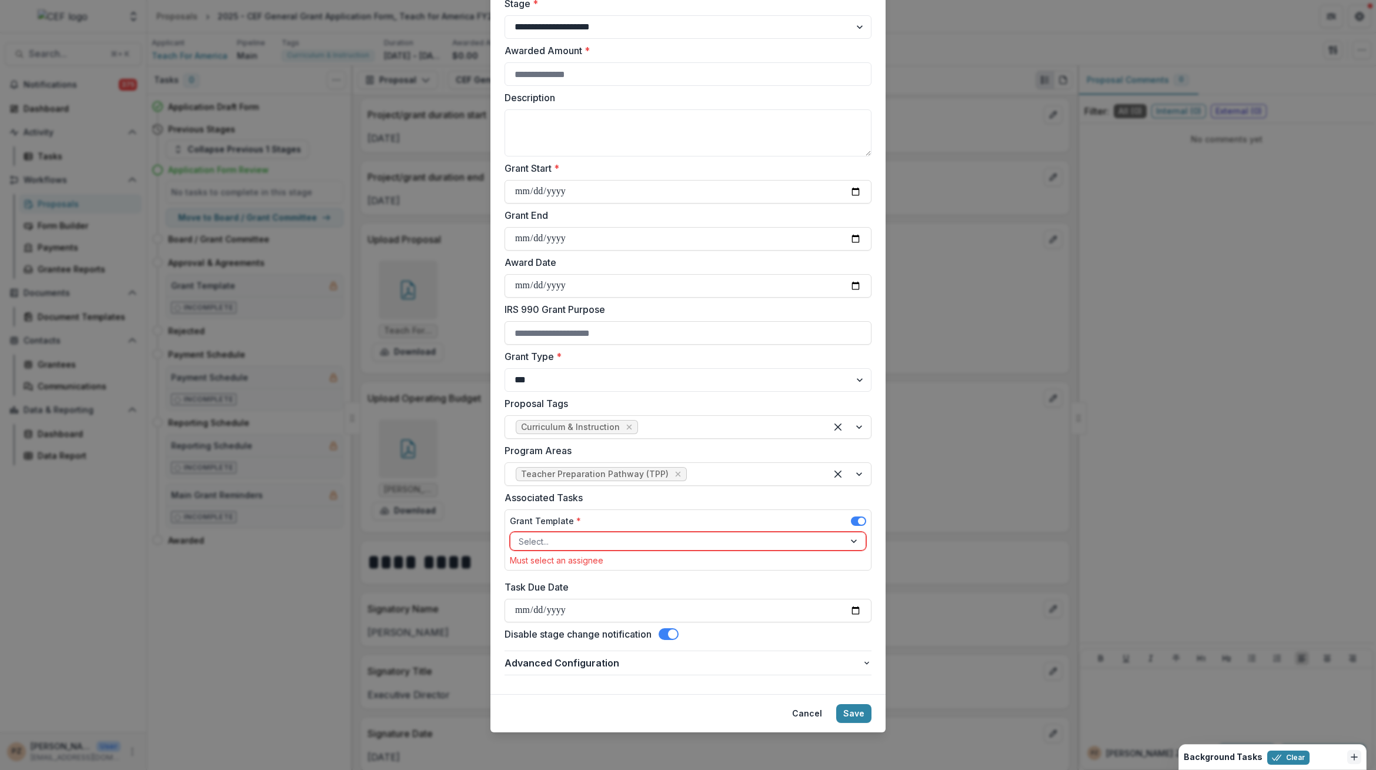
scroll to position [89, 0]
click at [669, 632] on span at bounding box center [669, 636] width 20 height 12
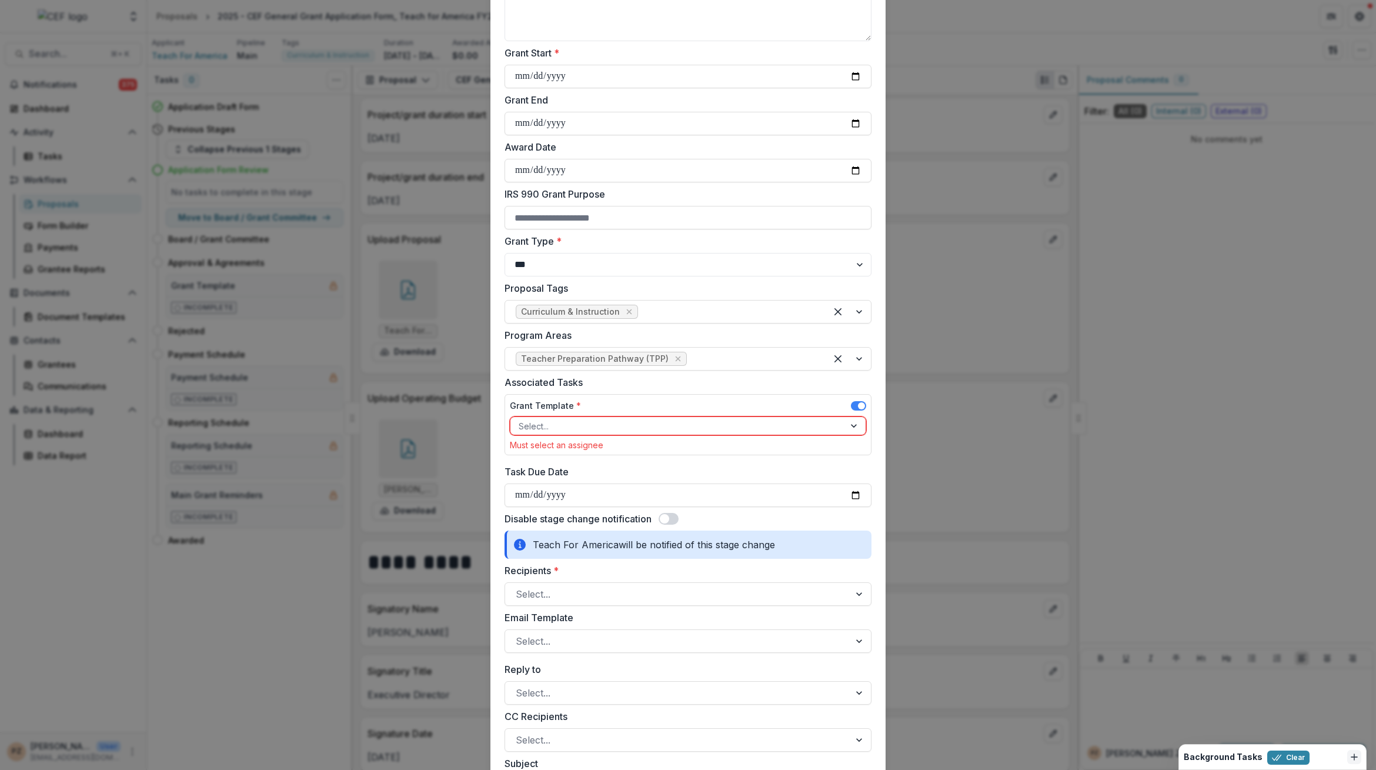
click at [667, 515] on span at bounding box center [664, 518] width 9 height 9
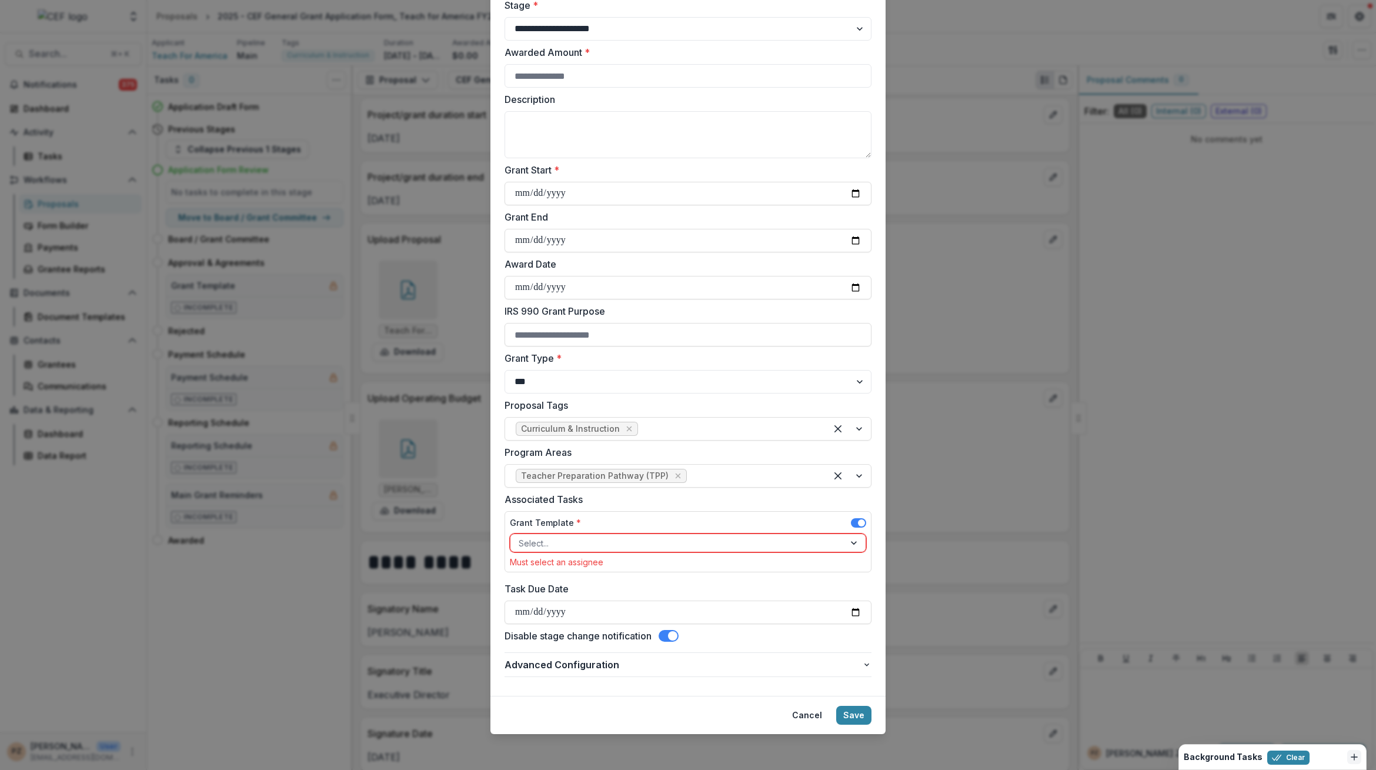
click at [854, 541] on div at bounding box center [855, 543] width 21 height 18
click at [581, 522] on div "Grant Template *" at bounding box center [688, 524] width 356 height 17
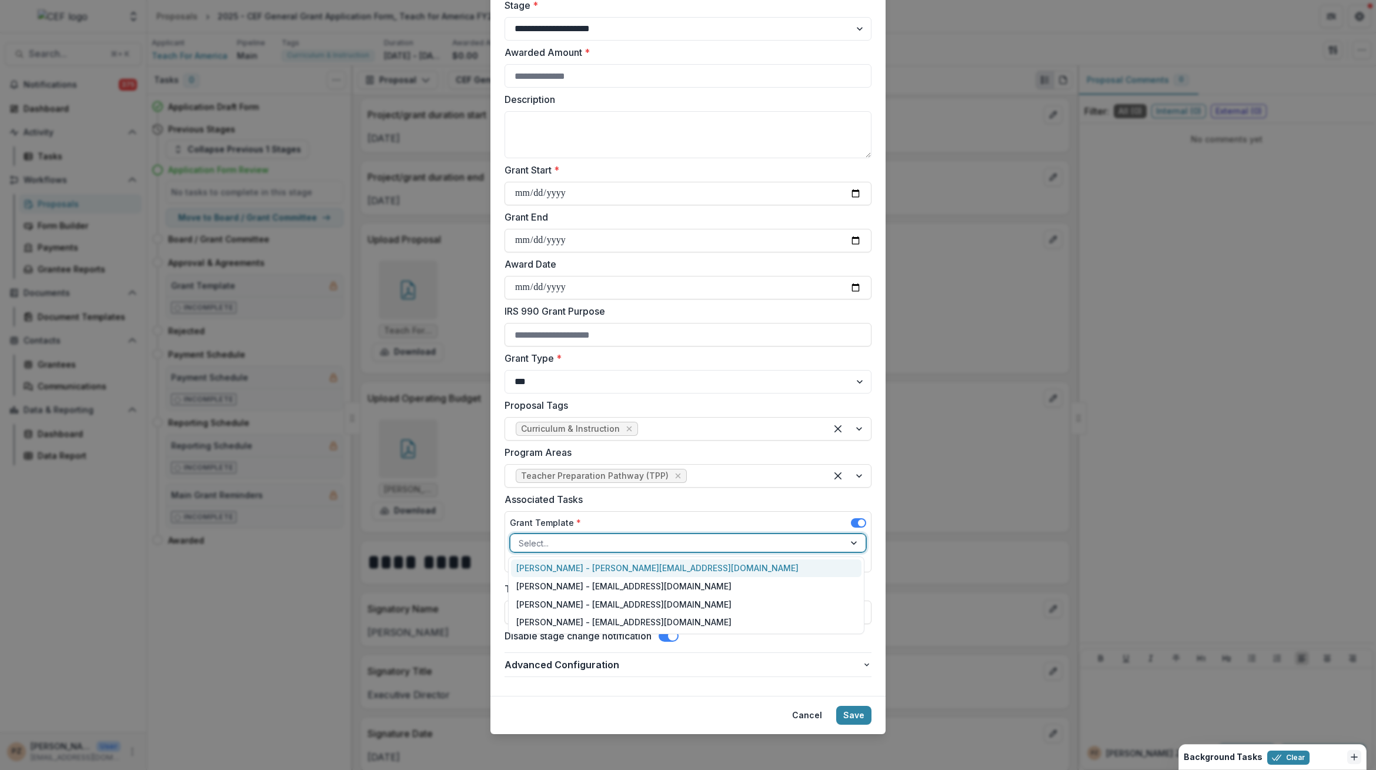
click at [650, 545] on div at bounding box center [678, 543] width 318 height 15
click at [575, 598] on div "[PERSON_NAME] - [EMAIL_ADDRESS][DOMAIN_NAME]" at bounding box center [686, 604] width 351 height 18
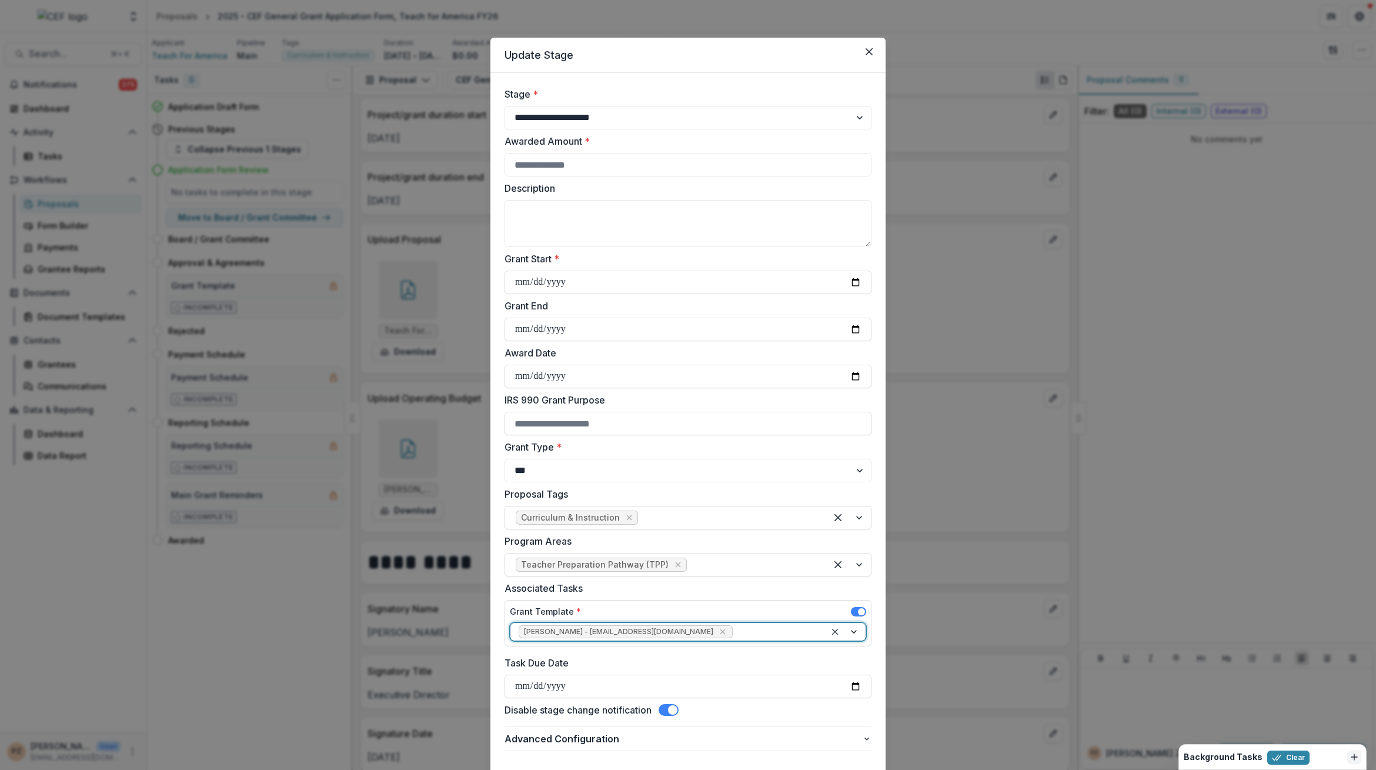
scroll to position [25, 0]
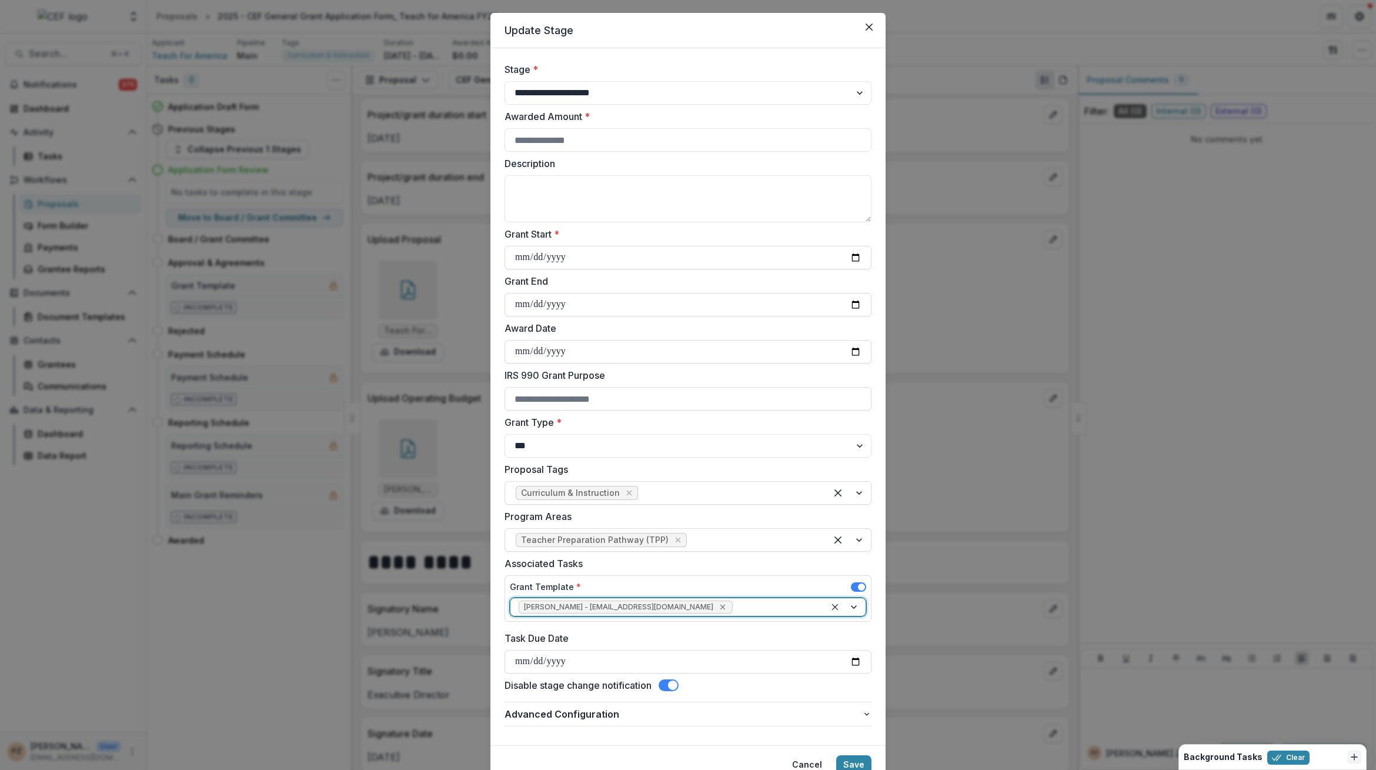
click at [718, 608] on icon "Remove Priscilla Zamora - pzamora@chamberlinfoundation.org" at bounding box center [722, 606] width 9 height 9
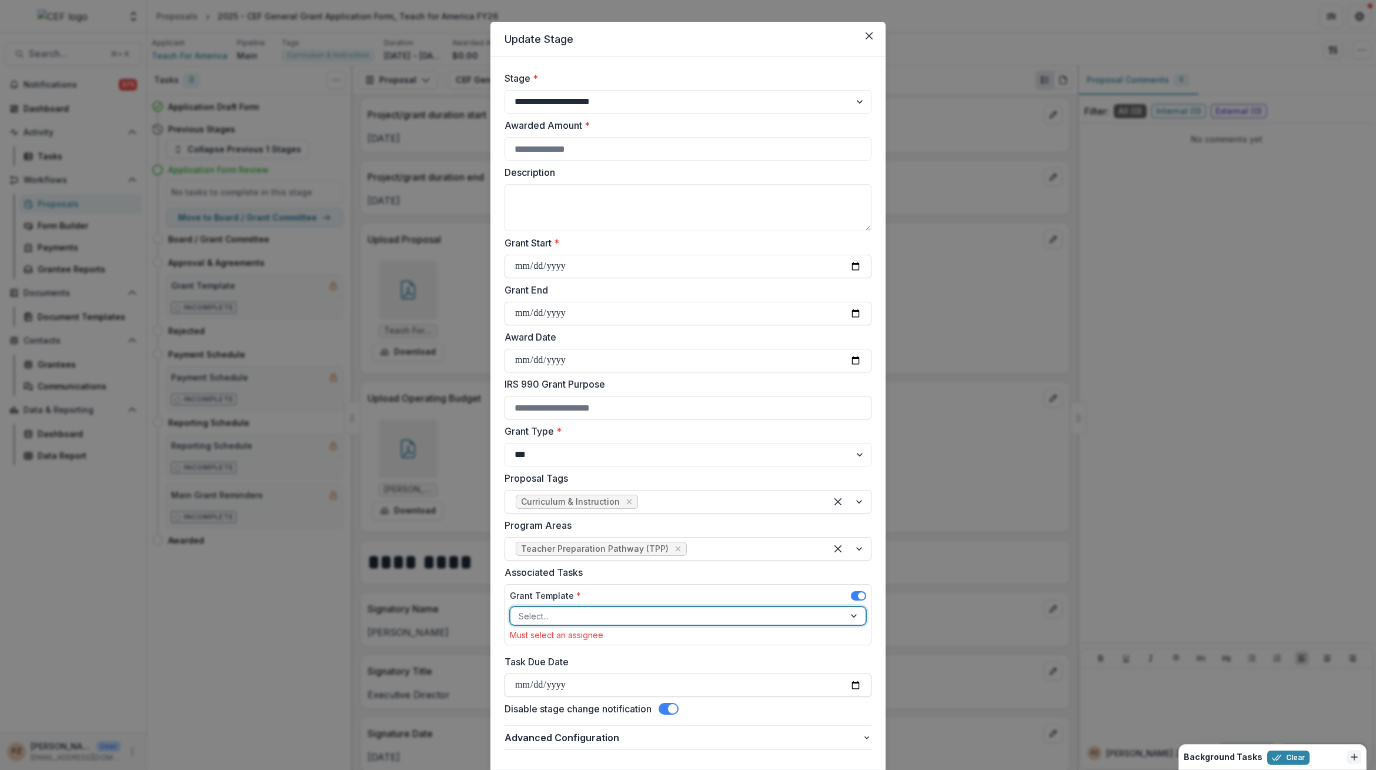
scroll to position [31, 0]
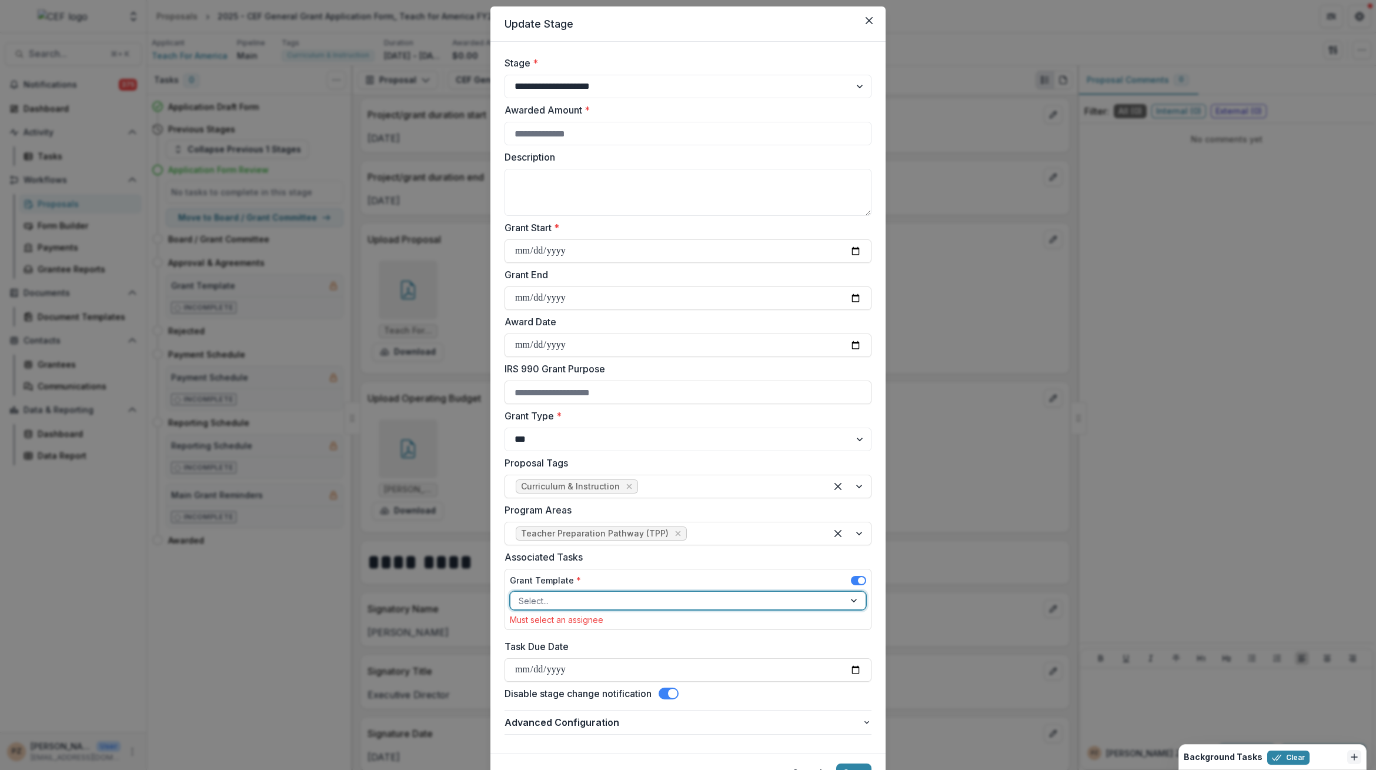
click at [743, 603] on div at bounding box center [678, 601] width 318 height 15
click at [741, 601] on div at bounding box center [678, 601] width 318 height 15
click at [855, 579] on span at bounding box center [858, 580] width 15 height 9
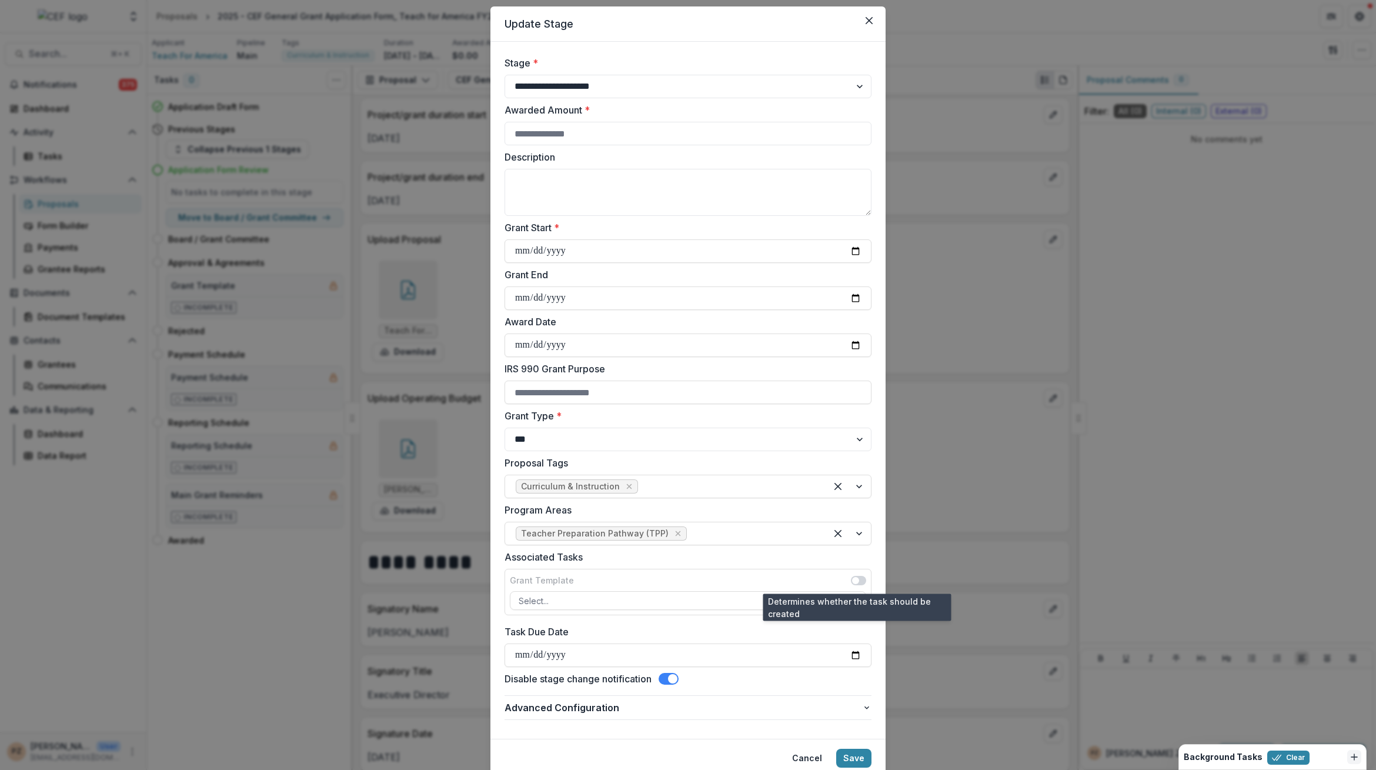
click at [856, 576] on span at bounding box center [858, 580] width 15 height 9
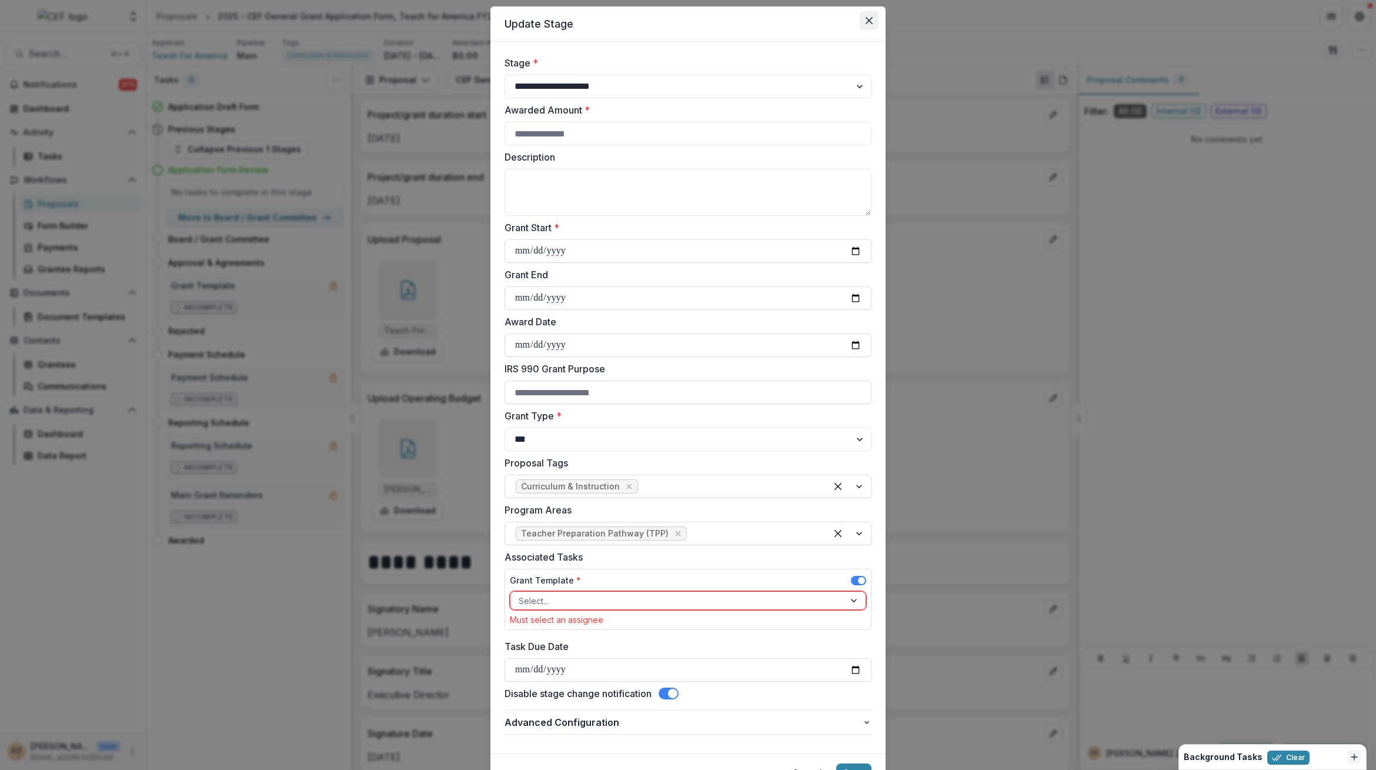
click at [863, 18] on button "Close" at bounding box center [869, 20] width 19 height 19
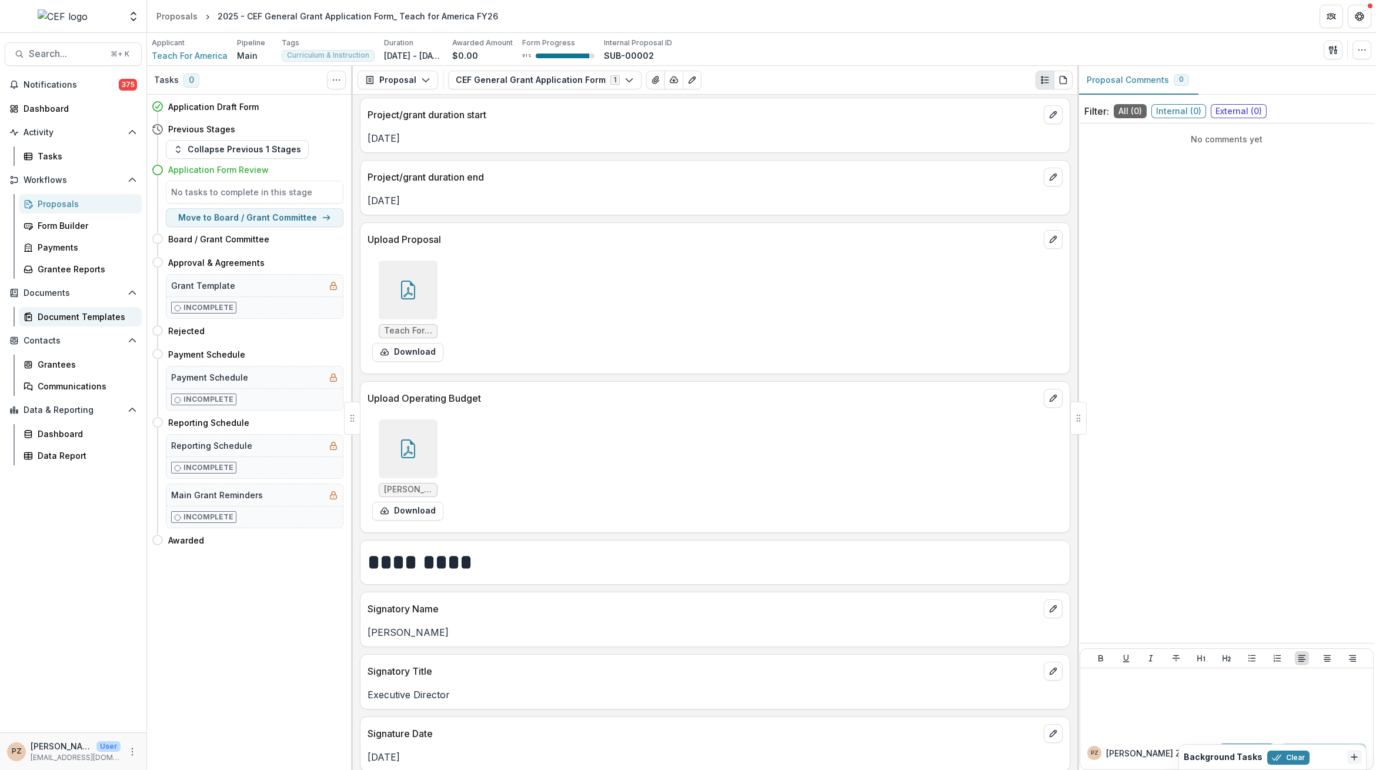
click at [84, 314] on div "Document Templates" at bounding box center [85, 317] width 95 height 12
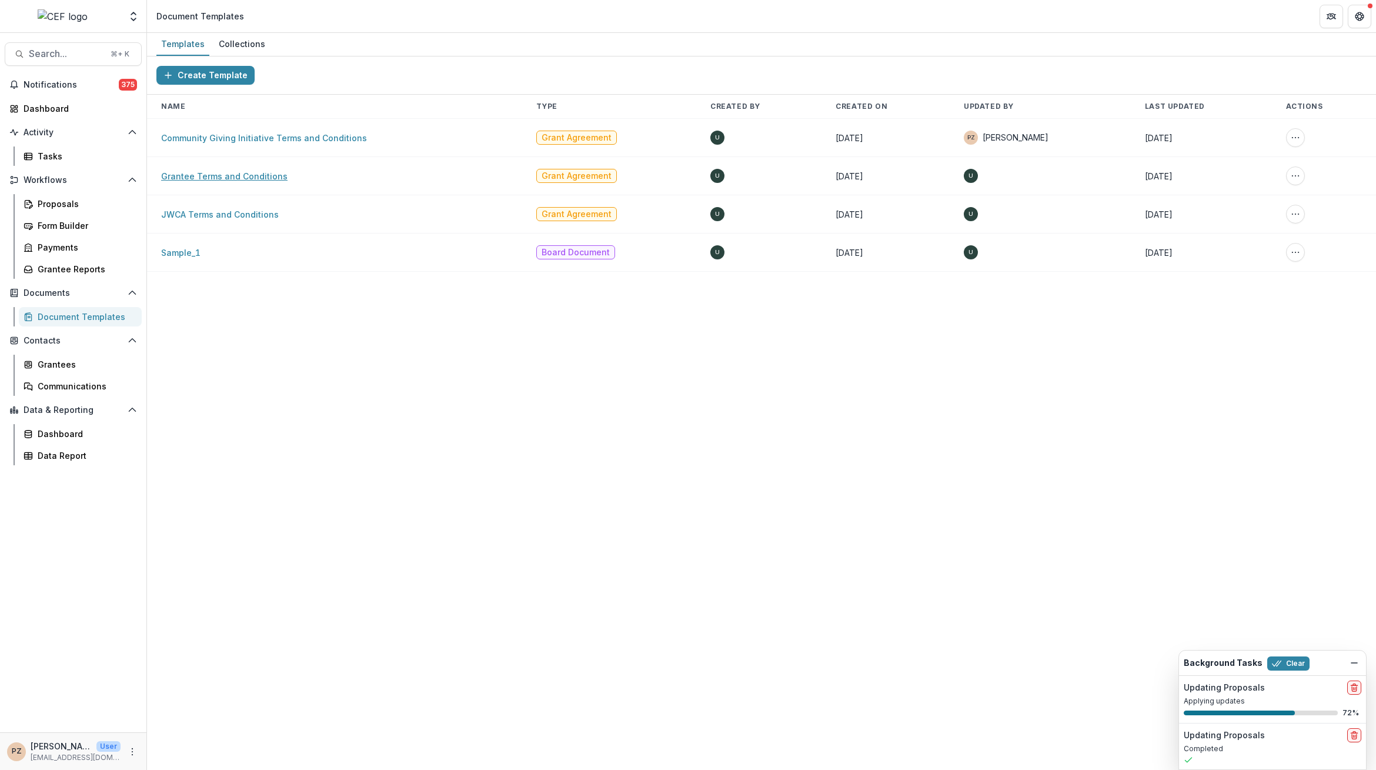
click at [195, 174] on link "Grantee Terms and Conditions" at bounding box center [224, 176] width 126 height 10
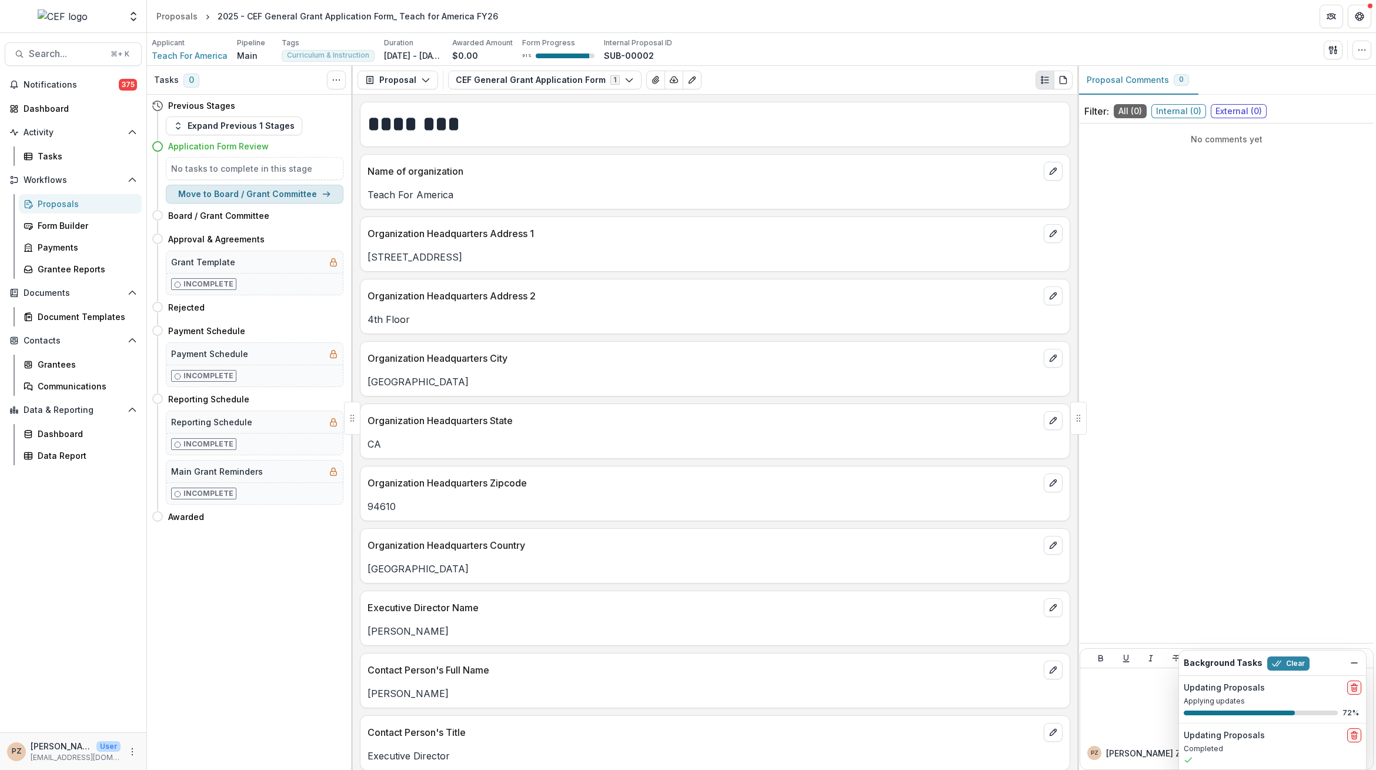
click at [262, 195] on button "Move to Board / Grant Committee" at bounding box center [255, 194] width 178 height 19
select select "**********"
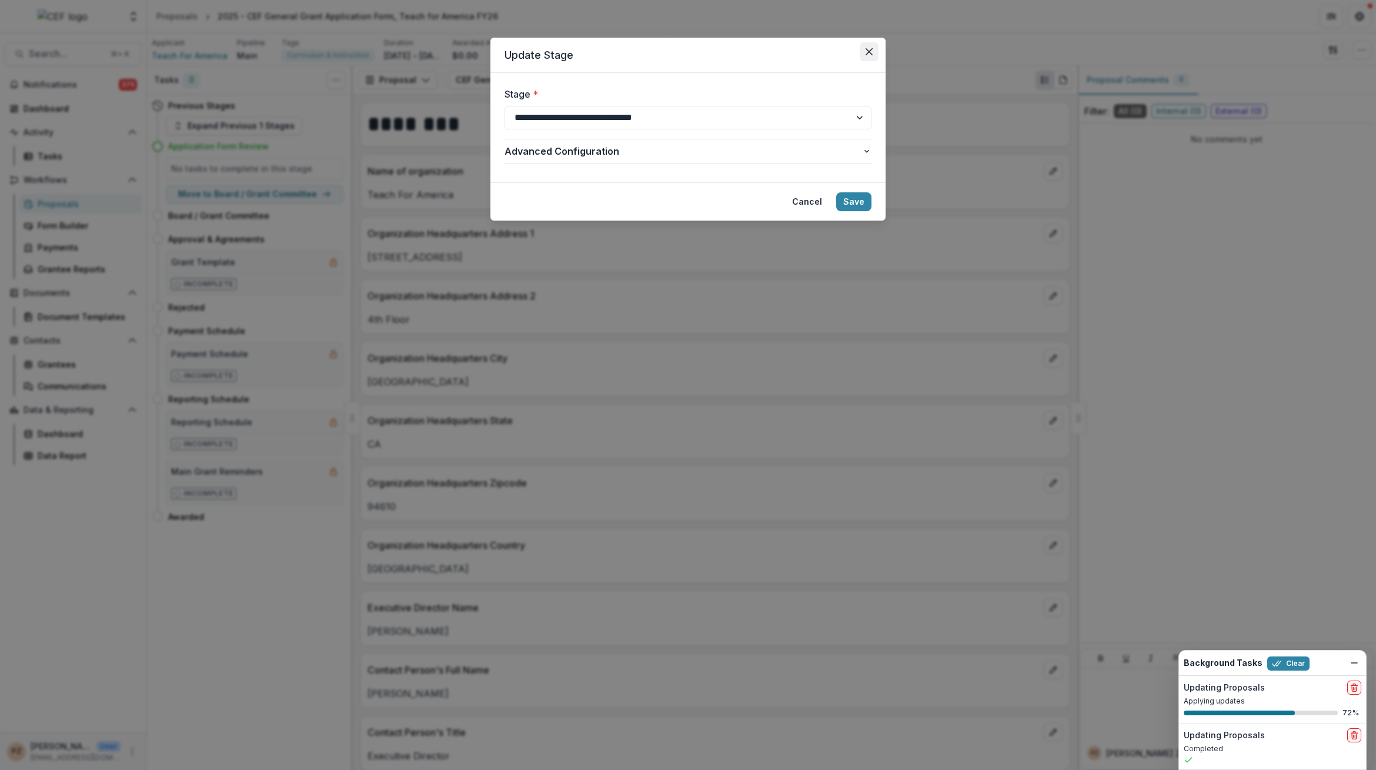
click at [874, 44] on button "Close" at bounding box center [869, 51] width 19 height 19
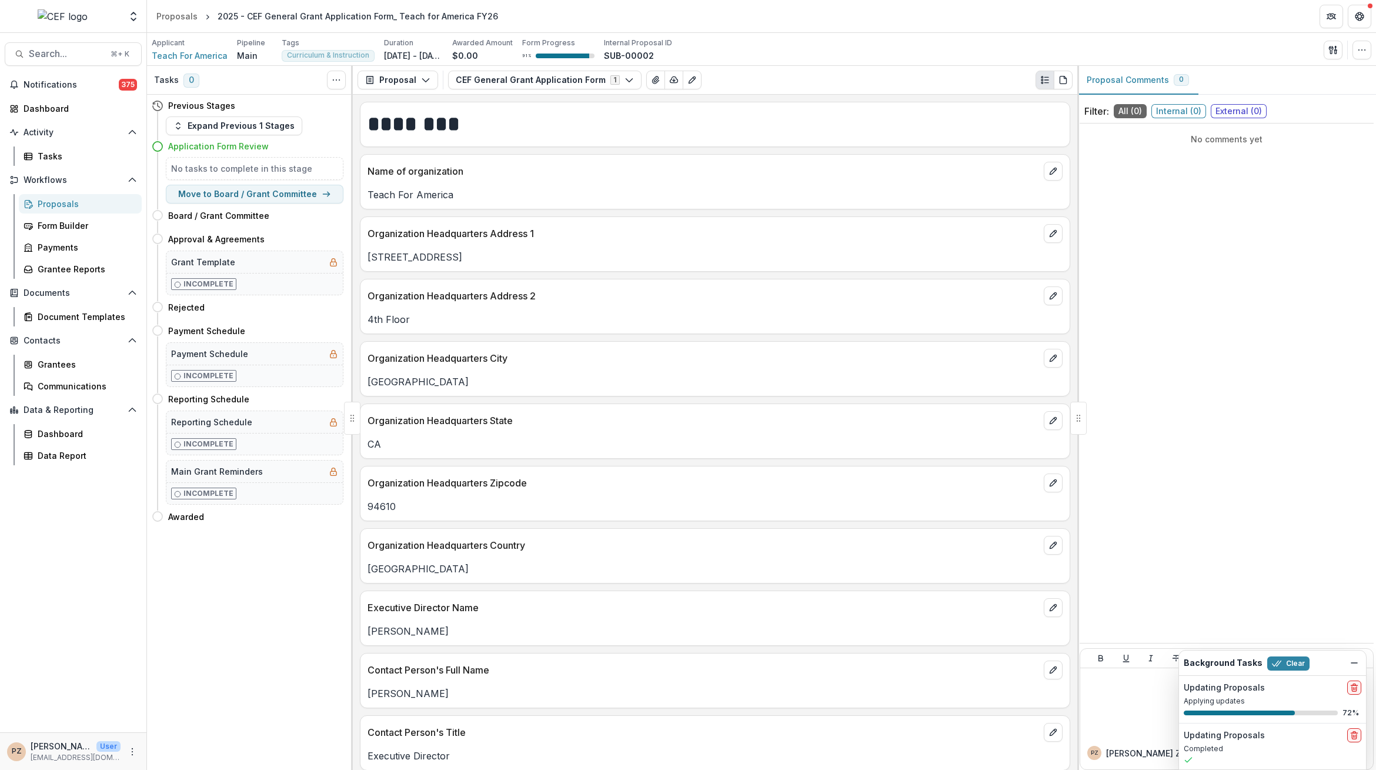
click at [305, 641] on div "Tasks 0 Show Cancelled Tasks Previous Stages Expand Previous 1 Stages Applicati…" at bounding box center [250, 418] width 206 height 704
